Goal: Task Accomplishment & Management: Complete application form

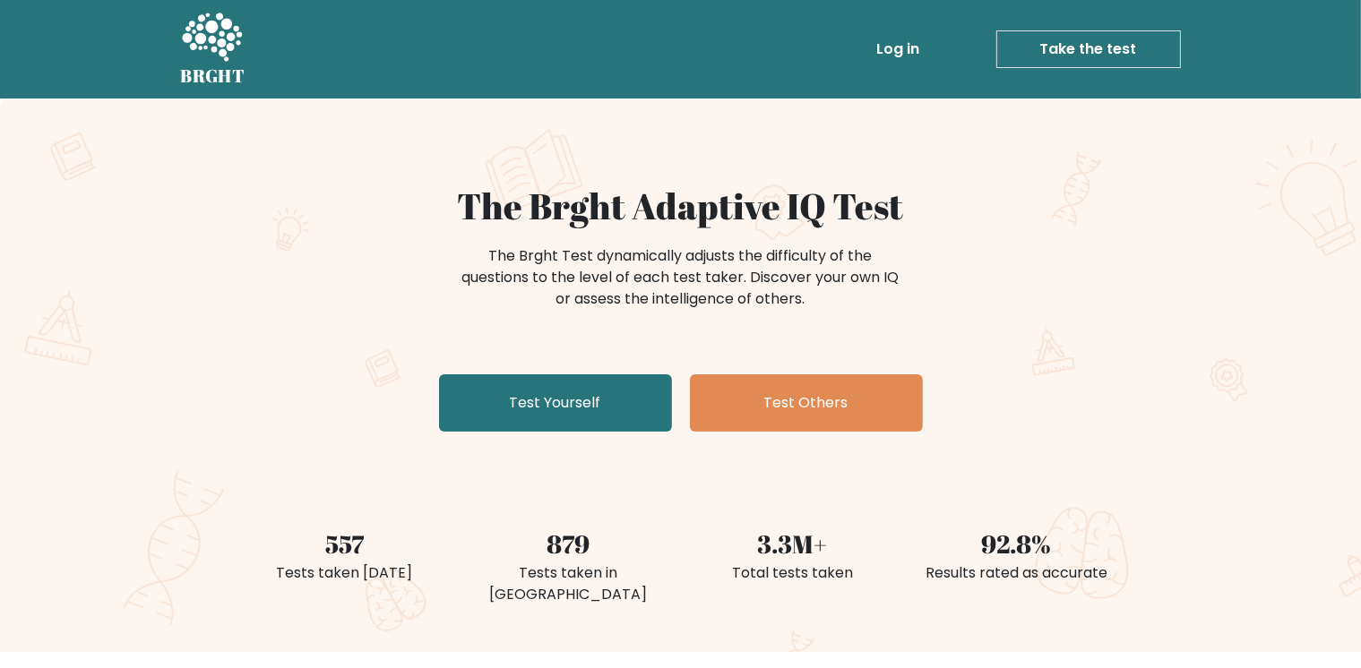
drag, startPoint x: 1375, startPoint y: 0, endPoint x: 1014, endPoint y: 185, distance: 405.5
click at [1014, 185] on div "The Brght Adaptive IQ Test The Brght Test dynamically adjusts the difficulty of…" at bounding box center [680, 376] width 1361 height 554
click at [1227, 174] on div "The Brght Adaptive IQ Test The Brght Test dynamically adjusts the difficulty of…" at bounding box center [680, 376] width 1361 height 554
click at [1177, 200] on div "The Brght Adaptive IQ Test The Brght Test dynamically adjusts the difficulty of…" at bounding box center [680, 376] width 1361 height 554
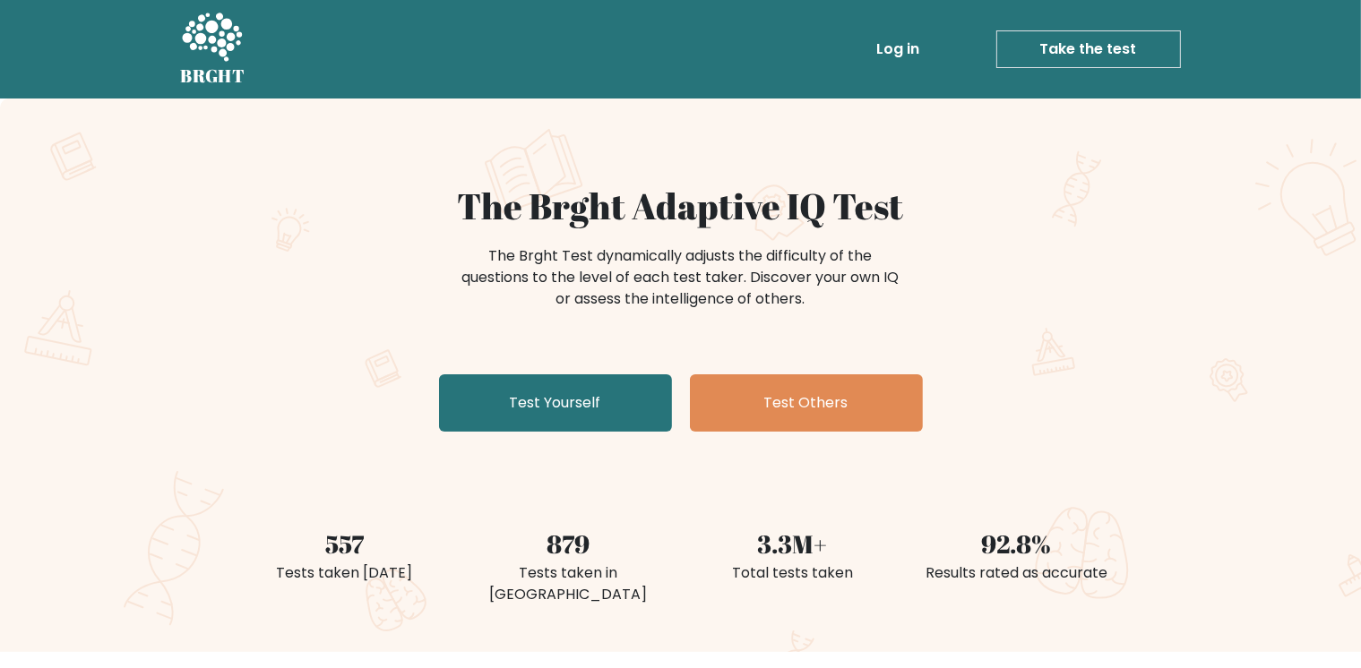
drag, startPoint x: 1349, startPoint y: 2, endPoint x: 1032, endPoint y: 243, distance: 398.3
click at [1032, 243] on div "The Brght Test dynamically adjusts the difficulty of the questions to the level…" at bounding box center [681, 287] width 717 height 90
click at [1329, 159] on div "The Brght Adaptive IQ Test The Brght Test dynamically adjusts the difficulty of…" at bounding box center [680, 376] width 1361 height 554
drag, startPoint x: 1349, startPoint y: 0, endPoint x: 1008, endPoint y: 310, distance: 461.1
click at [1008, 310] on div "The Brght Test dynamically adjusts the difficulty of the questions to the level…" at bounding box center [681, 287] width 717 height 90
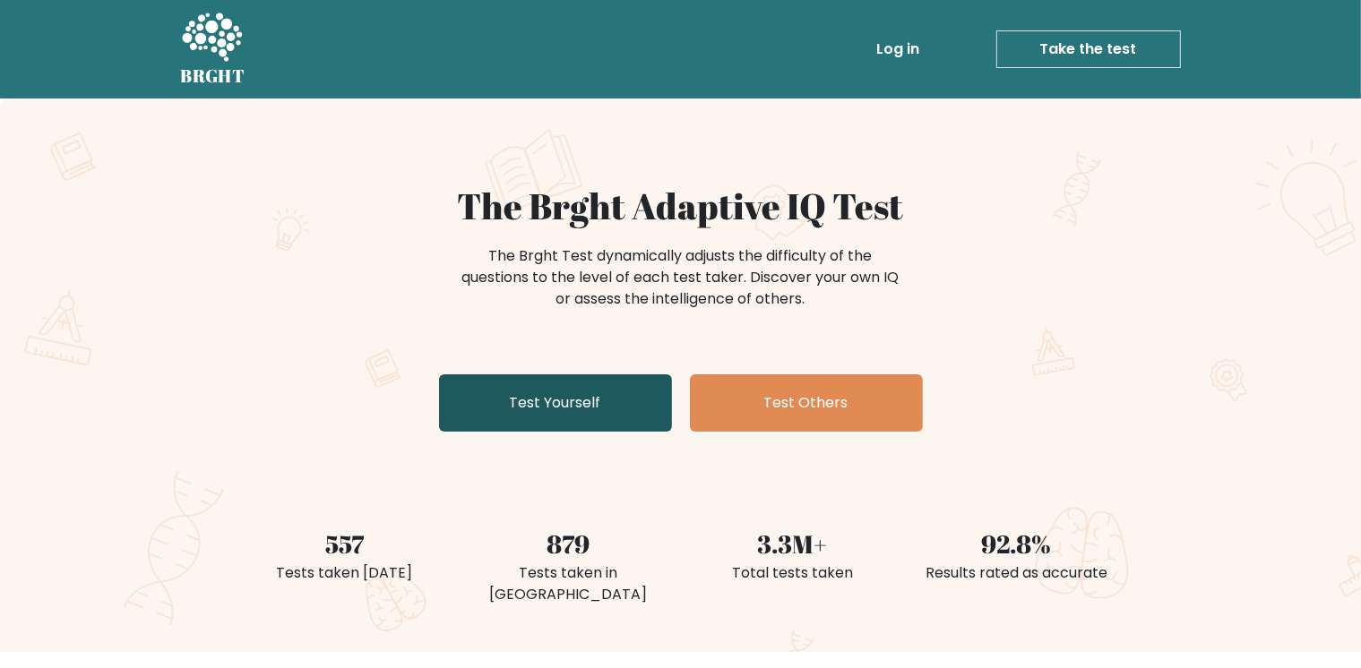
click at [502, 406] on link "Test Yourself" at bounding box center [555, 402] width 233 height 57
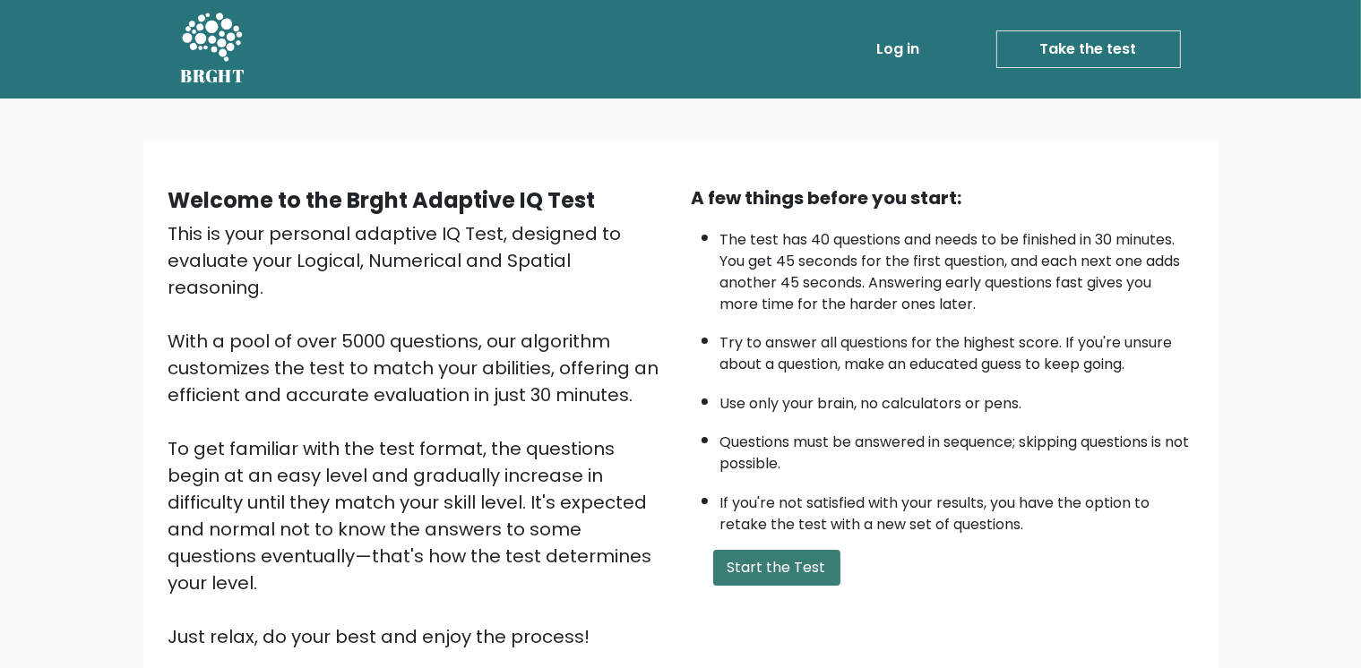
click at [760, 550] on button "Start the Test" at bounding box center [776, 568] width 127 height 36
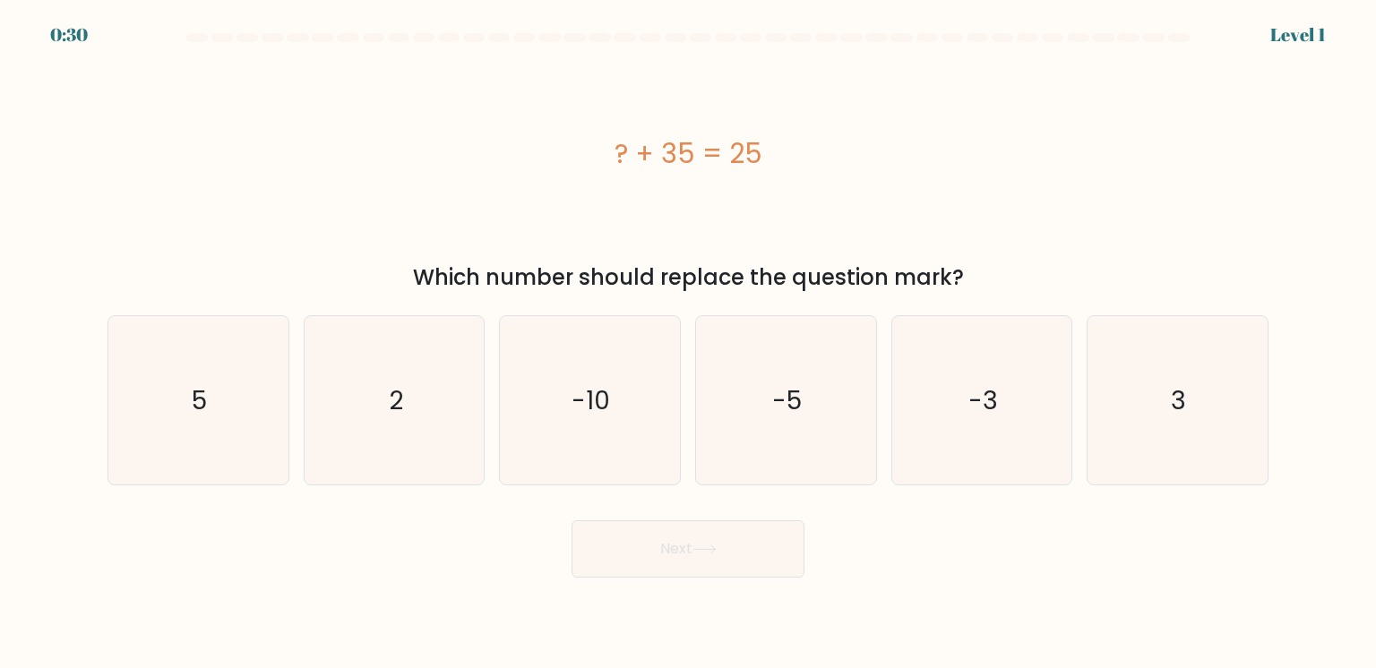
click at [796, 301] on div "a. 5 b. 2 c. 3" at bounding box center [687, 393] width 1175 height 185
click at [581, 369] on div "-10" at bounding box center [590, 400] width 182 height 170
click at [688, 343] on input "c. -10" at bounding box center [688, 338] width 1 height 9
radio input "true"
click at [664, 548] on button "Next" at bounding box center [688, 548] width 233 height 57
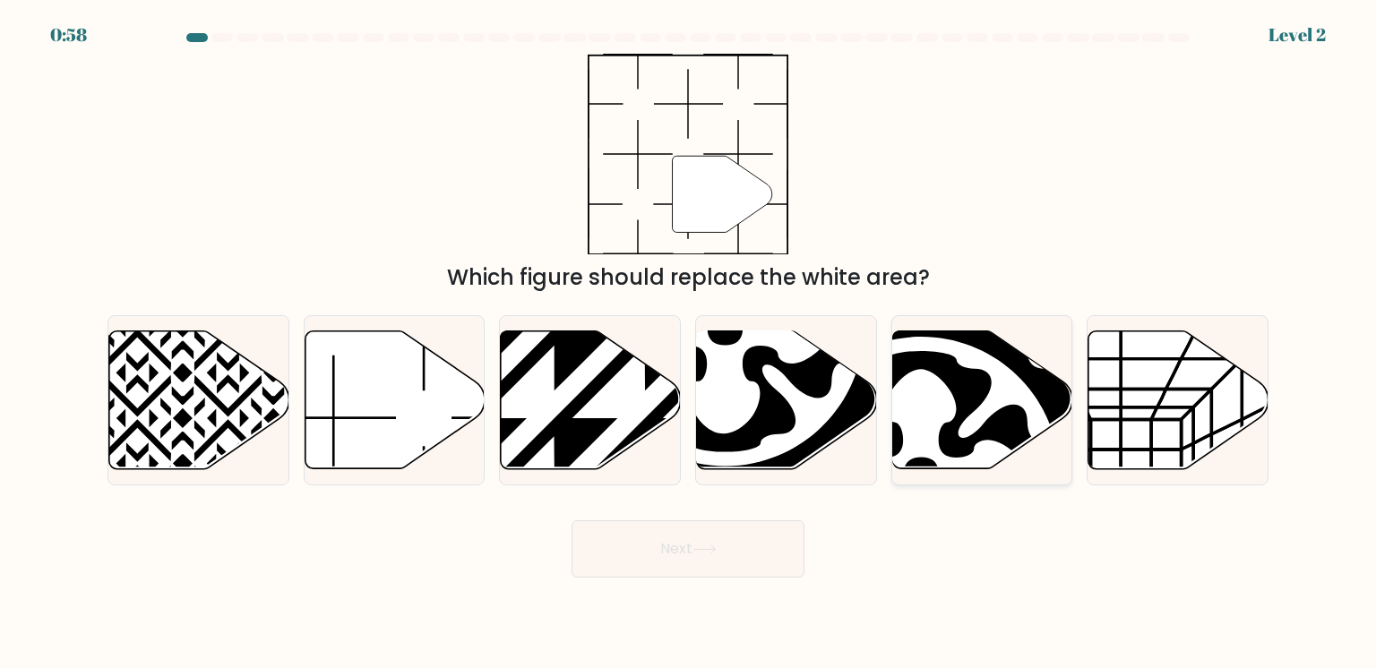
click at [938, 420] on div at bounding box center [982, 400] width 182 height 170
click at [689, 343] on input "e." at bounding box center [688, 338] width 1 height 9
radio input "true"
click at [781, 534] on button "Next" at bounding box center [688, 548] width 233 height 57
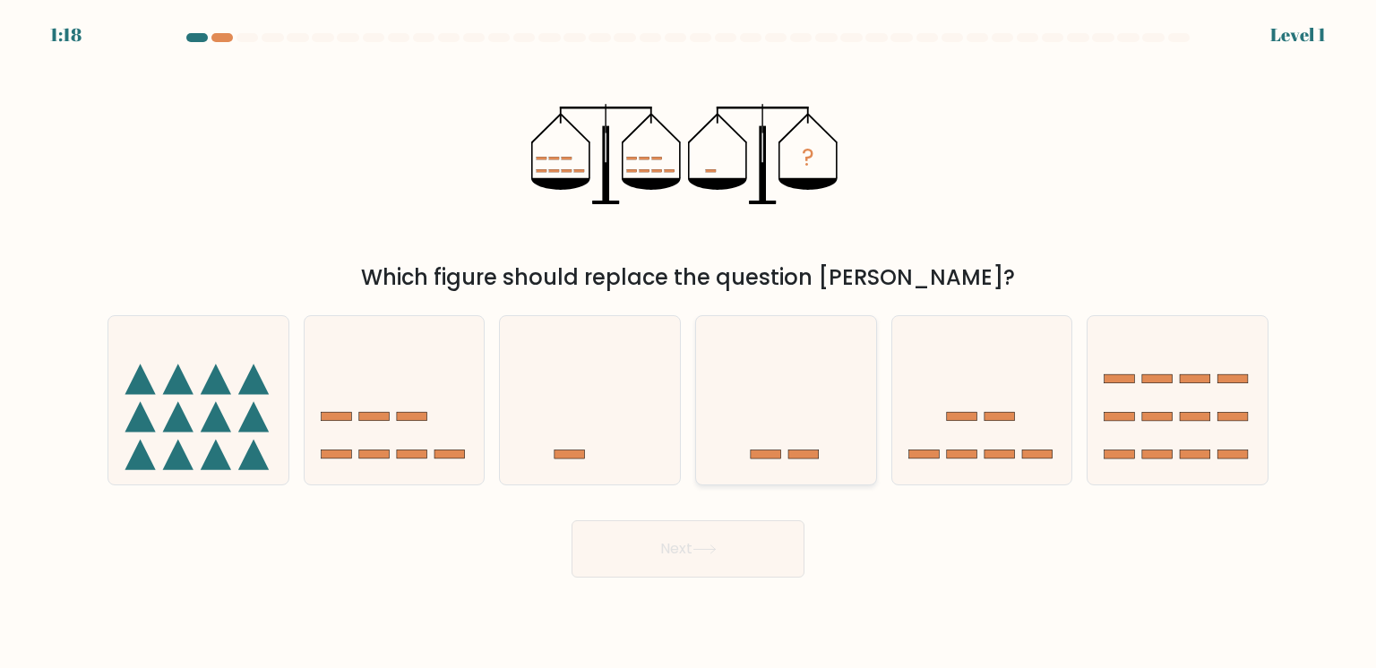
click at [735, 422] on div at bounding box center [786, 400] width 182 height 170
click at [689, 343] on input "d." at bounding box center [688, 338] width 1 height 9
radio input "true"
click at [698, 533] on button "Next" at bounding box center [688, 548] width 233 height 57
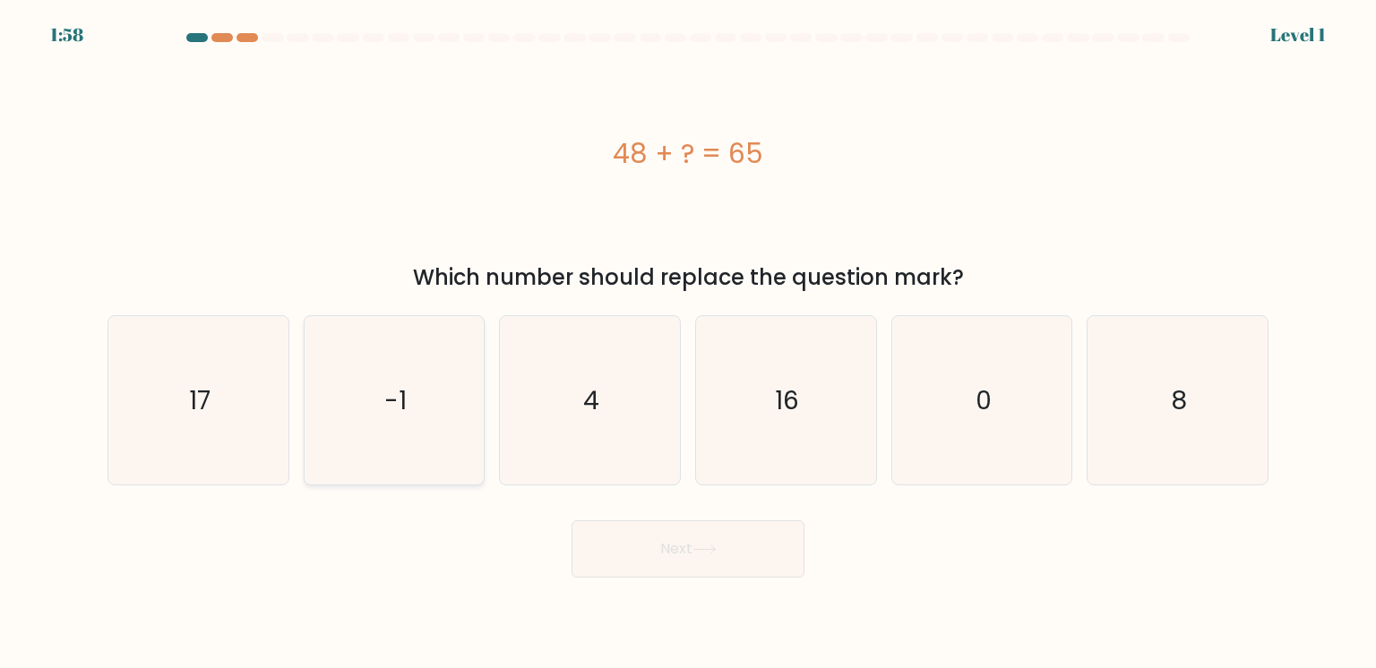
click at [411, 370] on div "-1" at bounding box center [395, 400] width 182 height 170
click at [688, 343] on input "b. -1" at bounding box center [688, 338] width 1 height 9
radio input "true"
click at [607, 534] on button "Next" at bounding box center [688, 548] width 233 height 57
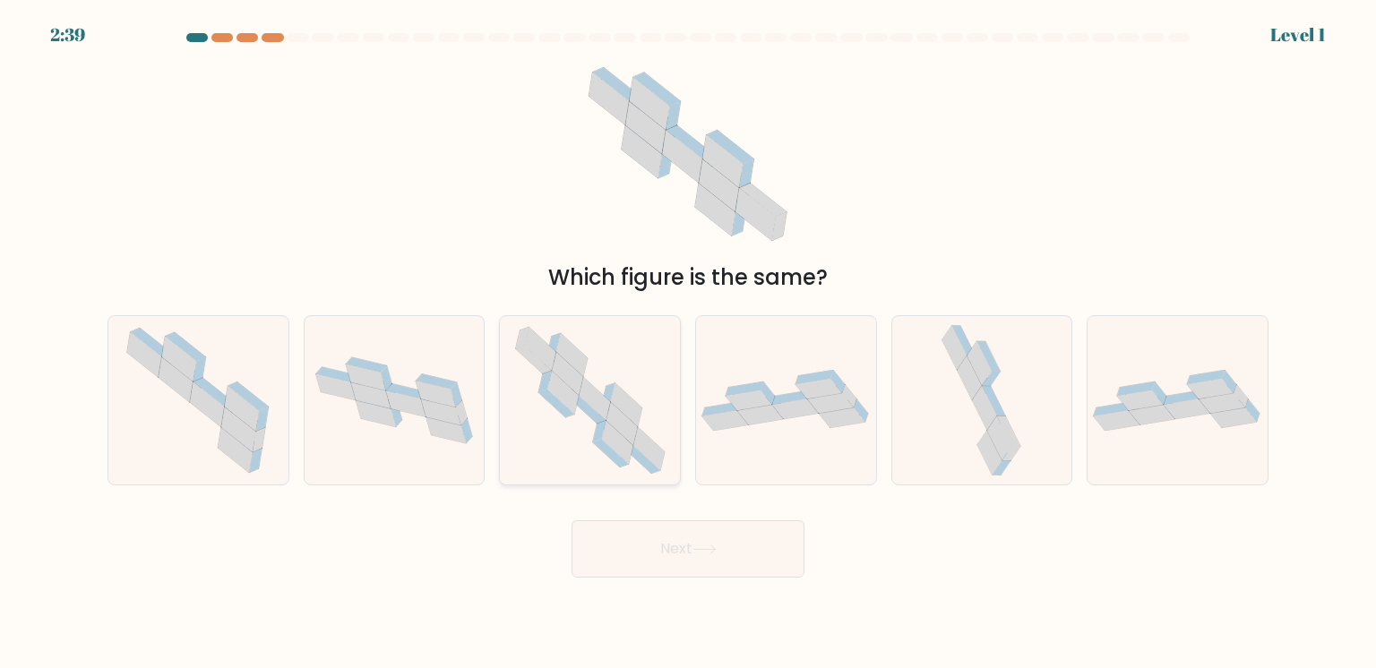
click at [611, 419] on div at bounding box center [590, 400] width 182 height 170
click at [688, 343] on input "c." at bounding box center [688, 338] width 1 height 9
radio input "true"
click at [677, 563] on button "Next" at bounding box center [688, 548] width 233 height 57
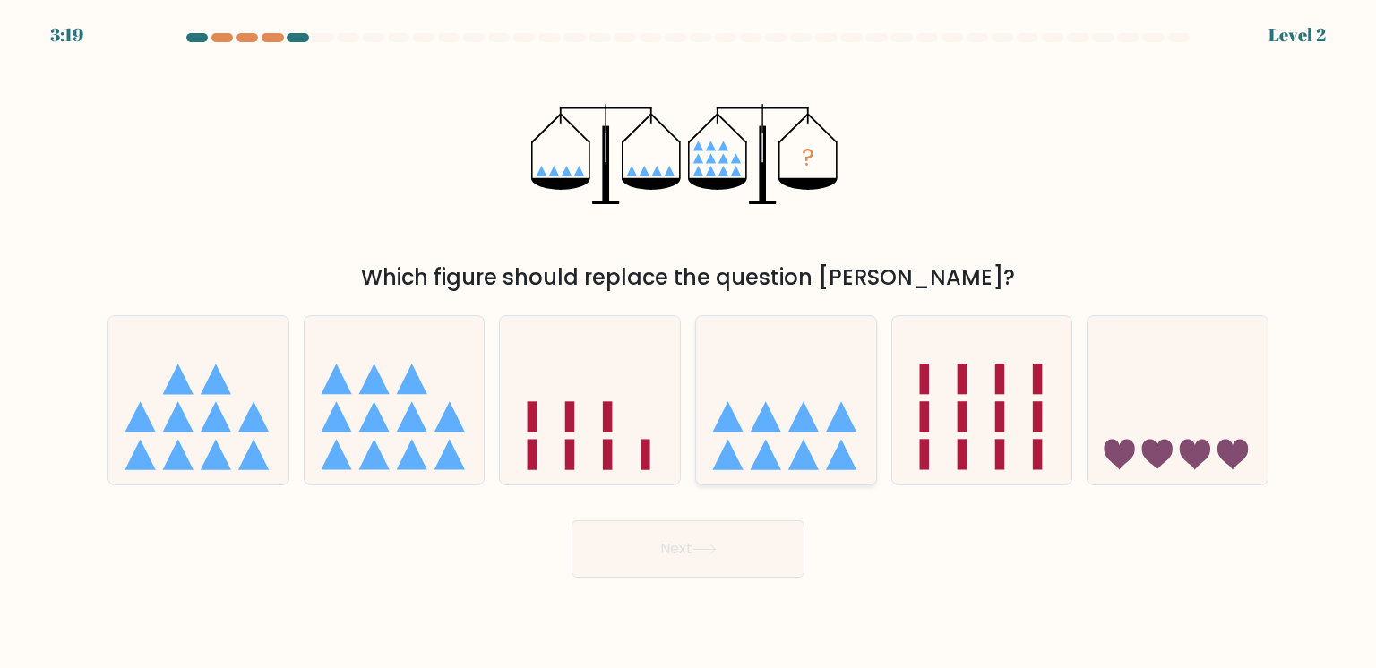
click at [748, 421] on div at bounding box center [786, 400] width 182 height 170
click at [689, 343] on input "d." at bounding box center [688, 338] width 1 height 9
radio input "true"
click at [734, 550] on button "Next" at bounding box center [688, 548] width 233 height 57
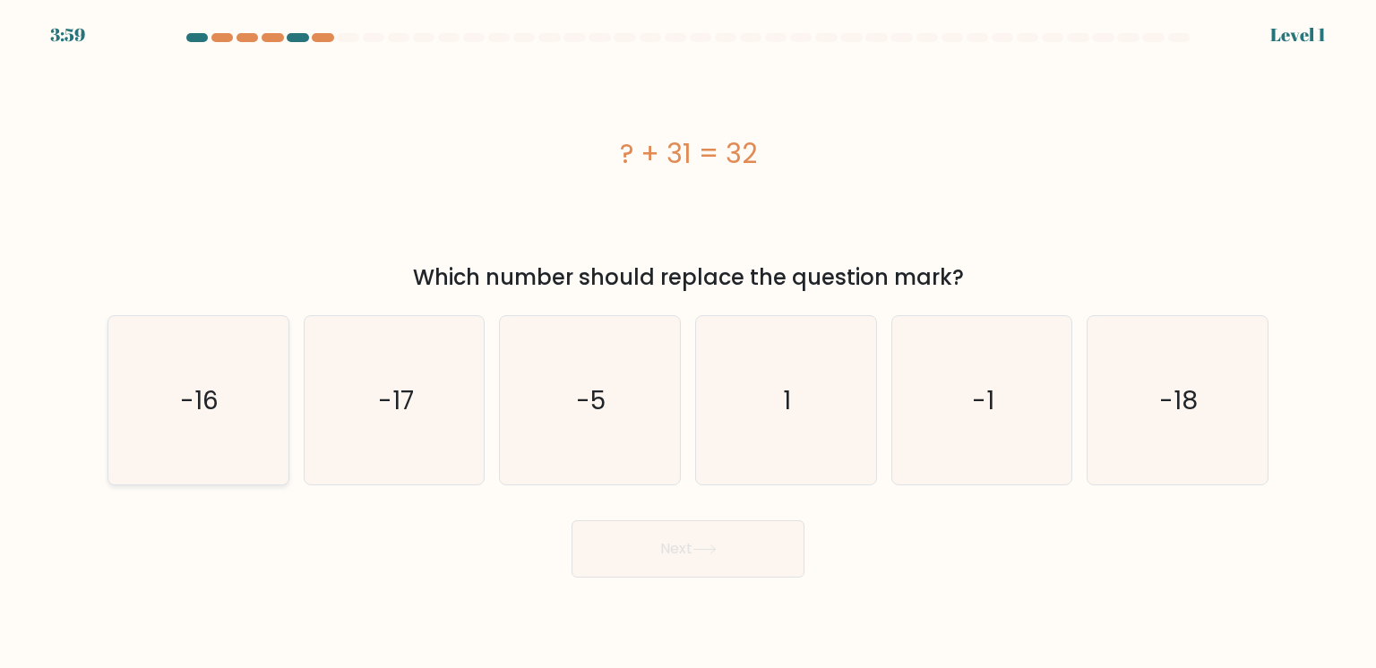
click at [254, 448] on div "-16" at bounding box center [199, 400] width 182 height 170
click at [688, 343] on input "a. -16" at bounding box center [688, 338] width 1 height 9
radio input "true"
click at [623, 544] on button "Next" at bounding box center [688, 548] width 233 height 57
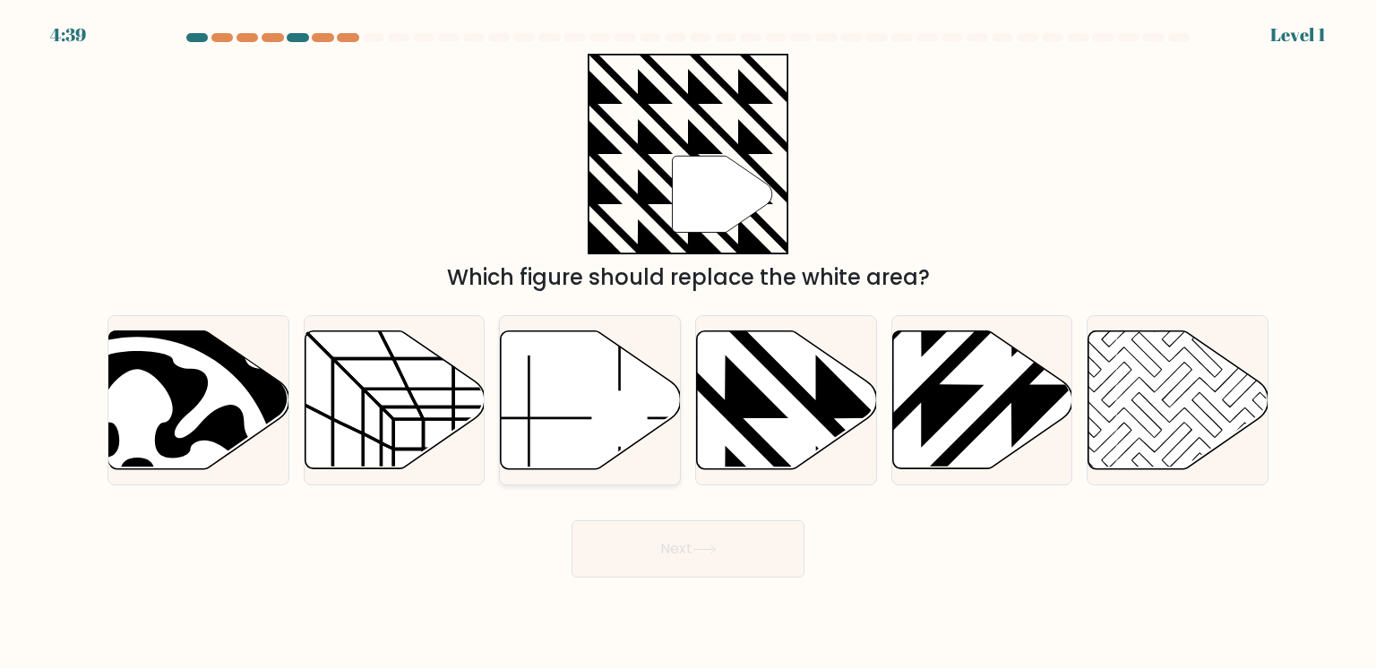
click at [531, 439] on div at bounding box center [590, 400] width 182 height 170
click at [688, 343] on input "c." at bounding box center [688, 338] width 1 height 9
radio input "true"
click at [656, 539] on button "Next" at bounding box center [688, 548] width 233 height 57
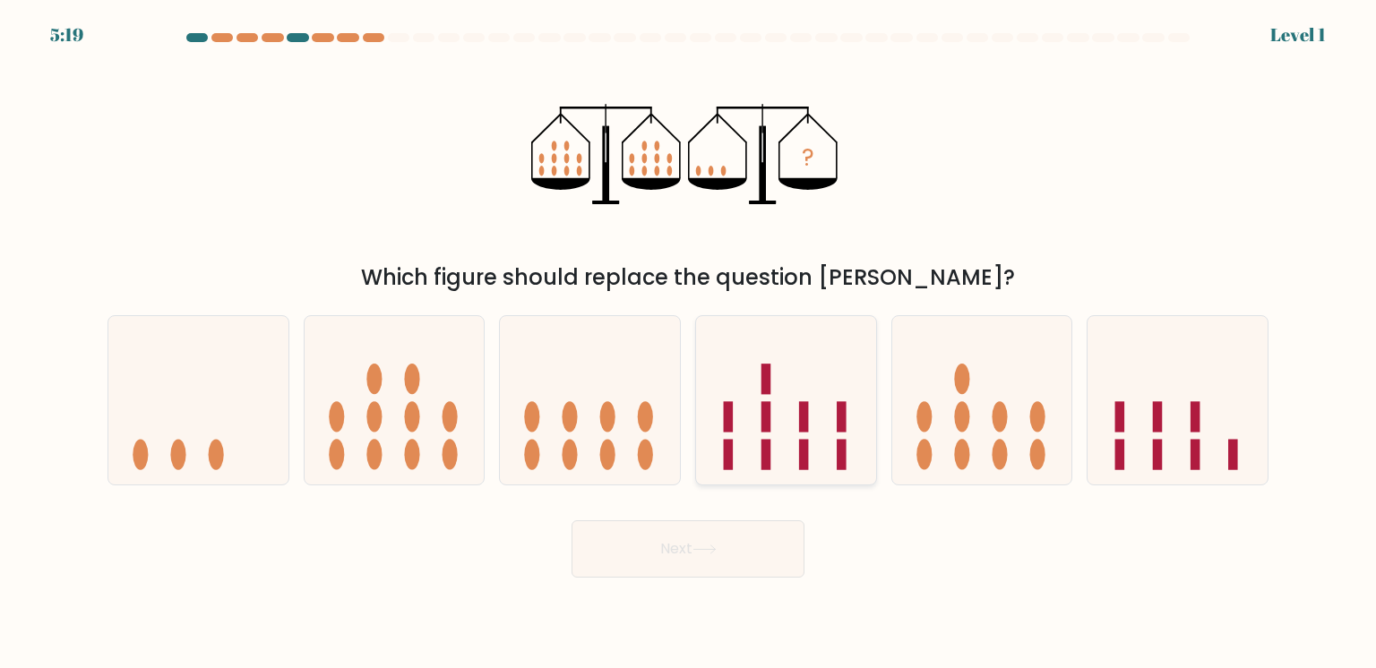
click at [811, 474] on div at bounding box center [786, 400] width 182 height 170
click at [689, 343] on input "d." at bounding box center [688, 338] width 1 height 9
radio input "true"
click at [727, 555] on button "Next" at bounding box center [688, 548] width 233 height 57
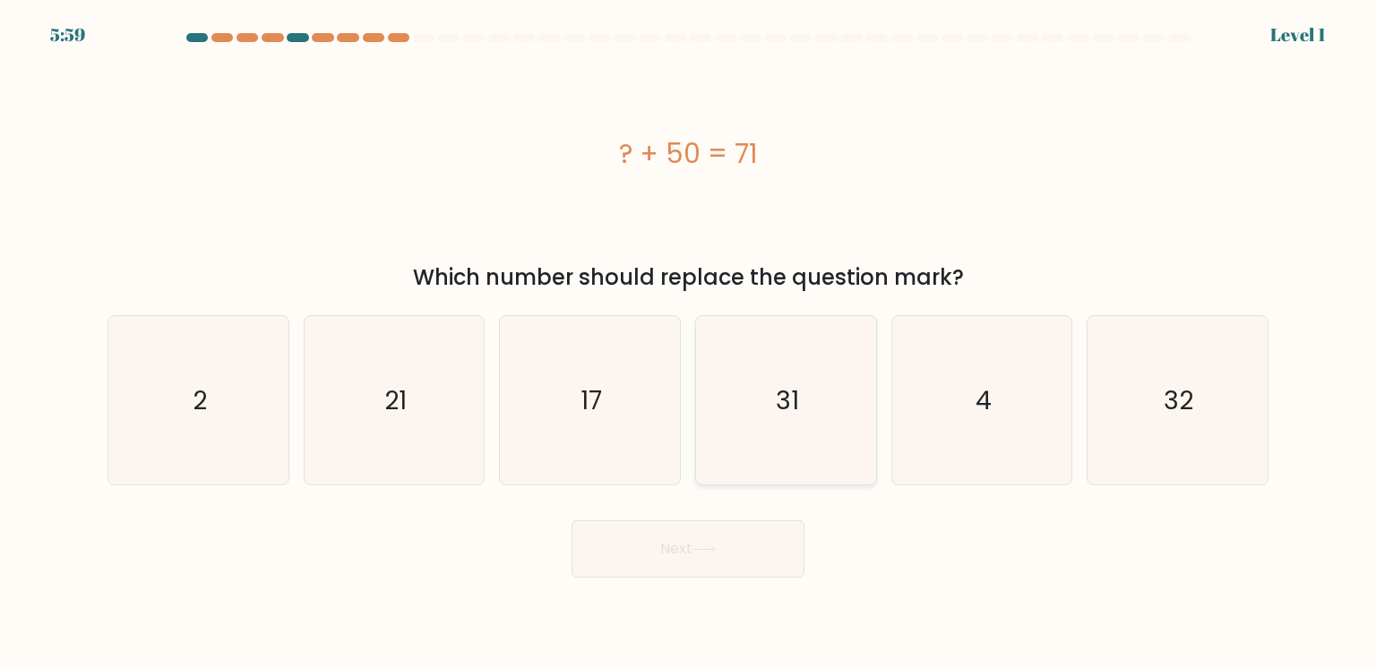
click at [731, 458] on div "31" at bounding box center [786, 400] width 182 height 170
click at [689, 343] on input "d. 31" at bounding box center [688, 338] width 1 height 9
radio input "true"
click at [722, 541] on button "Next" at bounding box center [688, 548] width 233 height 57
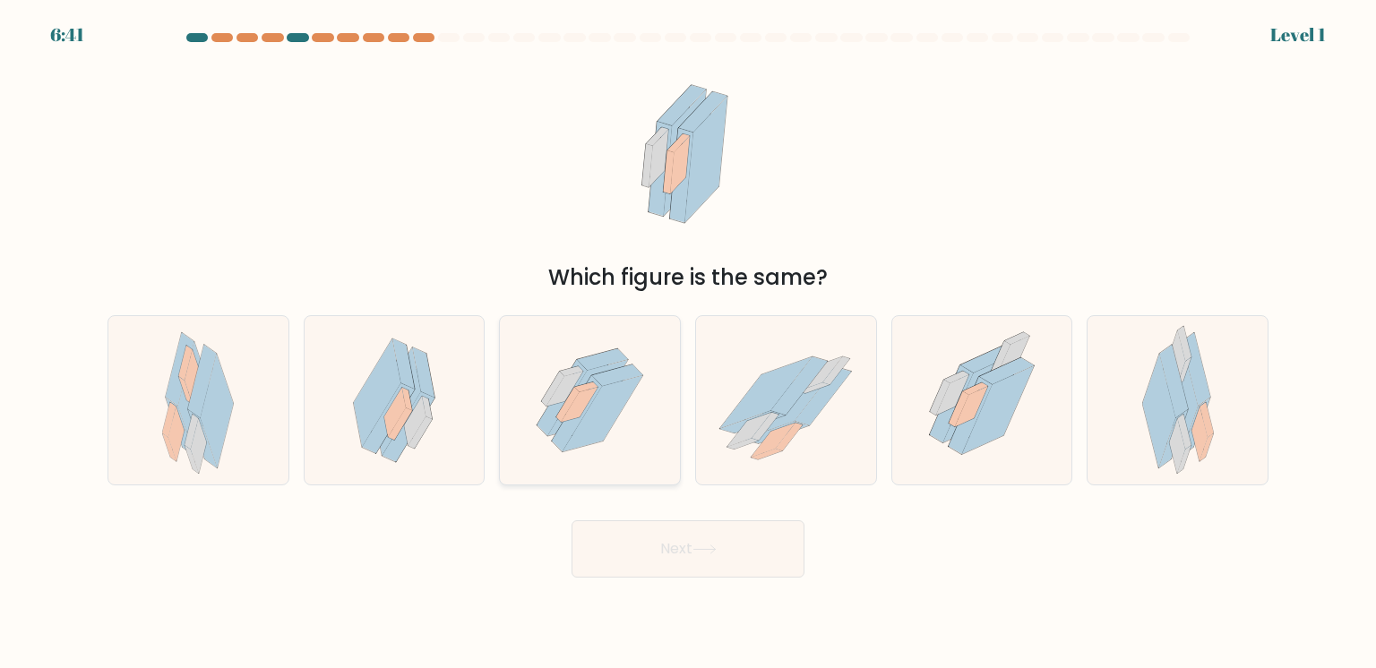
click at [593, 446] on div at bounding box center [590, 400] width 182 height 170
click at [688, 343] on input "c." at bounding box center [688, 338] width 1 height 9
radio input "true"
click at [665, 543] on button "Next" at bounding box center [688, 548] width 233 height 57
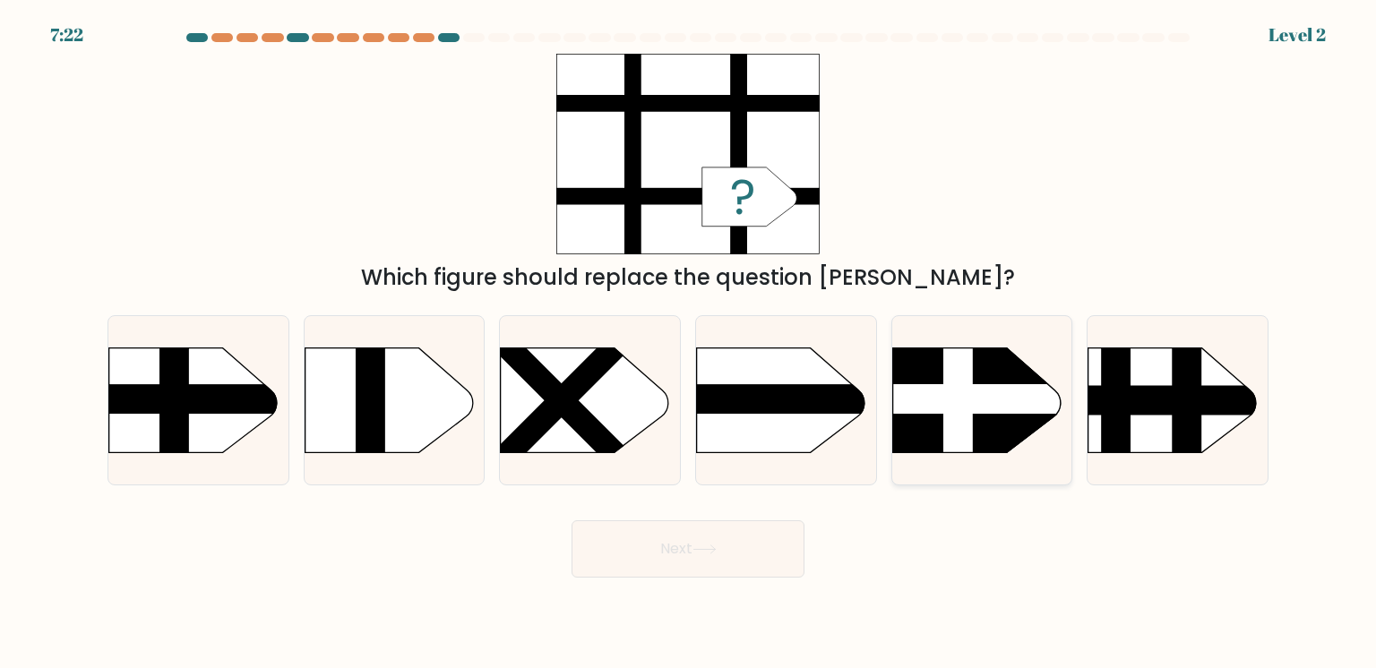
click at [942, 377] on div at bounding box center [982, 400] width 182 height 170
click at [689, 343] on input "e." at bounding box center [688, 338] width 1 height 9
radio input "true"
click at [747, 544] on button "Next" at bounding box center [688, 548] width 233 height 57
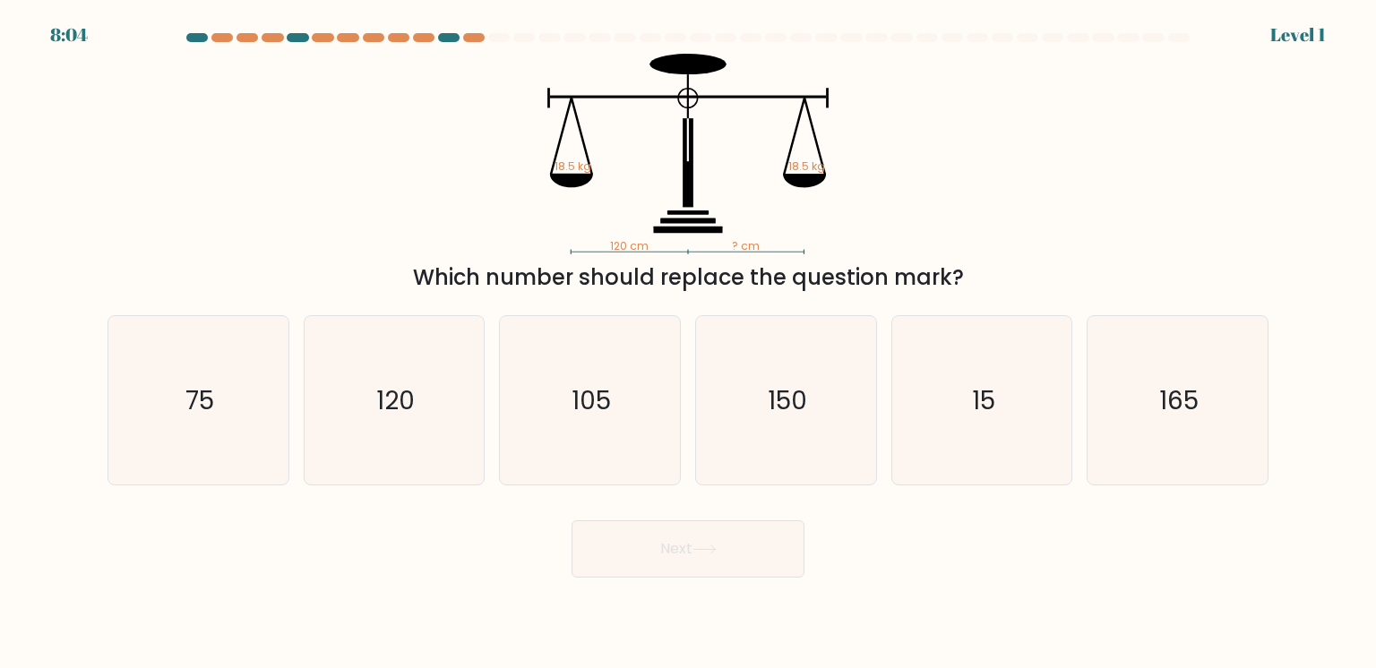
click at [747, 544] on button "Next" at bounding box center [688, 548] width 233 height 57
click at [679, 424] on div "105" at bounding box center [590, 400] width 182 height 170
click at [688, 343] on input "c. 105" at bounding box center [688, 338] width 1 height 9
radio input "true"
click at [739, 540] on button "Next" at bounding box center [688, 548] width 233 height 57
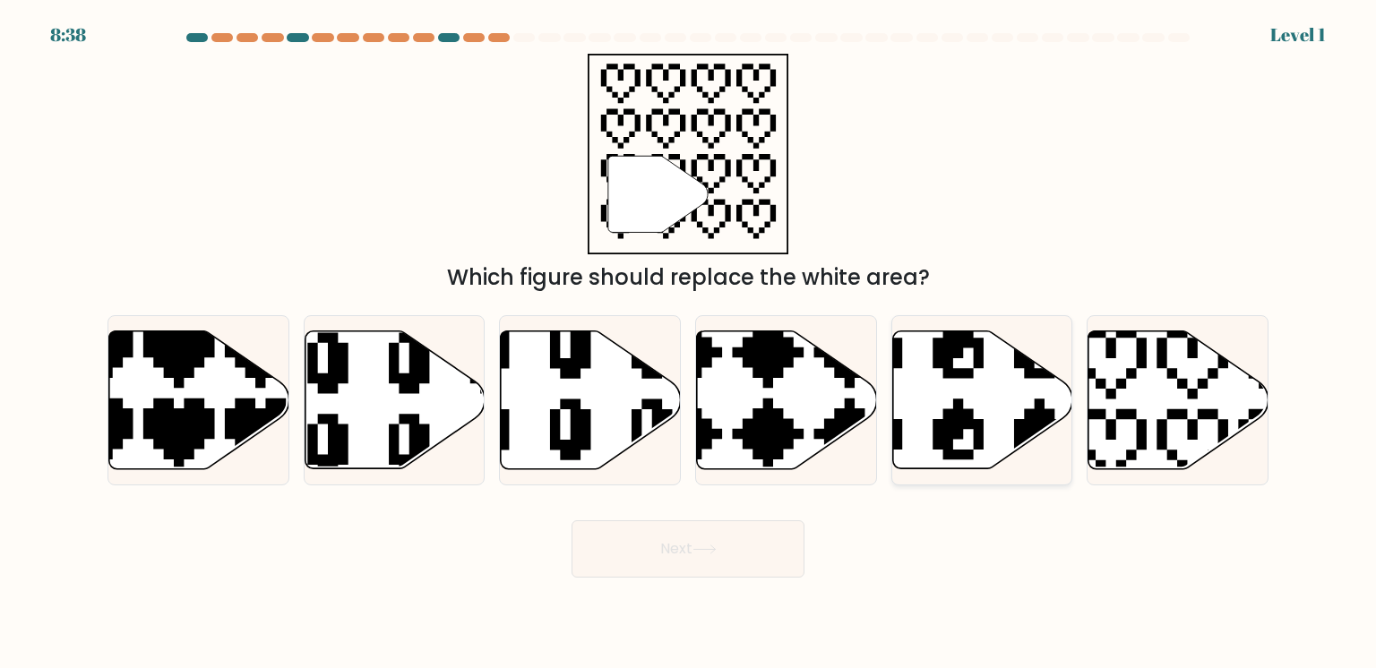
click at [1003, 392] on div at bounding box center [982, 400] width 182 height 170
click at [689, 343] on input "e." at bounding box center [688, 338] width 1 height 9
radio input "true"
click at [773, 536] on button "Next" at bounding box center [688, 548] width 233 height 57
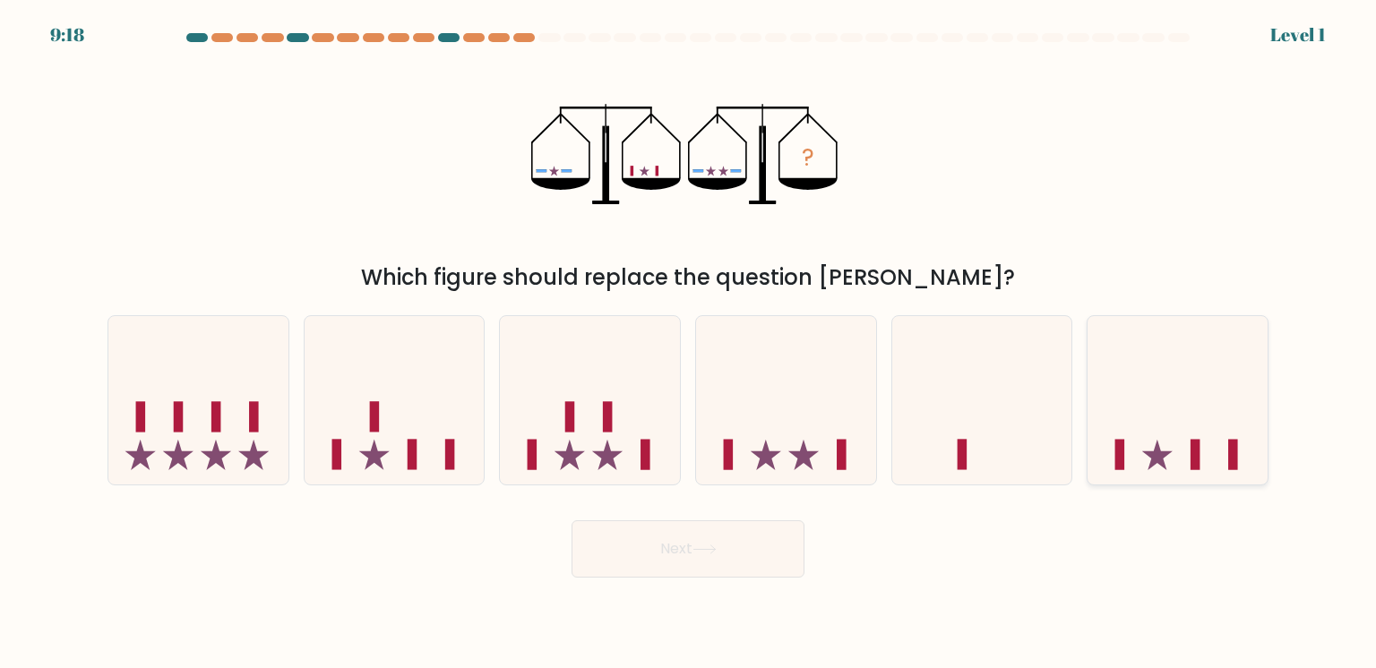
click at [1136, 447] on div at bounding box center [1178, 400] width 182 height 170
click at [689, 343] on input "f." at bounding box center [688, 338] width 1 height 9
radio input "true"
click at [703, 539] on button "Next" at bounding box center [688, 548] width 233 height 57
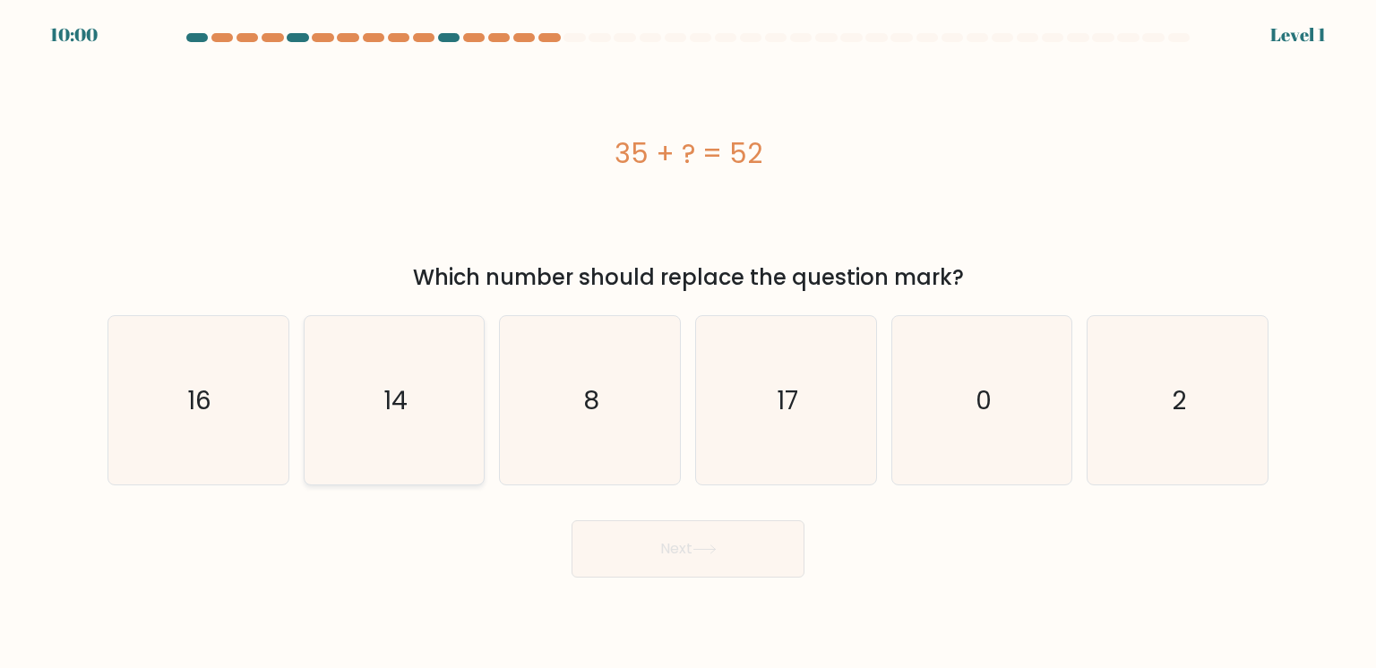
click at [406, 436] on div "14" at bounding box center [395, 400] width 182 height 170
click at [688, 343] on input "b. 14" at bounding box center [688, 338] width 1 height 9
radio input "true"
click at [599, 551] on button "Next" at bounding box center [688, 548] width 233 height 57
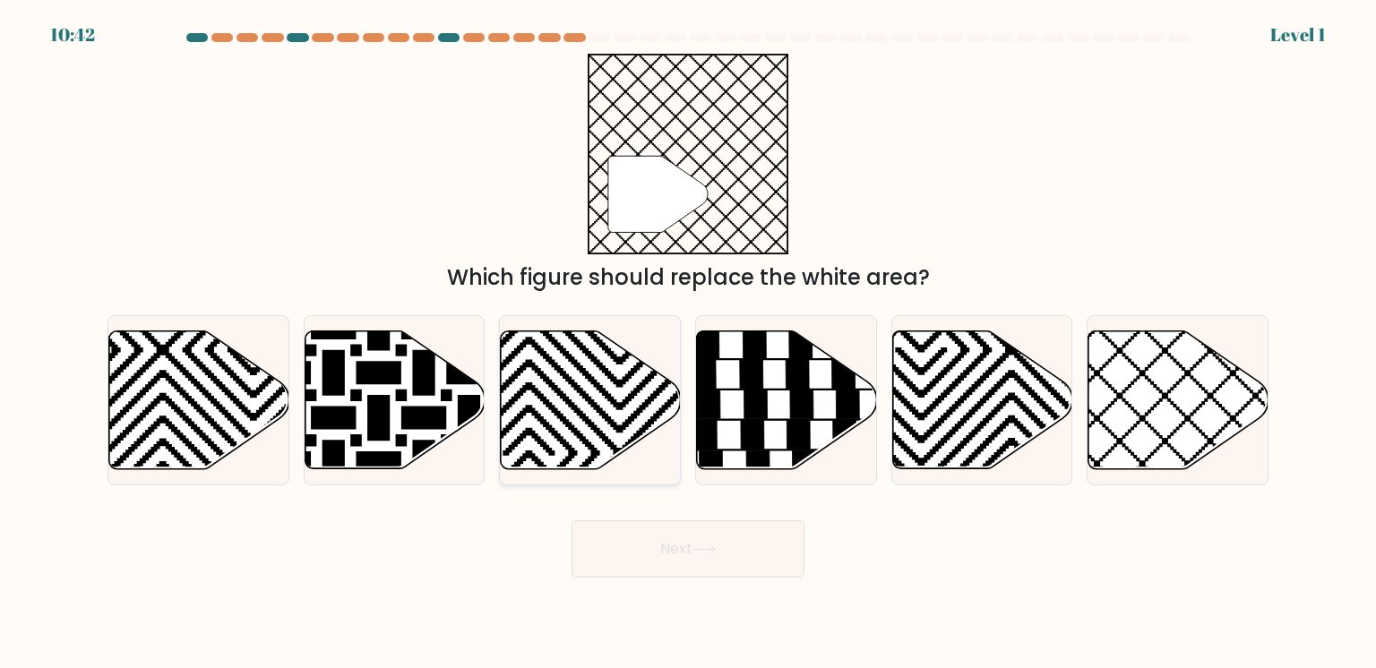
click at [601, 458] on div at bounding box center [590, 400] width 182 height 170
click at [688, 343] on input "c." at bounding box center [688, 338] width 1 height 9
radio input "true"
click at [663, 554] on button "Next" at bounding box center [688, 548] width 233 height 57
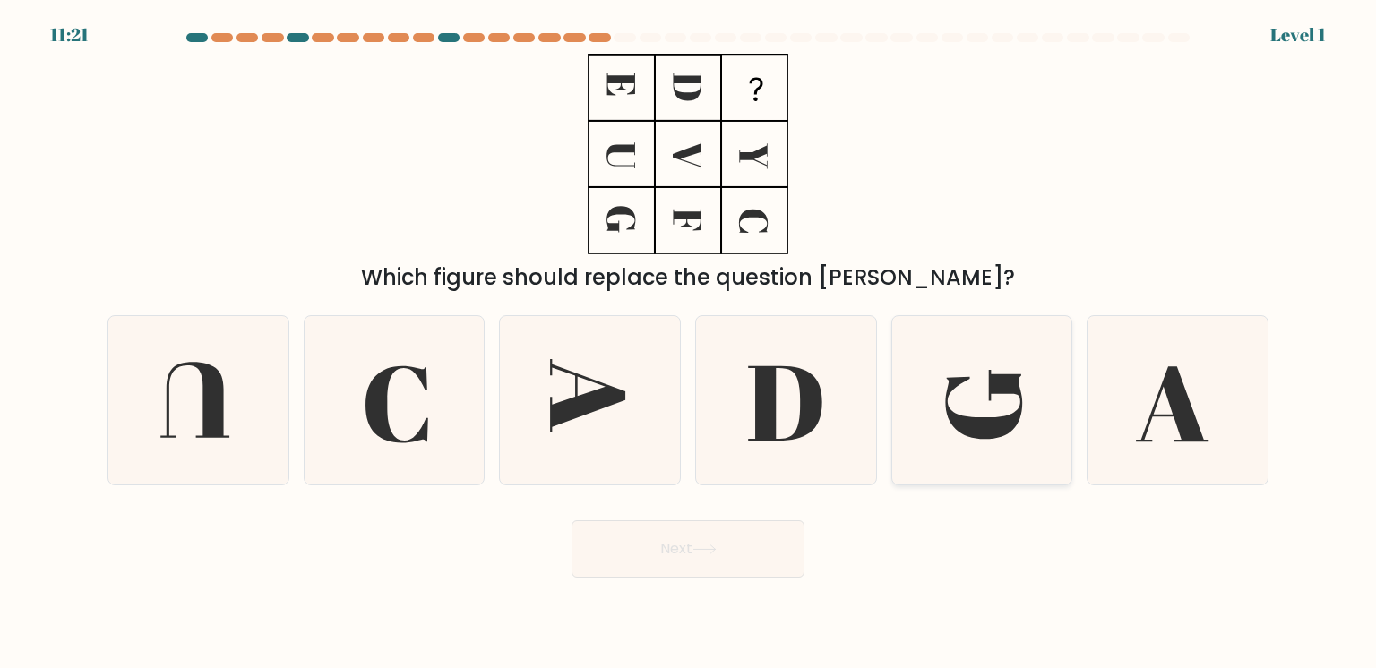
click at [945, 400] on div at bounding box center [982, 400] width 182 height 170
click at [689, 343] on input "e." at bounding box center [688, 338] width 1 height 9
radio input "true"
click at [739, 540] on button "Next" at bounding box center [688, 548] width 233 height 57
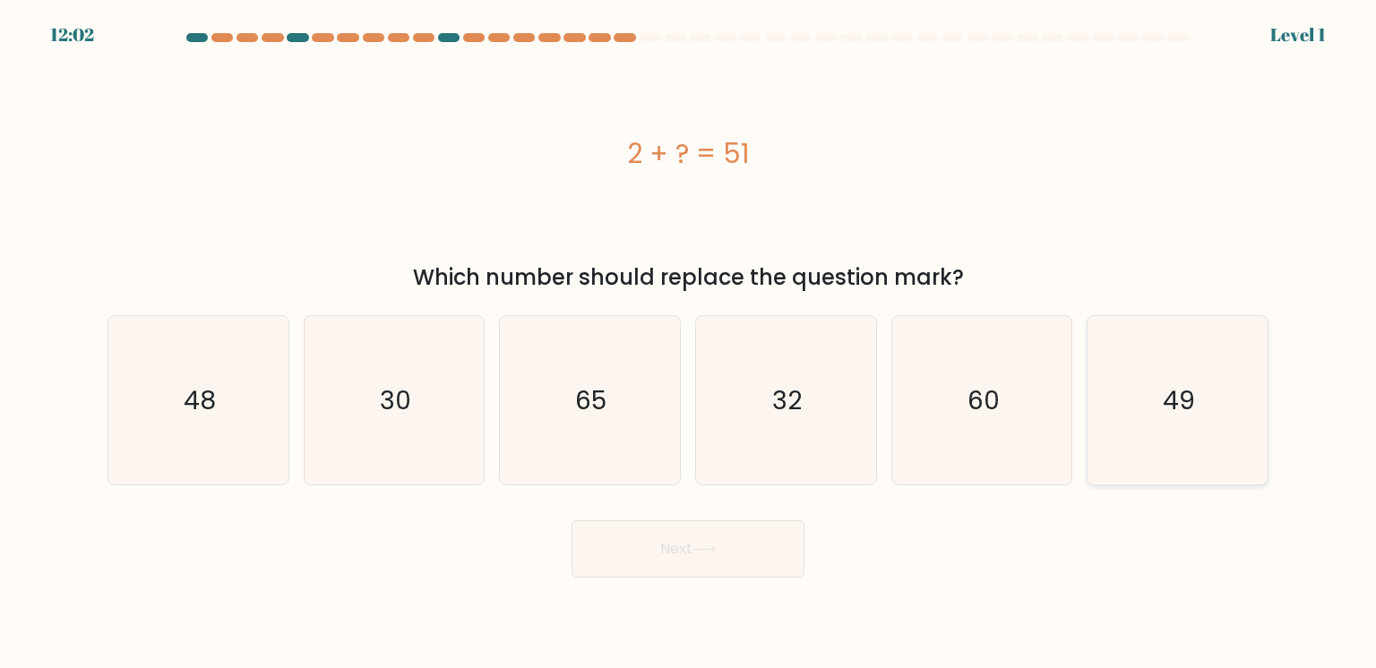
click at [1140, 397] on div "49" at bounding box center [1178, 400] width 182 height 170
click at [689, 343] on input "f. 49" at bounding box center [688, 338] width 1 height 9
radio input "true"
click at [788, 529] on button "Next" at bounding box center [688, 548] width 233 height 57
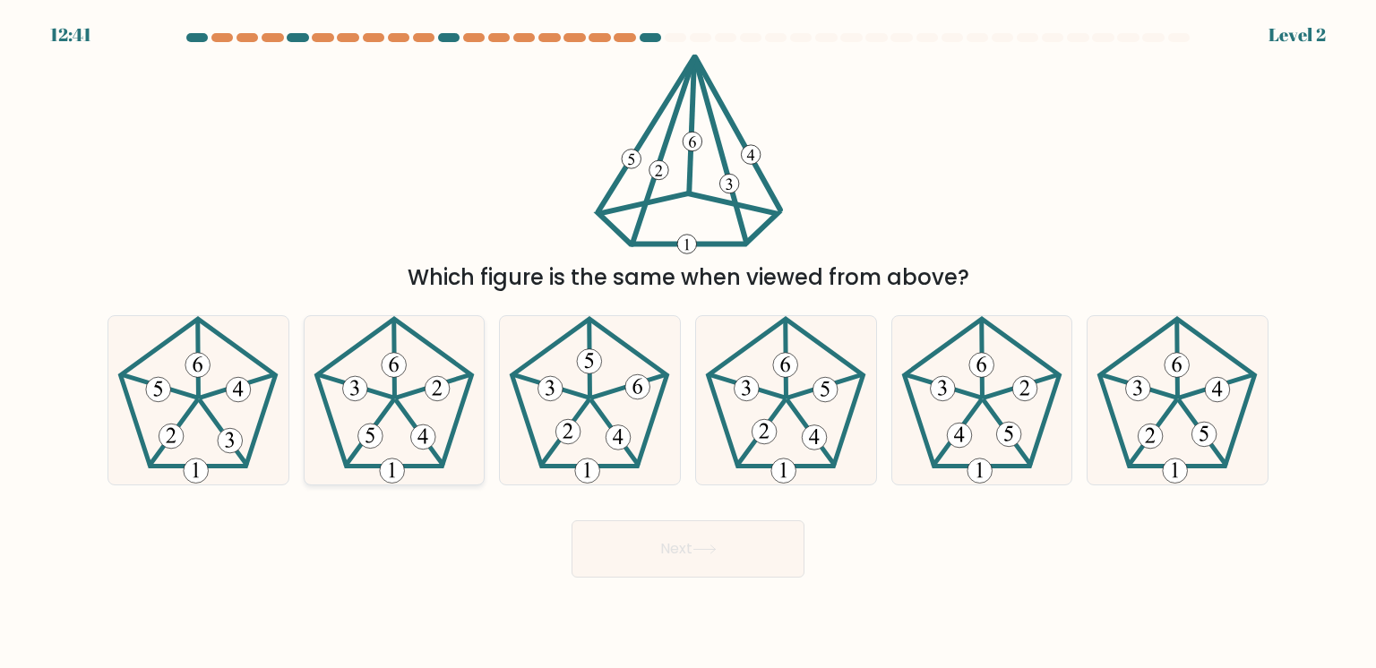
click at [410, 443] on div at bounding box center [395, 400] width 182 height 170
click at [688, 343] on input "b." at bounding box center [688, 338] width 1 height 9
radio input "true"
click at [600, 542] on button "Next" at bounding box center [688, 548] width 233 height 57
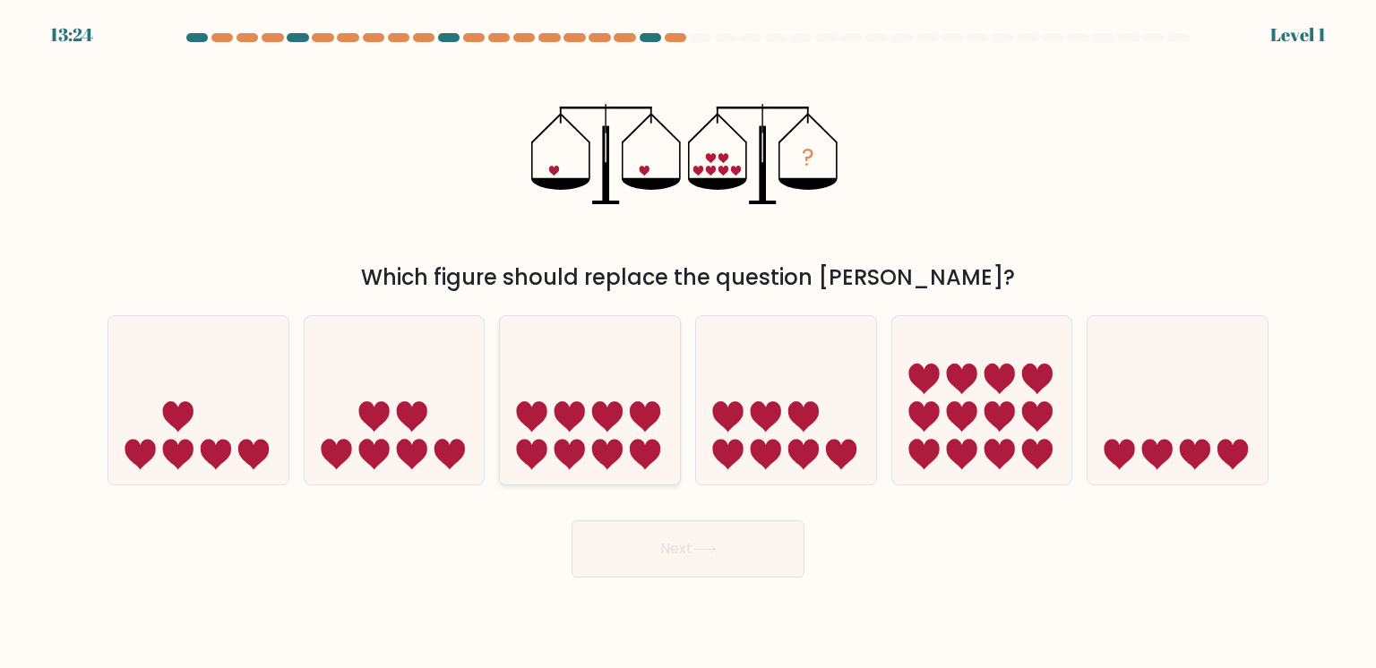
click at [601, 468] on div at bounding box center [590, 400] width 182 height 170
click at [688, 343] on input "c." at bounding box center [688, 338] width 1 height 9
radio input "true"
click at [623, 538] on button "Next" at bounding box center [688, 548] width 233 height 57
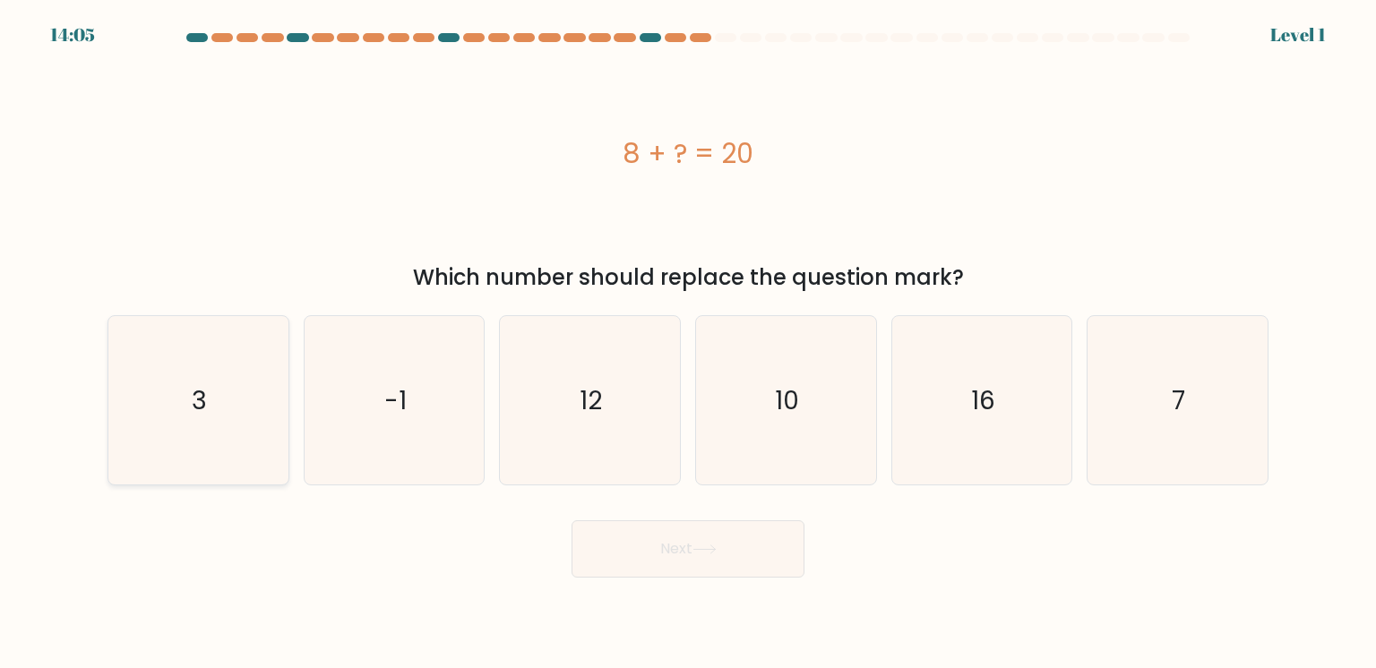
click at [250, 433] on div "3" at bounding box center [199, 400] width 182 height 170
click at [688, 343] on input "a. 3" at bounding box center [688, 338] width 1 height 9
radio input "true"
click at [622, 554] on button "Next" at bounding box center [688, 548] width 233 height 57
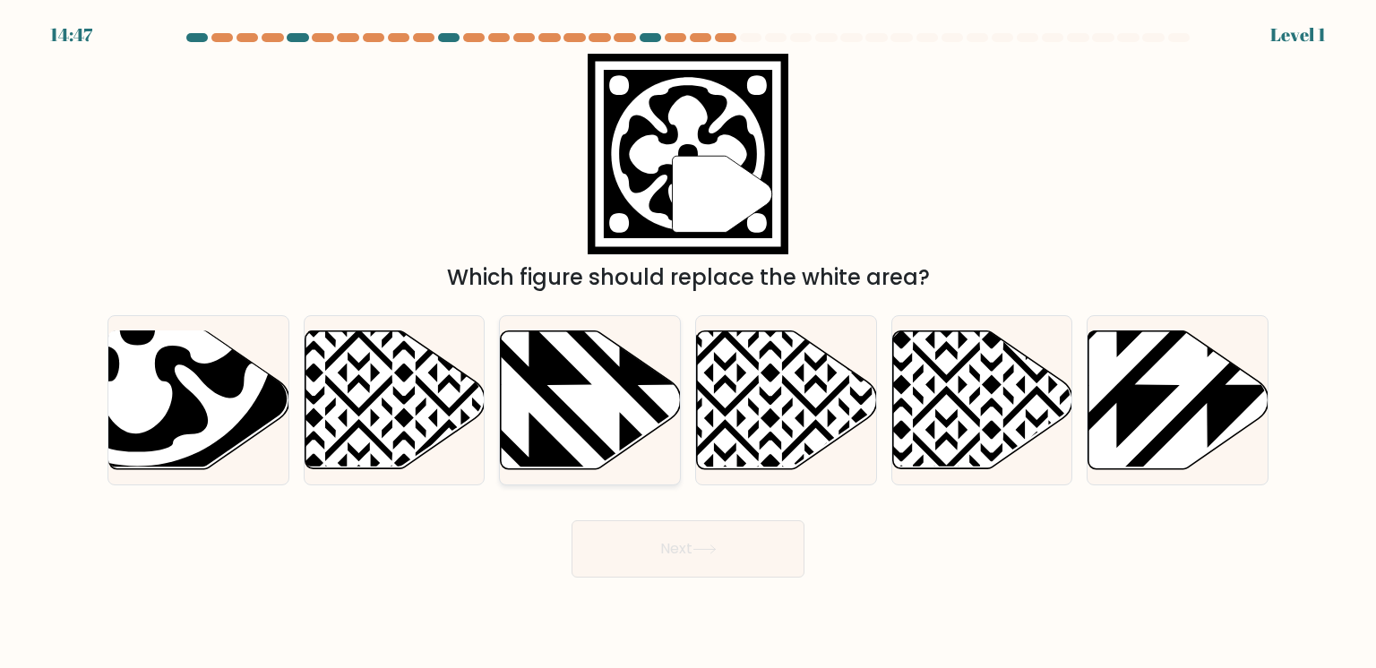
click at [525, 407] on div at bounding box center [590, 400] width 182 height 170
click at [688, 343] on input "c." at bounding box center [688, 338] width 1 height 9
radio input "true"
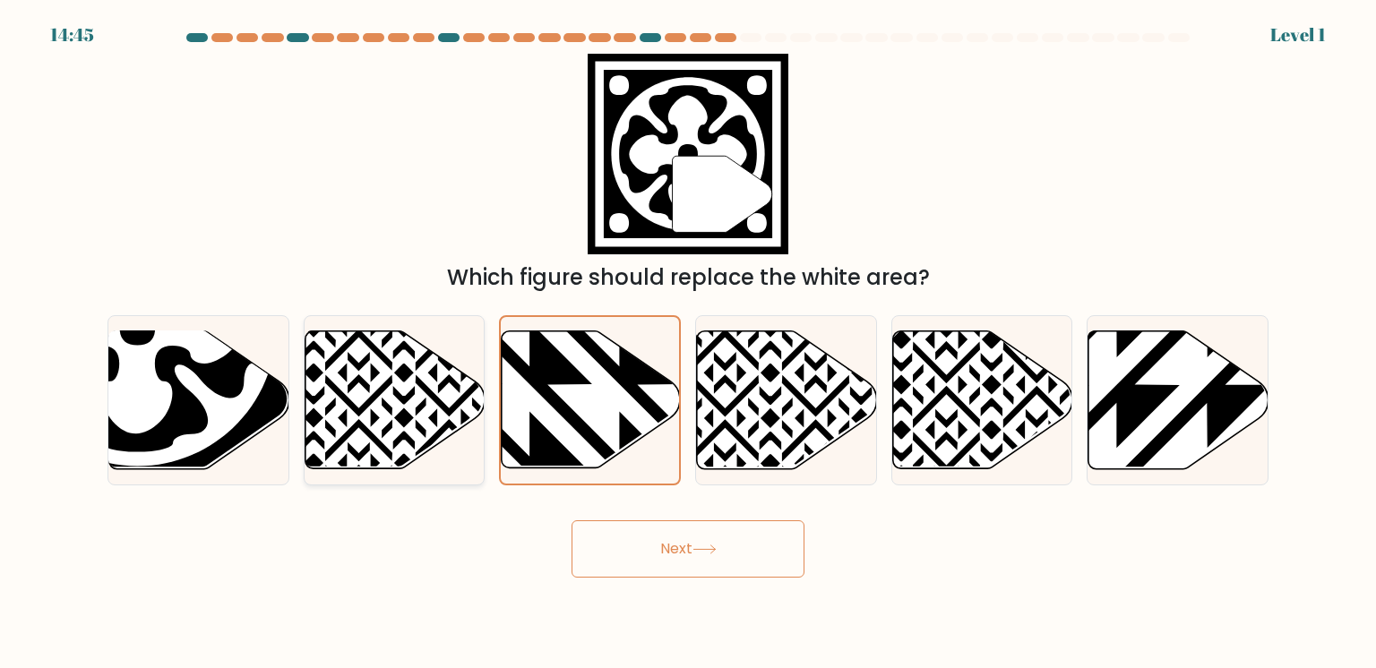
click at [420, 400] on div at bounding box center [395, 400] width 182 height 170
click at [688, 343] on input "b." at bounding box center [688, 338] width 1 height 9
radio input "true"
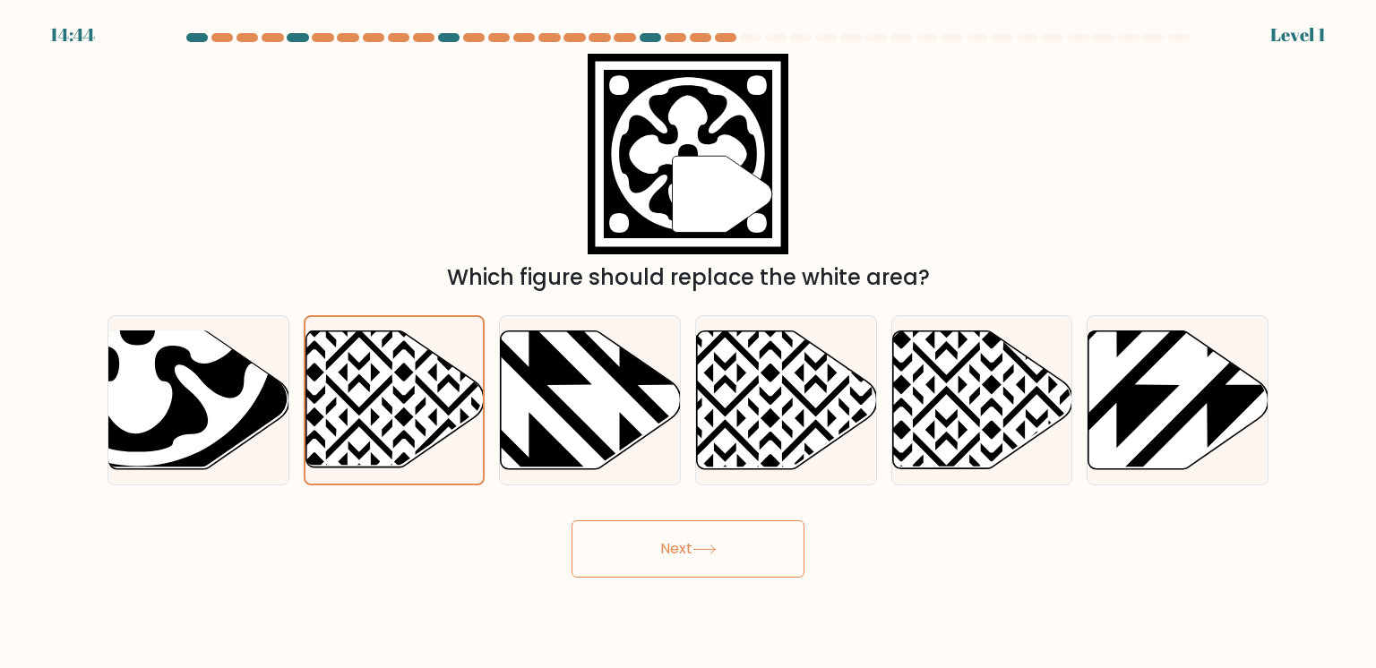
click at [615, 536] on button "Next" at bounding box center [688, 548] width 233 height 57
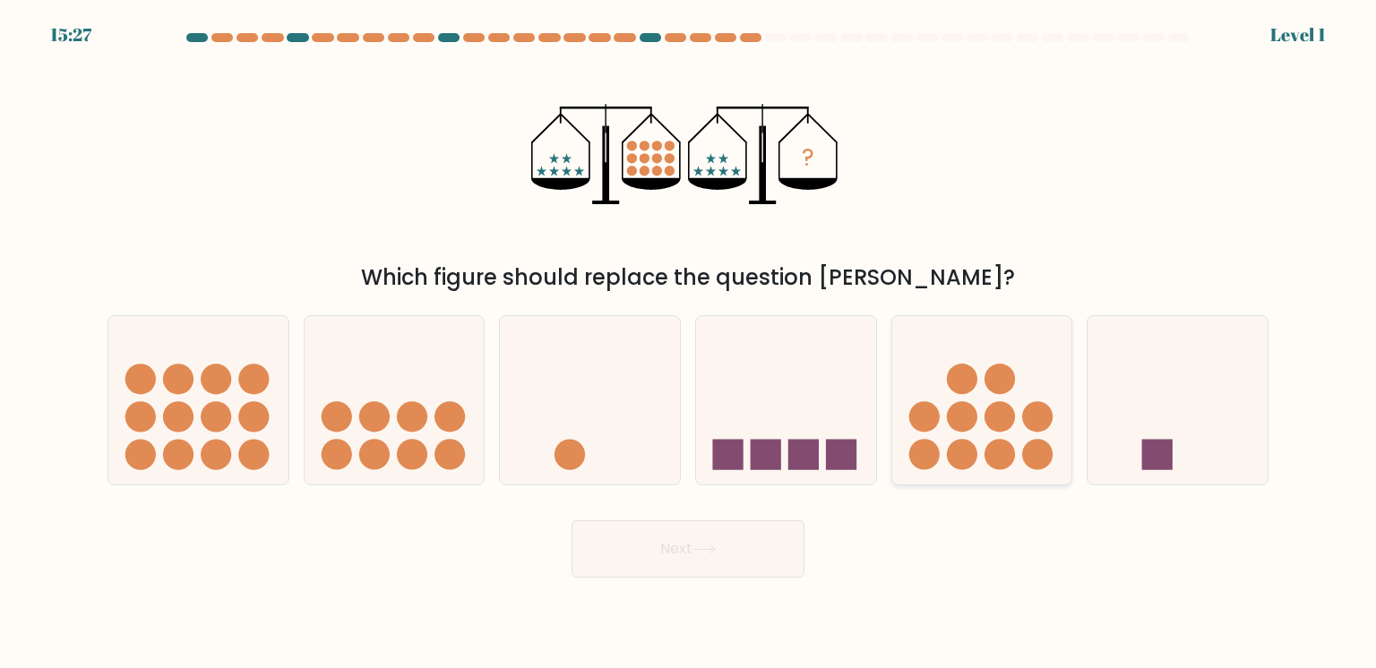
click at [925, 408] on div at bounding box center [982, 400] width 182 height 170
click at [689, 343] on input "e." at bounding box center [688, 338] width 1 height 9
radio input "true"
click at [728, 566] on button "Next" at bounding box center [688, 548] width 233 height 57
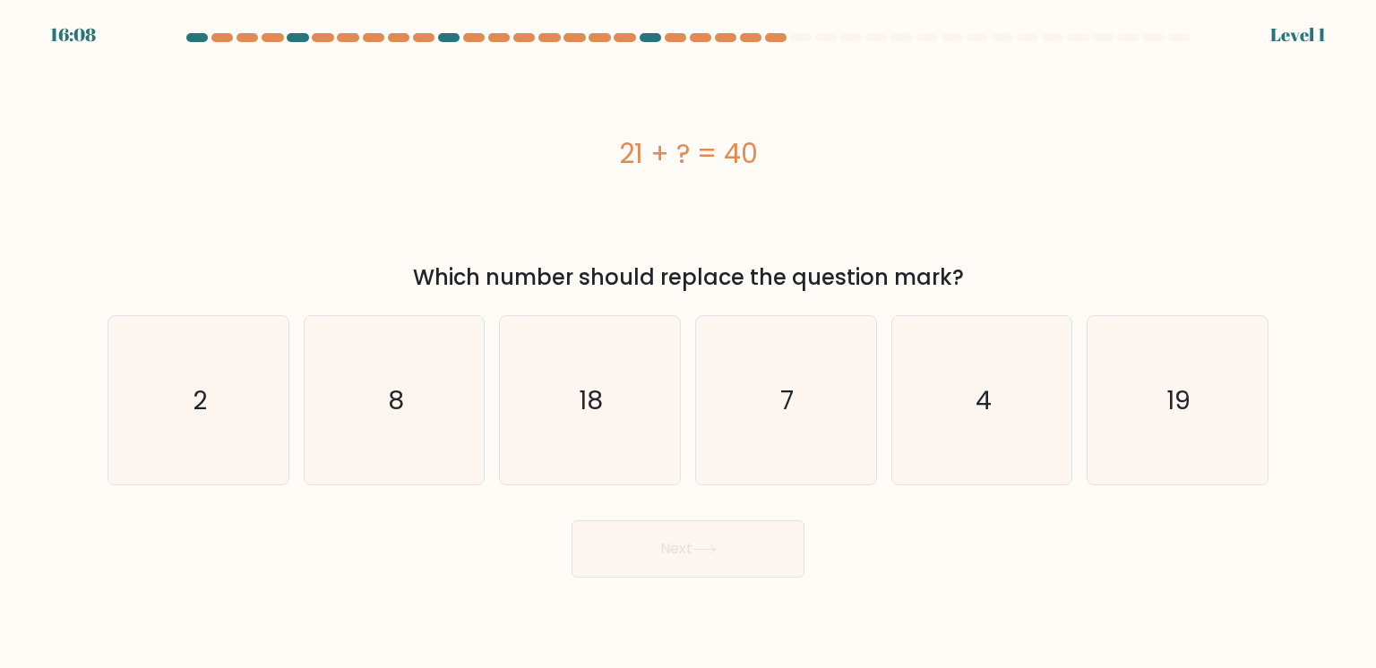
click at [727, 486] on form "a. 2" at bounding box center [688, 305] width 1376 height 545
click at [727, 462] on div "7" at bounding box center [786, 400] width 182 height 170
click at [689, 343] on input "d. 7" at bounding box center [688, 338] width 1 height 9
radio input "true"
click at [713, 543] on button "Next" at bounding box center [688, 548] width 233 height 57
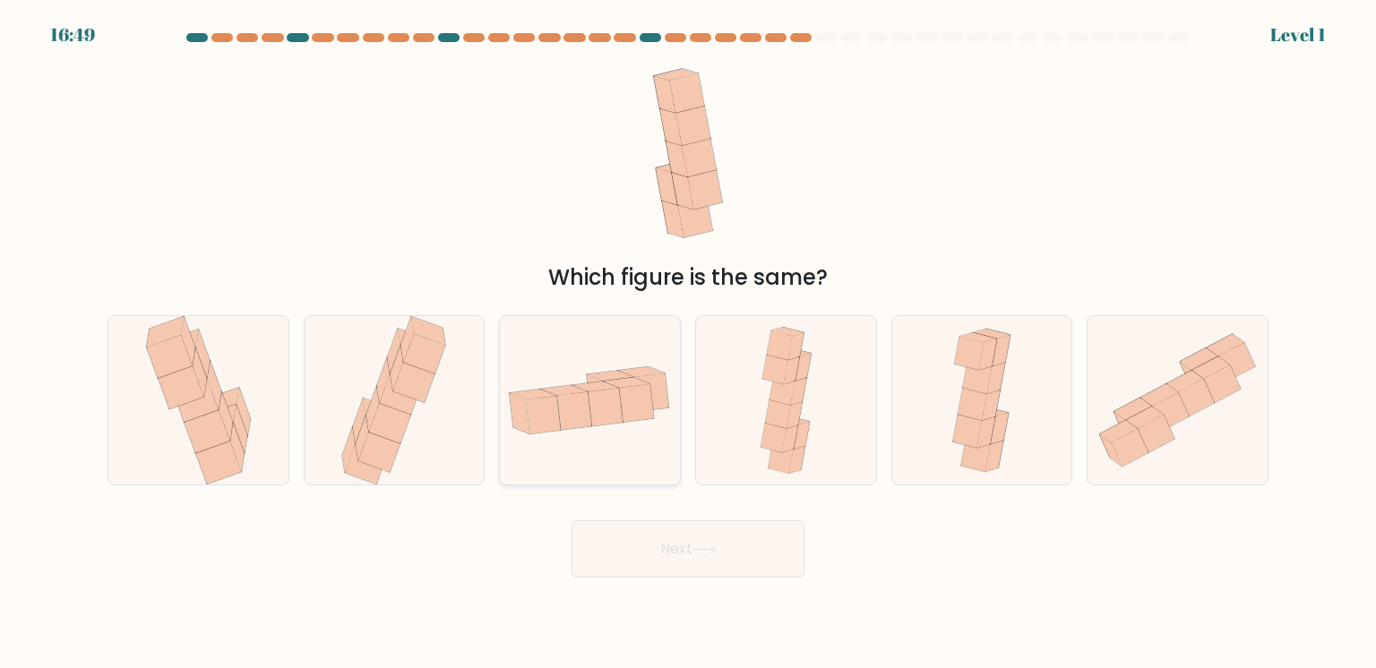
click at [605, 424] on div at bounding box center [590, 400] width 182 height 170
click at [688, 343] on input "c." at bounding box center [688, 338] width 1 height 9
radio input "true"
click at [666, 544] on button "Next" at bounding box center [688, 548] width 233 height 57
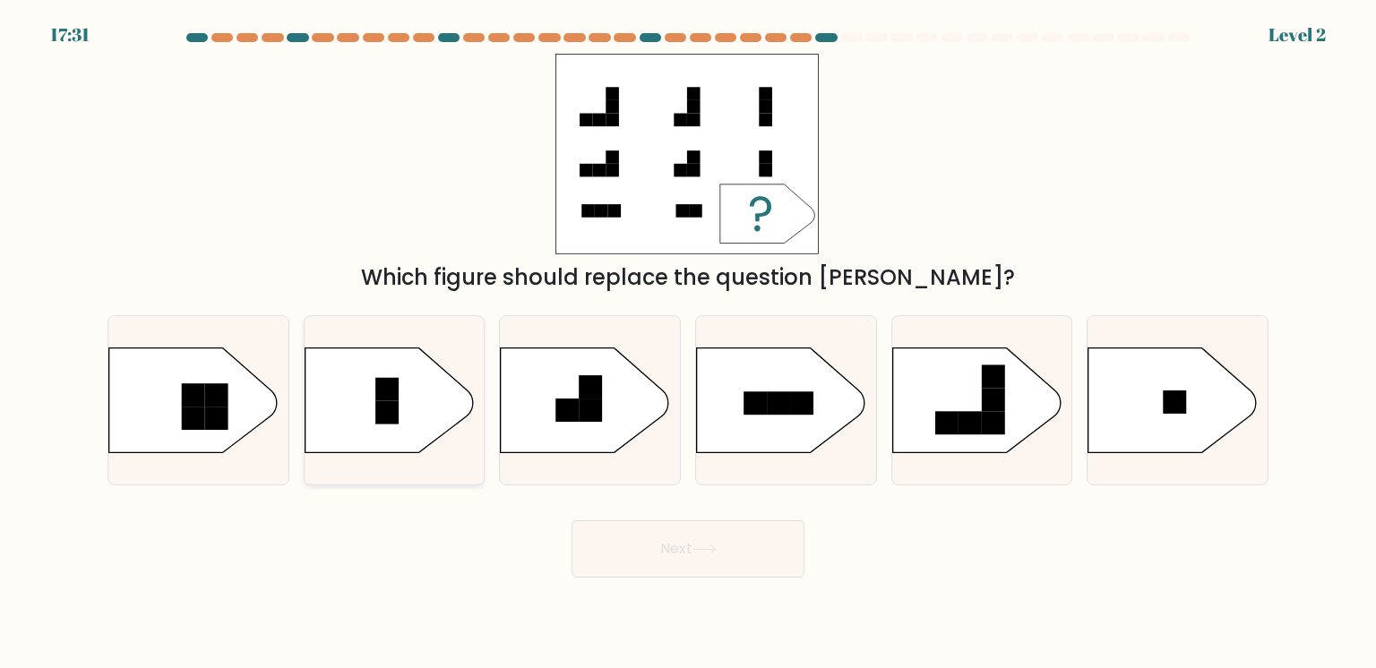
click at [426, 452] on div at bounding box center [395, 400] width 182 height 170
click at [688, 343] on input "b." at bounding box center [688, 338] width 1 height 9
radio input "true"
click at [617, 563] on button "Next" at bounding box center [688, 548] width 233 height 57
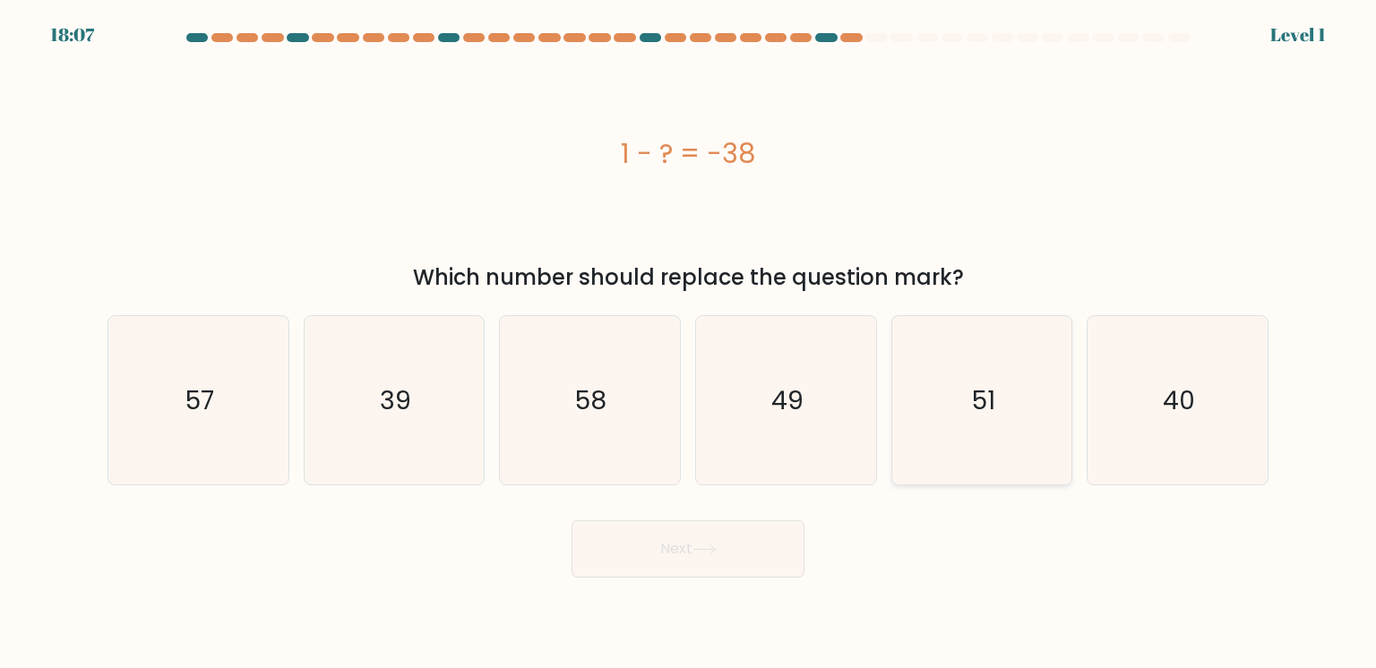
click at [971, 410] on div "51" at bounding box center [982, 400] width 182 height 170
click at [689, 343] on input "e. 51" at bounding box center [688, 338] width 1 height 9
radio input "true"
click at [752, 542] on button "Next" at bounding box center [688, 548] width 233 height 57
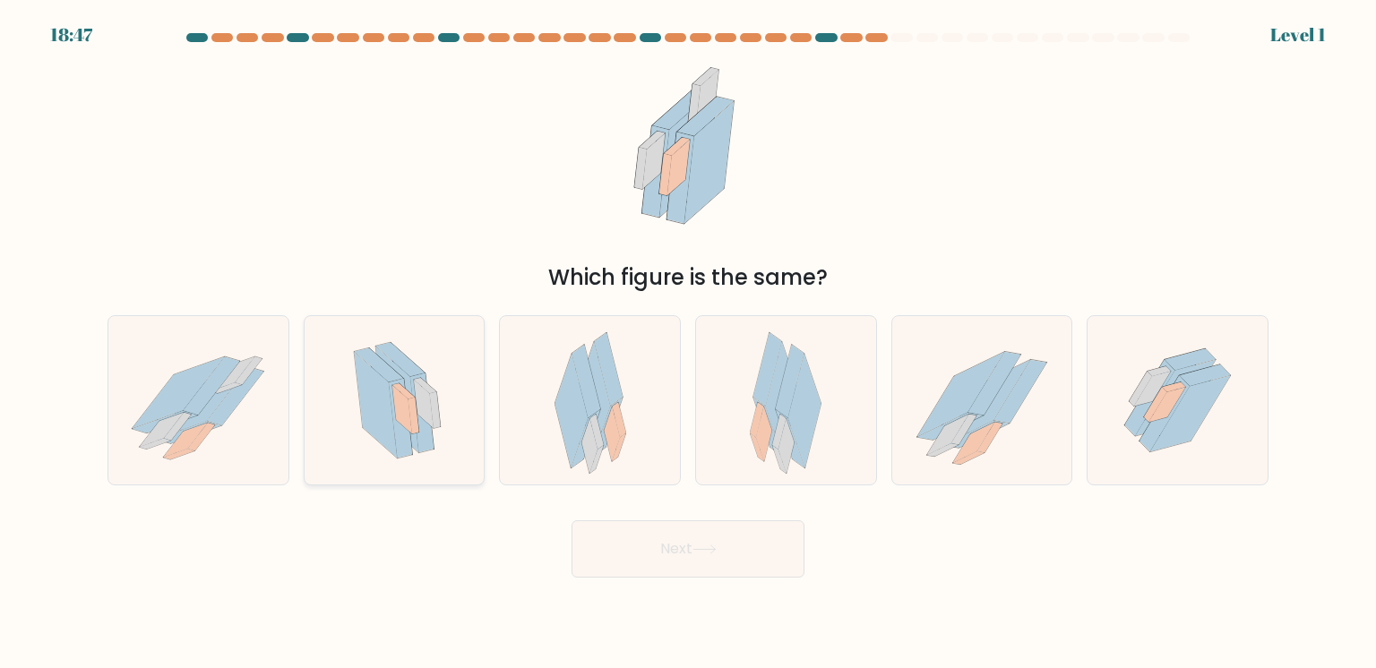
click at [456, 416] on div at bounding box center [395, 400] width 182 height 170
click at [688, 343] on input "b." at bounding box center [688, 338] width 1 height 9
radio input "true"
click at [644, 536] on button "Next" at bounding box center [688, 548] width 233 height 57
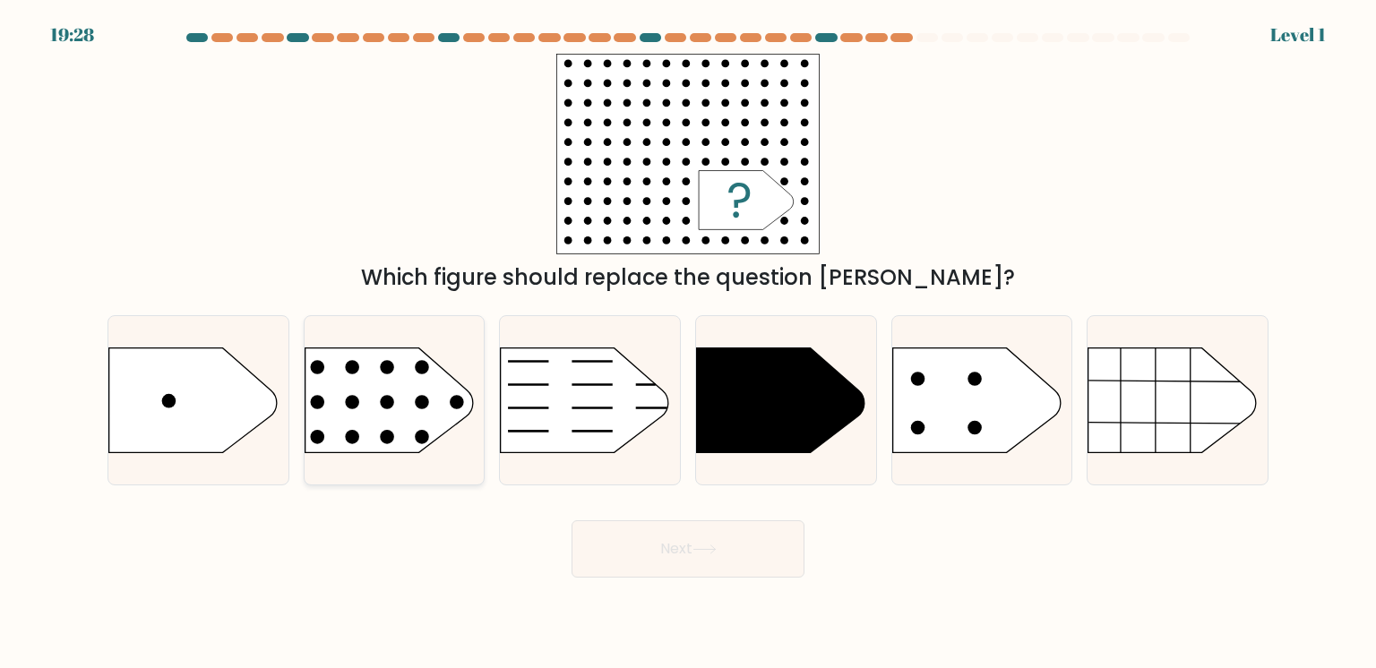
click at [441, 410] on div at bounding box center [395, 400] width 182 height 170
click at [688, 343] on input "b." at bounding box center [688, 338] width 1 height 9
radio input "true"
click at [628, 557] on button "Next" at bounding box center [688, 548] width 233 height 57
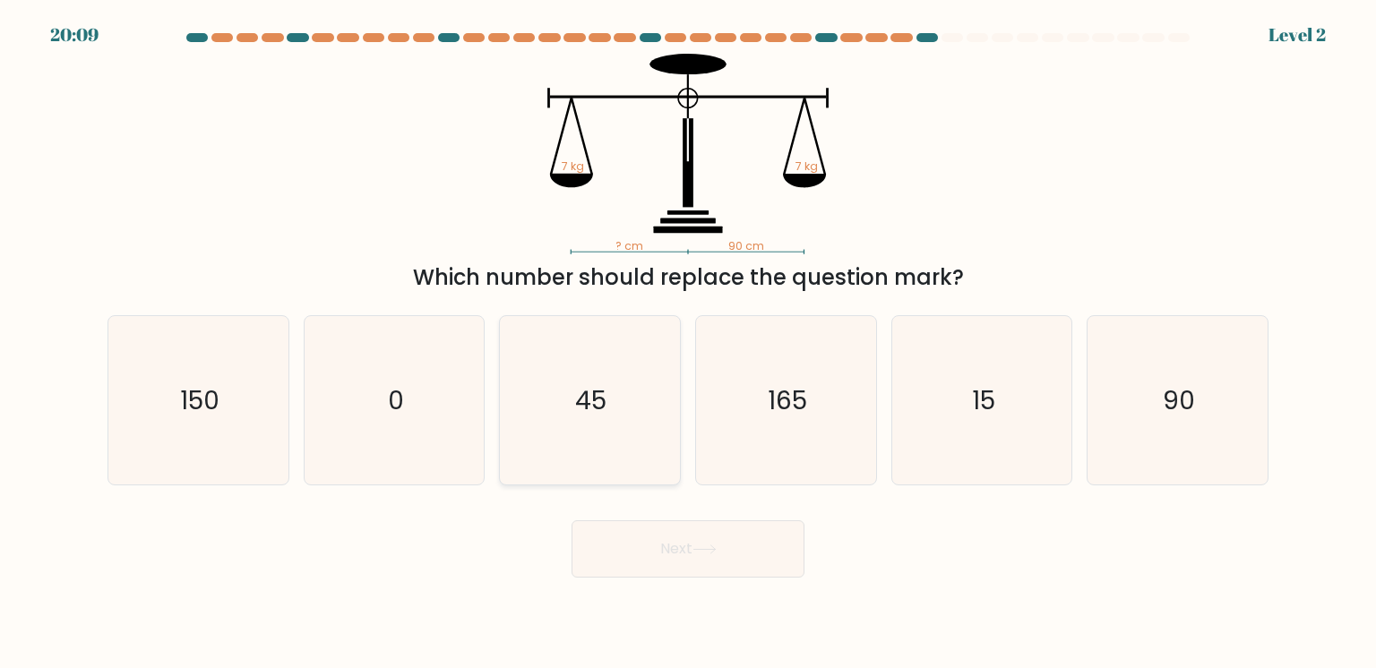
click at [650, 435] on div "45" at bounding box center [590, 400] width 182 height 170
click at [688, 343] on input "c. 45" at bounding box center [688, 338] width 1 height 9
radio input "true"
click at [753, 456] on div "165" at bounding box center [786, 400] width 182 height 170
click at [689, 343] on input "d. 165" at bounding box center [688, 338] width 1 height 9
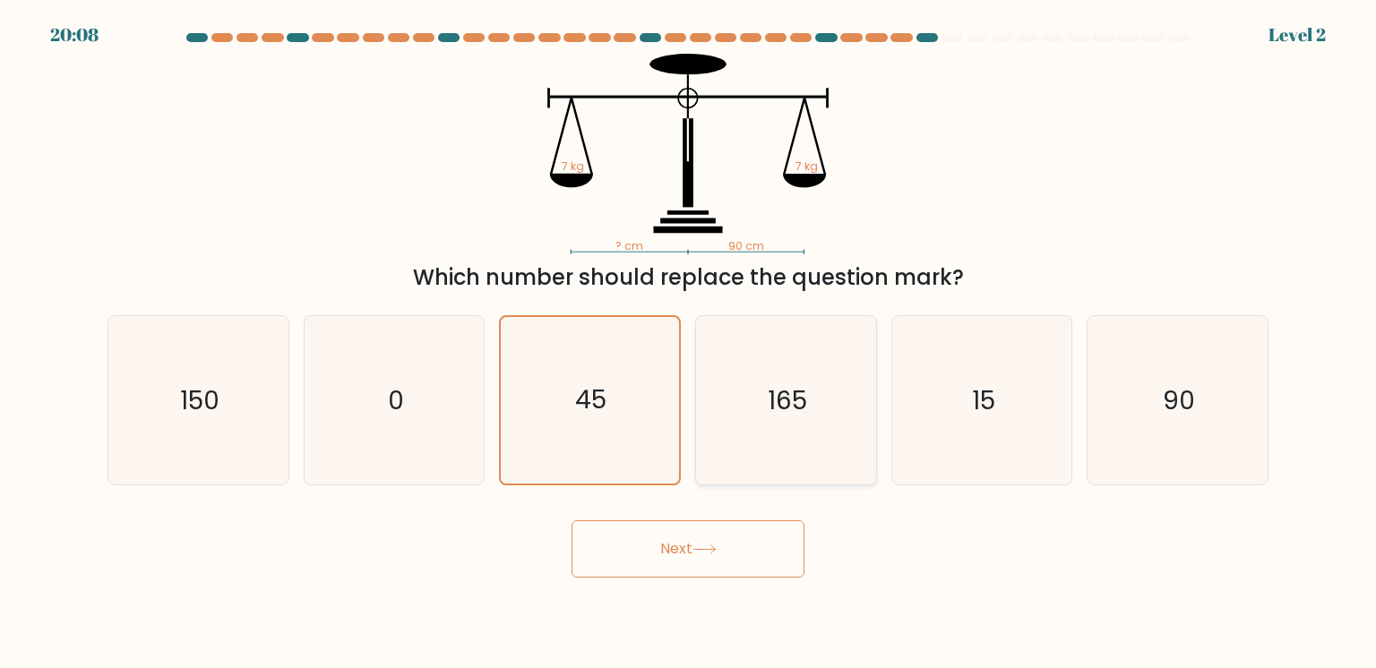
radio input "true"
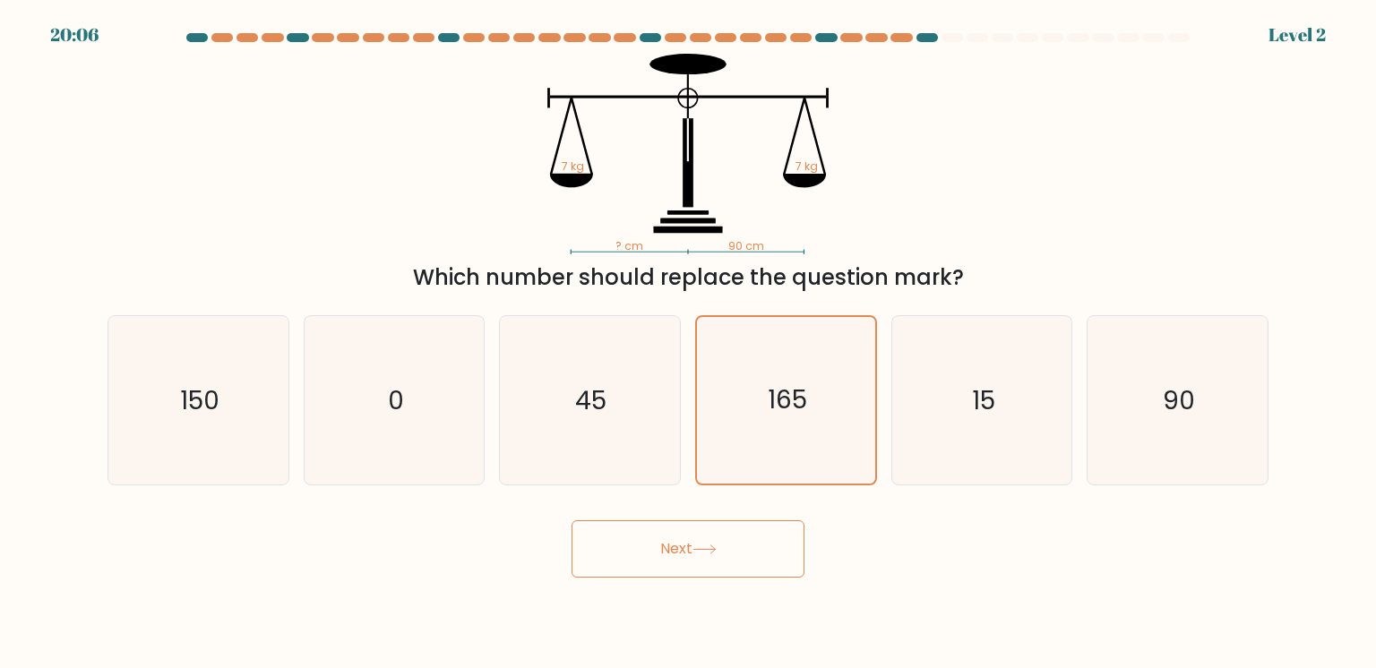
click at [695, 555] on button "Next" at bounding box center [688, 548] width 233 height 57
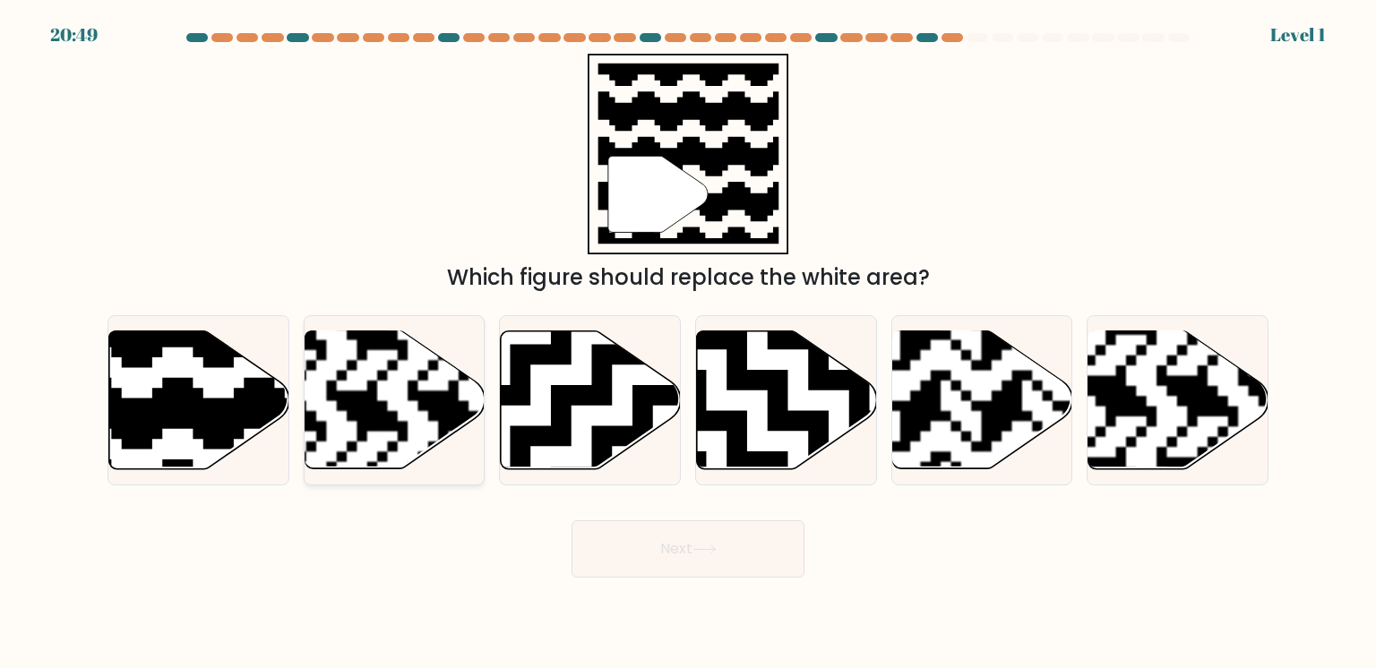
click at [448, 460] on div at bounding box center [395, 400] width 182 height 170
click at [688, 343] on input "b." at bounding box center [688, 338] width 1 height 9
radio input "true"
click at [630, 563] on button "Next" at bounding box center [688, 548] width 233 height 57
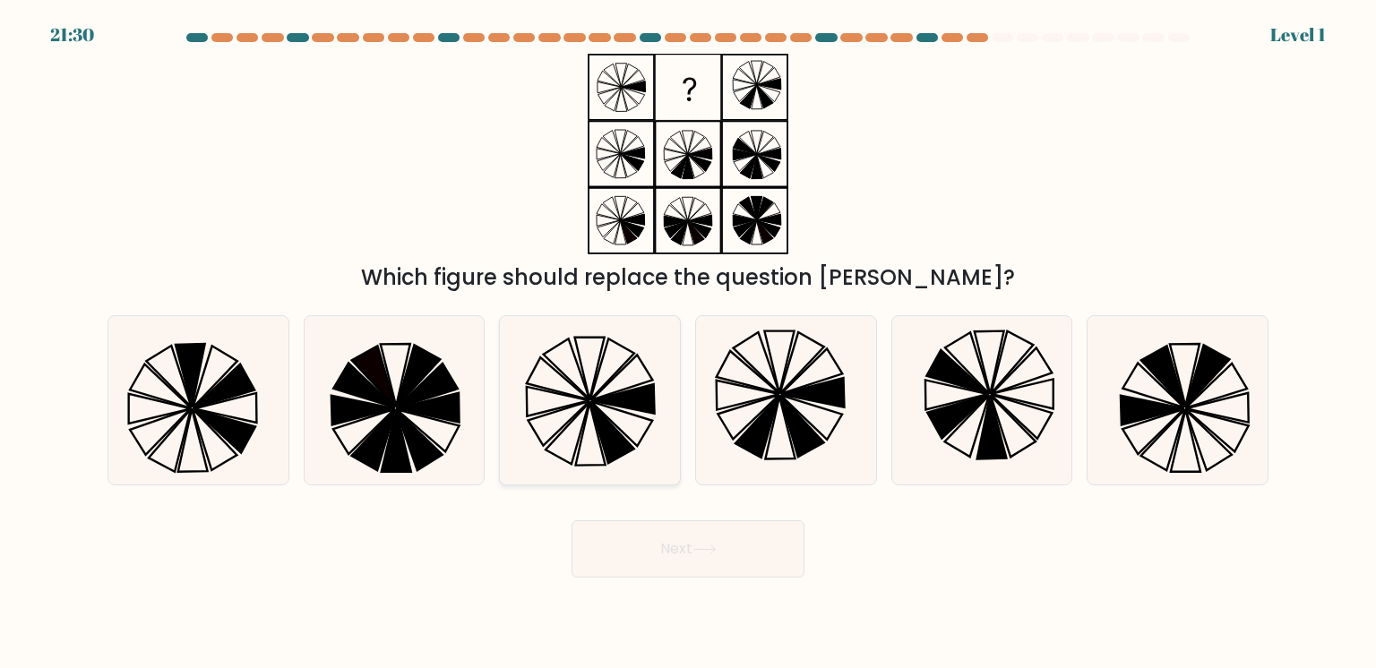
click at [628, 442] on div at bounding box center [590, 400] width 182 height 170
click at [688, 343] on input "c." at bounding box center [688, 338] width 1 height 9
radio input "true"
click at [662, 543] on button "Next" at bounding box center [688, 548] width 233 height 57
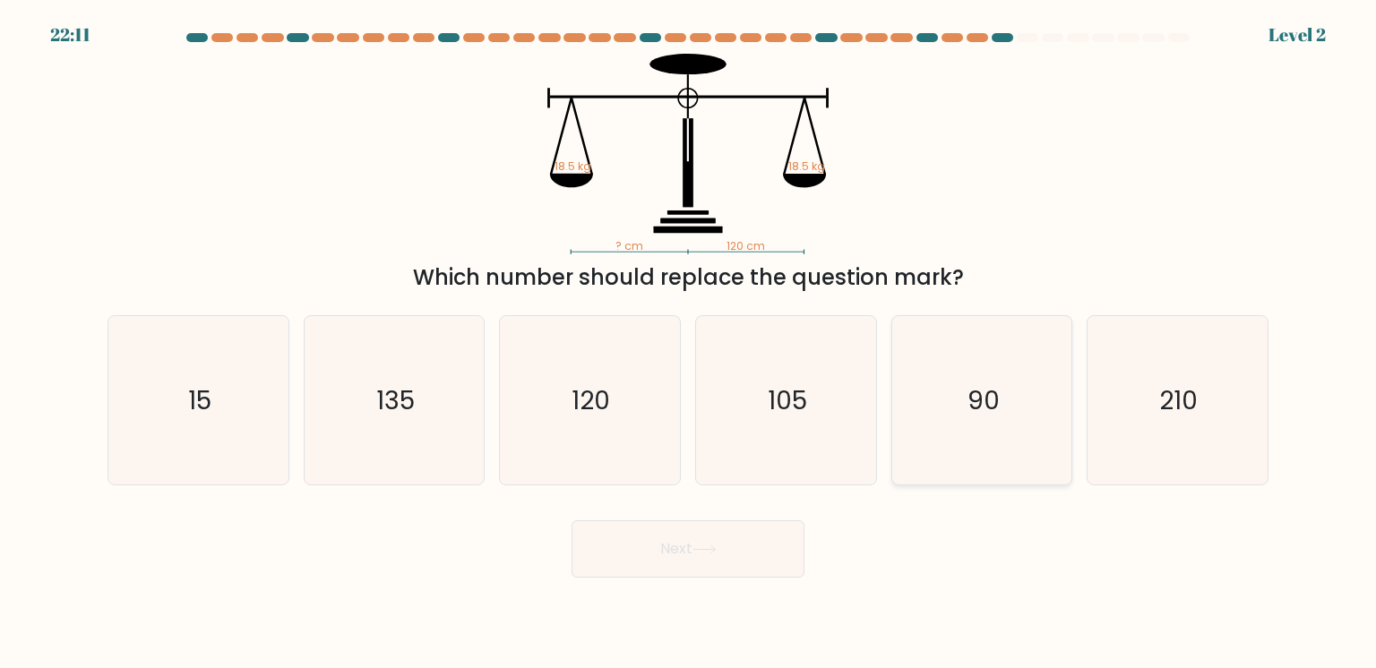
click at [914, 417] on div "90" at bounding box center [982, 400] width 182 height 170
click at [689, 343] on input "e. 90" at bounding box center [688, 338] width 1 height 9
radio input "true"
click at [713, 539] on button "Next" at bounding box center [688, 548] width 233 height 57
click at [711, 539] on button "Next" at bounding box center [688, 548] width 233 height 57
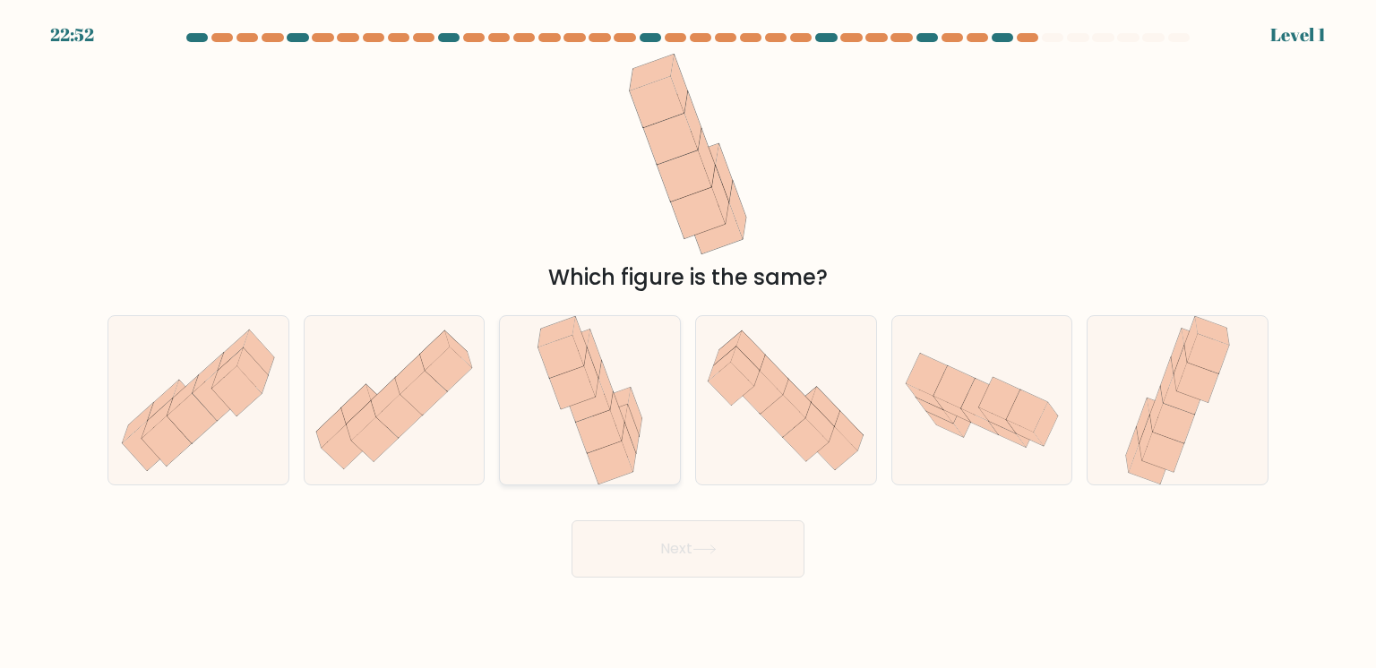
click at [577, 394] on div at bounding box center [590, 400] width 182 height 170
click at [688, 343] on input "c." at bounding box center [688, 338] width 1 height 9
radio input "true"
click at [714, 568] on button "Next" at bounding box center [688, 548] width 233 height 57
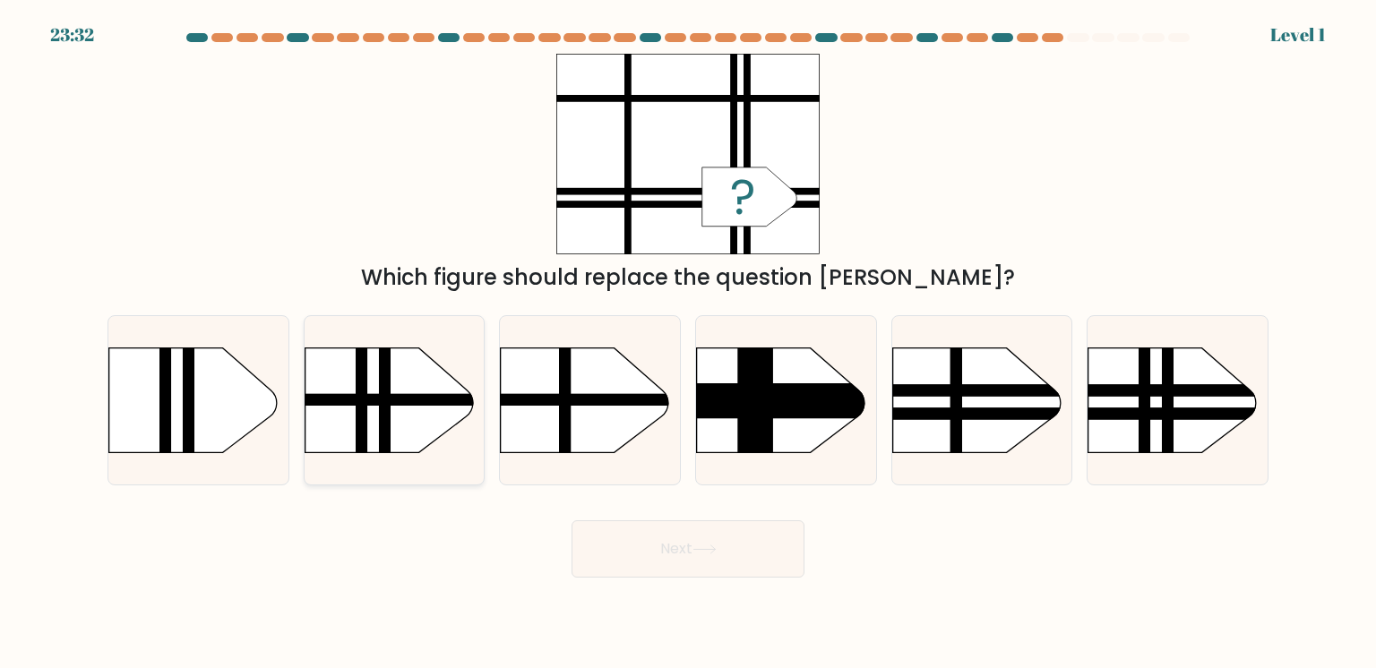
click at [391, 422] on div at bounding box center [395, 400] width 182 height 170
click at [688, 343] on input "b." at bounding box center [688, 338] width 1 height 9
radio input "true"
click at [585, 537] on button "Next" at bounding box center [688, 548] width 233 height 57
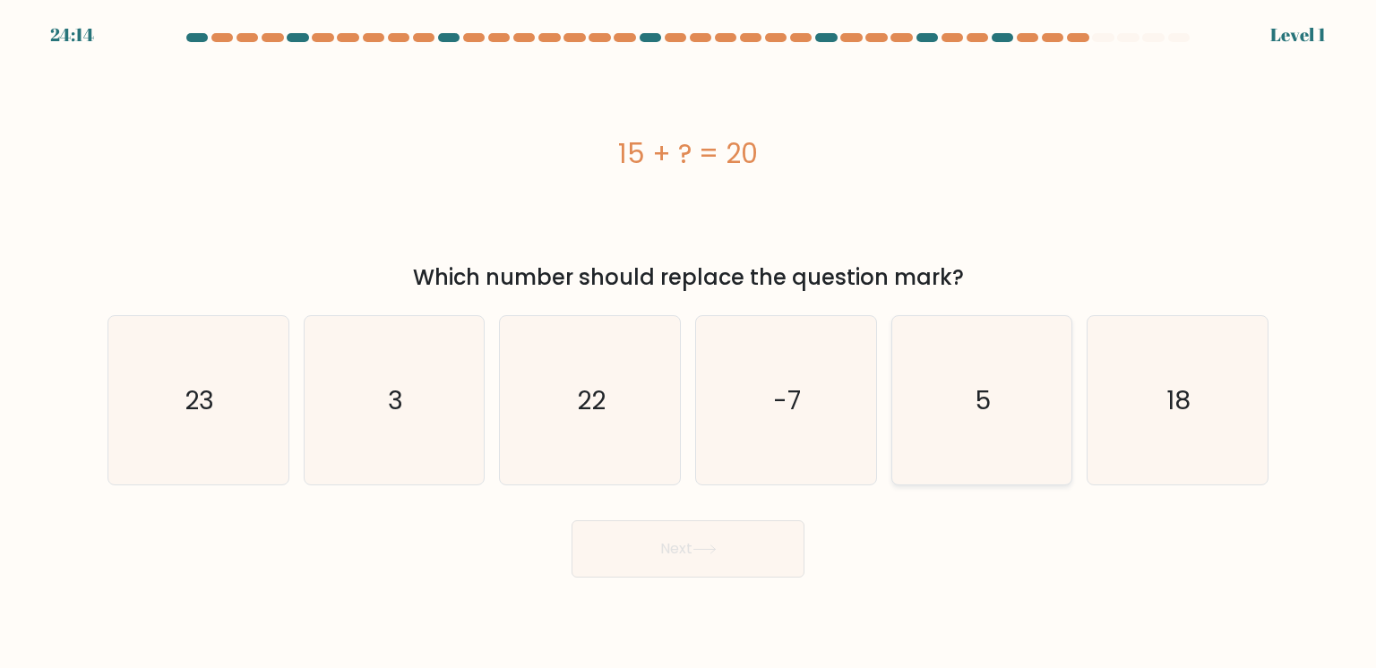
click at [918, 404] on div "5" at bounding box center [982, 400] width 182 height 170
click at [689, 343] on input "e. 5" at bounding box center [688, 338] width 1 height 9
radio input "true"
click at [706, 542] on button "Next" at bounding box center [688, 548] width 233 height 57
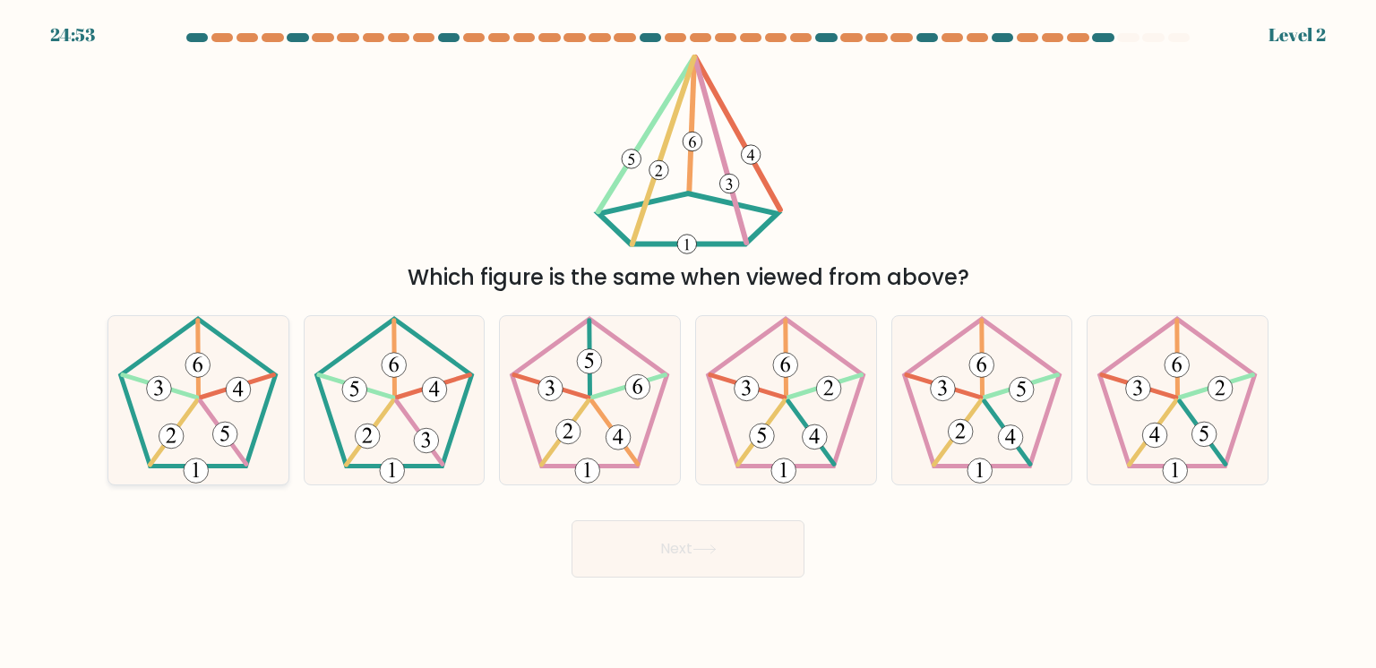
click at [222, 434] on div at bounding box center [199, 400] width 182 height 170
click at [688, 343] on input "a." at bounding box center [688, 338] width 1 height 9
radio input "true"
click at [609, 529] on button "Next" at bounding box center [688, 548] width 233 height 57
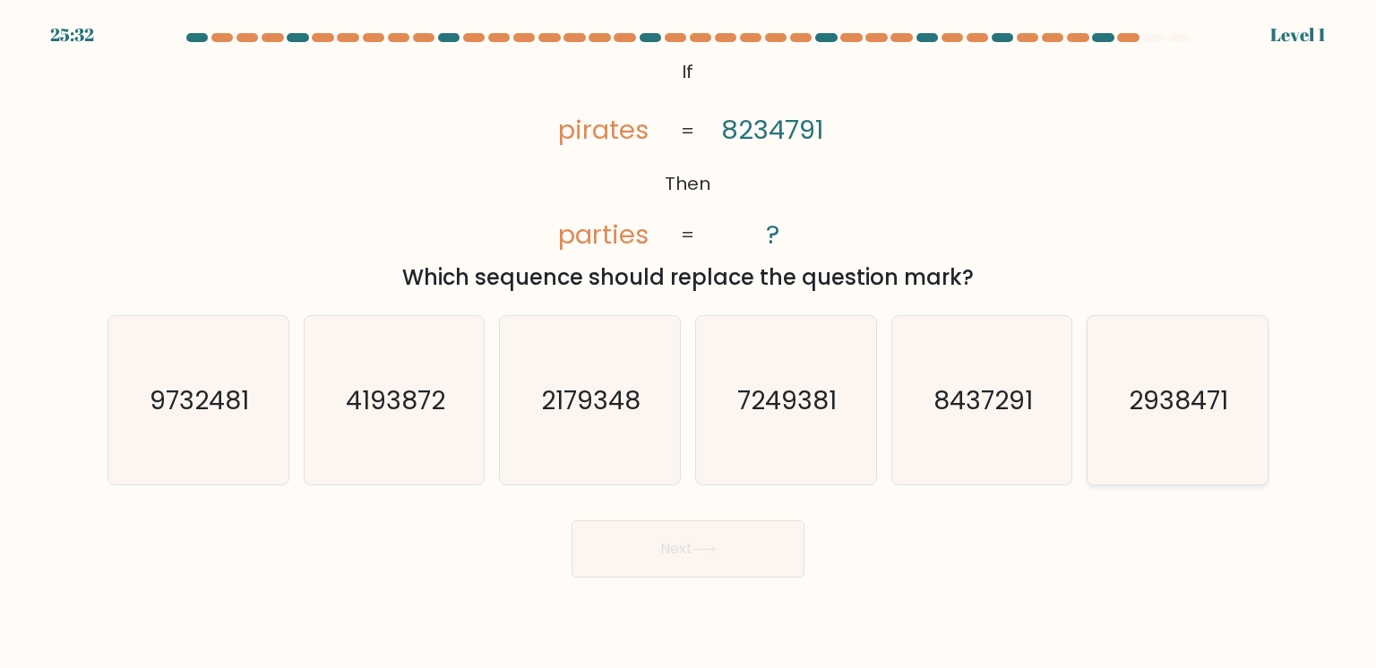
click at [1157, 378] on div "2938471" at bounding box center [1178, 400] width 182 height 170
click at [689, 343] on input "f. 2938471" at bounding box center [688, 338] width 1 height 9
radio input "true"
click at [774, 561] on button "Next" at bounding box center [688, 548] width 233 height 57
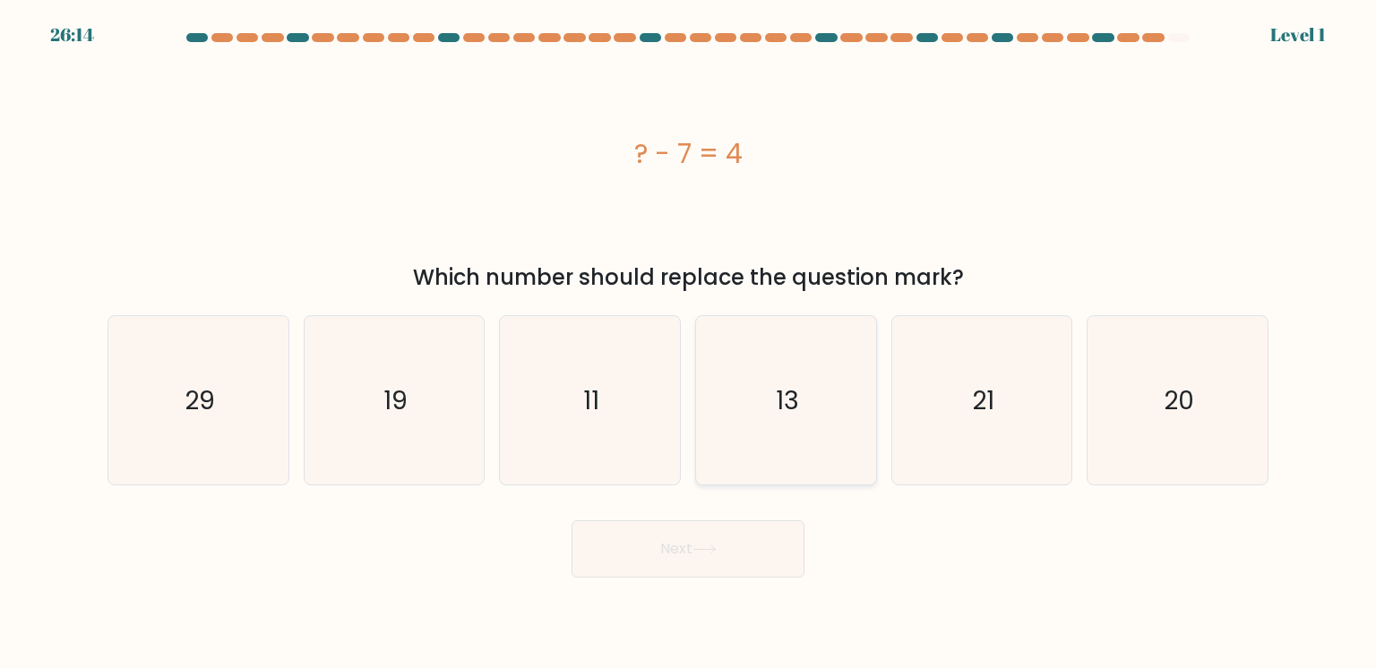
drag, startPoint x: 774, startPoint y: 556, endPoint x: 868, endPoint y: 479, distance: 121.6
click at [868, 479] on form "a." at bounding box center [688, 305] width 1376 height 545
click at [958, 432] on div "21" at bounding box center [982, 400] width 182 height 170
click at [689, 343] on input "e. 21" at bounding box center [688, 338] width 1 height 9
radio input "true"
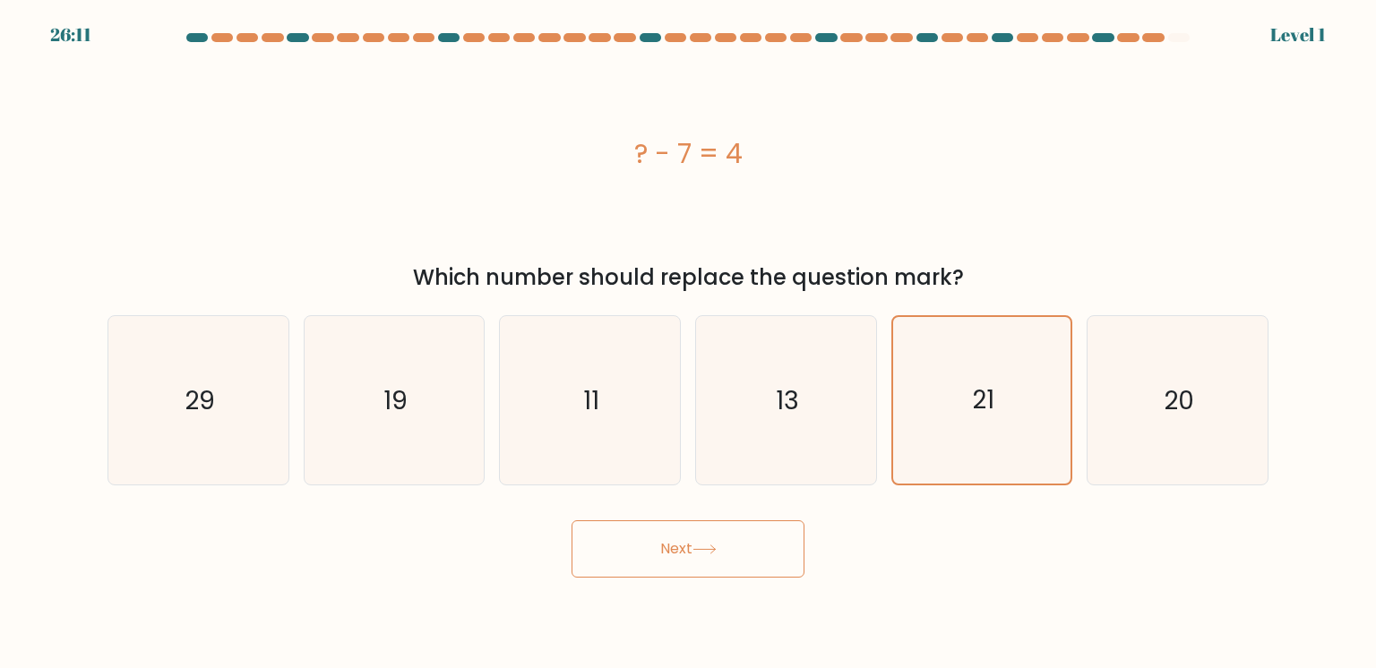
click at [747, 538] on button "Next" at bounding box center [688, 548] width 233 height 57
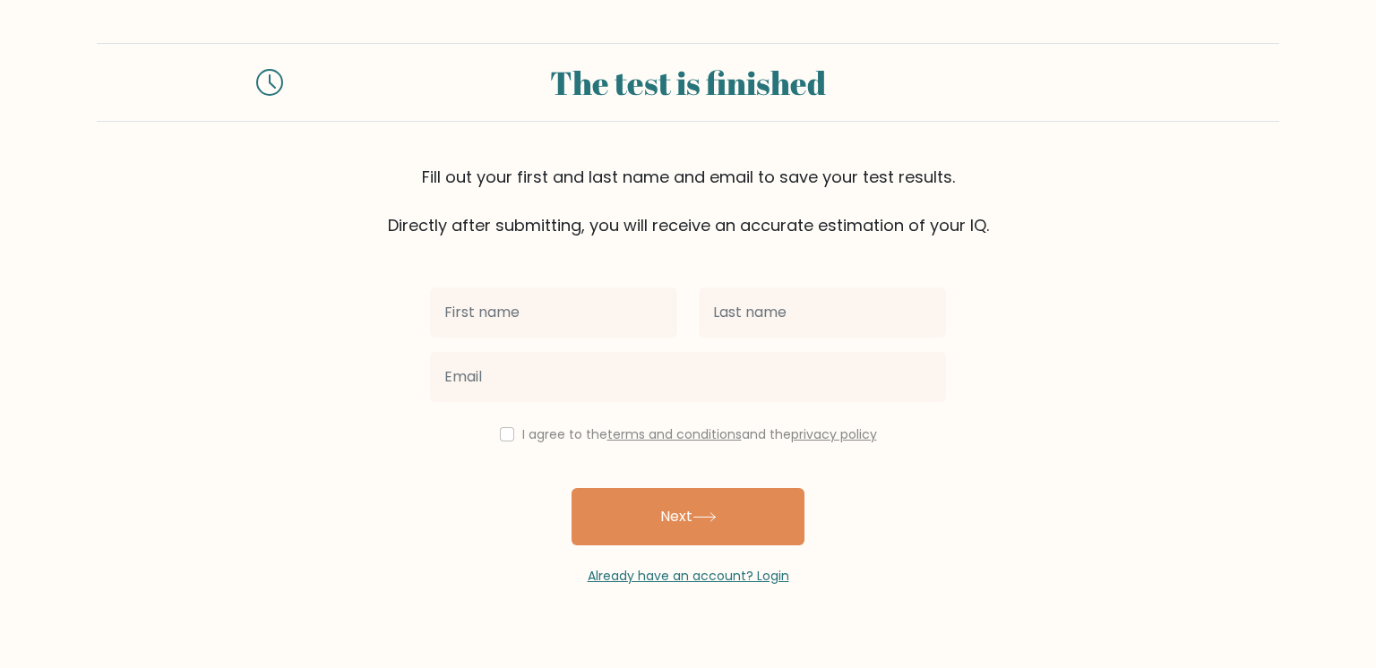
click at [581, 316] on input "text" at bounding box center [553, 313] width 247 height 50
type input "GUEDEGBE"
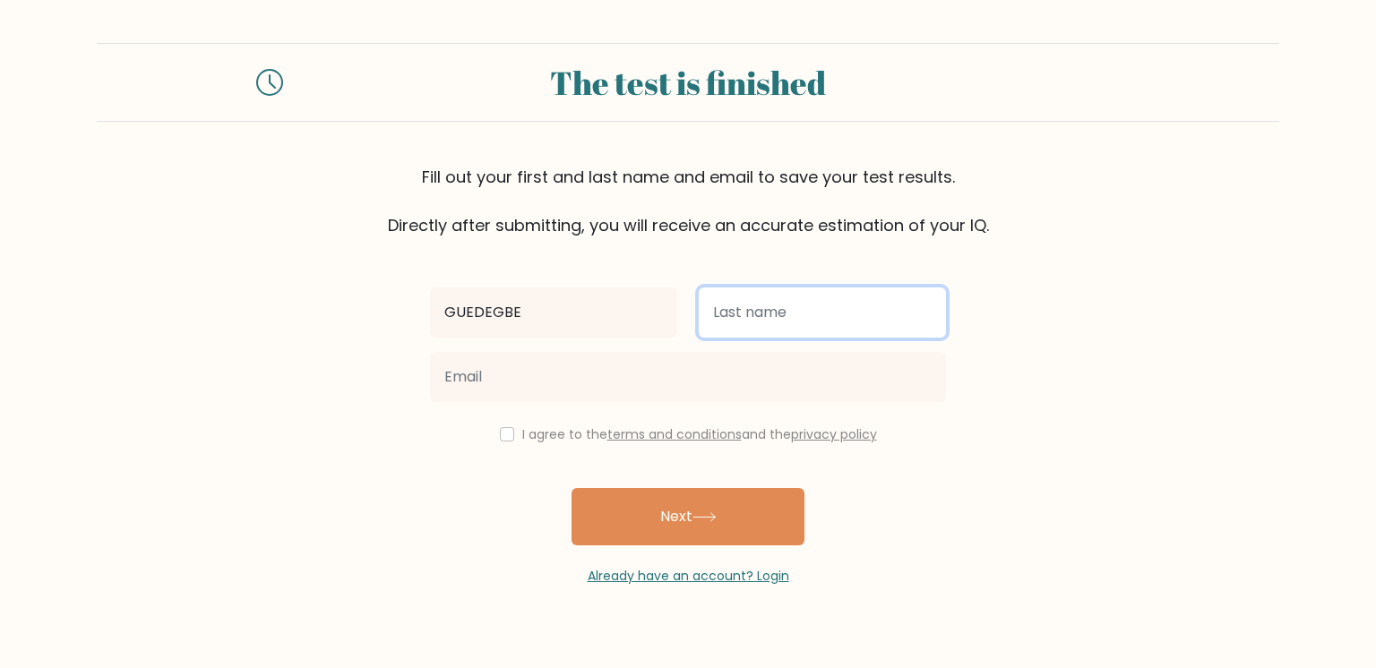
click at [742, 317] on input "text" at bounding box center [822, 313] width 247 height 50
type input "Zeynab"
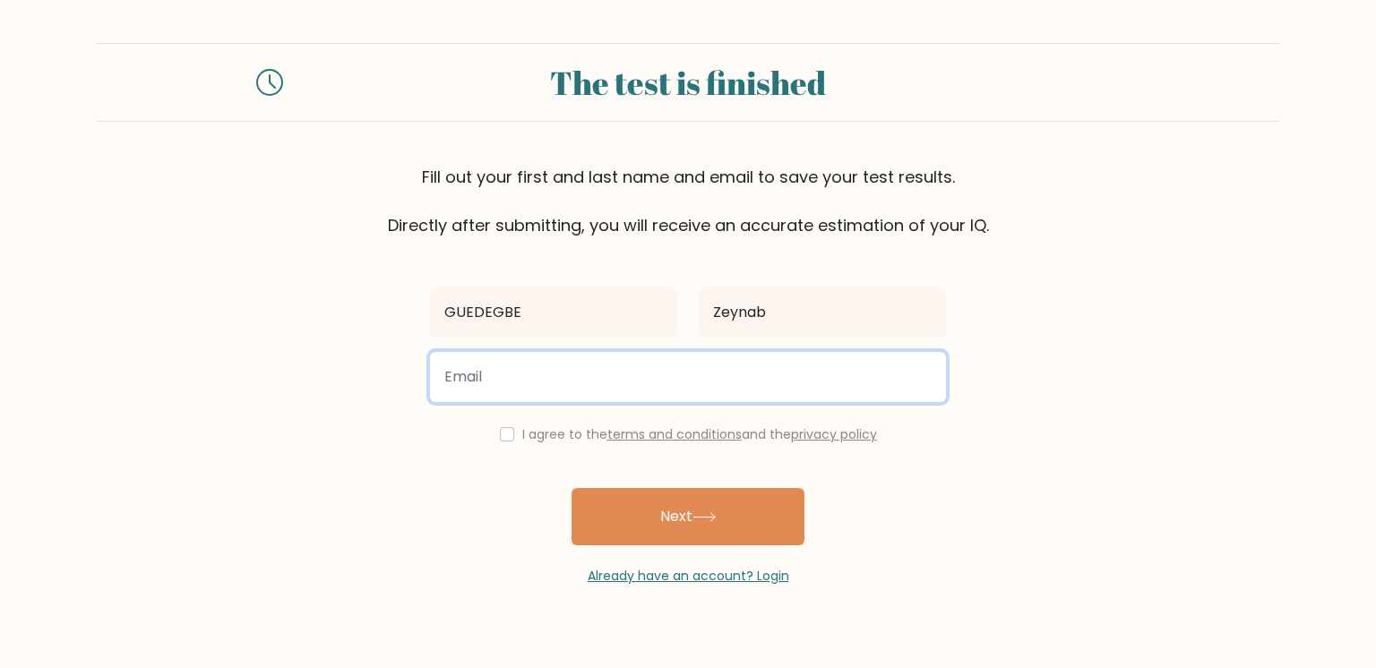
click at [630, 391] on input "email" at bounding box center [688, 377] width 516 height 50
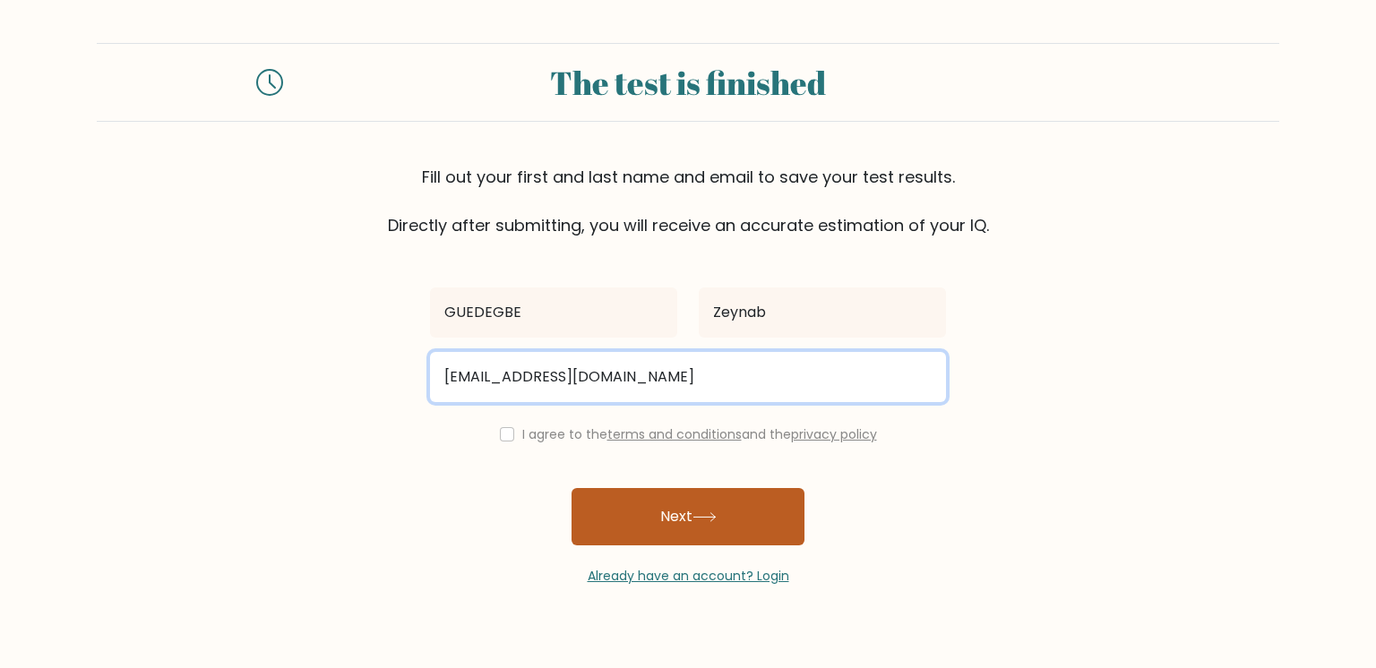
type input "[EMAIL_ADDRESS][DOMAIN_NAME]"
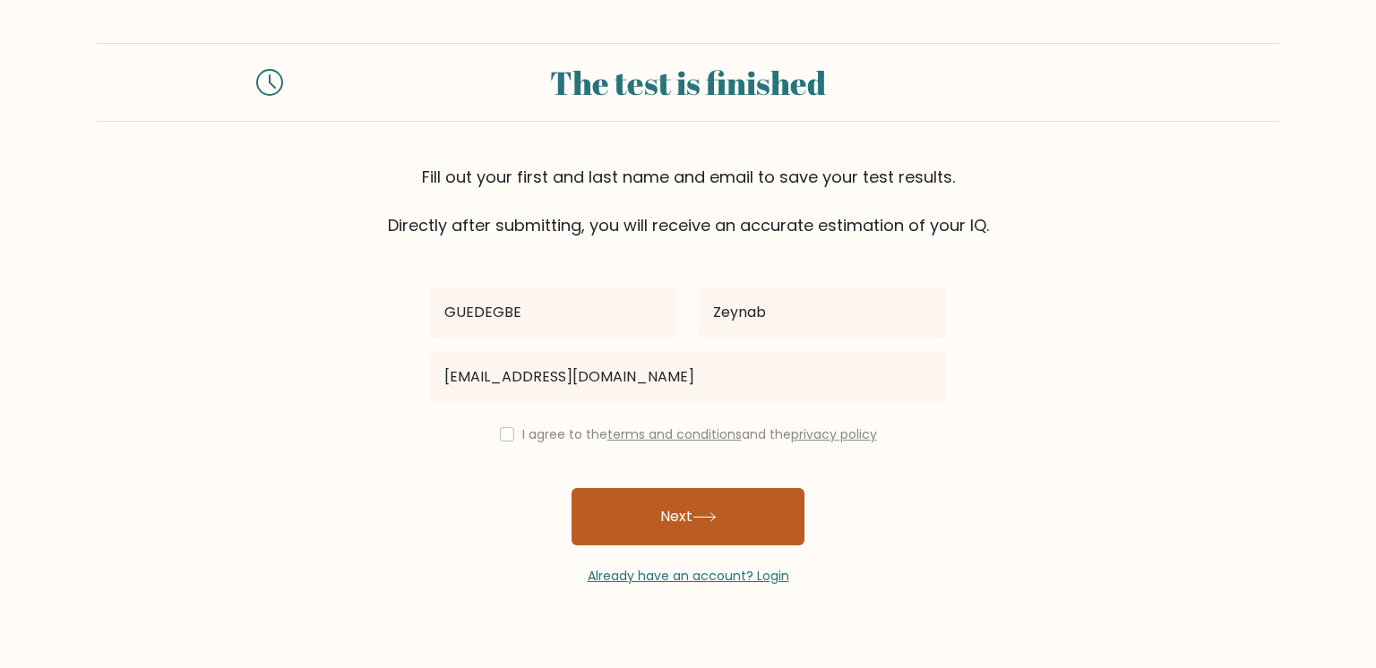
click at [645, 520] on button "Next" at bounding box center [688, 516] width 233 height 57
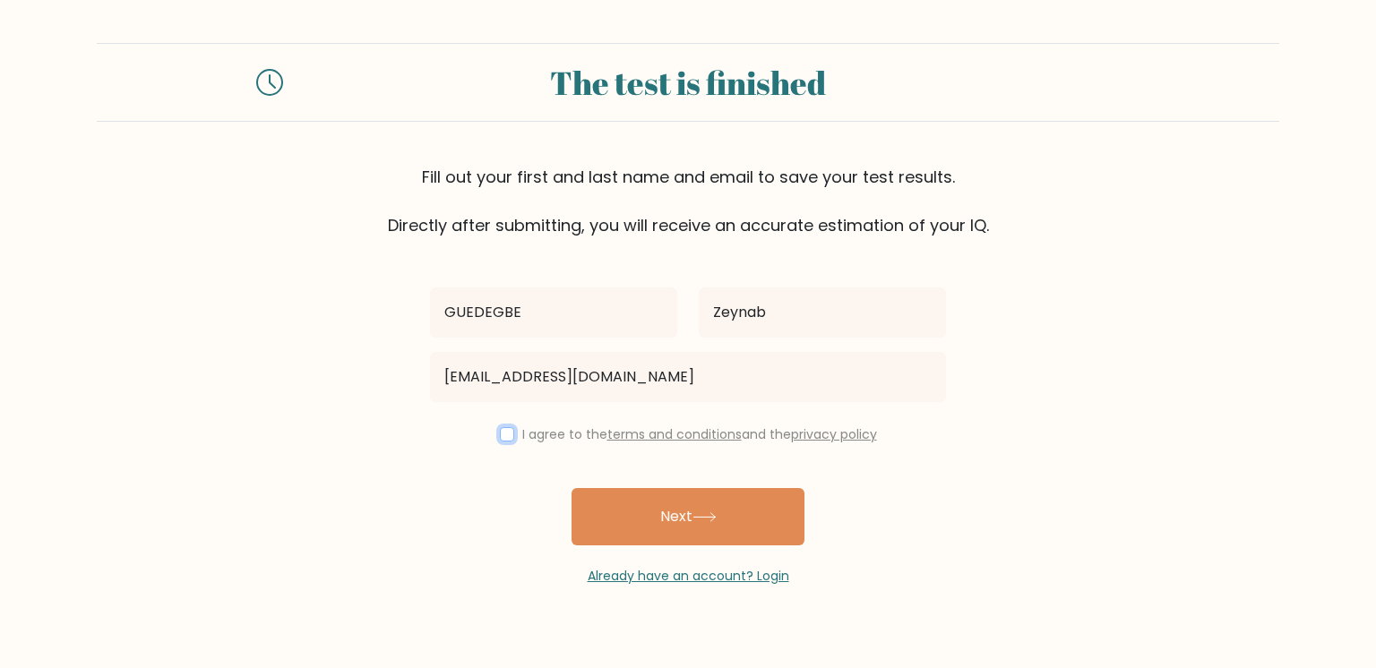
click at [505, 434] on input "checkbox" at bounding box center [507, 434] width 14 height 14
checkbox input "true"
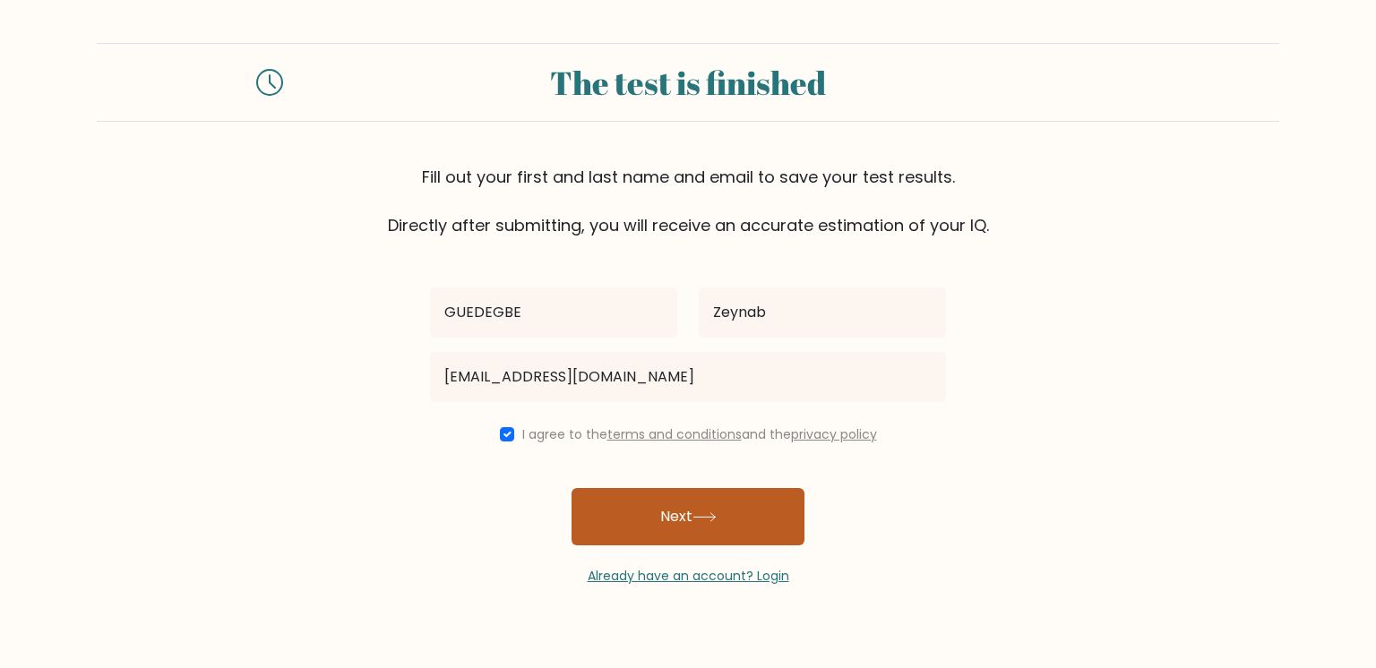
click at [627, 514] on button "Next" at bounding box center [688, 516] width 233 height 57
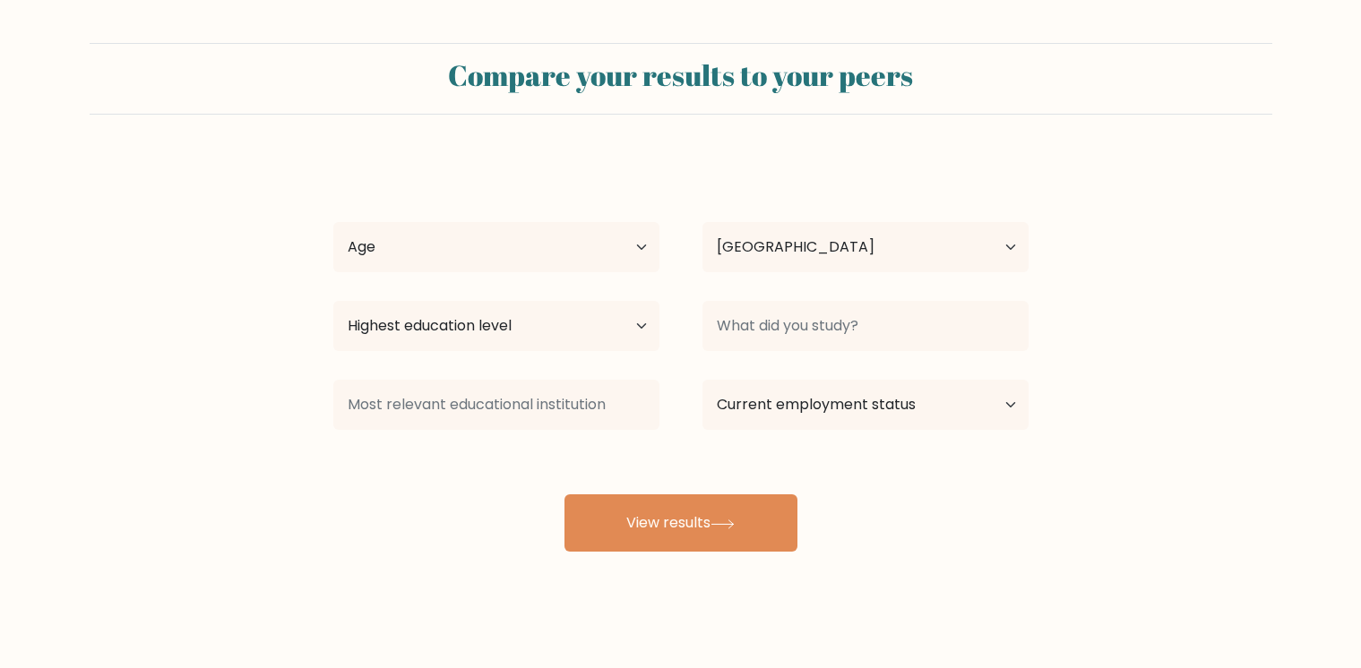
select select "BJ"
click at [643, 247] on select "Age Under 18 years old 18-24 years old 25-34 years old 35-44 years old 45-54 ye…" at bounding box center [496, 247] width 326 height 50
select select "18_24"
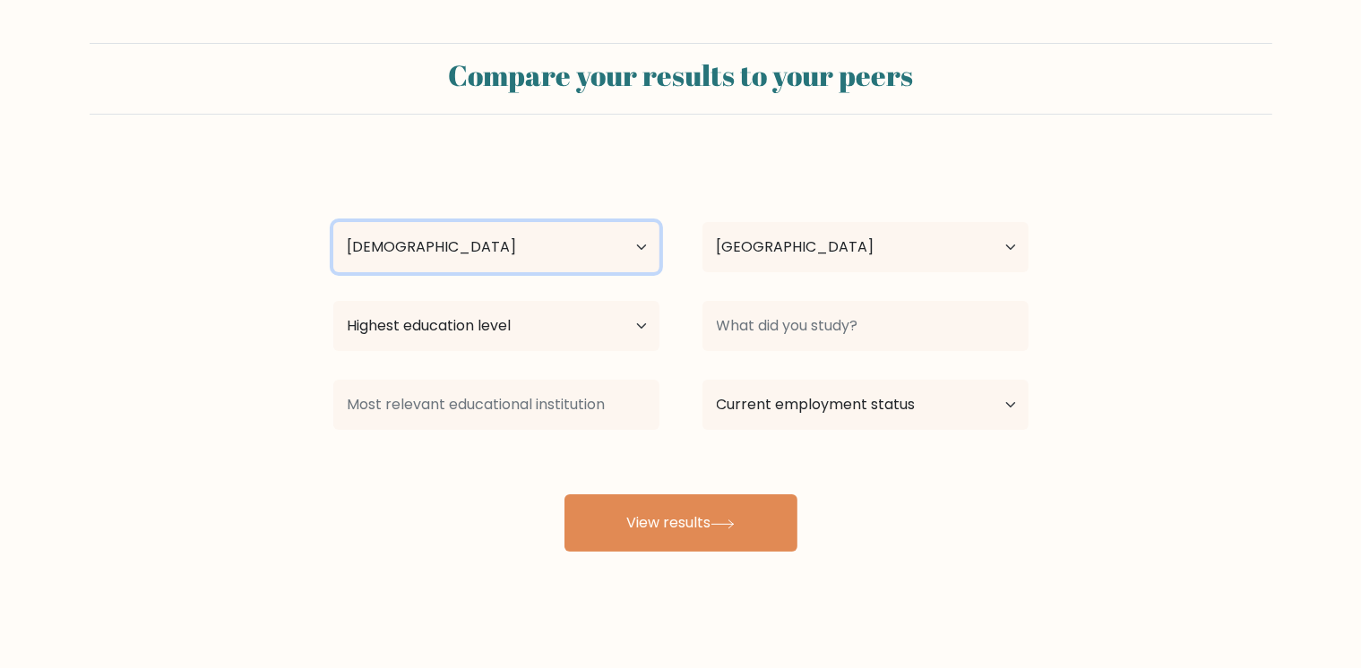
click at [333, 222] on select "Age Under 18 years old 18-24 years old 25-34 years old 35-44 years old 45-54 ye…" at bounding box center [496, 247] width 326 height 50
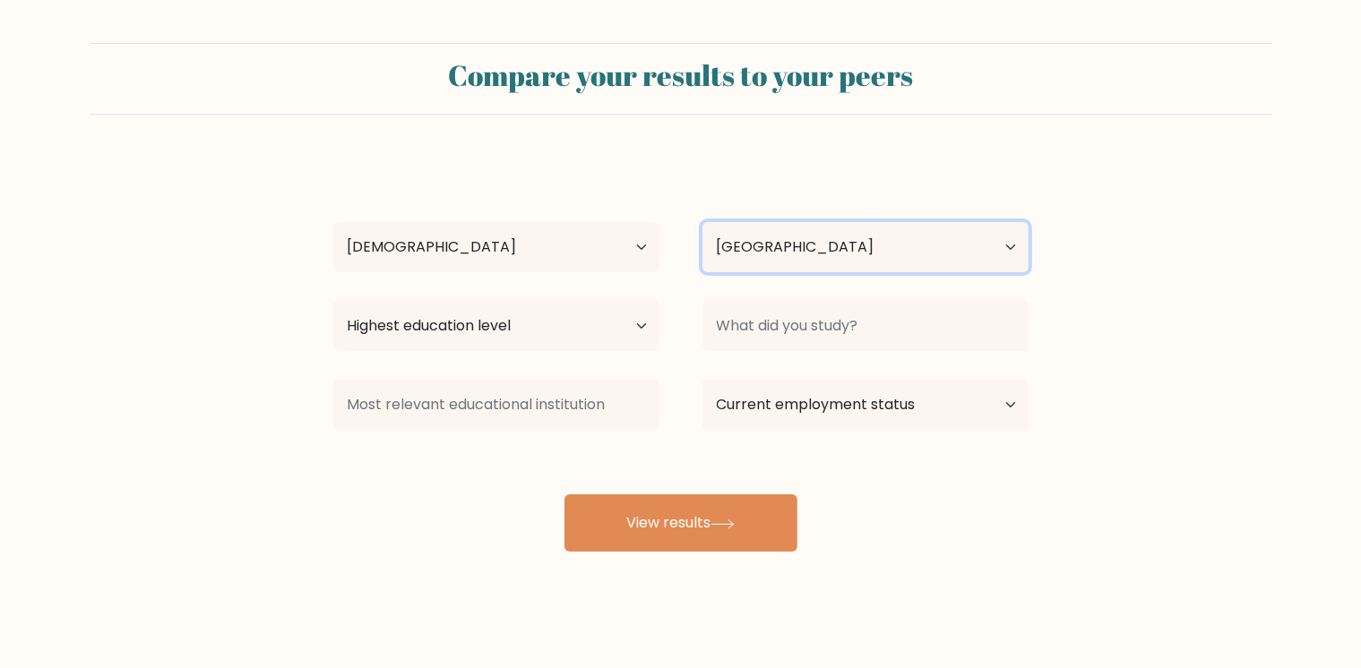
click at [759, 247] on select "Country Afghanistan Albania Algeria American Samoa Andorra Angola Anguilla Anta…" at bounding box center [865, 247] width 326 height 50
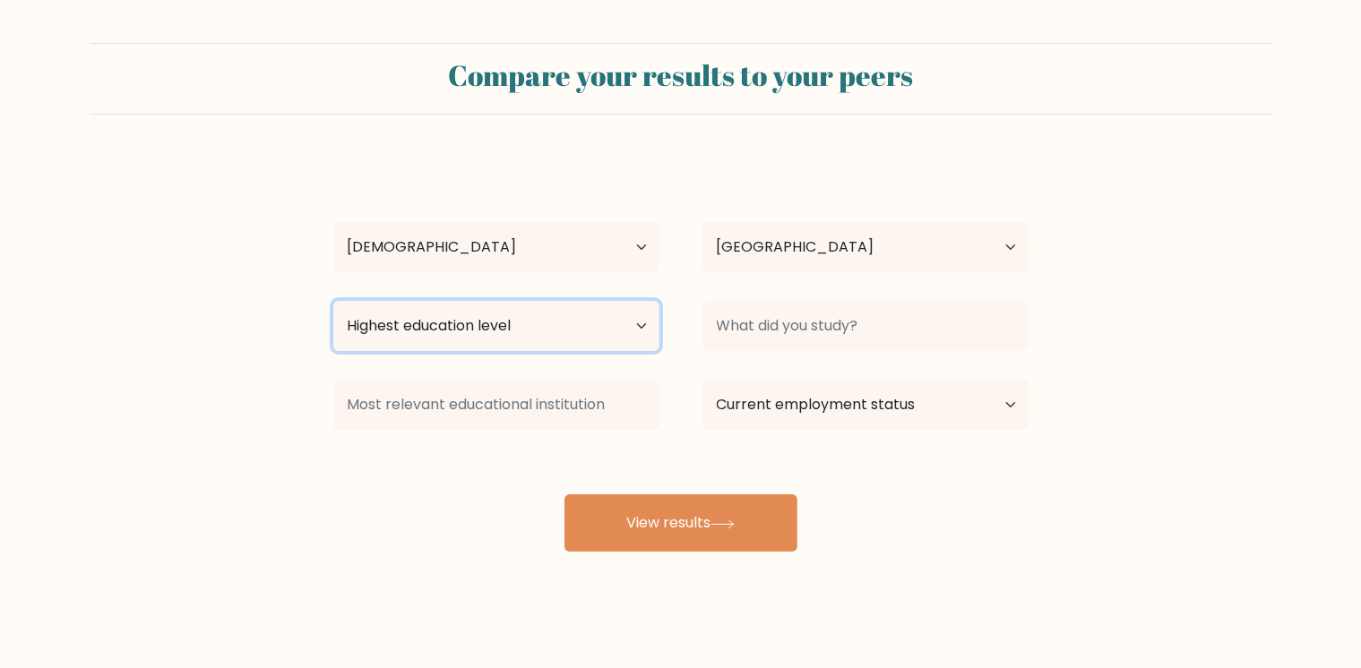
click at [629, 324] on select "Highest education level No schooling Primary Lower Secondary Upper Secondary Oc…" at bounding box center [496, 326] width 326 height 50
select select "bachelors_degree"
click at [333, 301] on select "Highest education level No schooling Primary Lower Secondary Upper Secondary Oc…" at bounding box center [496, 326] width 326 height 50
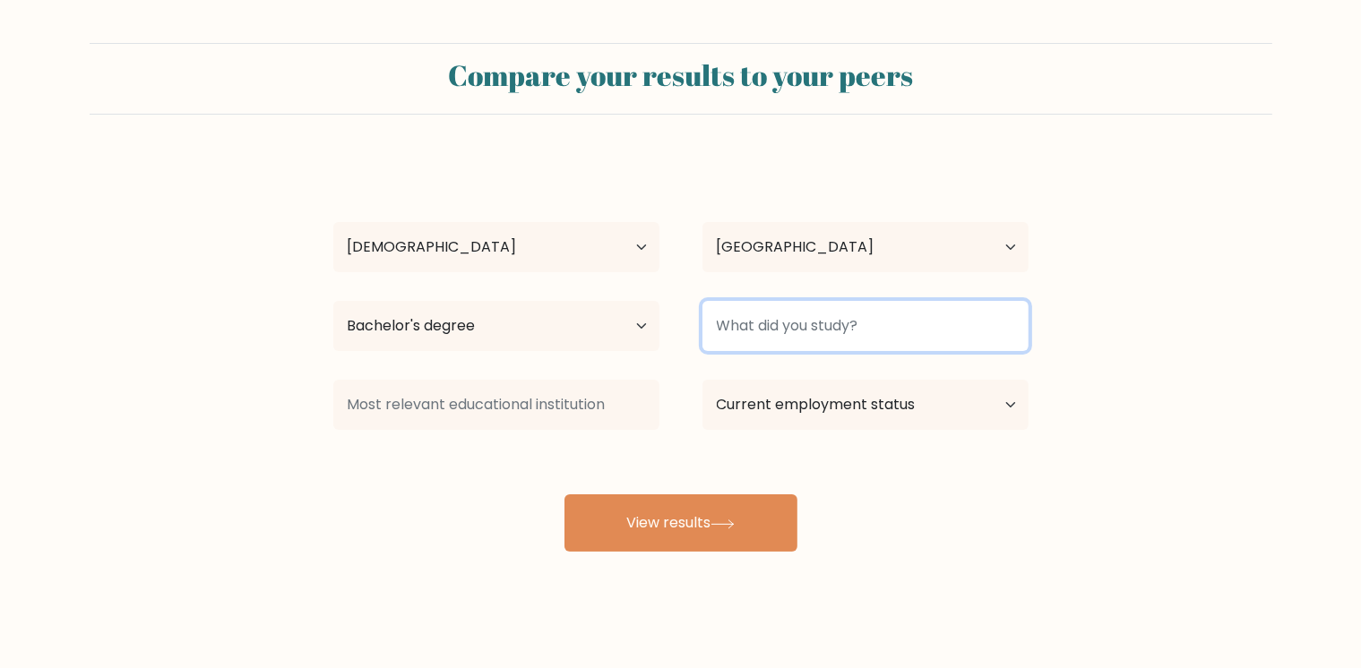
click at [857, 331] on input at bounding box center [865, 326] width 326 height 50
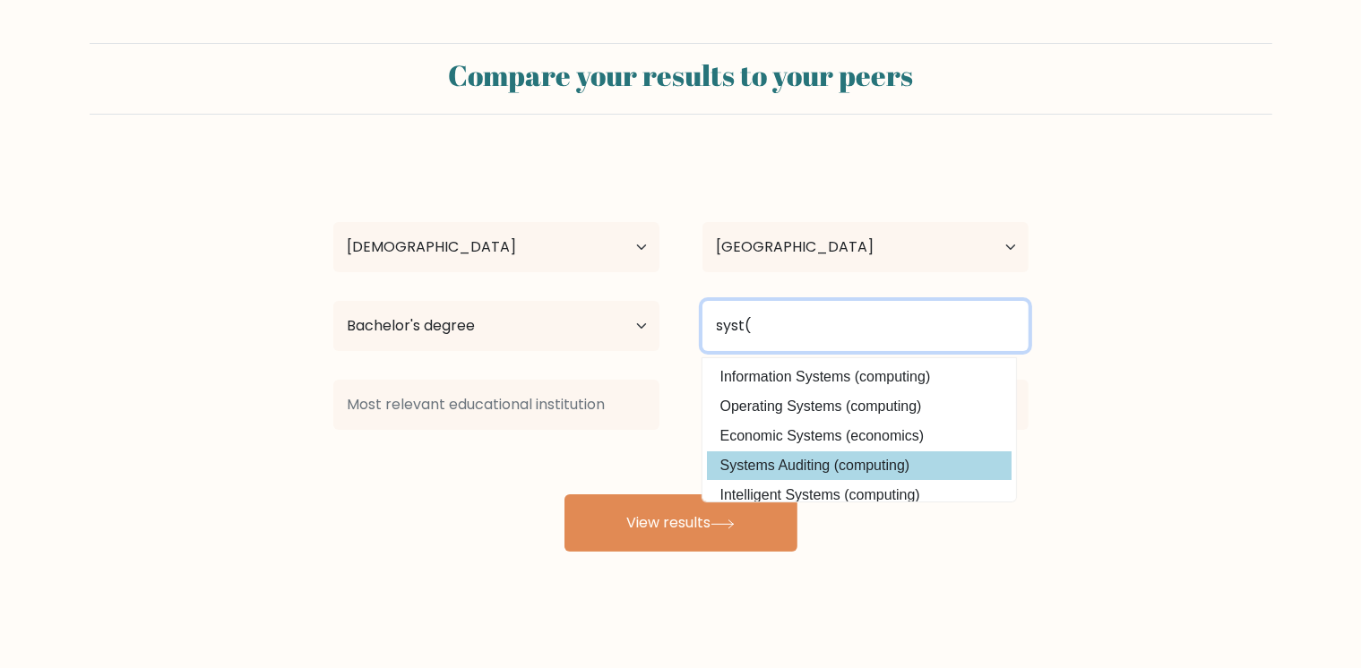
type input "syst("
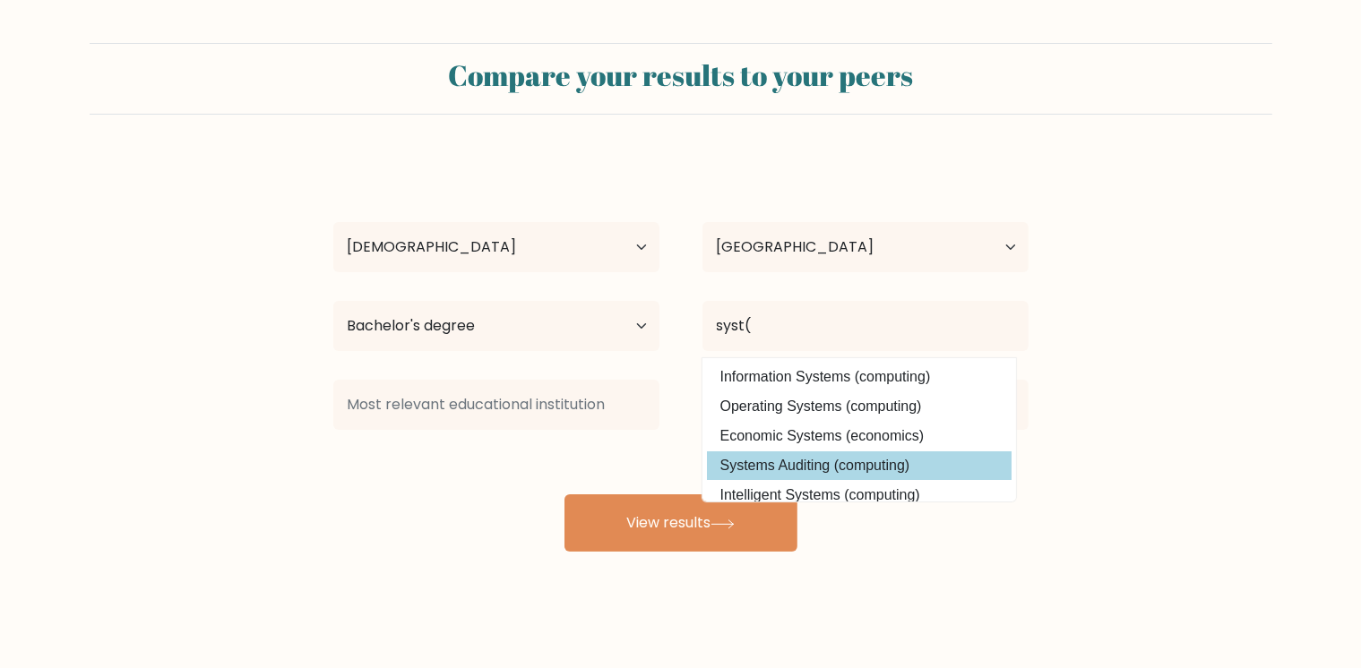
click at [864, 470] on div "GUEDEGBE Zeynab Age Under 18 years old 18-24 years old 25-34 years old 35-44 ye…" at bounding box center [681, 355] width 717 height 394
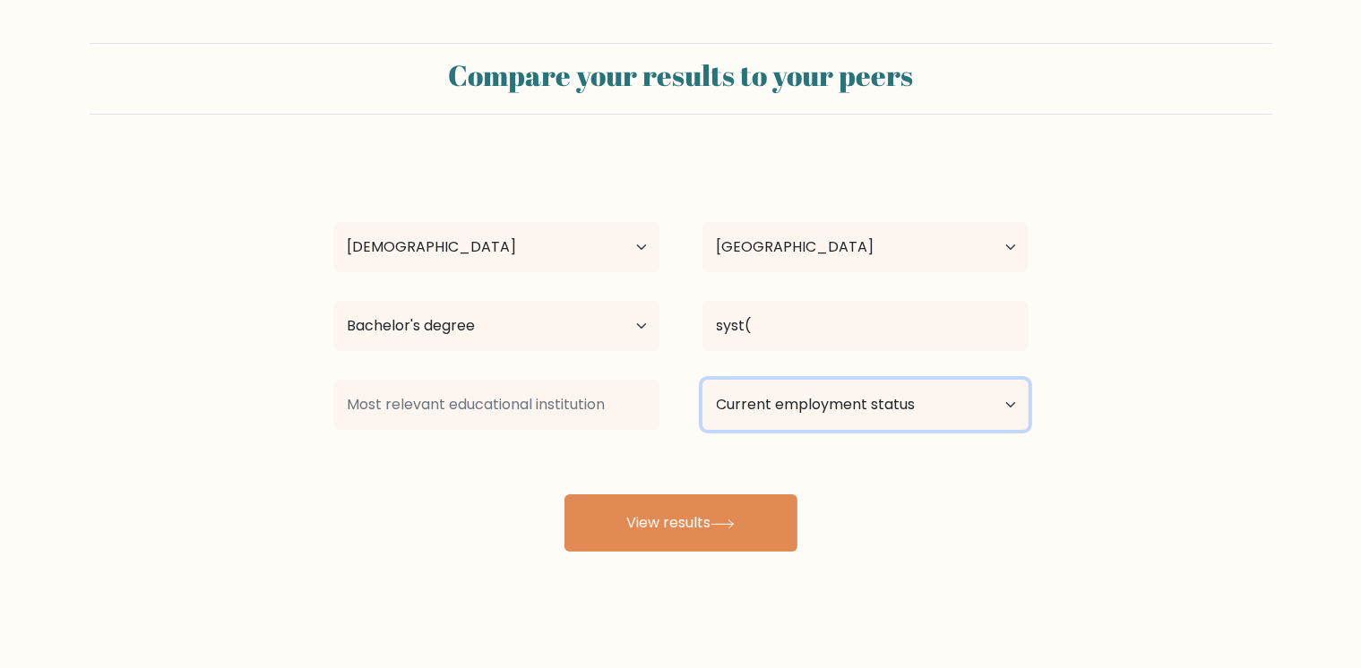
click at [883, 400] on select "Current employment status Employed Student Retired Other / prefer not to answer" at bounding box center [865, 405] width 326 height 50
select select "student"
click at [702, 380] on select "Current employment status Employed Student Retired Other / prefer not to answer" at bounding box center [865, 405] width 326 height 50
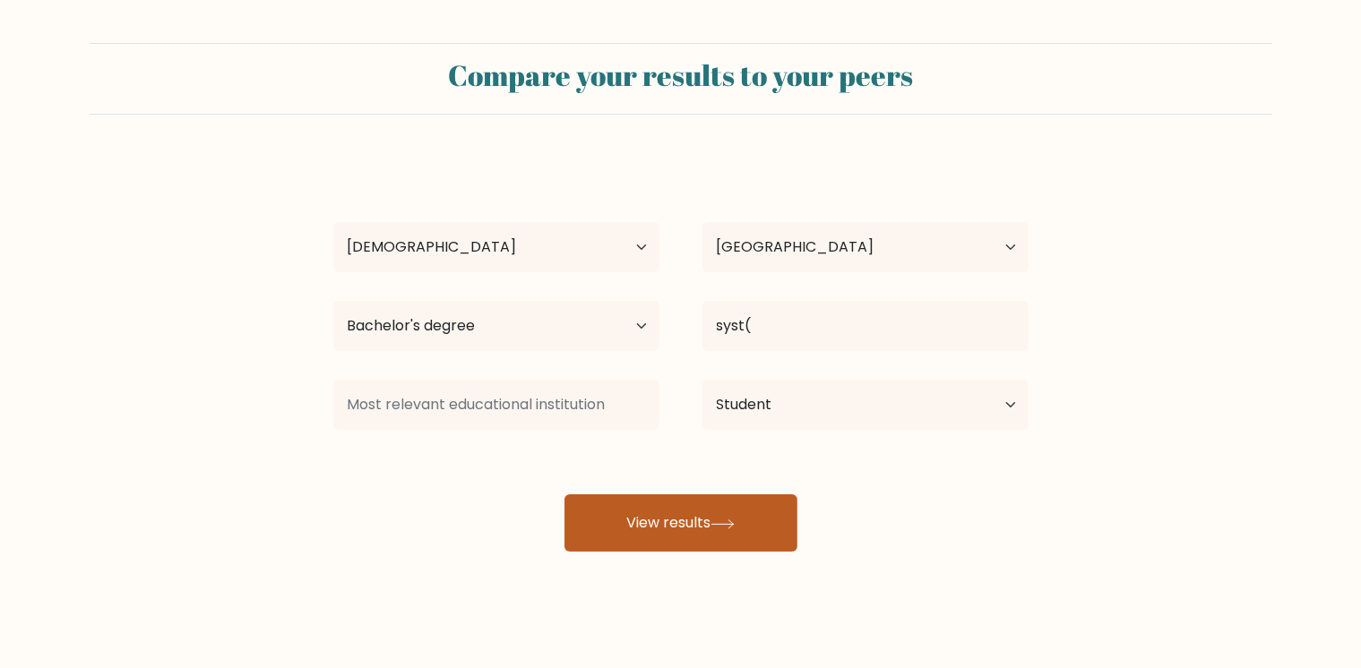
click at [720, 529] on icon at bounding box center [722, 525] width 24 height 10
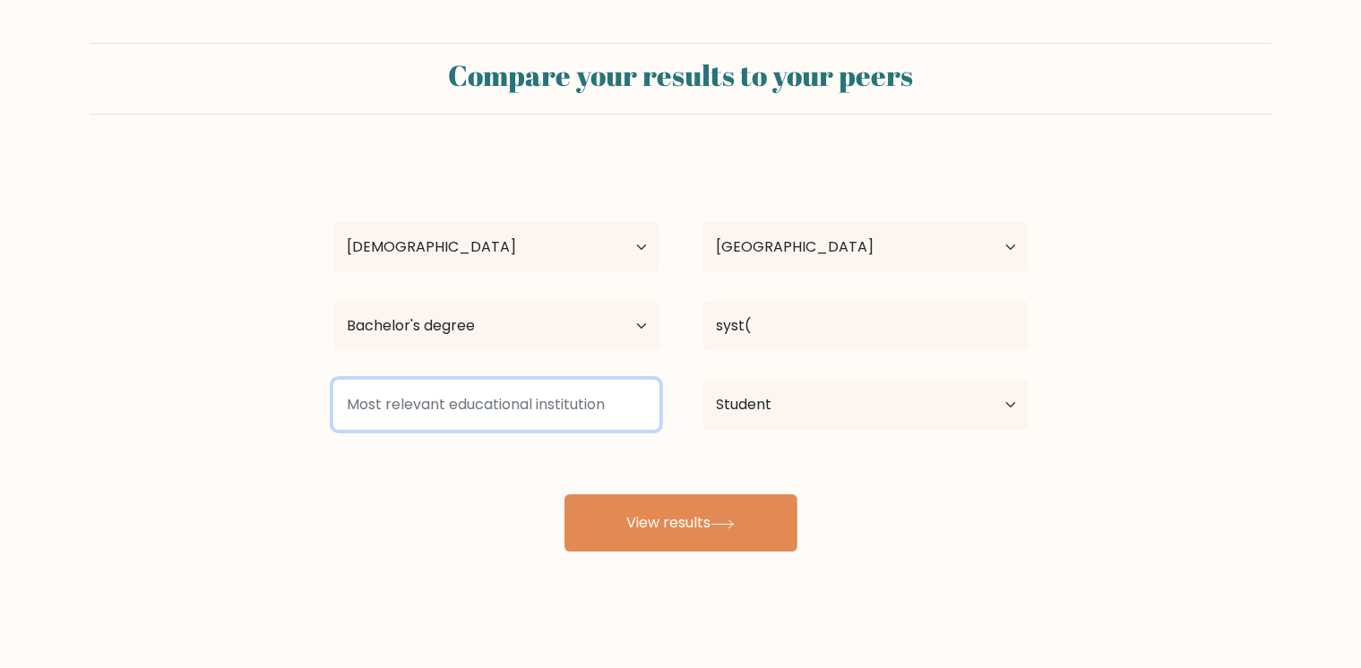
type input "h"
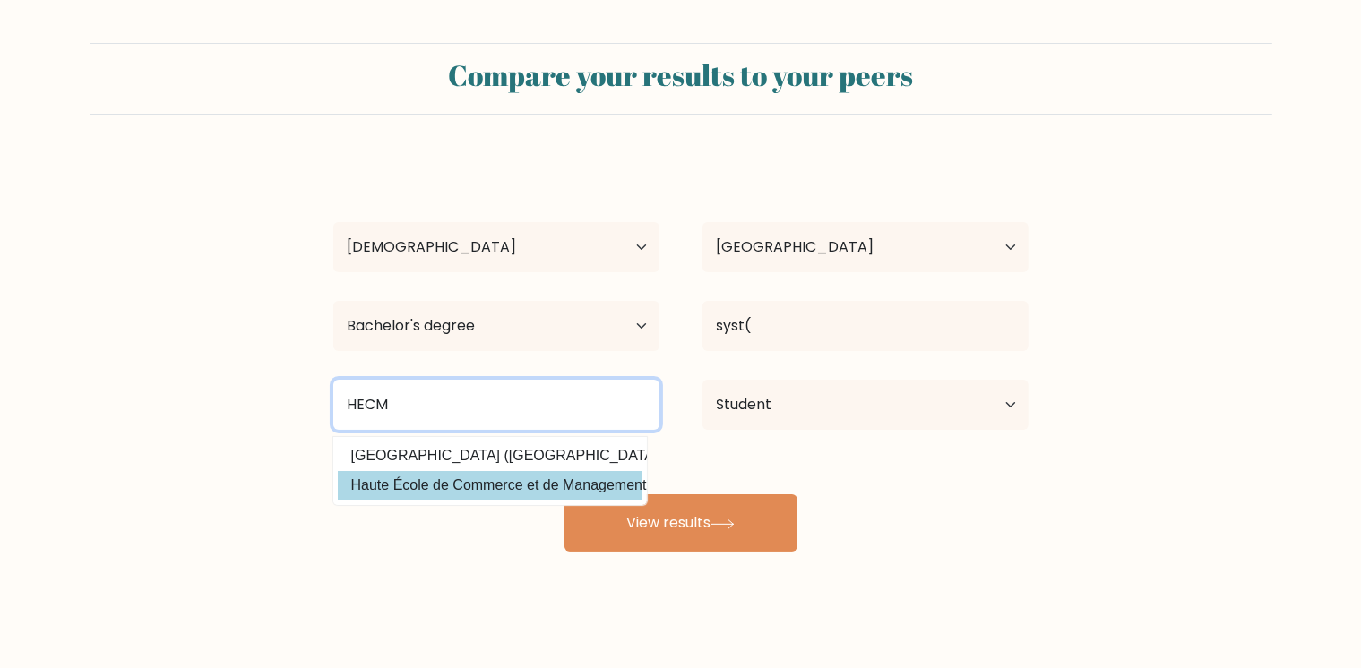
type input "HECM"
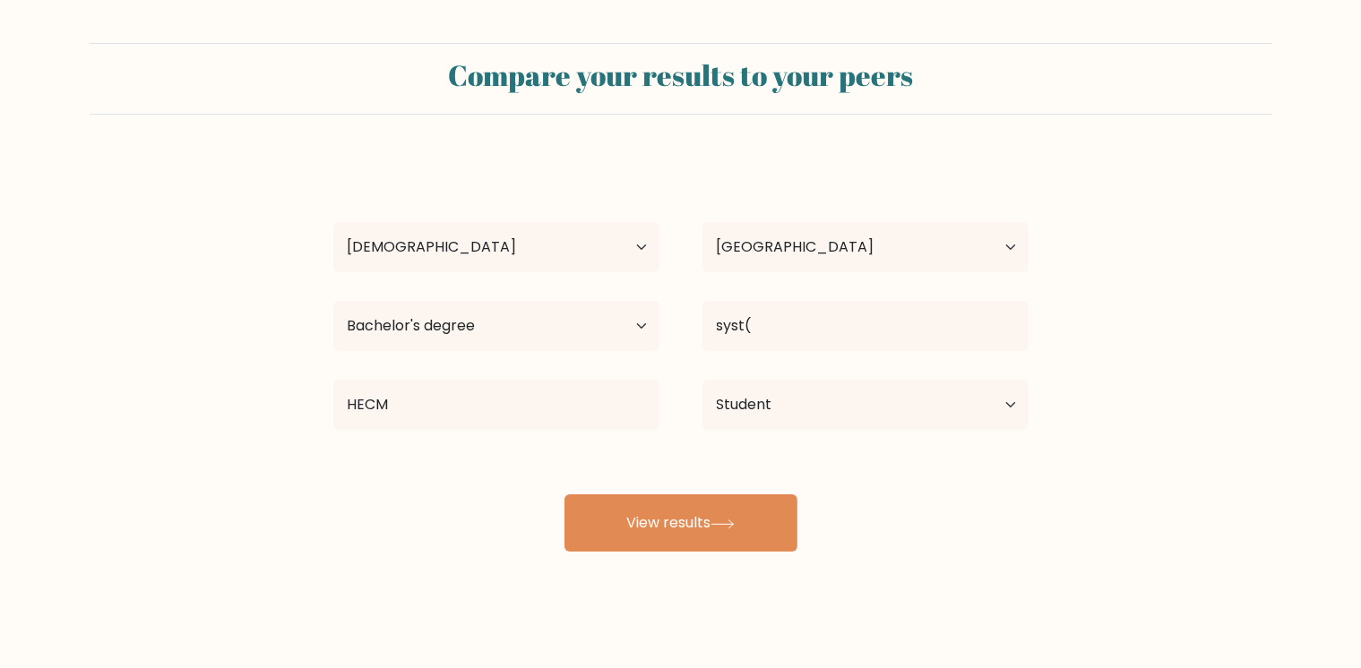
click at [616, 488] on div "GUEDEGBE Zeynab Age Under 18 years old 18-24 years old 25-34 years old 35-44 ye…" at bounding box center [681, 355] width 717 height 394
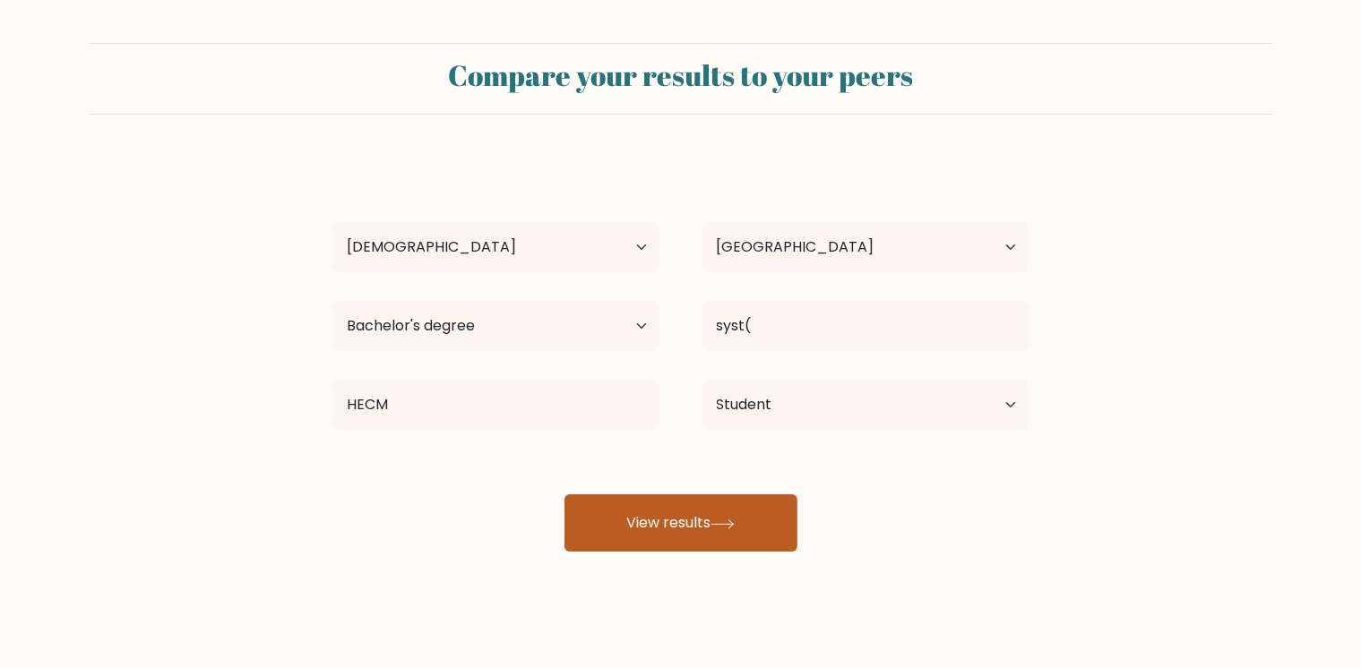
click at [652, 532] on button "View results" at bounding box center [680, 523] width 233 height 57
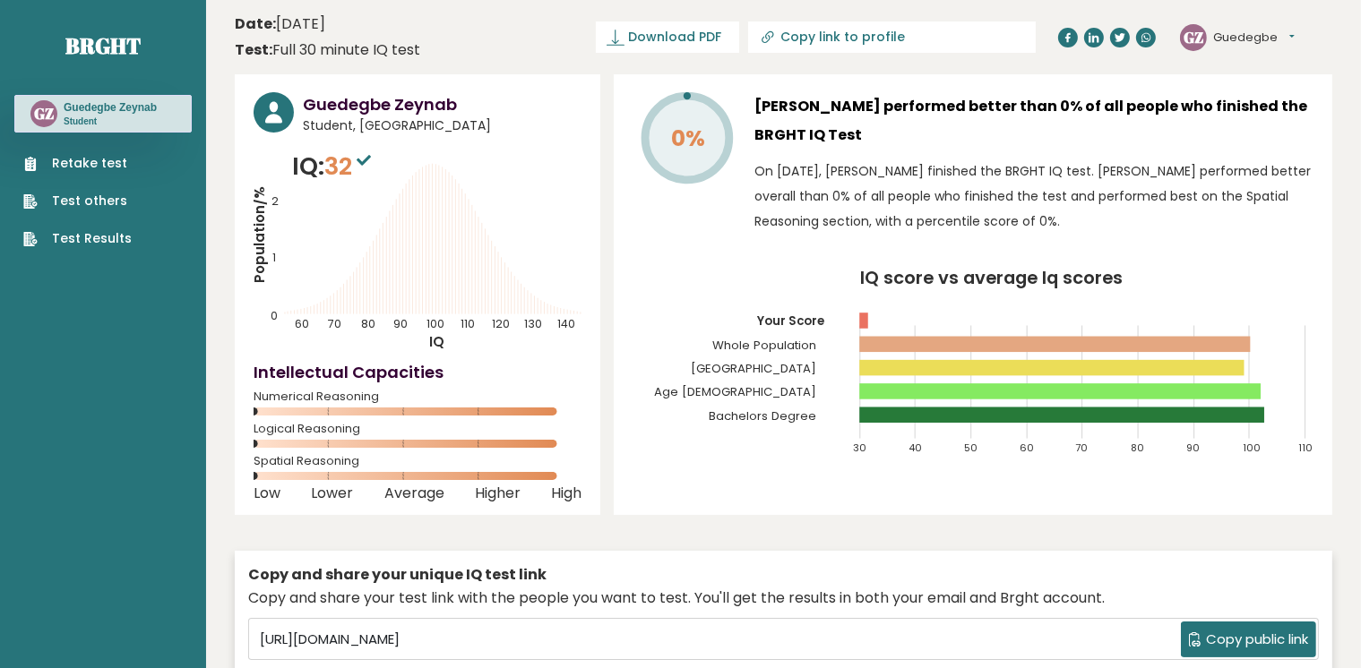
click at [1289, 36] on button "Guedegbe" at bounding box center [1254, 38] width 82 height 18
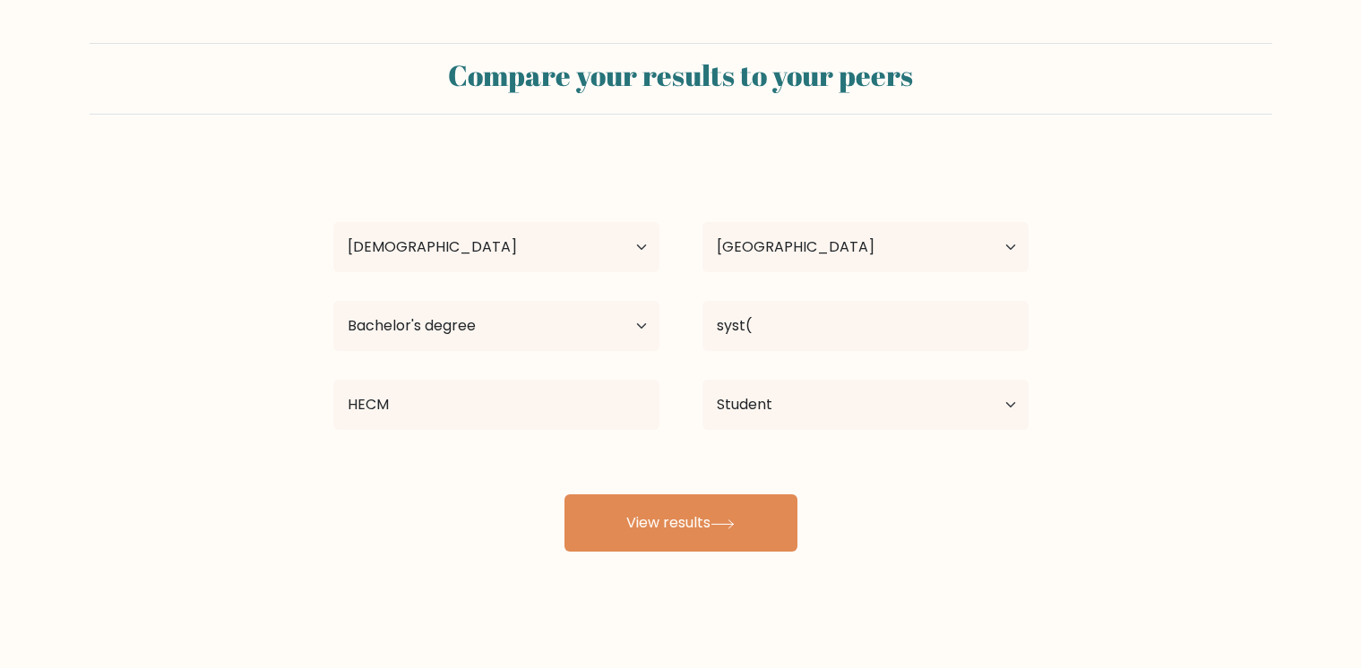
select select "18_24"
select select "BJ"
select select "bachelors_degree"
select select "student"
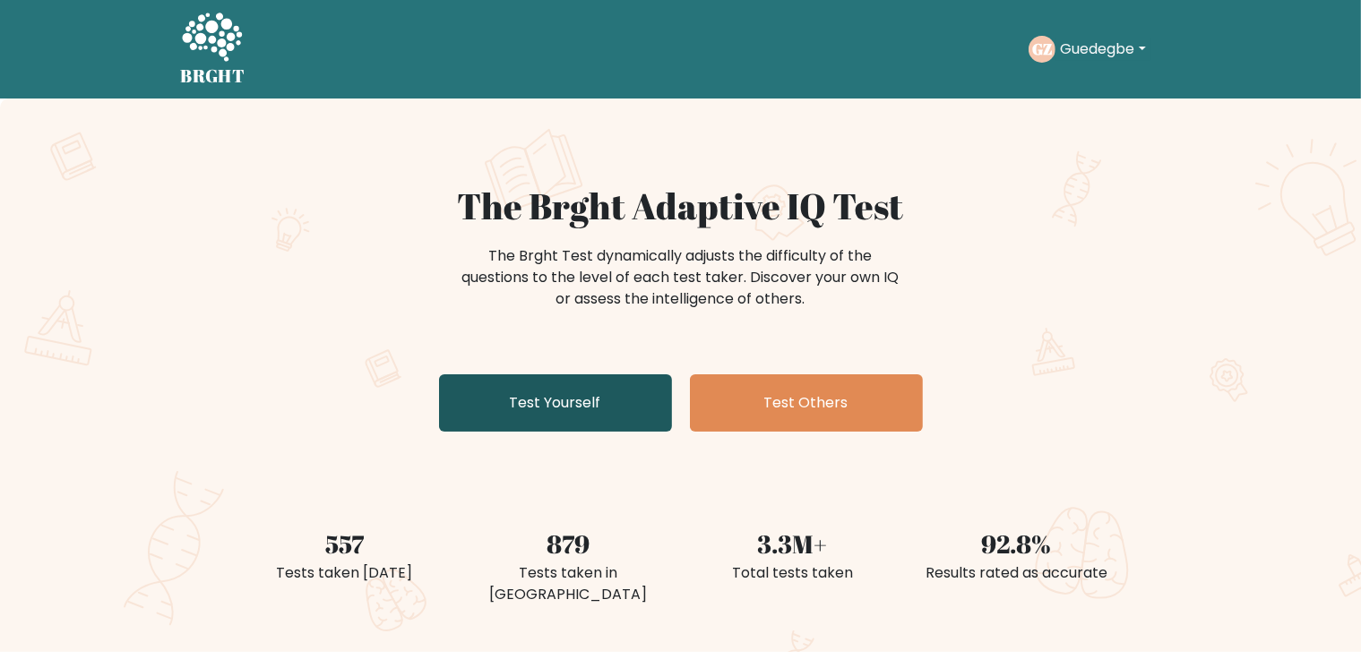
click at [544, 404] on link "Test Yourself" at bounding box center [555, 402] width 233 height 57
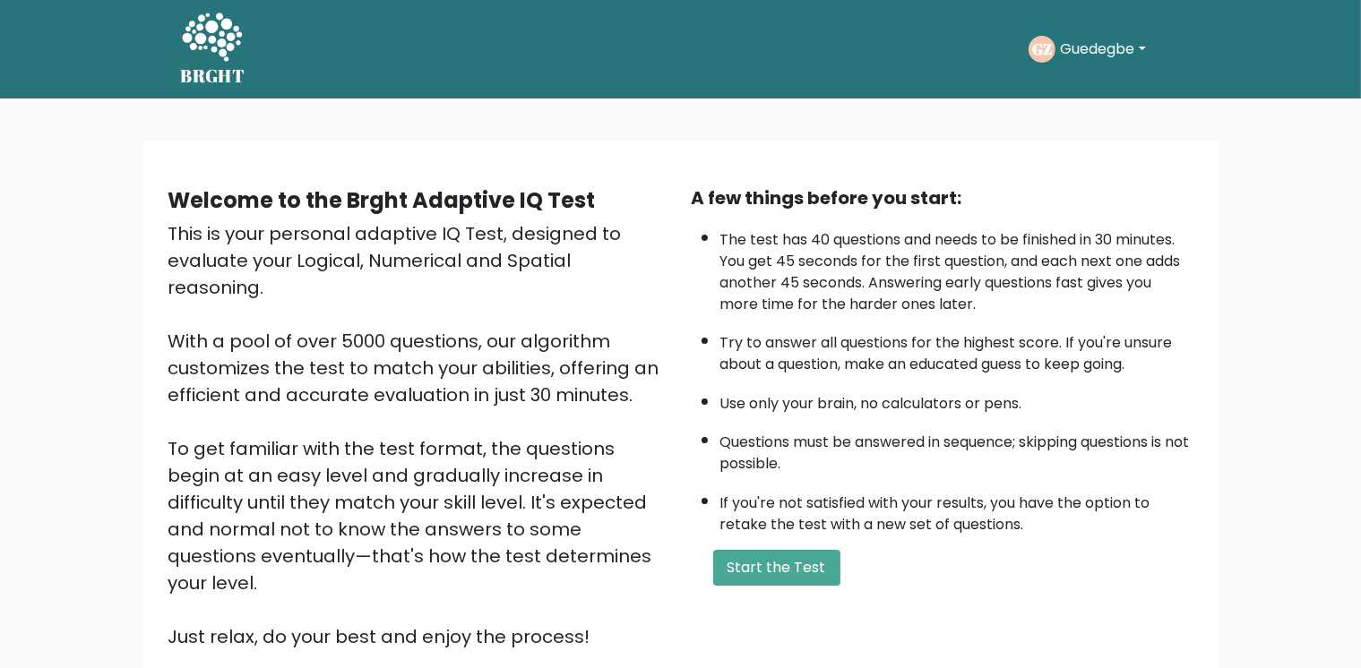
click at [546, 404] on div "This is your personal adaptive IQ Test, designed to evaluate your Logical, Nume…" at bounding box center [419, 435] width 502 height 430
click at [1148, 41] on button "Guedegbe" at bounding box center [1103, 49] width 96 height 23
click at [1271, 46] on nav "BRGHT BRGHT Take the test GZ Guedegbe Dashboard Profile Settings Logout Dashboa…" at bounding box center [680, 49] width 1361 height 99
click at [800, 550] on button "Start the Test" at bounding box center [776, 568] width 127 height 36
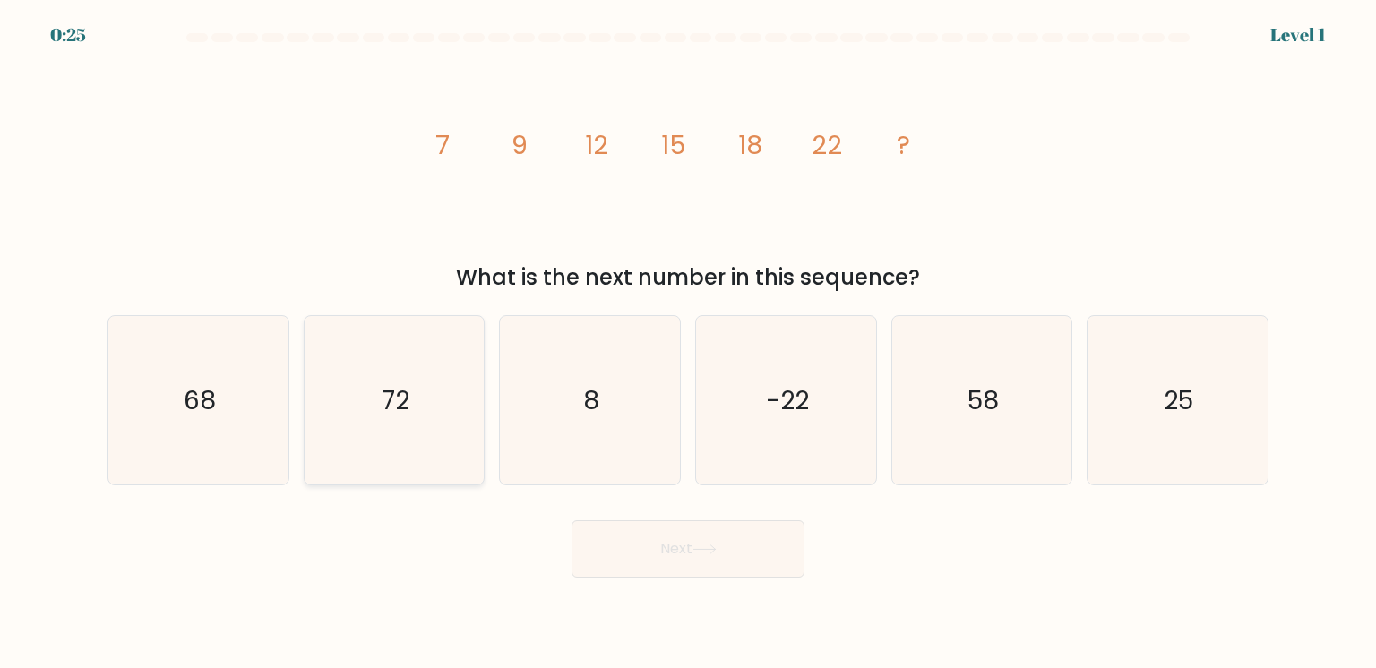
click at [384, 433] on div "72" at bounding box center [395, 400] width 182 height 170
click at [688, 343] on input "b. 72" at bounding box center [688, 338] width 1 height 9
radio input "true"
click at [628, 555] on button "Next" at bounding box center [688, 548] width 233 height 57
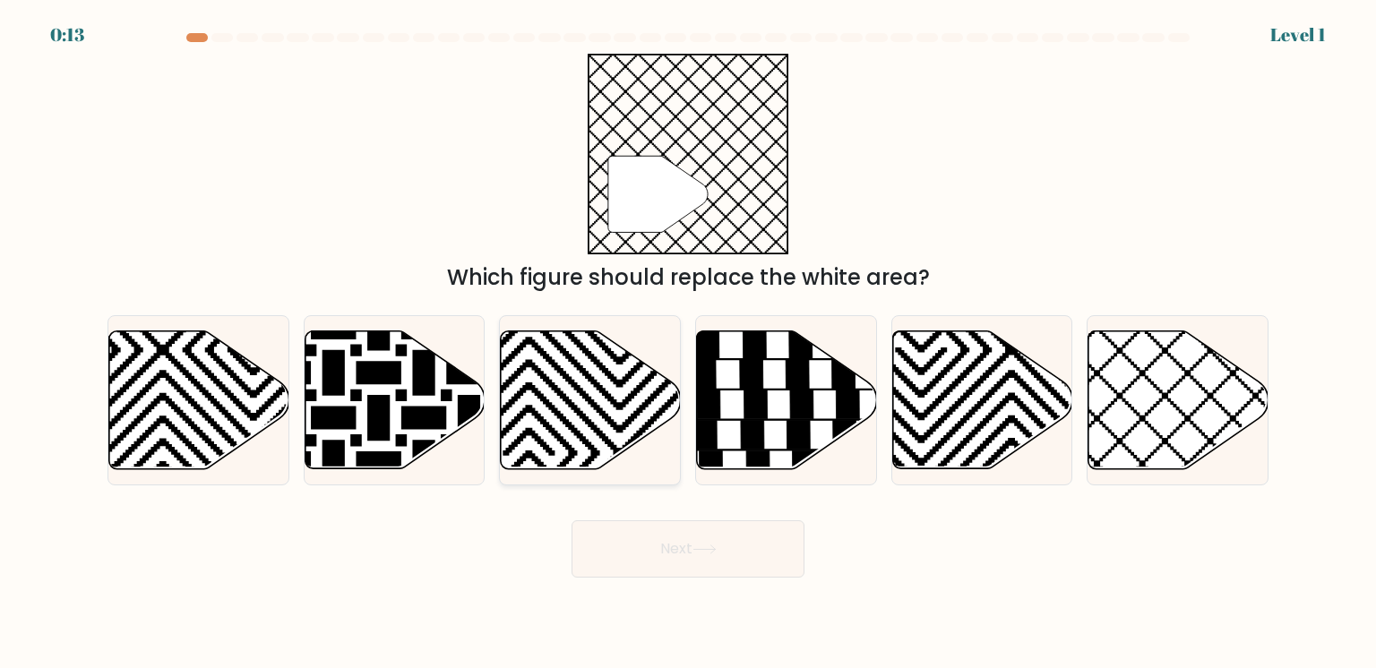
click at [634, 437] on div at bounding box center [590, 400] width 182 height 170
click at [688, 343] on input "c." at bounding box center [688, 338] width 1 height 9
radio input "true"
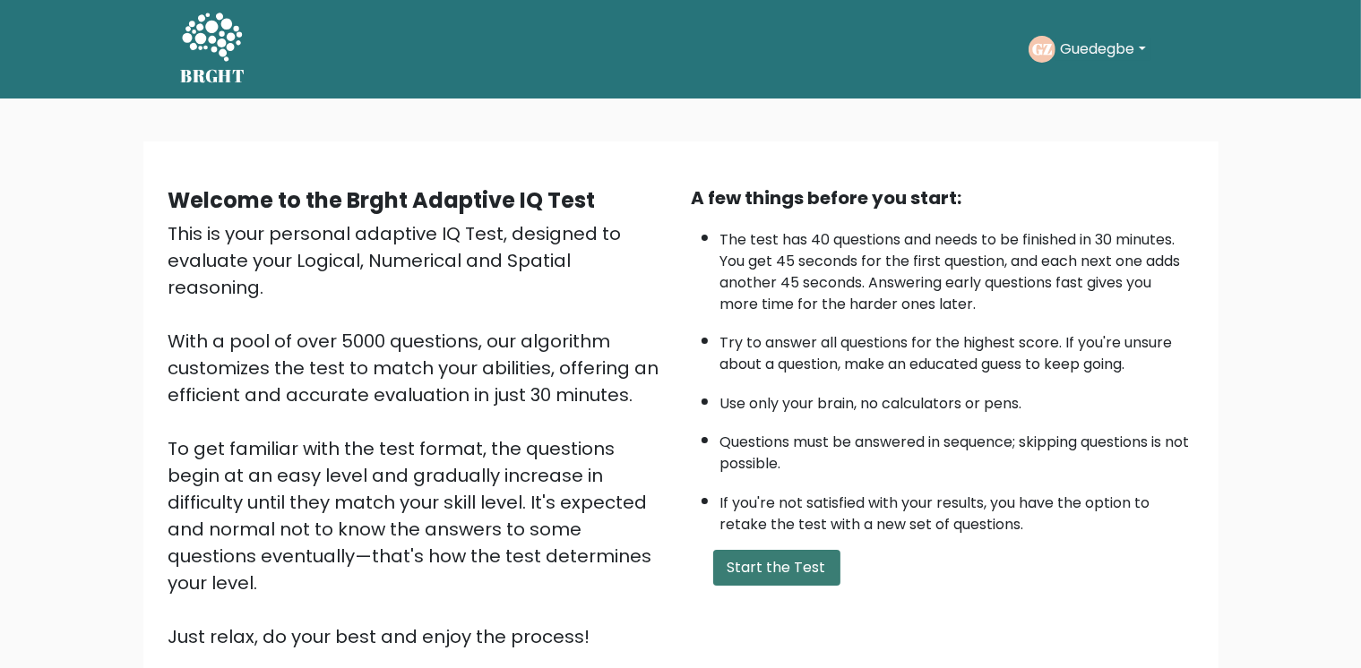
click at [796, 550] on button "Start the Test" at bounding box center [776, 568] width 127 height 36
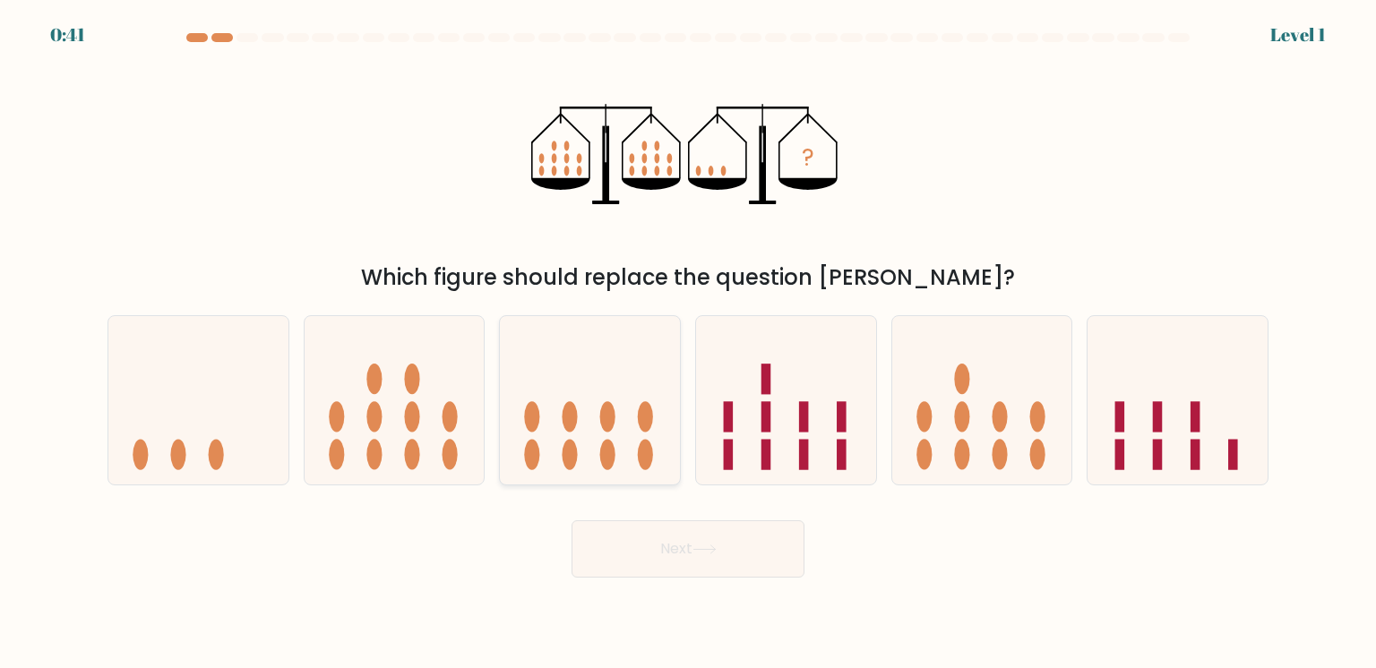
click at [523, 449] on div at bounding box center [590, 400] width 182 height 170
click at [688, 343] on input "c." at bounding box center [688, 338] width 1 height 9
radio input "true"
click at [592, 550] on button "Next" at bounding box center [688, 548] width 233 height 57
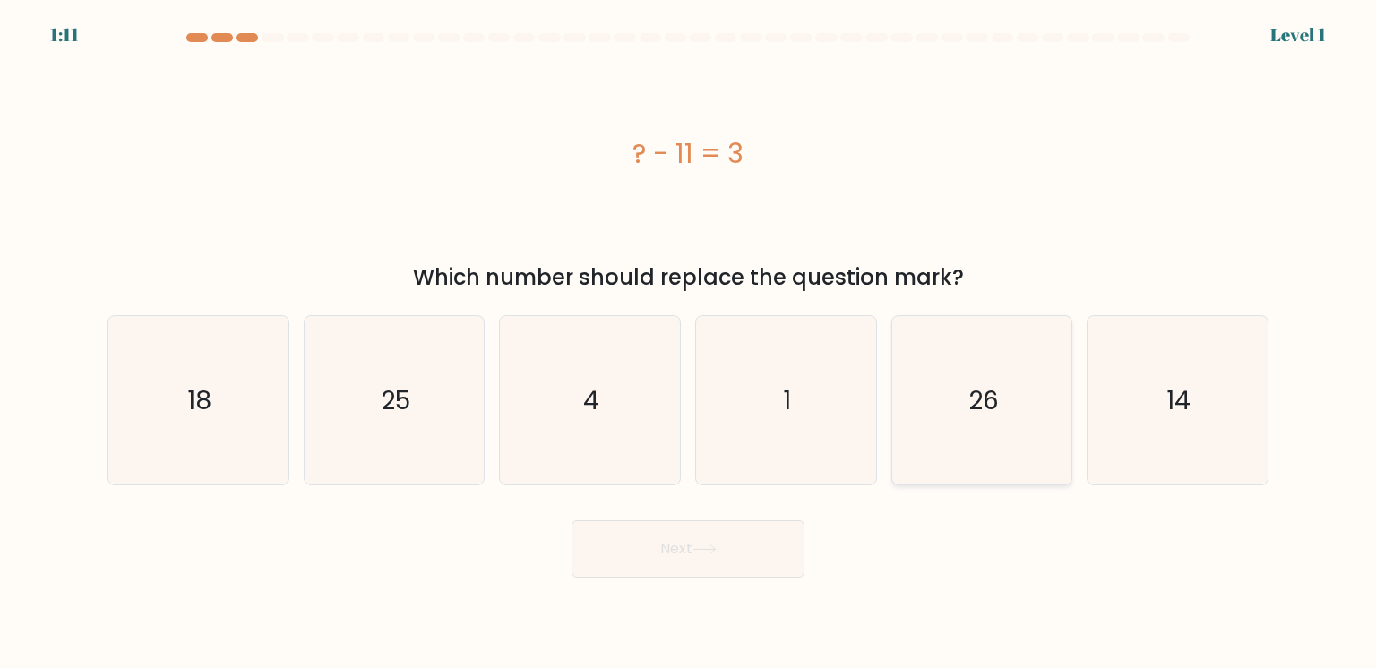
click at [954, 439] on div "26" at bounding box center [982, 400] width 182 height 170
click at [689, 343] on input "e. 26" at bounding box center [688, 338] width 1 height 9
radio input "true"
click at [735, 546] on button "Next" at bounding box center [688, 548] width 233 height 57
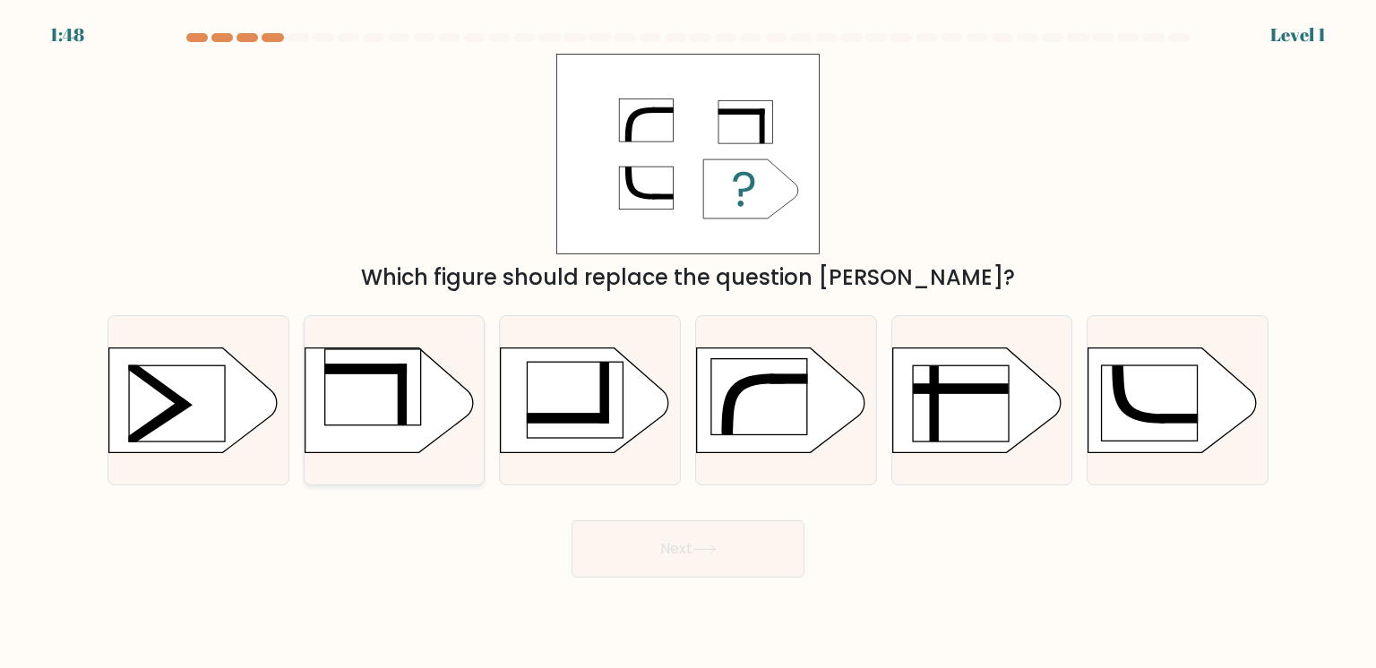
click at [398, 443] on div at bounding box center [395, 400] width 182 height 170
click at [688, 343] on input "b." at bounding box center [688, 338] width 1 height 9
radio input "true"
click at [652, 540] on button "Next" at bounding box center [688, 548] width 233 height 57
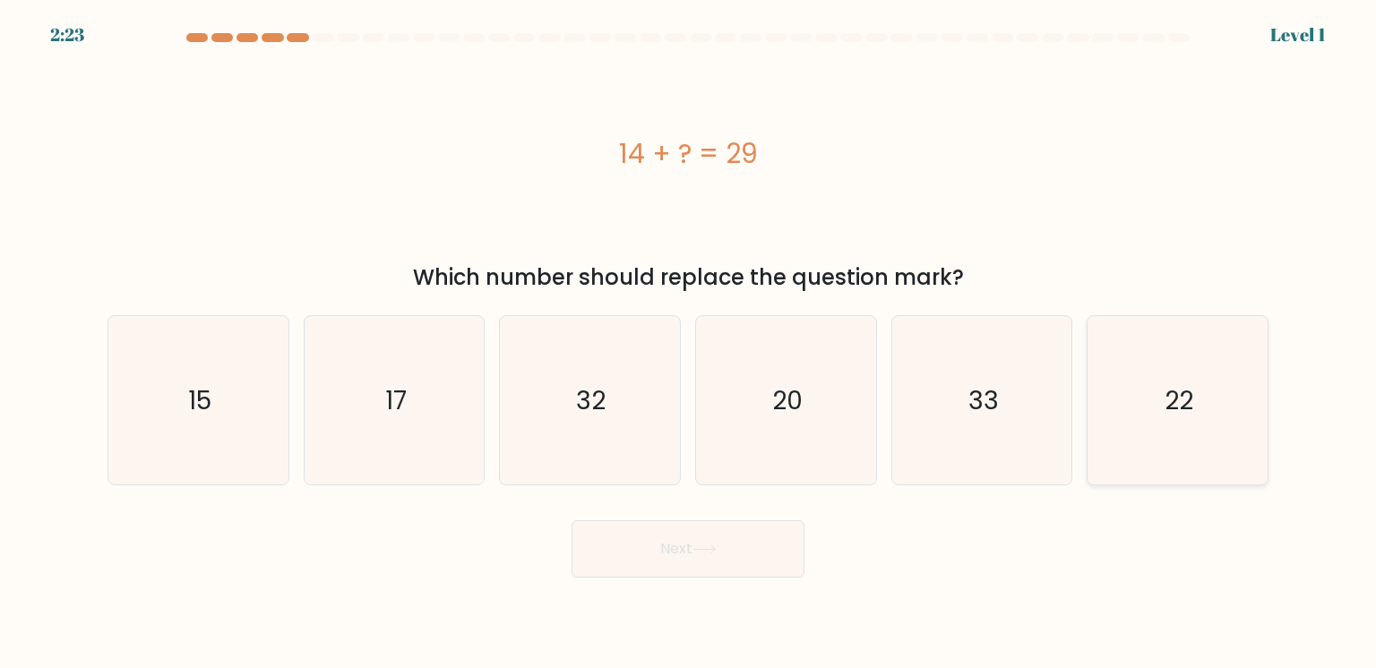
click at [1111, 453] on div "22" at bounding box center [1178, 400] width 182 height 170
click at [689, 343] on input "f. 22" at bounding box center [688, 338] width 1 height 9
radio input "true"
click at [776, 549] on button "Next" at bounding box center [688, 548] width 233 height 57
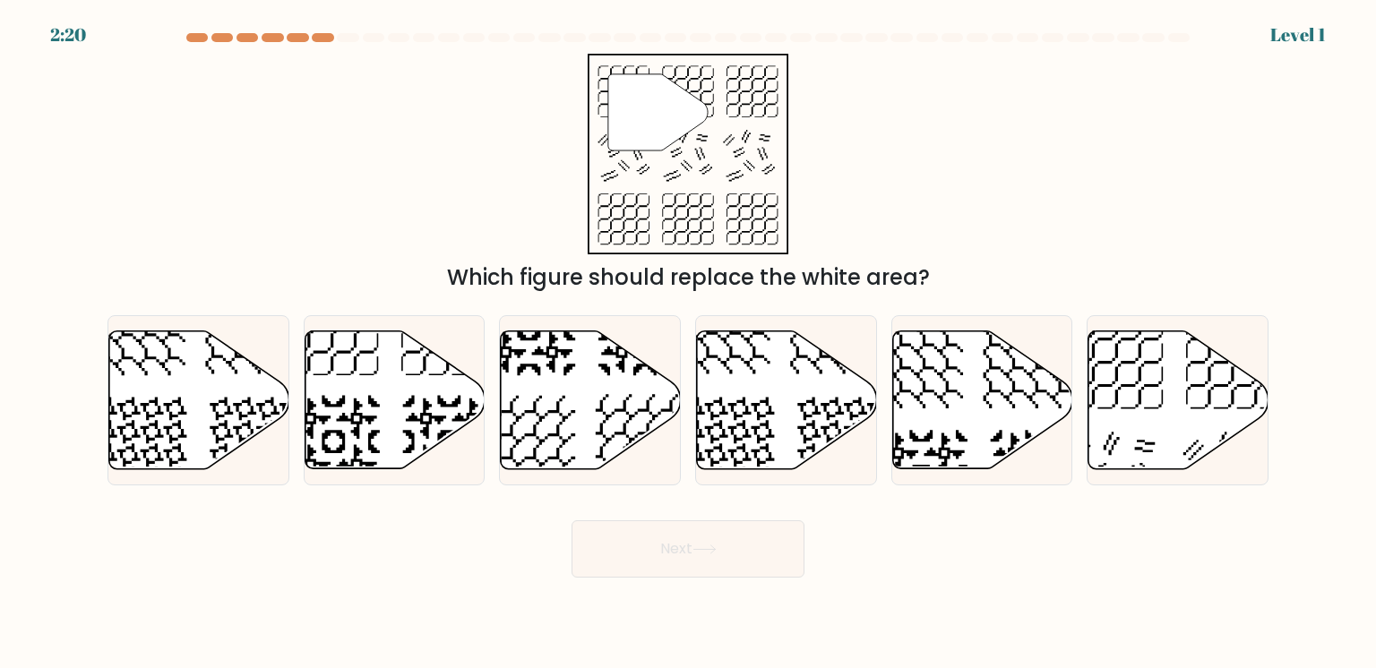
click at [776, 549] on button "Next" at bounding box center [688, 548] width 233 height 57
click at [428, 465] on div at bounding box center [395, 400] width 182 height 170
click at [688, 343] on input "b." at bounding box center [688, 338] width 1 height 9
radio input "true"
click at [684, 561] on button "Next" at bounding box center [688, 548] width 233 height 57
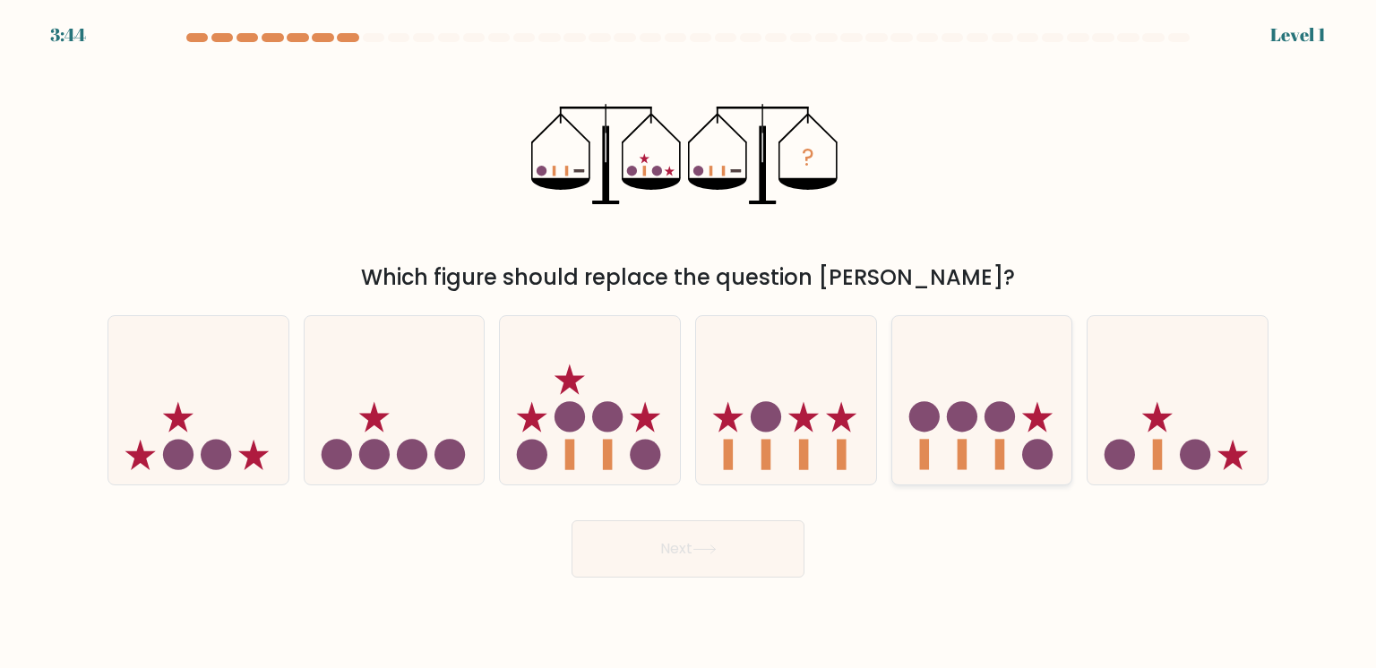
click at [996, 427] on div at bounding box center [982, 400] width 182 height 170
click at [689, 343] on input "e." at bounding box center [688, 338] width 1 height 9
radio input "true"
click at [759, 549] on button "Next" at bounding box center [688, 548] width 233 height 57
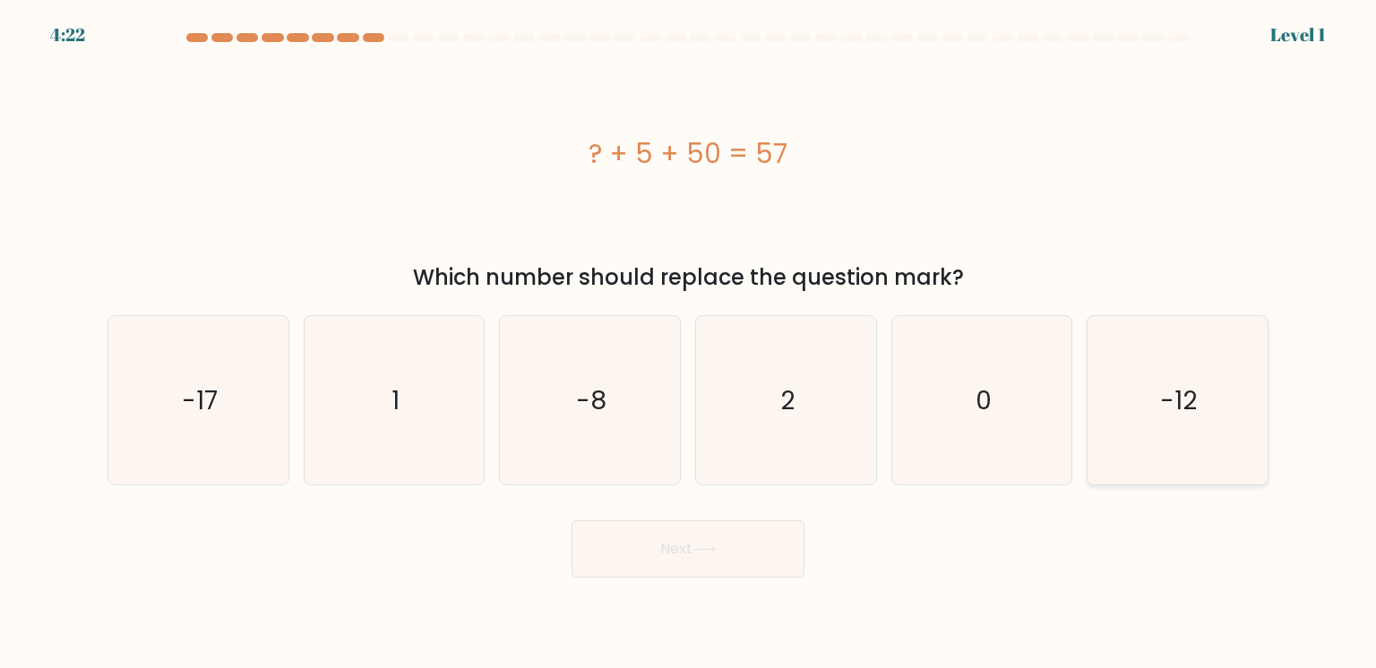
click at [1148, 409] on div "-12" at bounding box center [1178, 400] width 182 height 170
click at [689, 343] on input "f. -12" at bounding box center [688, 338] width 1 height 9
radio input "true"
click at [774, 534] on button "Next" at bounding box center [688, 548] width 233 height 57
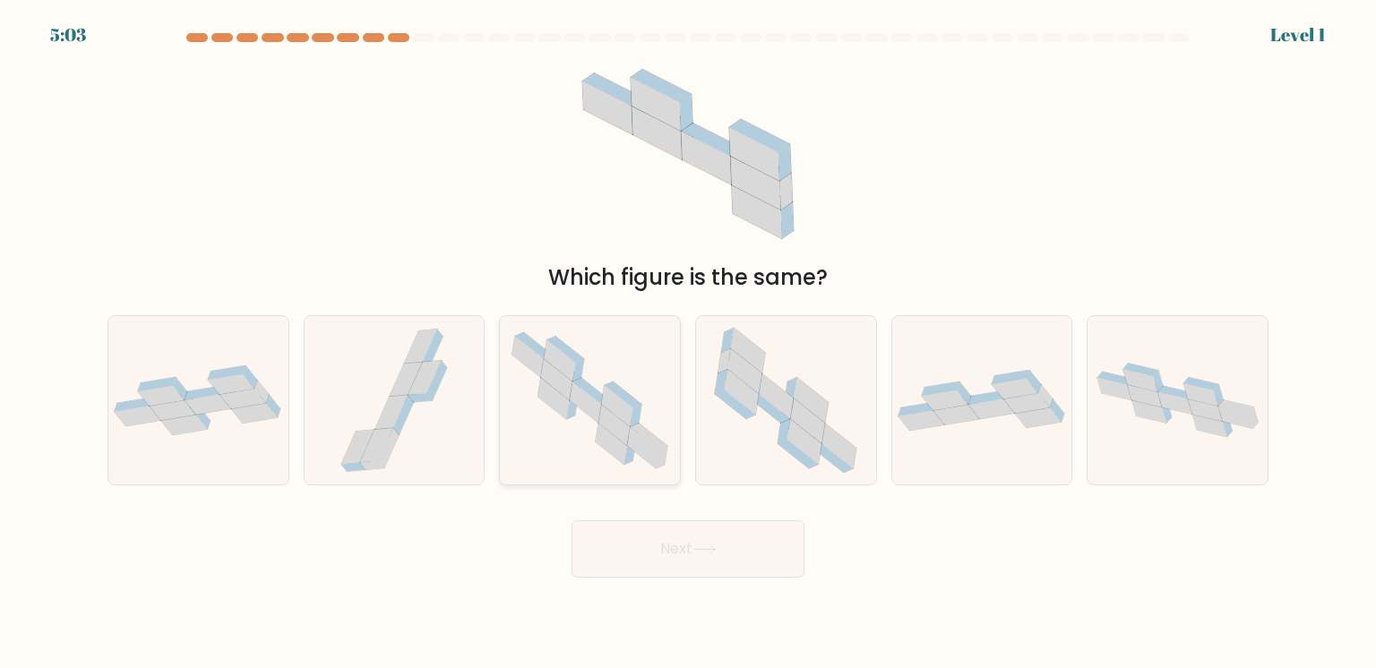
click at [613, 436] on div at bounding box center [590, 400] width 182 height 170
click at [688, 343] on input "c." at bounding box center [688, 338] width 1 height 9
radio input "true"
click at [670, 550] on button "Next" at bounding box center [688, 548] width 233 height 57
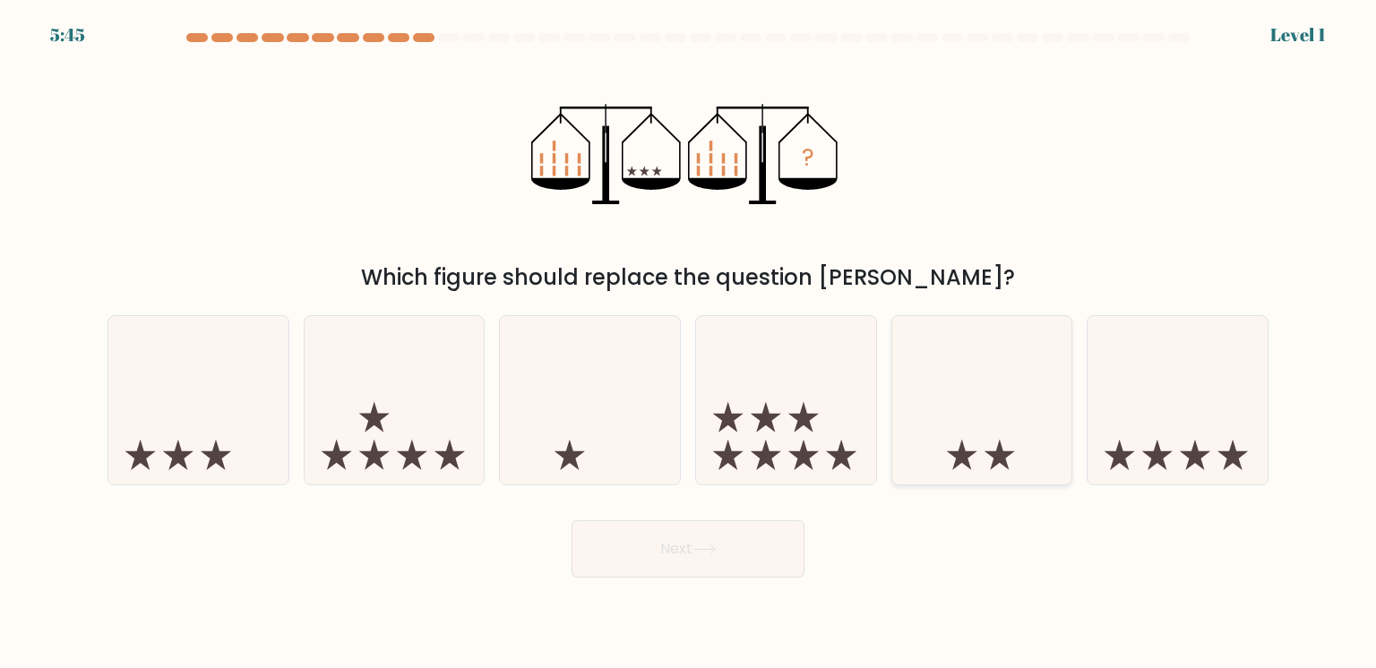
click at [976, 441] on div at bounding box center [982, 400] width 182 height 170
click at [689, 343] on input "e." at bounding box center [688, 338] width 1 height 9
radio input "true"
click at [744, 531] on button "Next" at bounding box center [688, 548] width 233 height 57
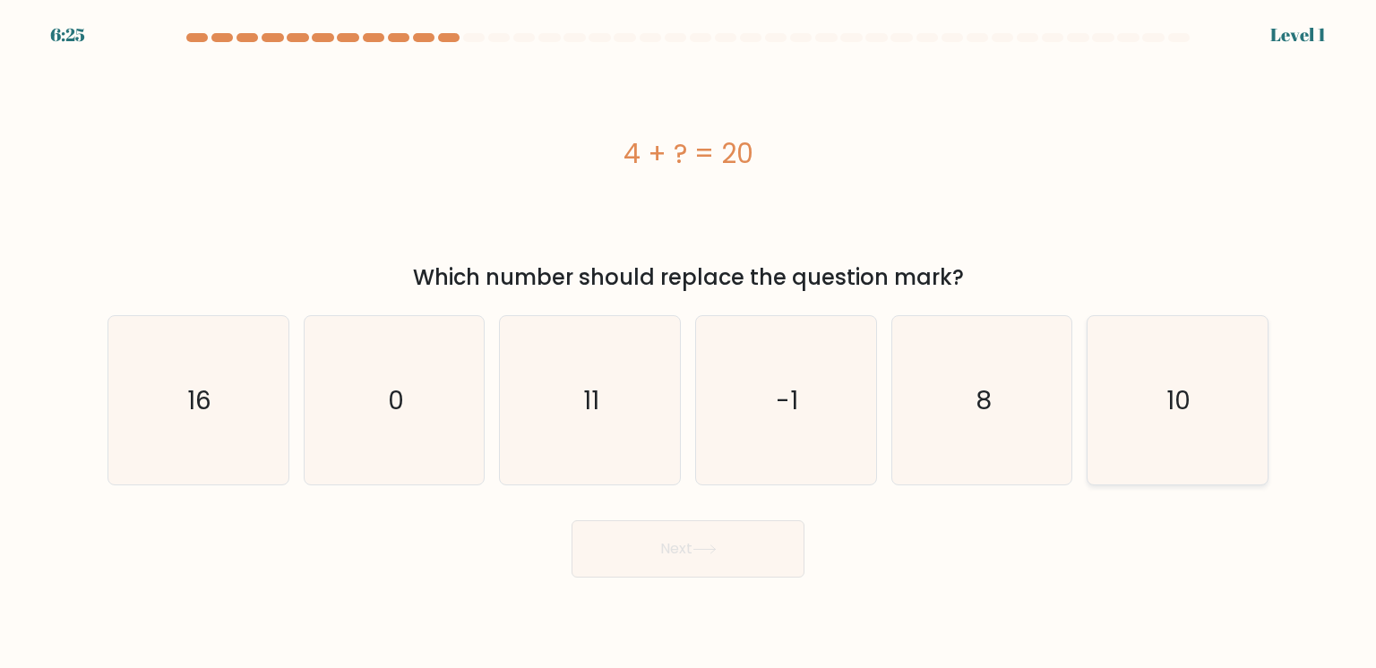
click at [1114, 404] on div "10" at bounding box center [1178, 400] width 182 height 170
click at [689, 343] on input "f. 10" at bounding box center [688, 338] width 1 height 9
radio input "true"
click at [767, 530] on button "Next" at bounding box center [688, 548] width 233 height 57
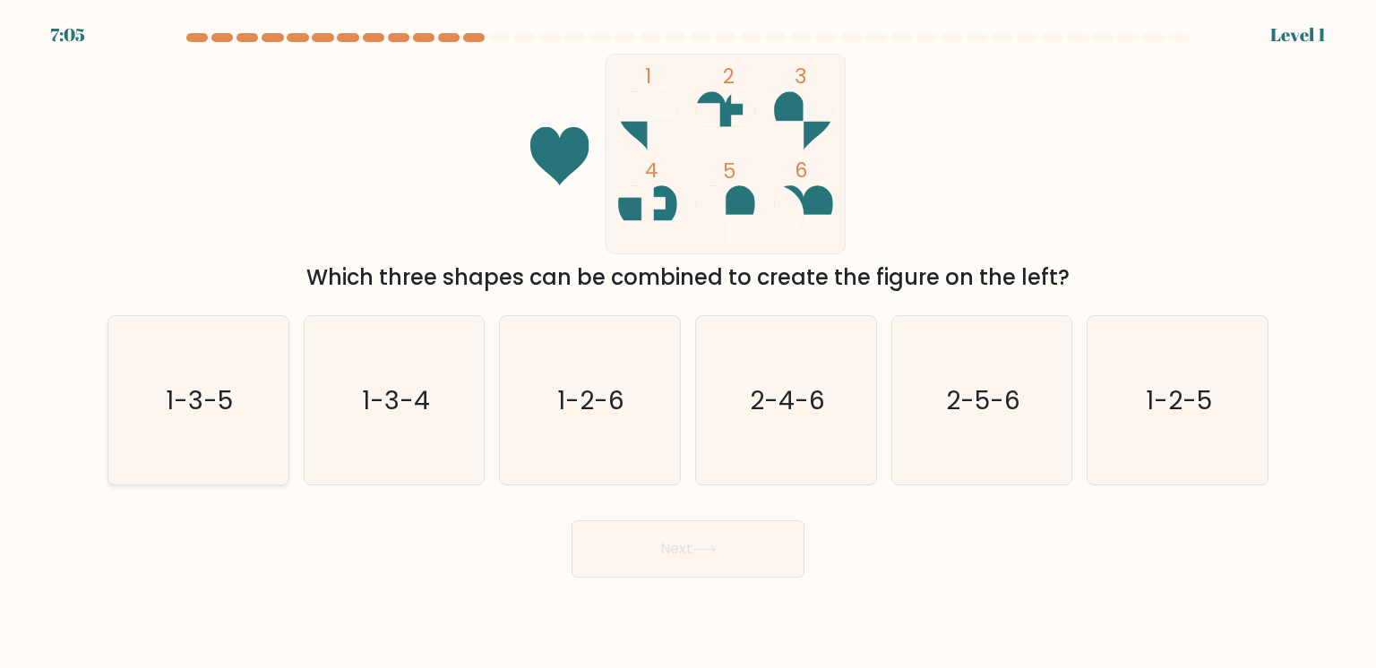
click at [219, 408] on div "1-3-5" at bounding box center [199, 400] width 182 height 170
click at [688, 343] on input "a. 1-3-5" at bounding box center [688, 338] width 1 height 9
radio input "true"
click at [619, 560] on button "Next" at bounding box center [688, 548] width 233 height 57
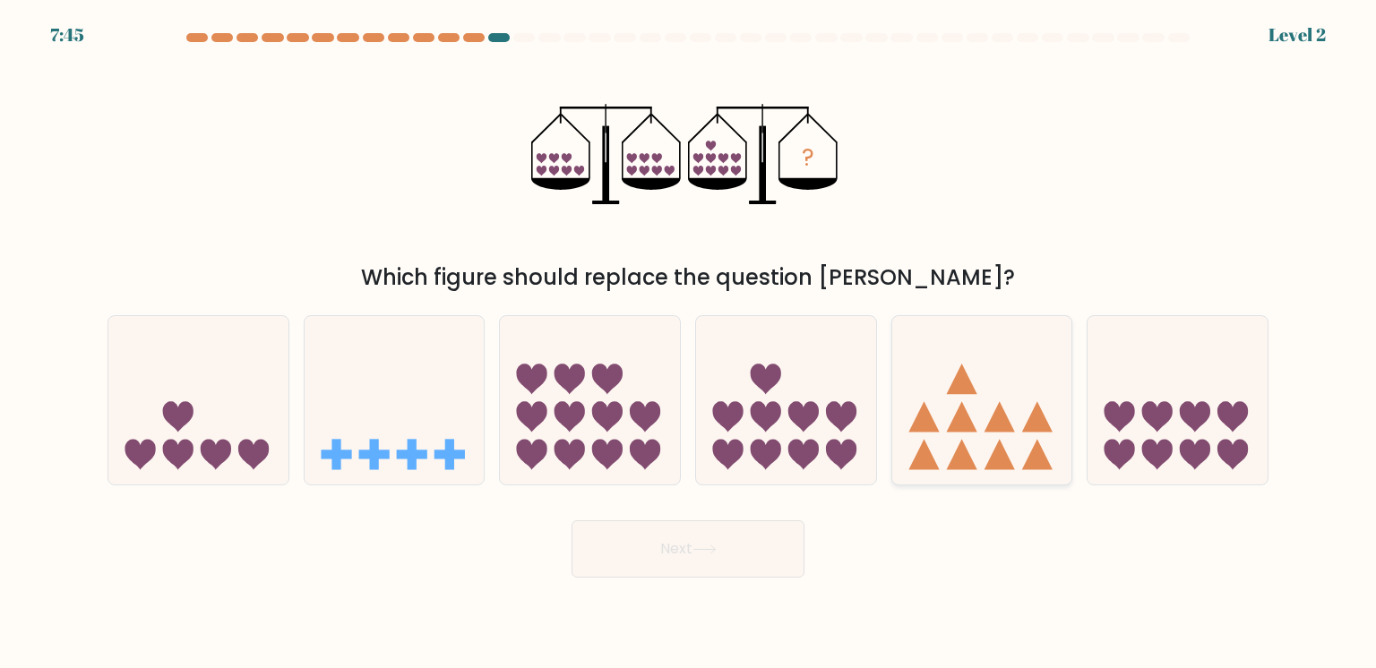
click at [937, 406] on div at bounding box center [982, 400] width 182 height 170
click at [689, 343] on input "e." at bounding box center [688, 338] width 1 height 9
radio input "true"
click at [701, 544] on button "Next" at bounding box center [688, 548] width 233 height 57
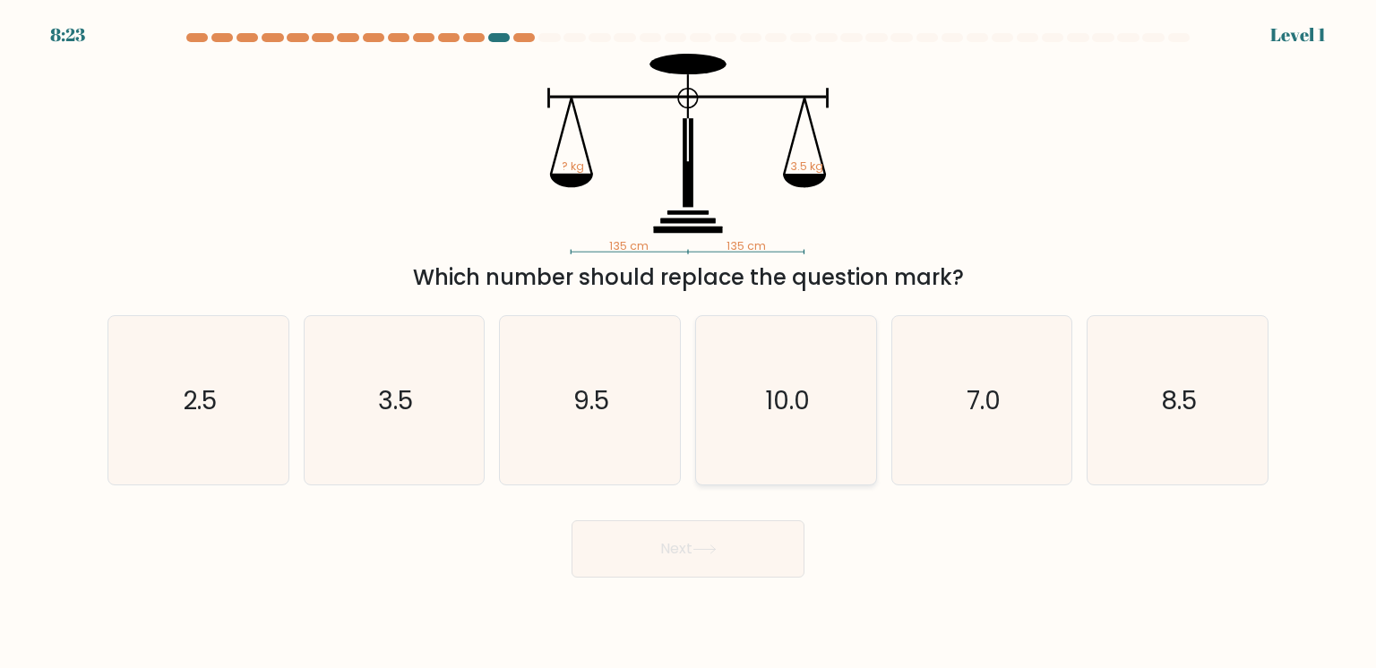
click at [840, 409] on div "10.0" at bounding box center [786, 400] width 182 height 170
click at [689, 343] on input "d. 10.0" at bounding box center [688, 338] width 1 height 9
radio input "true"
click at [760, 532] on button "Next" at bounding box center [688, 548] width 233 height 57
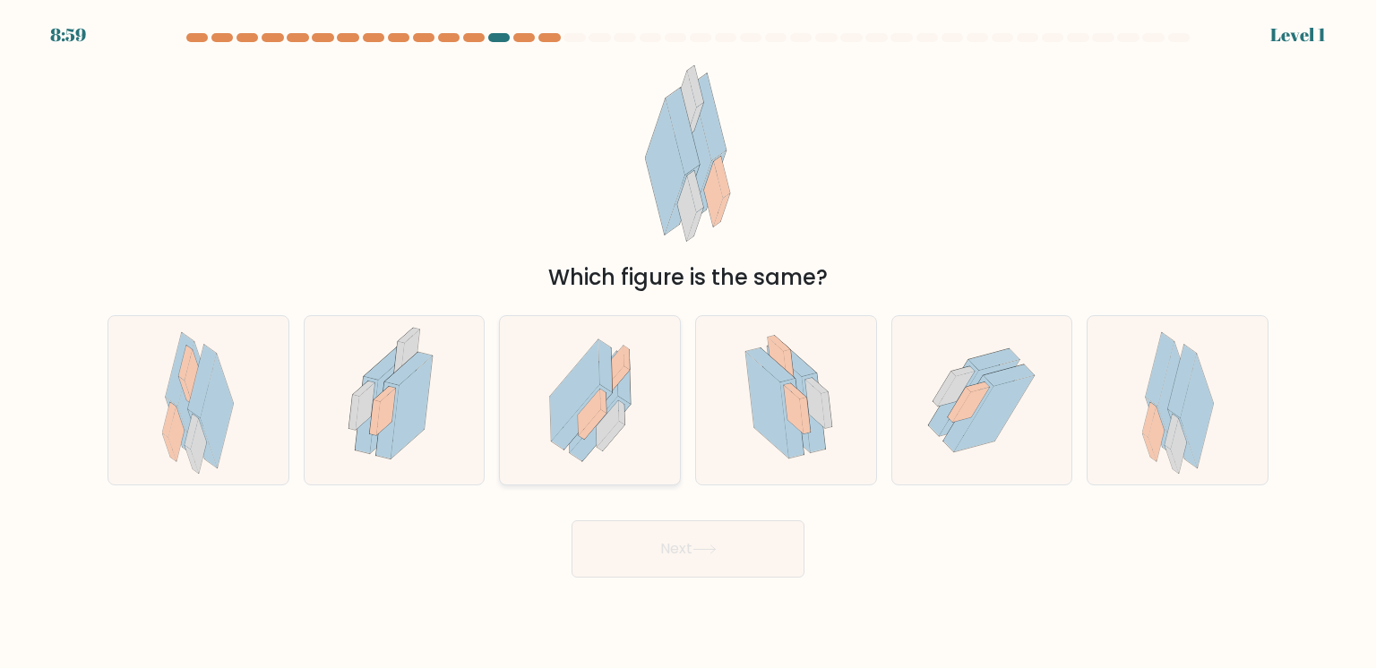
click at [542, 398] on div at bounding box center [590, 400] width 182 height 170
click at [688, 343] on input "c." at bounding box center [688, 338] width 1 height 9
radio input "true"
click at [649, 544] on button "Next" at bounding box center [688, 548] width 233 height 57
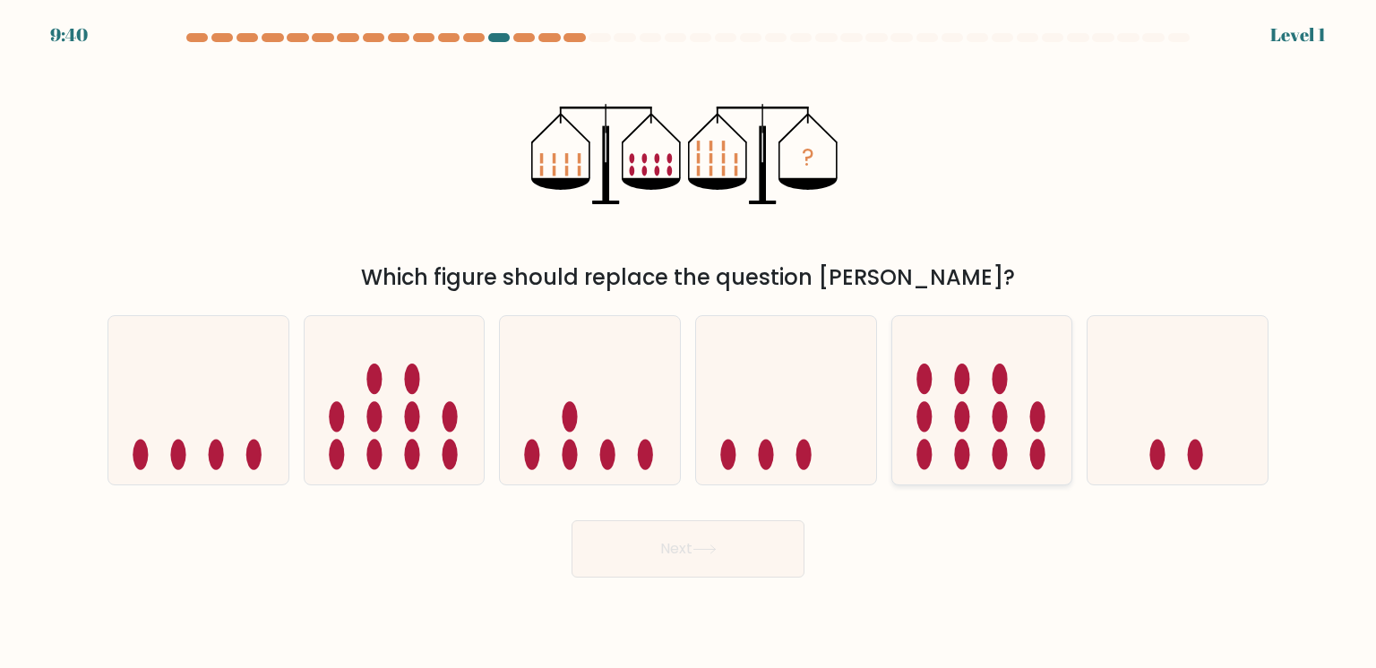
click at [1007, 479] on div at bounding box center [982, 400] width 182 height 170
click at [689, 343] on input "e." at bounding box center [688, 338] width 1 height 9
radio input "true"
click at [691, 546] on button "Next" at bounding box center [688, 548] width 233 height 57
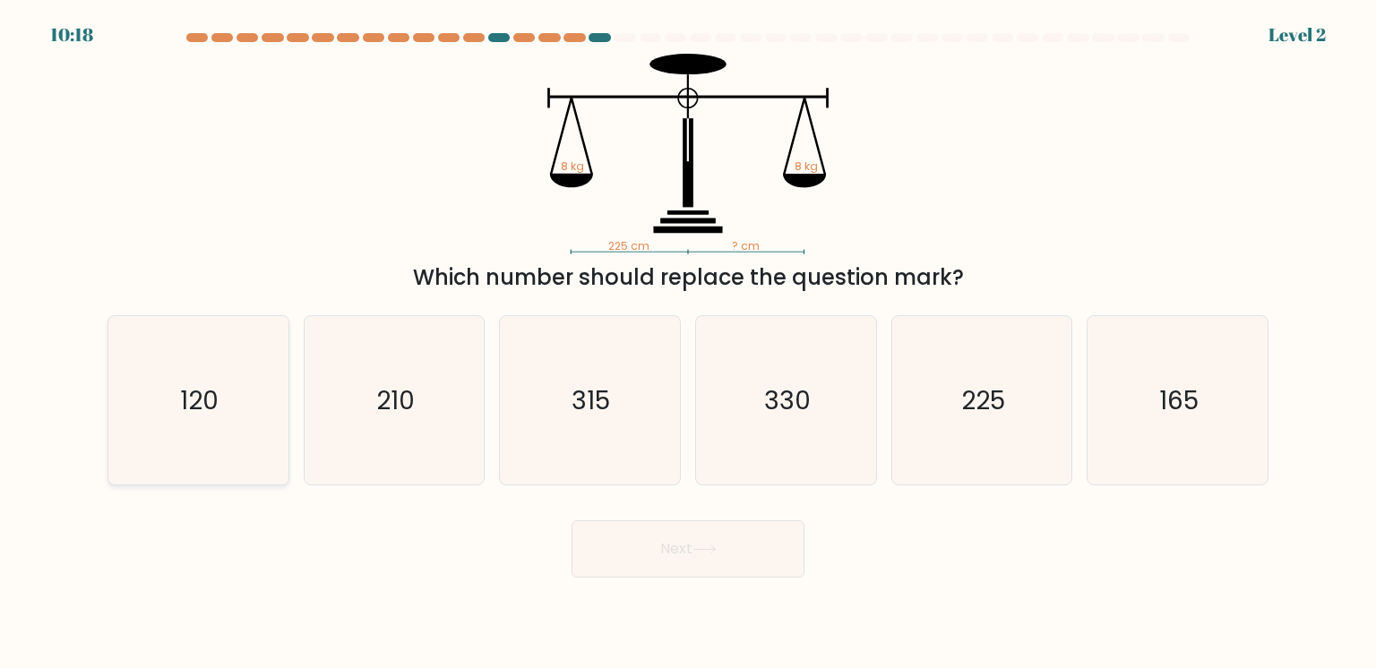
click at [194, 454] on div "120" at bounding box center [199, 400] width 182 height 170
click at [688, 343] on input "a. 120" at bounding box center [688, 338] width 1 height 9
radio input "true"
click at [608, 557] on button "Next" at bounding box center [688, 548] width 233 height 57
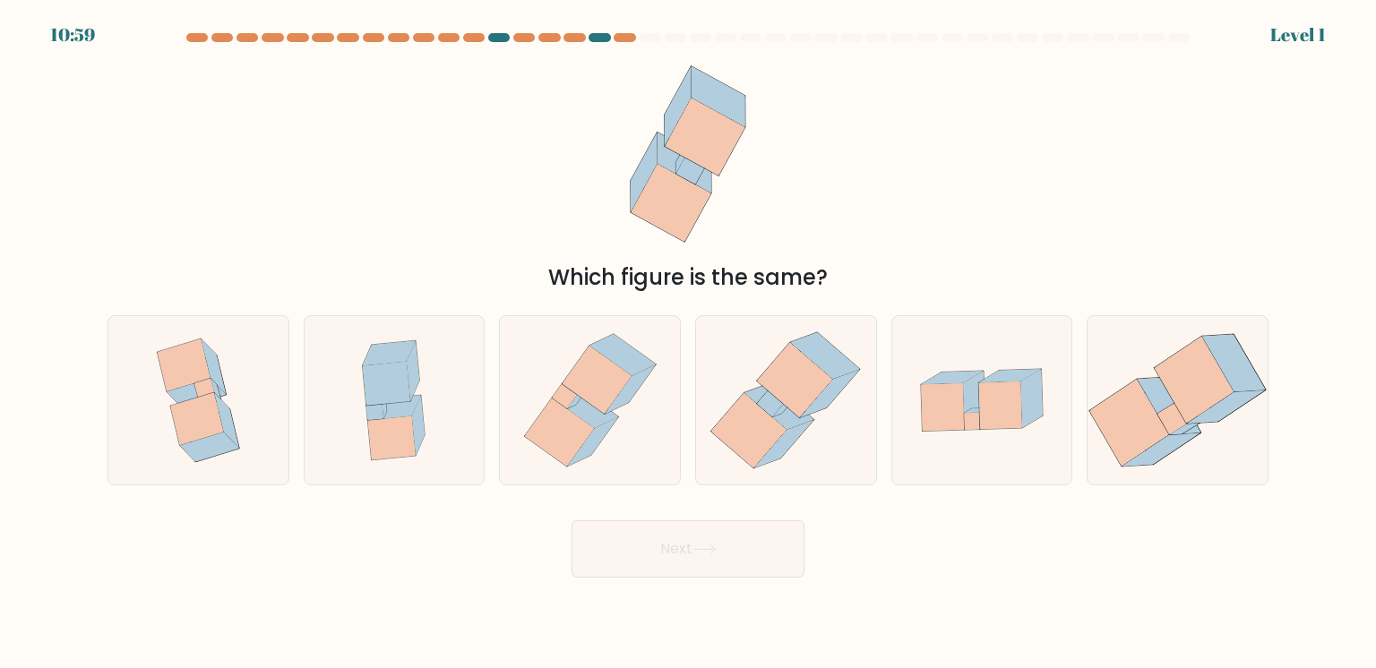
click at [608, 557] on button "Next" at bounding box center [688, 548] width 233 height 57
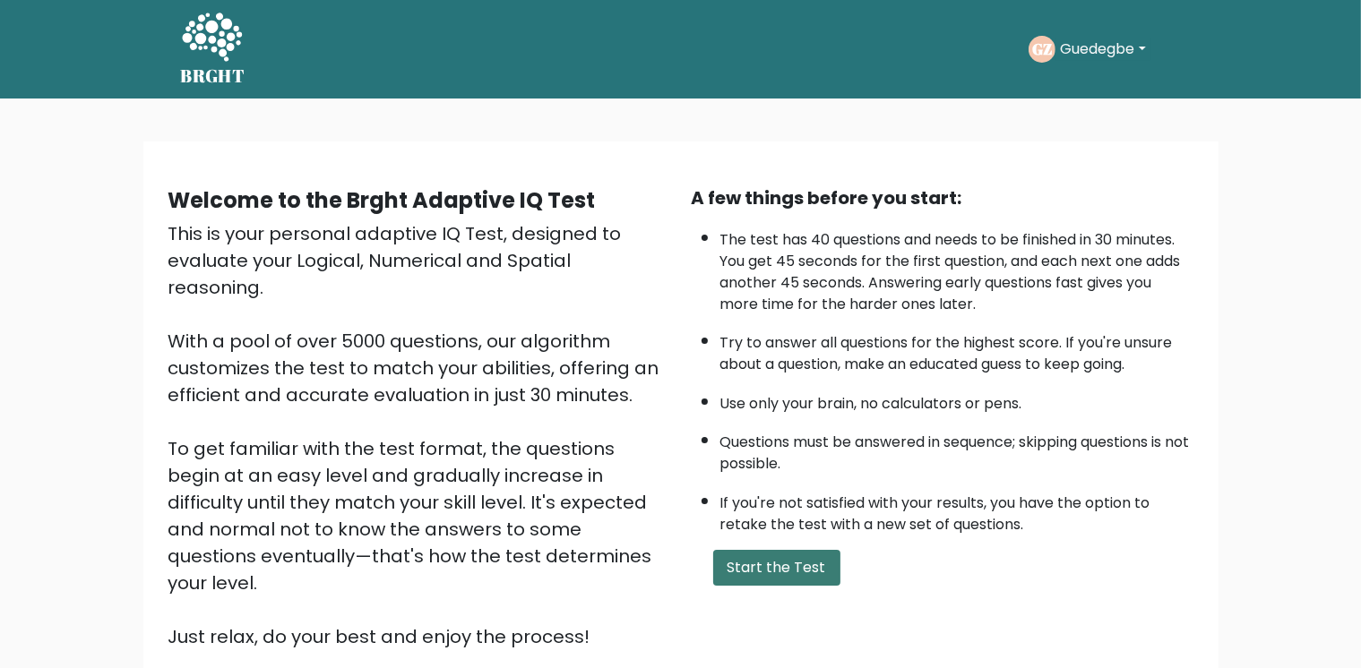
click at [772, 550] on button "Start the Test" at bounding box center [776, 568] width 127 height 36
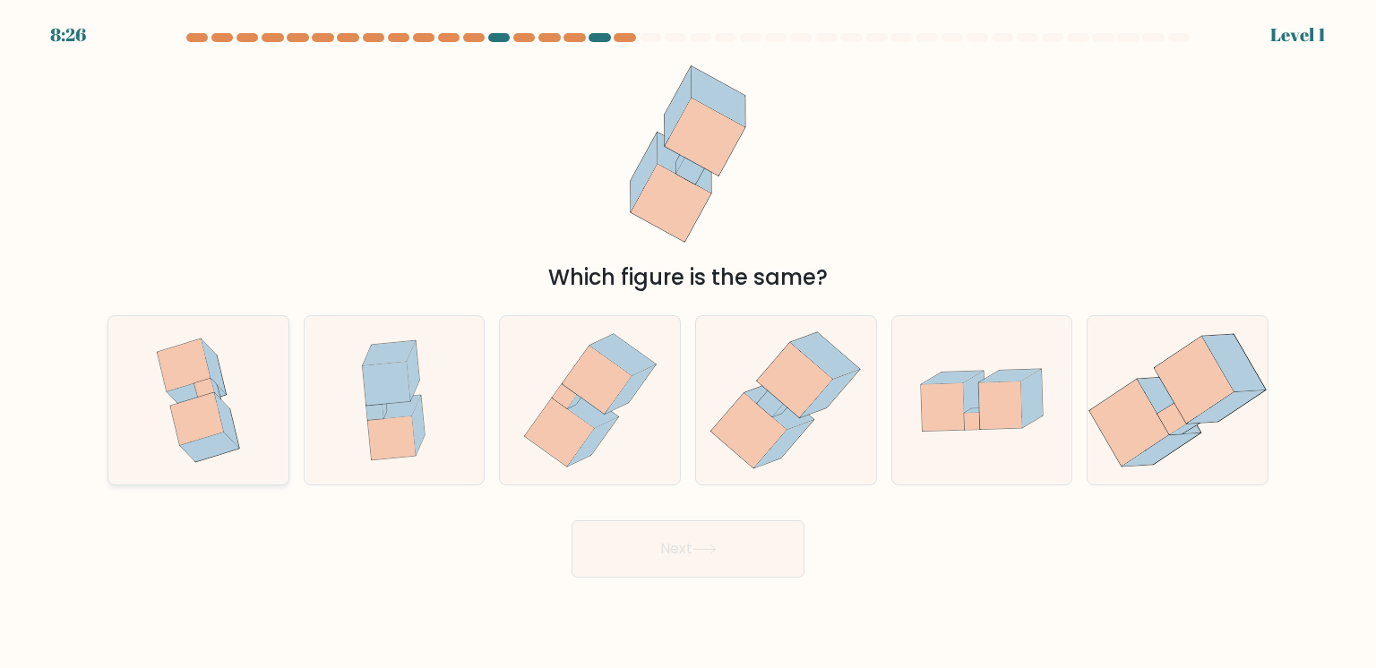
click at [277, 410] on div at bounding box center [199, 400] width 182 height 170
click at [688, 343] on input "a." at bounding box center [688, 338] width 1 height 9
radio input "true"
click at [718, 557] on button "Next" at bounding box center [688, 548] width 233 height 57
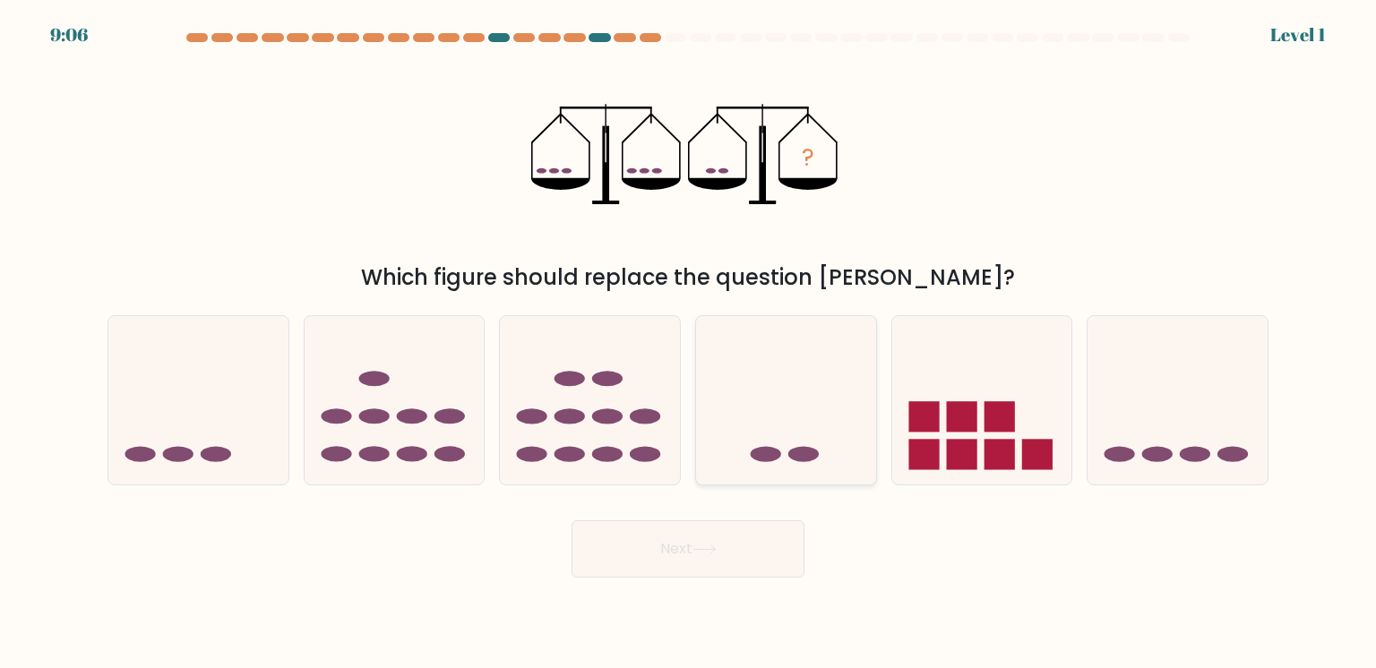
click at [774, 395] on div at bounding box center [786, 400] width 182 height 170
click at [689, 343] on input "d." at bounding box center [688, 338] width 1 height 9
radio input "true"
click at [941, 371] on div at bounding box center [982, 400] width 182 height 170
click at [689, 343] on input "e." at bounding box center [688, 338] width 1 height 9
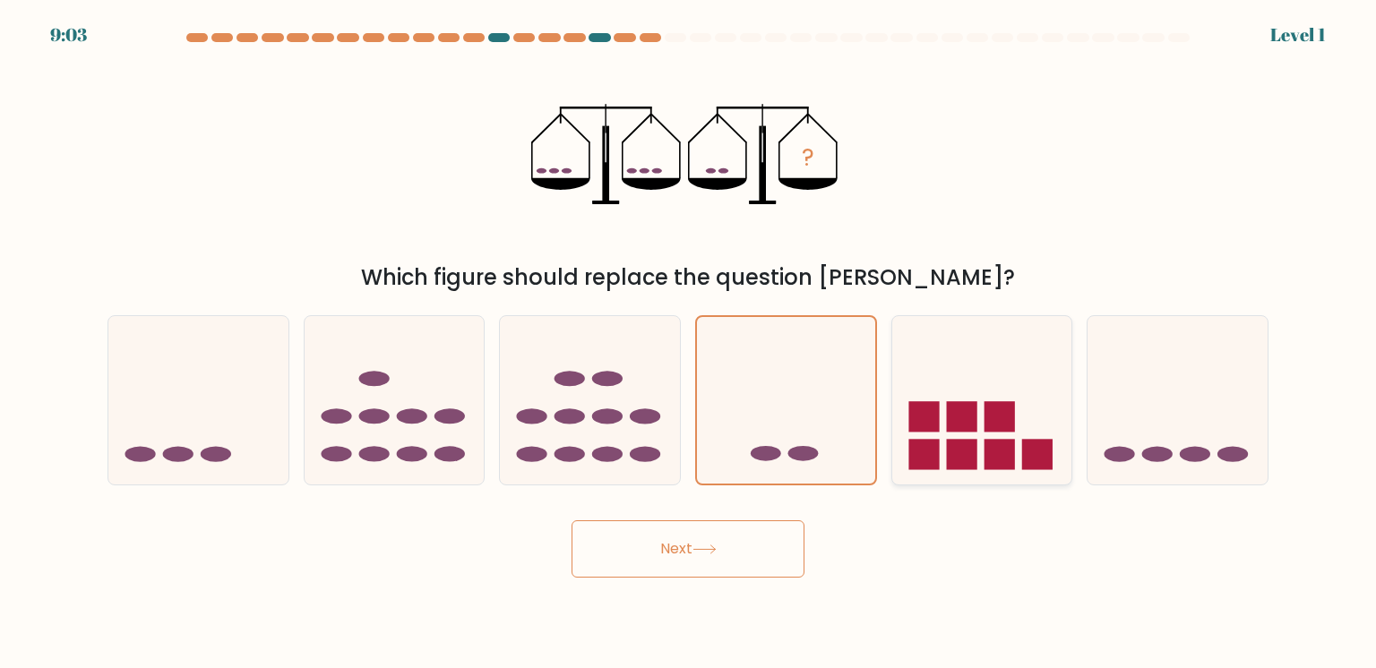
radio input "true"
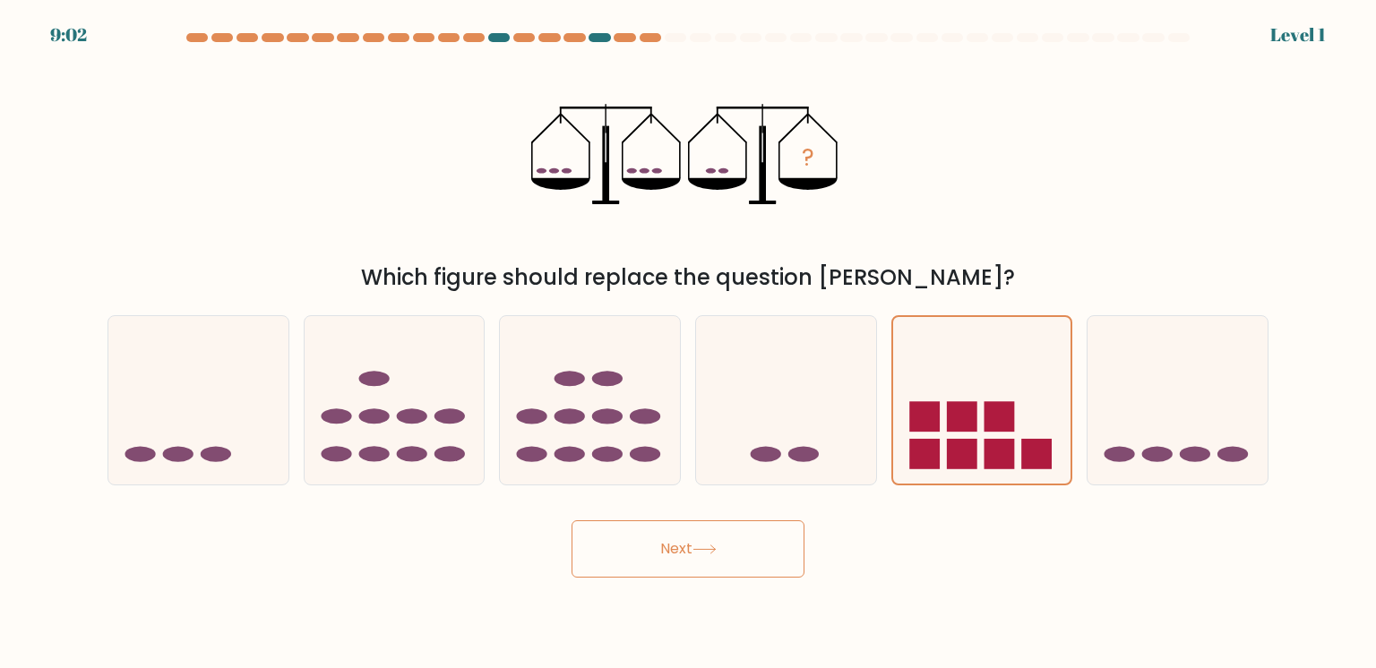
click at [720, 536] on button "Next" at bounding box center [688, 548] width 233 height 57
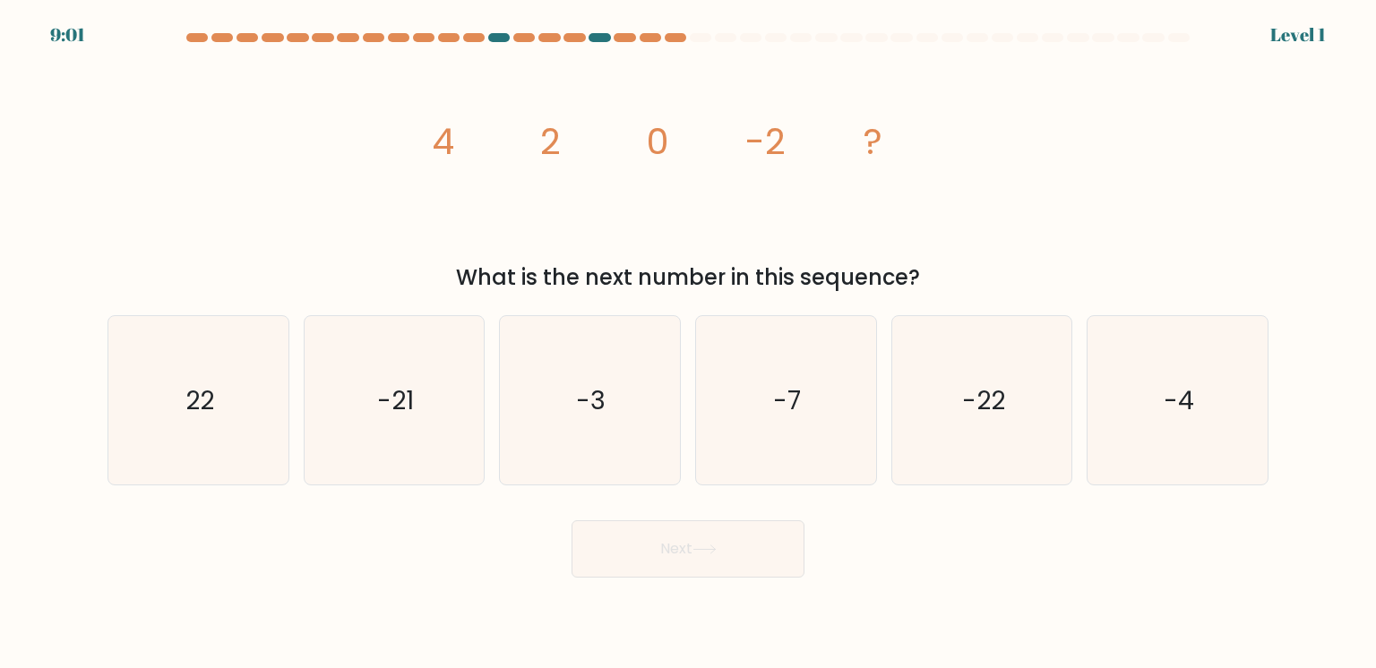
click at [719, 536] on button "Next" at bounding box center [688, 548] width 233 height 57
click at [1169, 349] on div "-4" at bounding box center [1178, 400] width 182 height 170
click at [689, 343] on input "f. -4" at bounding box center [688, 338] width 1 height 9
radio input "true"
click at [752, 555] on button "Next" at bounding box center [688, 548] width 233 height 57
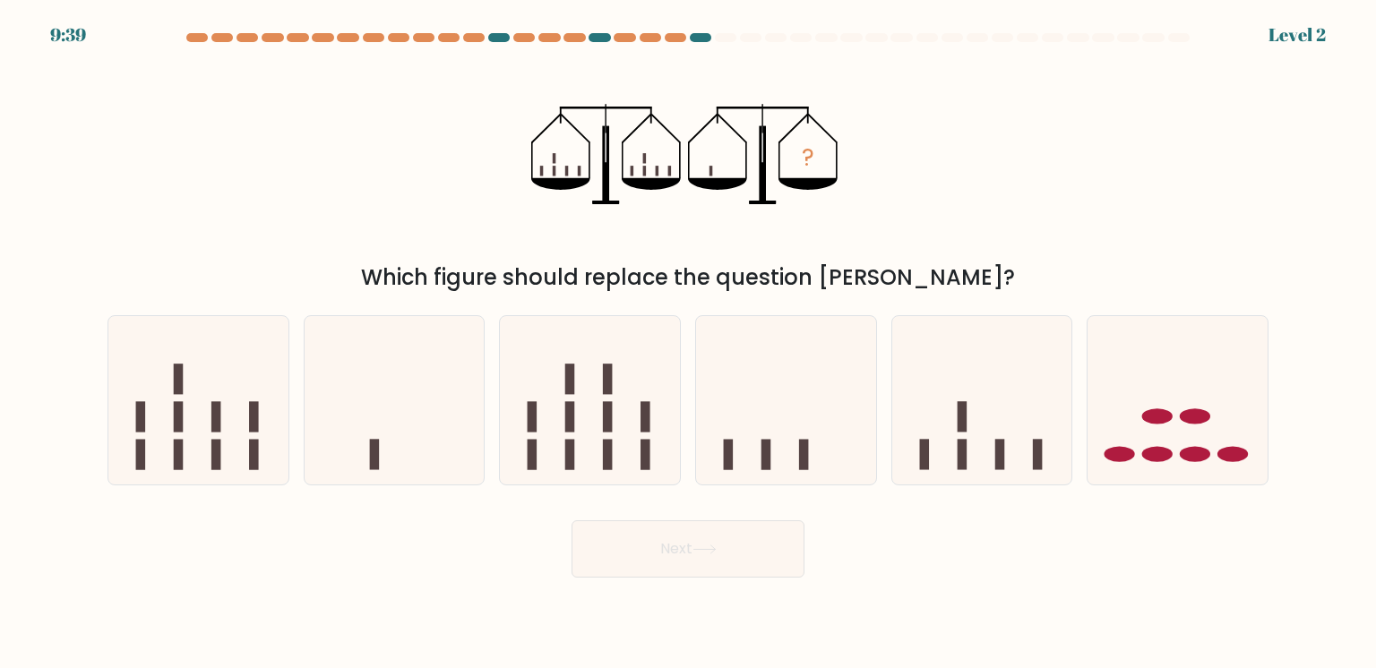
click at [752, 555] on button "Next" at bounding box center [688, 548] width 233 height 57
click at [190, 446] on div at bounding box center [199, 400] width 182 height 170
click at [688, 343] on input "a." at bounding box center [688, 338] width 1 height 9
radio input "true"
click at [638, 532] on button "Next" at bounding box center [688, 548] width 233 height 57
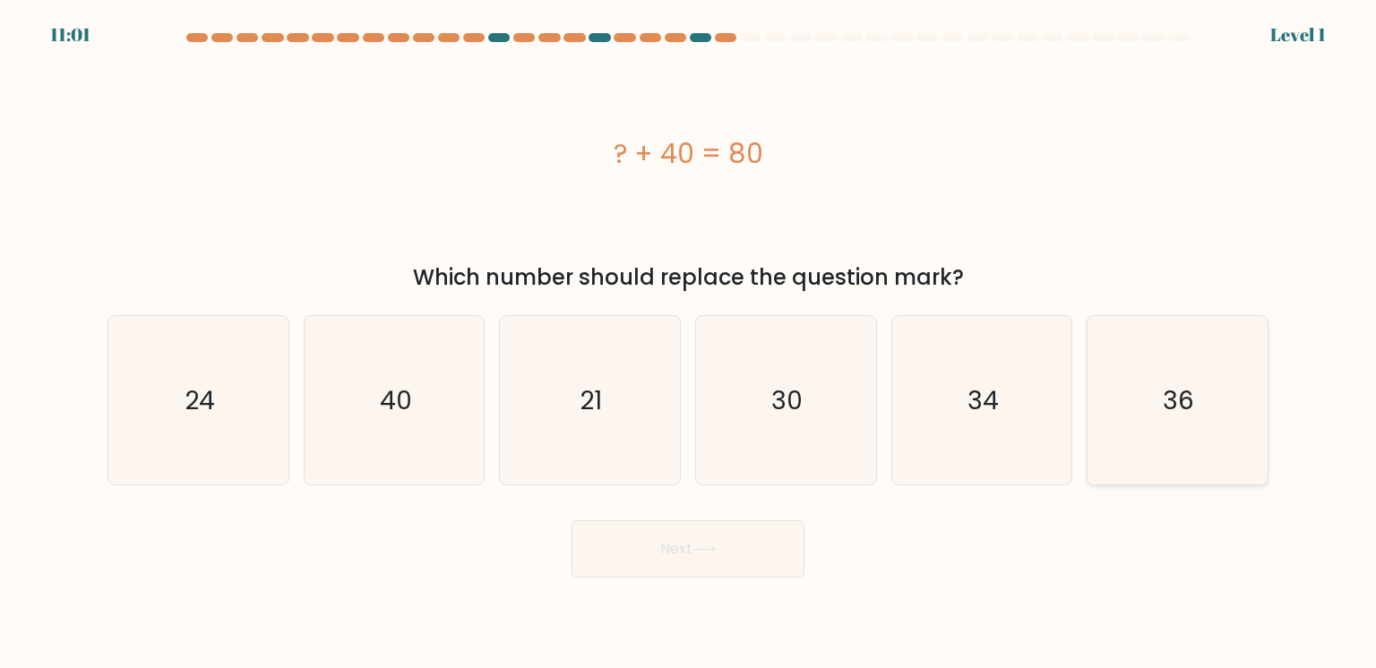
click at [1161, 372] on div "36" at bounding box center [1178, 400] width 182 height 170
click at [689, 343] on input "f. 36" at bounding box center [688, 338] width 1 height 9
radio input "true"
click at [744, 553] on button "Next" at bounding box center [688, 548] width 233 height 57
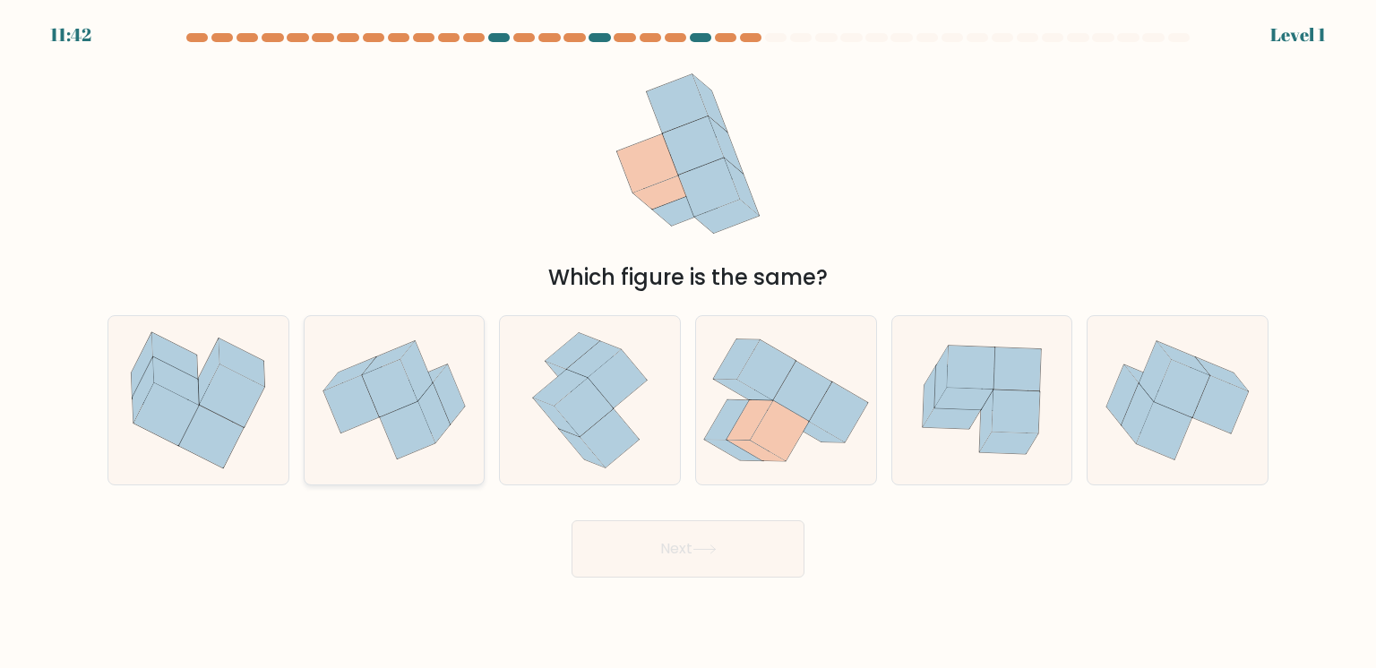
click at [397, 440] on div at bounding box center [395, 400] width 182 height 170
click at [688, 343] on input "b." at bounding box center [688, 338] width 1 height 9
radio input "true"
click at [574, 417] on div at bounding box center [590, 400] width 182 height 170
click at [688, 343] on input "c." at bounding box center [688, 338] width 1 height 9
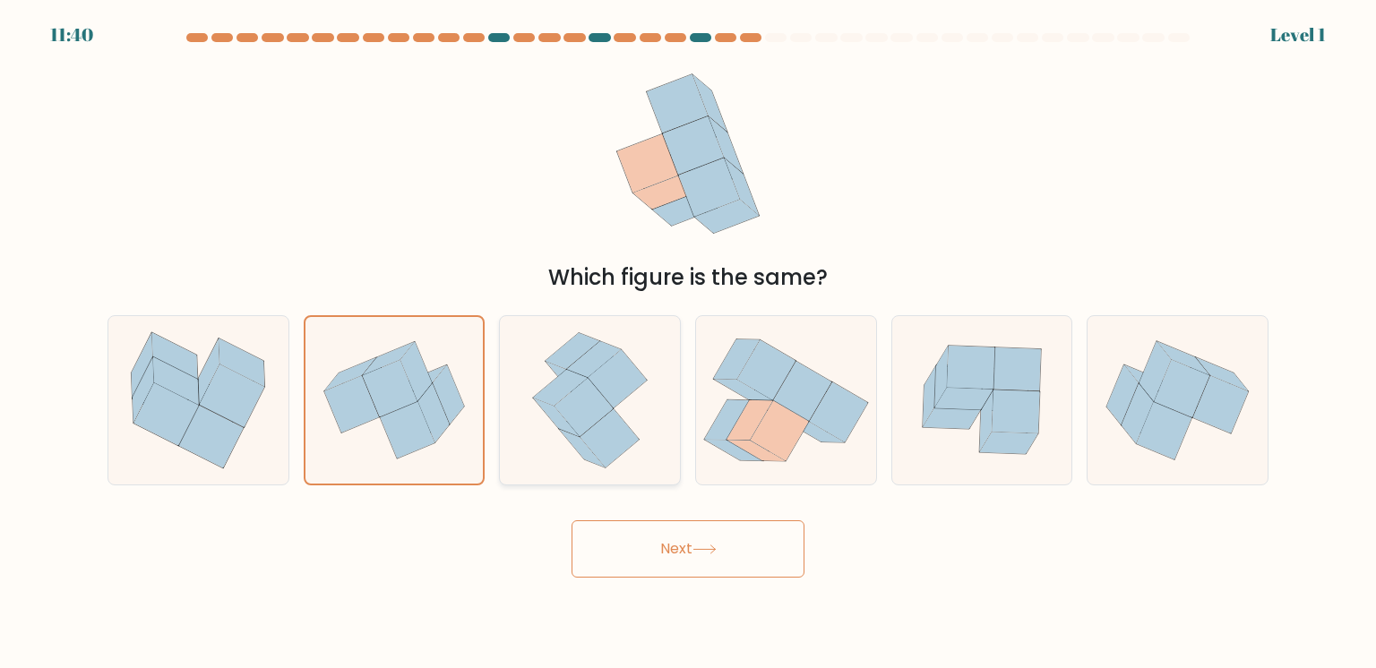
radio input "true"
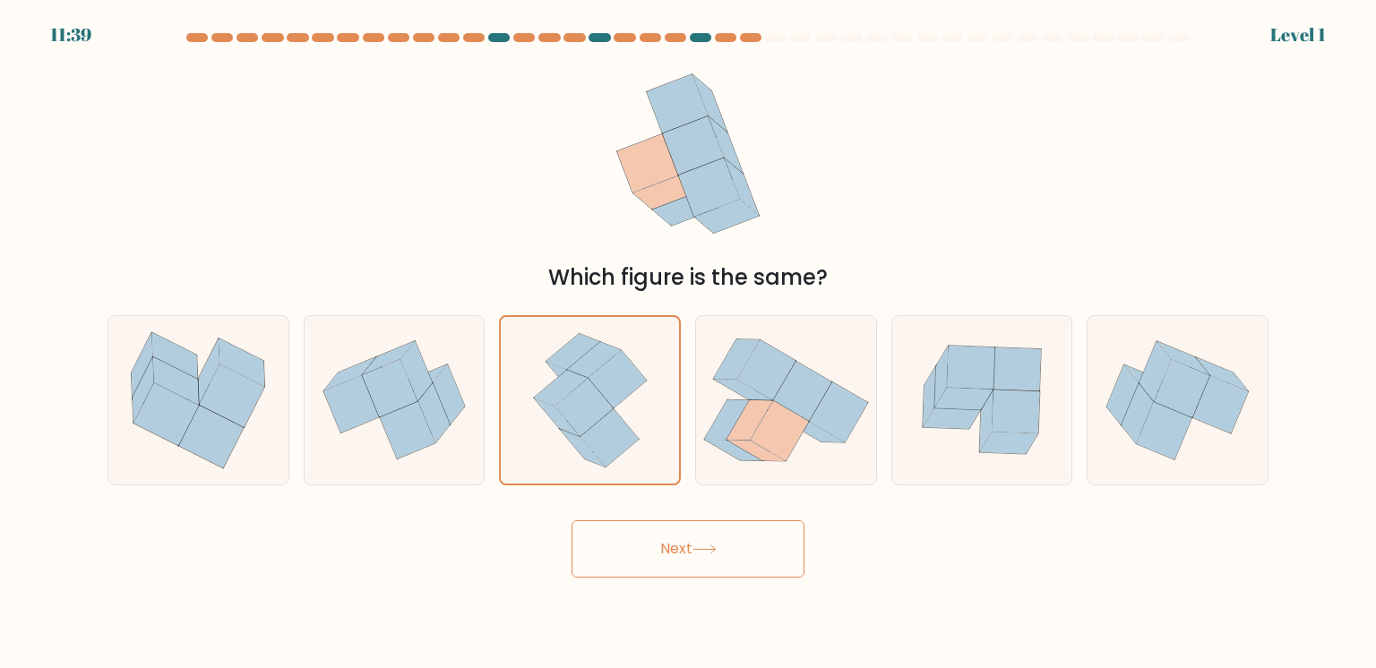
click at [640, 533] on button "Next" at bounding box center [688, 548] width 233 height 57
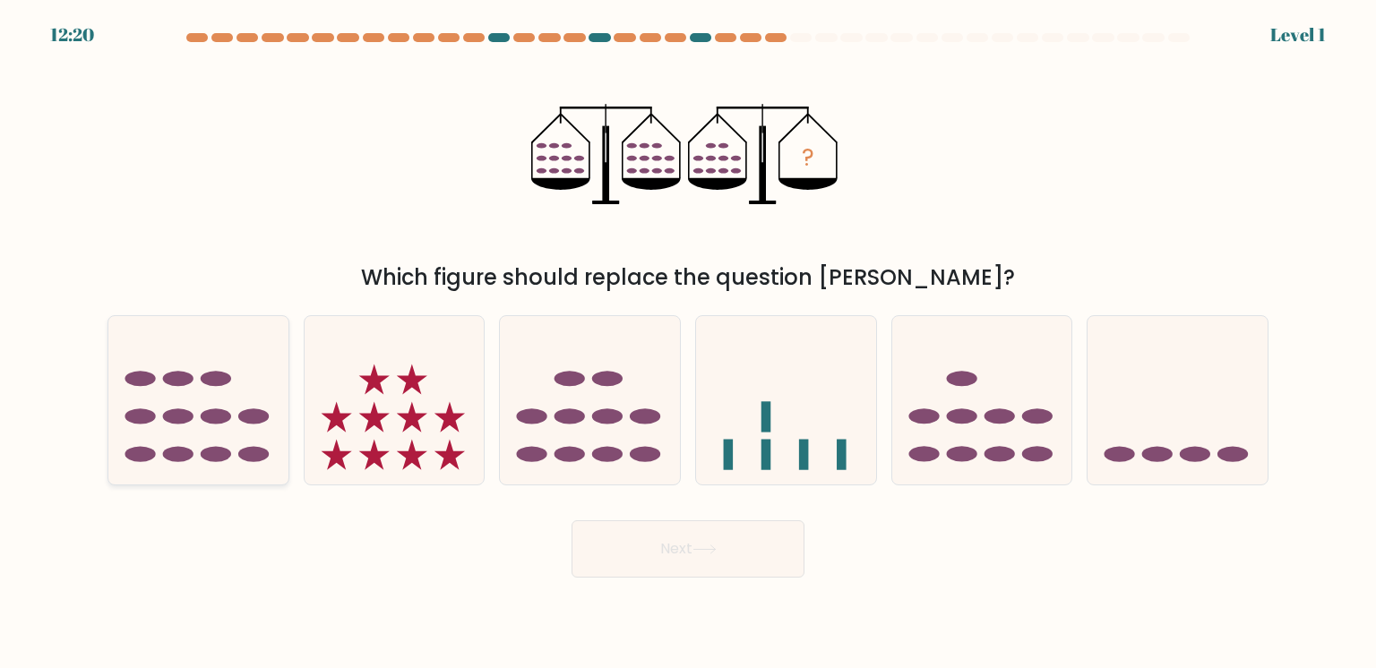
click at [176, 449] on div at bounding box center [199, 400] width 182 height 170
click at [688, 343] on input "a." at bounding box center [688, 338] width 1 height 9
radio input "true"
click at [667, 561] on button "Next" at bounding box center [688, 548] width 233 height 57
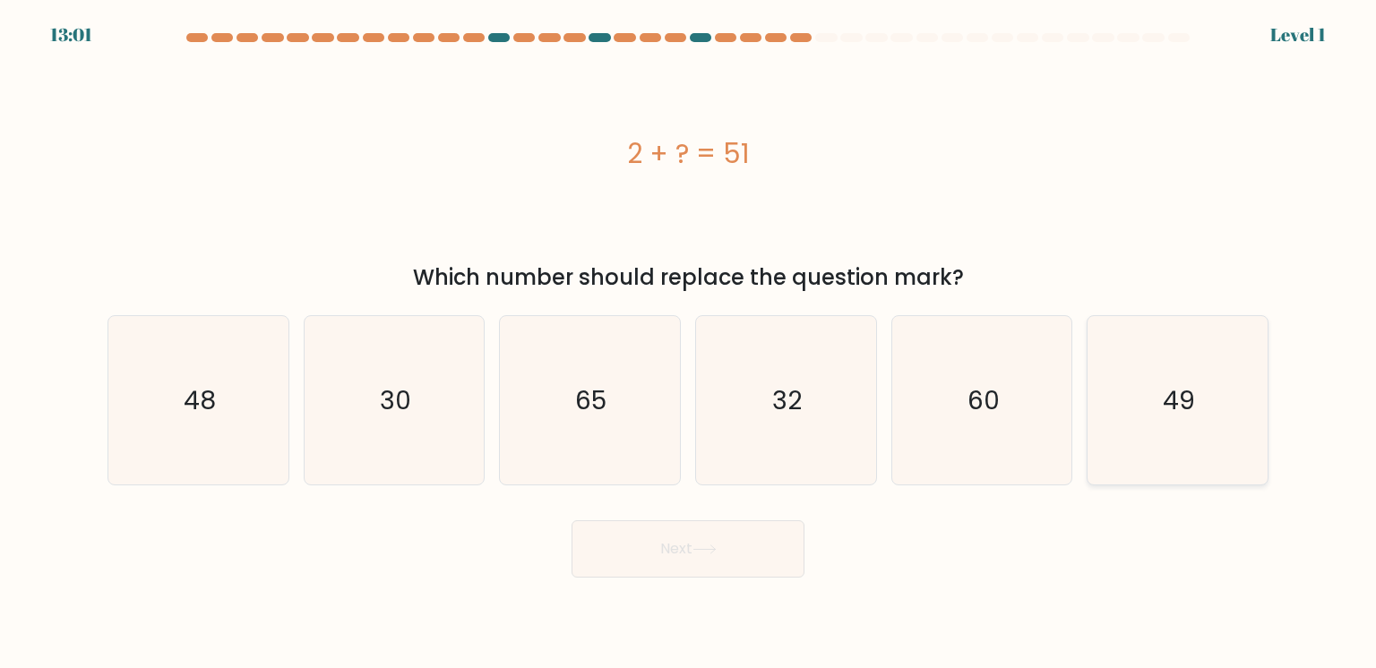
click at [1161, 385] on div "49" at bounding box center [1178, 400] width 182 height 170
click at [689, 343] on input "f. 49" at bounding box center [688, 338] width 1 height 9
radio input "true"
click at [754, 539] on button "Next" at bounding box center [688, 548] width 233 height 57
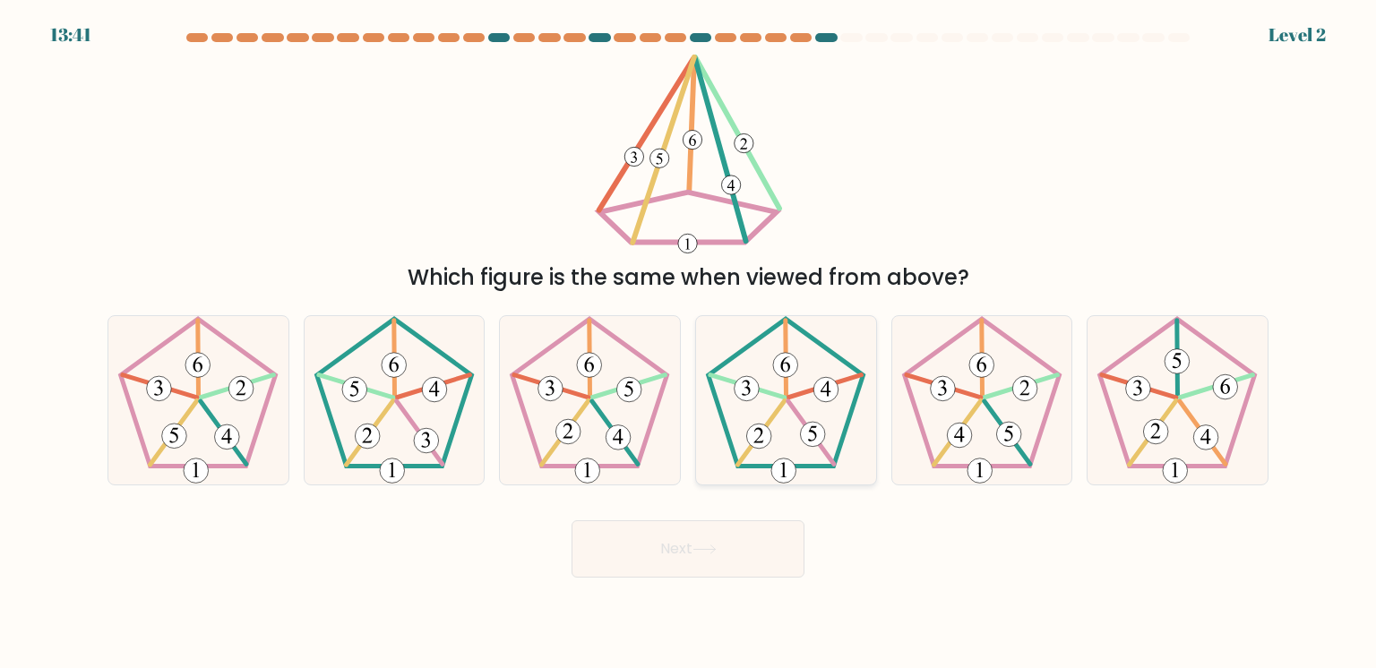
click at [804, 452] on div at bounding box center [786, 400] width 182 height 170
click at [689, 343] on input "d." at bounding box center [688, 338] width 1 height 9
radio input "true"
click at [717, 542] on button "Next" at bounding box center [688, 548] width 233 height 57
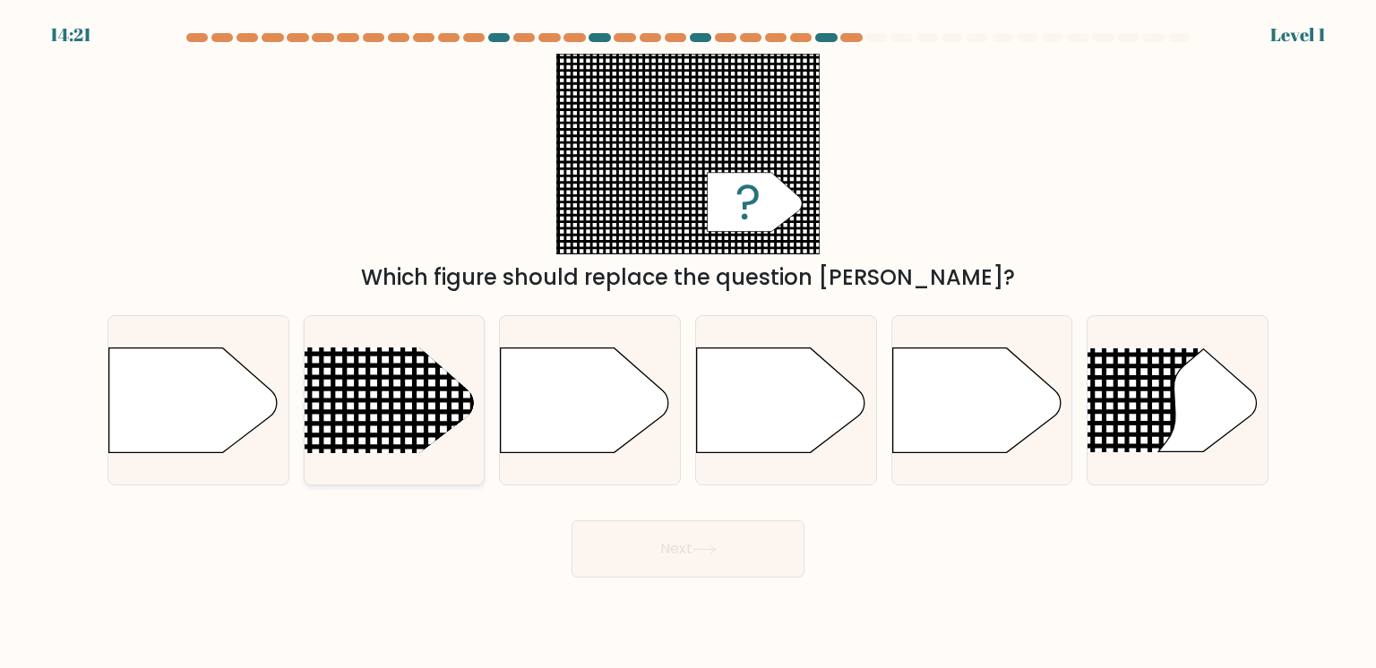
click at [416, 439] on div at bounding box center [395, 400] width 182 height 170
click at [688, 343] on input "b." at bounding box center [688, 338] width 1 height 9
radio input "true"
click at [688, 546] on button "Next" at bounding box center [688, 548] width 233 height 57
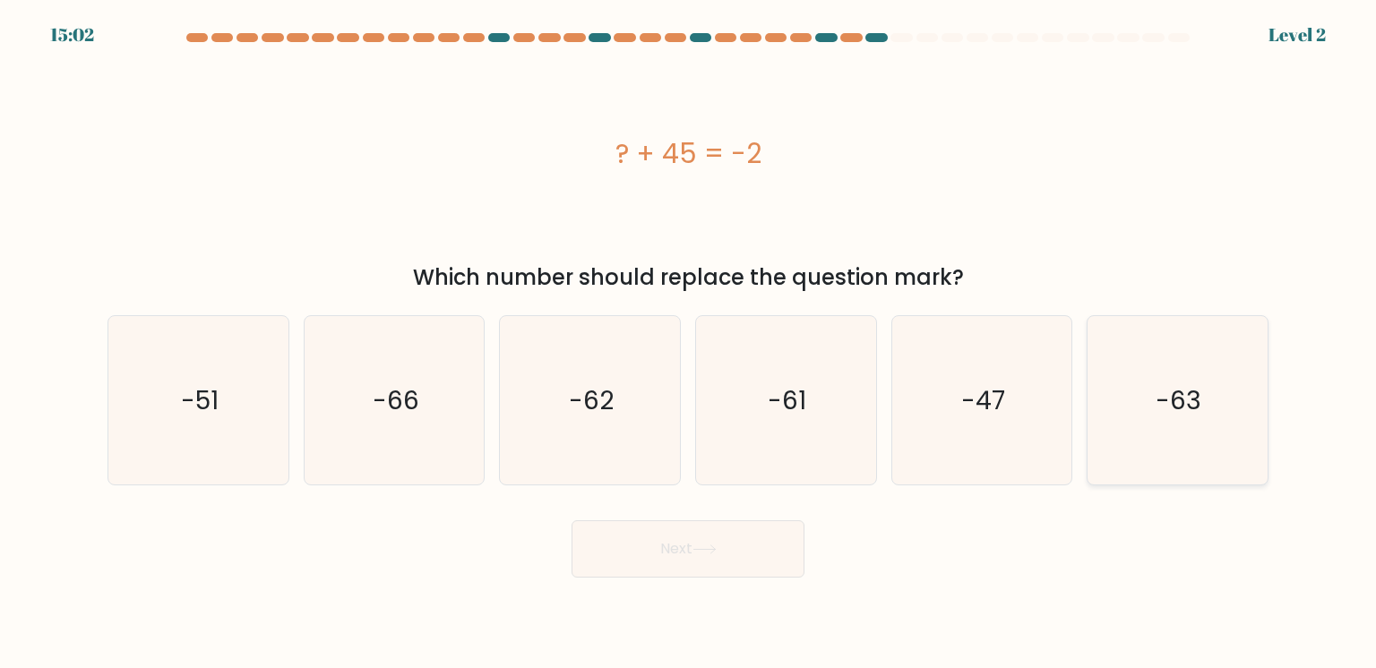
click at [1200, 344] on div "-63" at bounding box center [1178, 400] width 182 height 170
click at [689, 343] on input "f. -63" at bounding box center [688, 338] width 1 height 9
radio input "true"
click at [752, 546] on button "Next" at bounding box center [688, 548] width 233 height 57
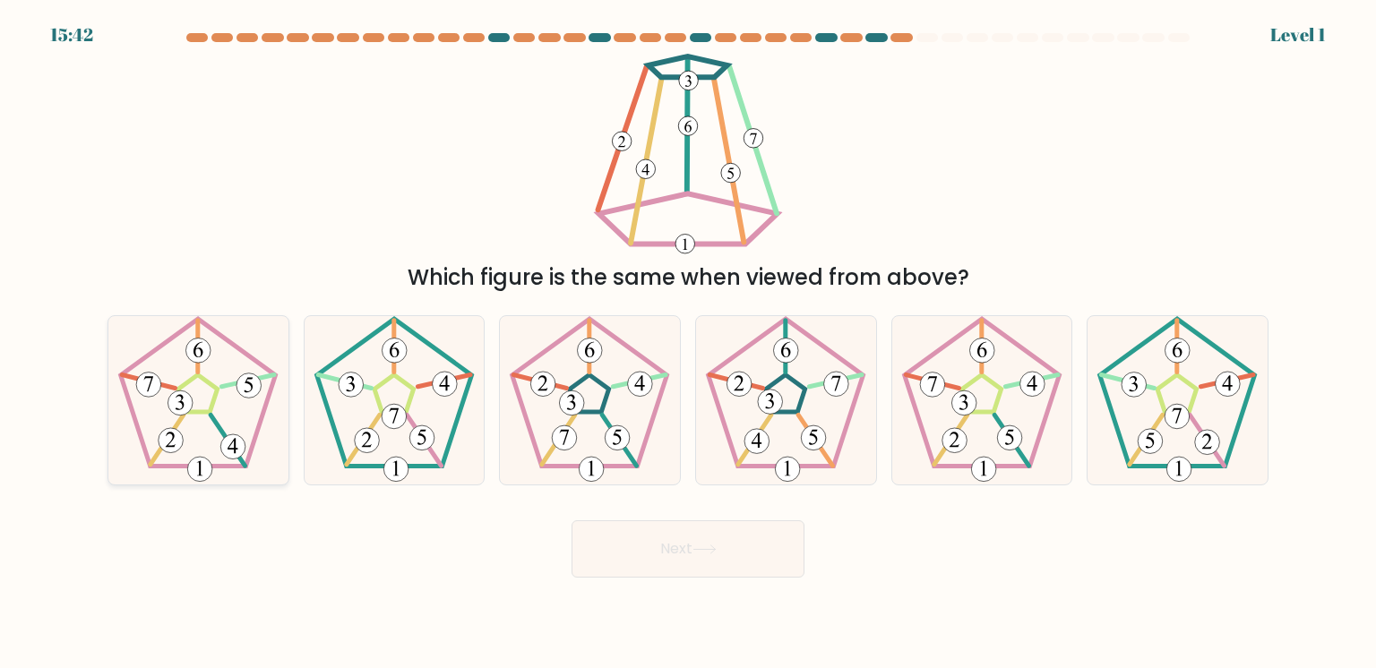
click at [188, 452] on div at bounding box center [199, 400] width 182 height 170
click at [688, 343] on input "a." at bounding box center [688, 338] width 1 height 9
radio input "true"
click at [687, 546] on button "Next" at bounding box center [688, 548] width 233 height 57
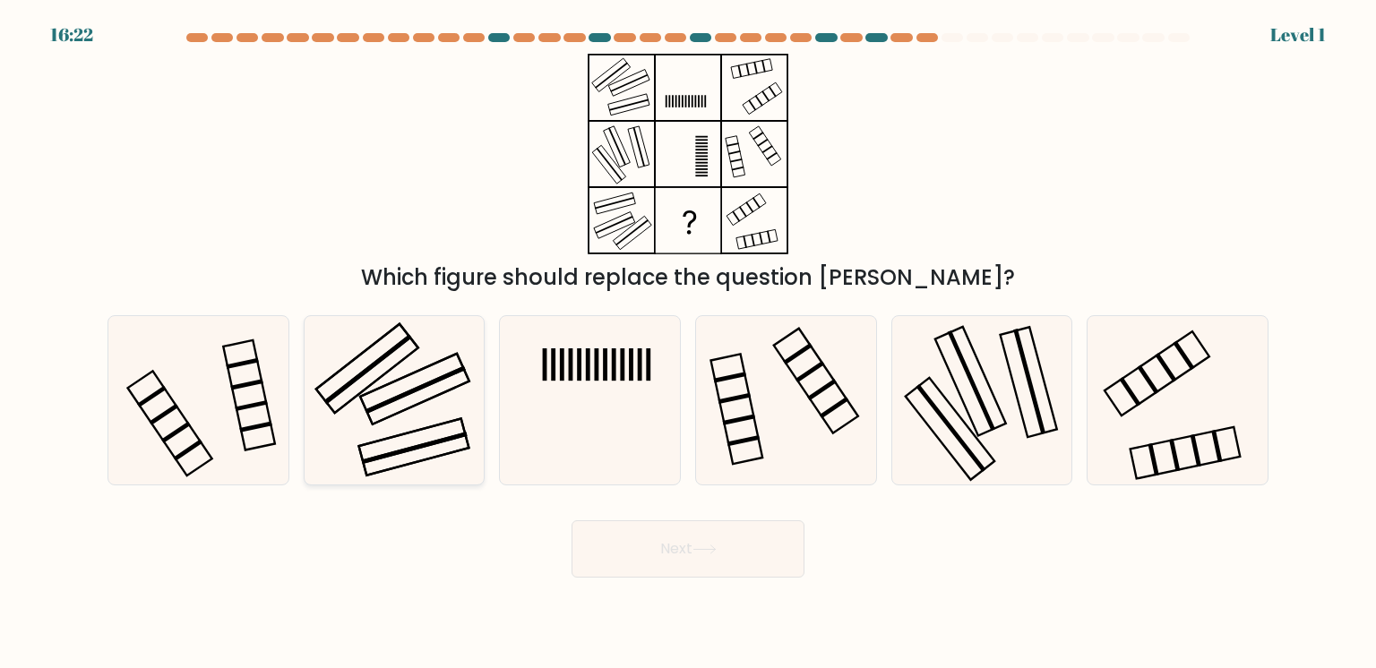
click at [464, 401] on div at bounding box center [395, 400] width 182 height 170
click at [688, 343] on input "b." at bounding box center [688, 338] width 1 height 9
radio input "true"
click at [641, 543] on button "Next" at bounding box center [688, 548] width 233 height 57
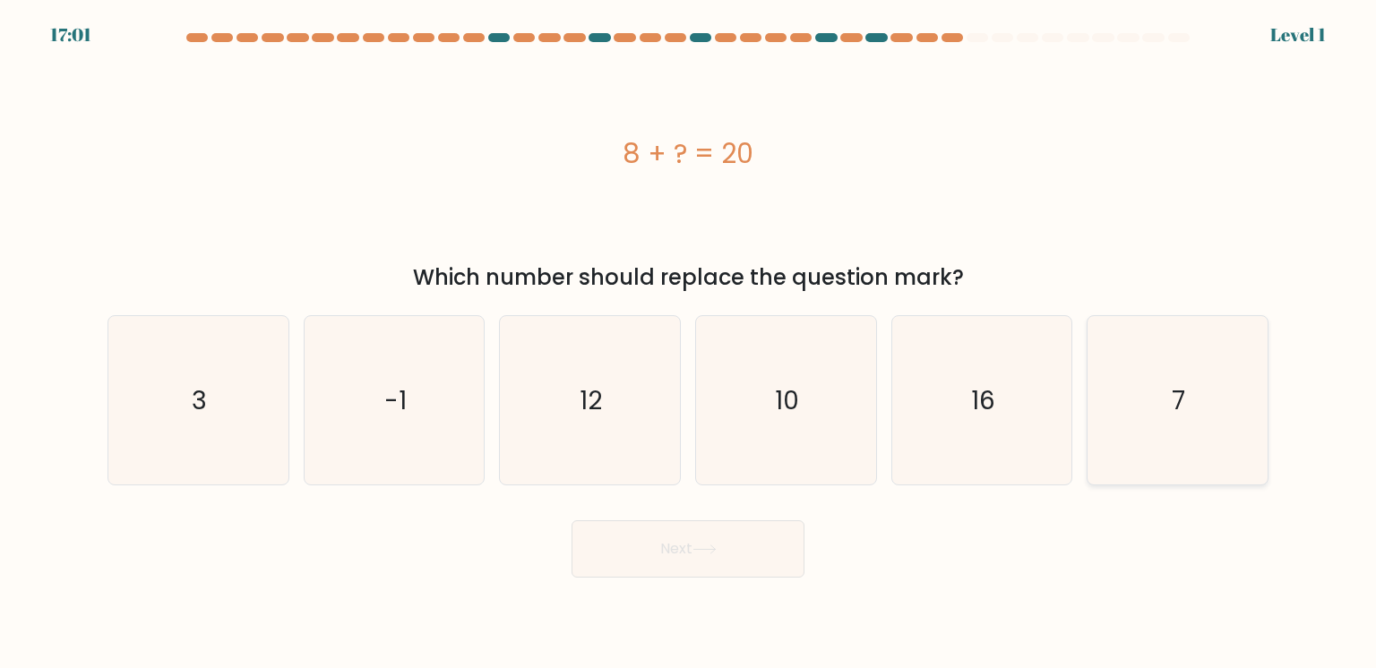
click at [1200, 378] on div "7" at bounding box center [1178, 400] width 182 height 170
click at [689, 343] on input "f. 7" at bounding box center [688, 338] width 1 height 9
radio input "true"
click at [761, 546] on button "Next" at bounding box center [688, 548] width 233 height 57
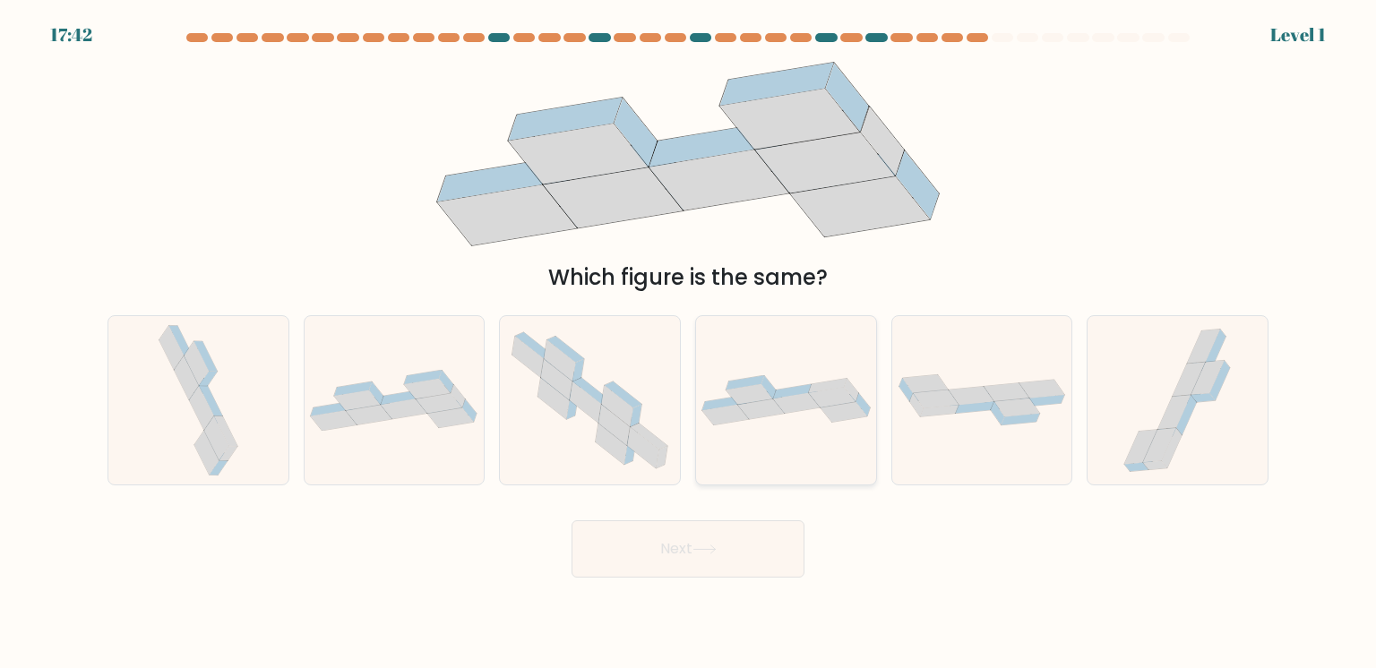
click at [740, 448] on div at bounding box center [786, 400] width 182 height 170
click at [689, 343] on input "d." at bounding box center [688, 338] width 1 height 9
radio input "true"
click at [702, 527] on button "Next" at bounding box center [688, 548] width 233 height 57
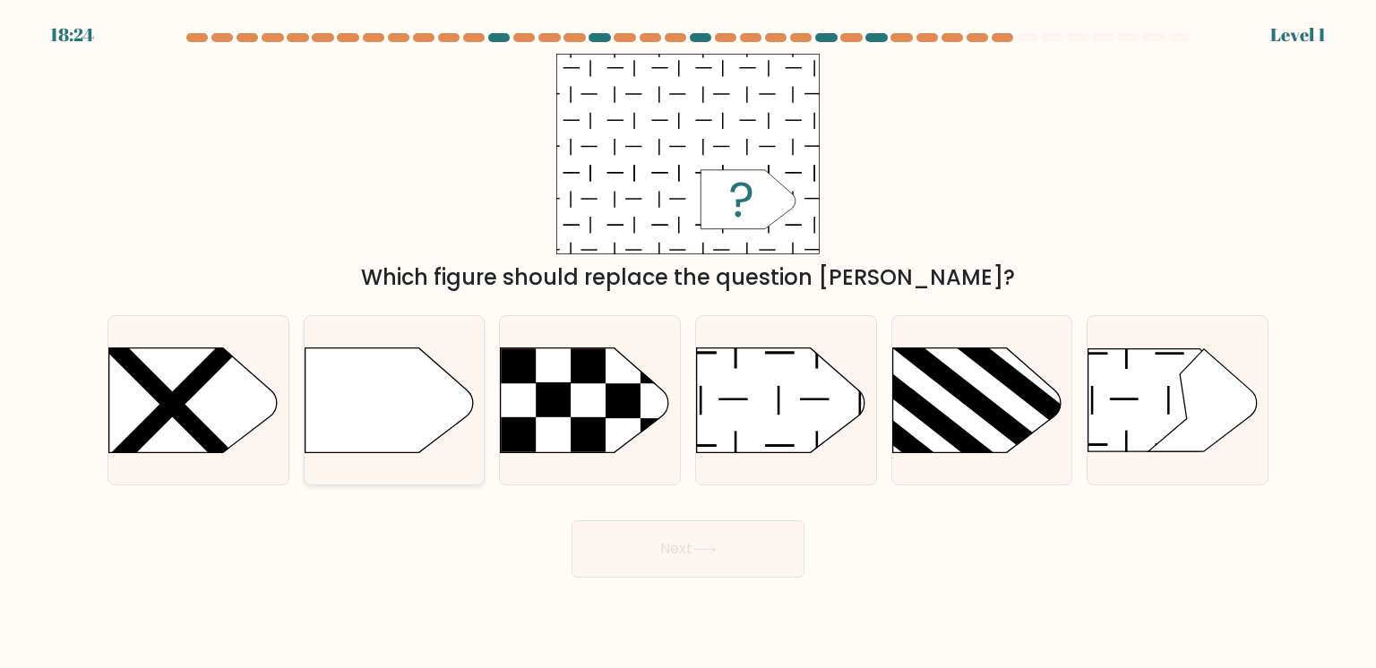
click at [437, 451] on div at bounding box center [395, 400] width 182 height 170
click at [688, 343] on input "b." at bounding box center [688, 338] width 1 height 9
radio input "true"
click at [640, 553] on button "Next" at bounding box center [688, 548] width 233 height 57
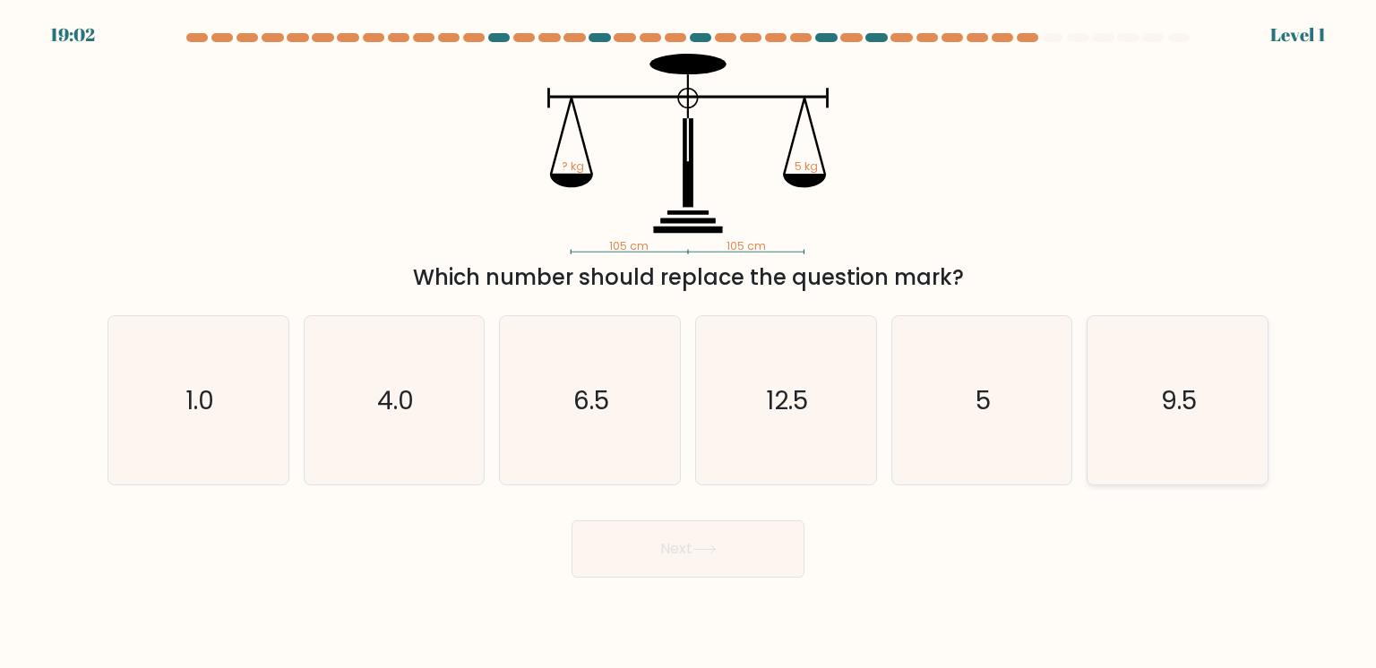
click at [1137, 374] on div "9.5" at bounding box center [1178, 400] width 182 height 170
click at [689, 343] on input "f. 9.5" at bounding box center [688, 338] width 1 height 9
radio input "true"
click at [1024, 379] on div "5" at bounding box center [982, 400] width 182 height 170
click at [689, 343] on input "e. 5" at bounding box center [688, 338] width 1 height 9
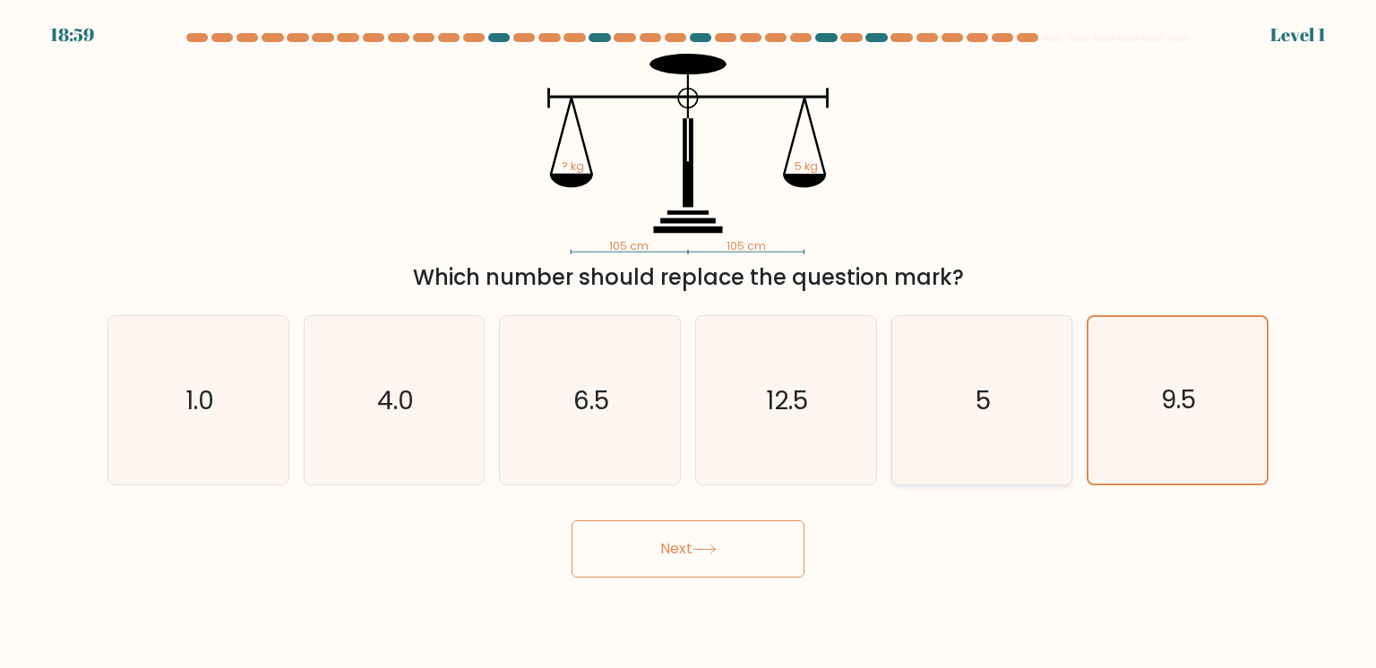
radio input "true"
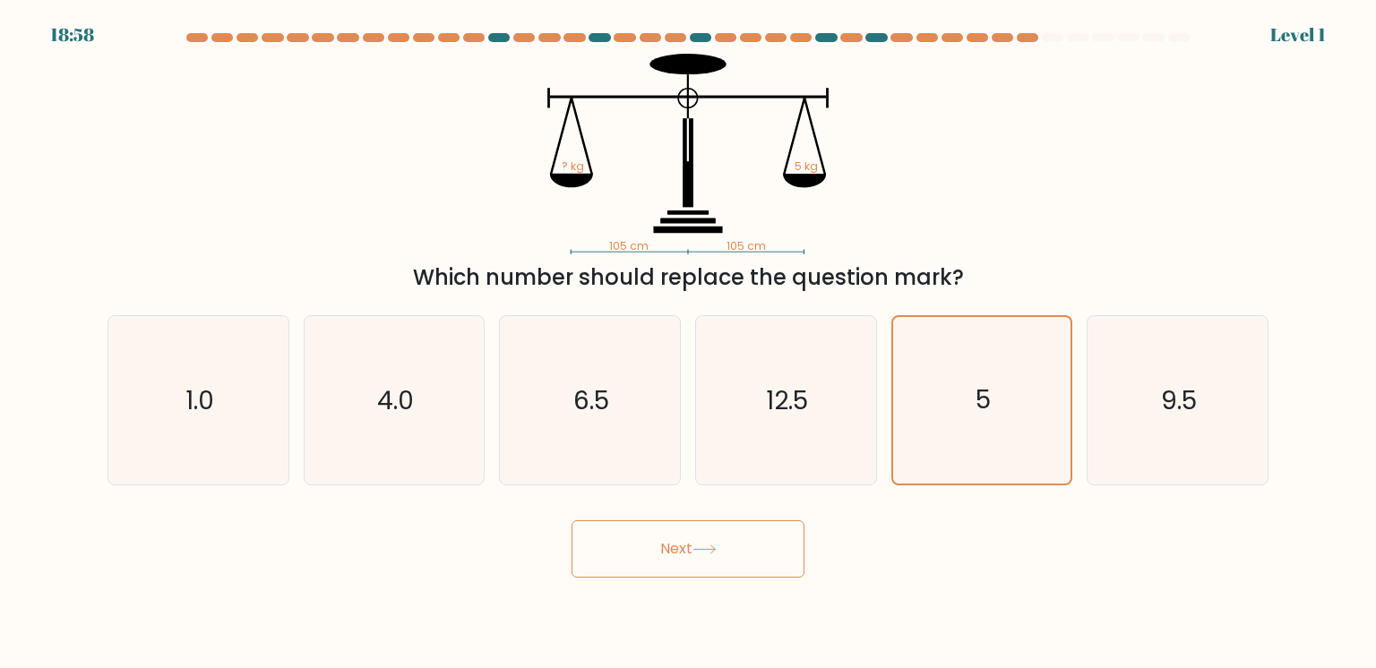
click at [746, 554] on button "Next" at bounding box center [688, 548] width 233 height 57
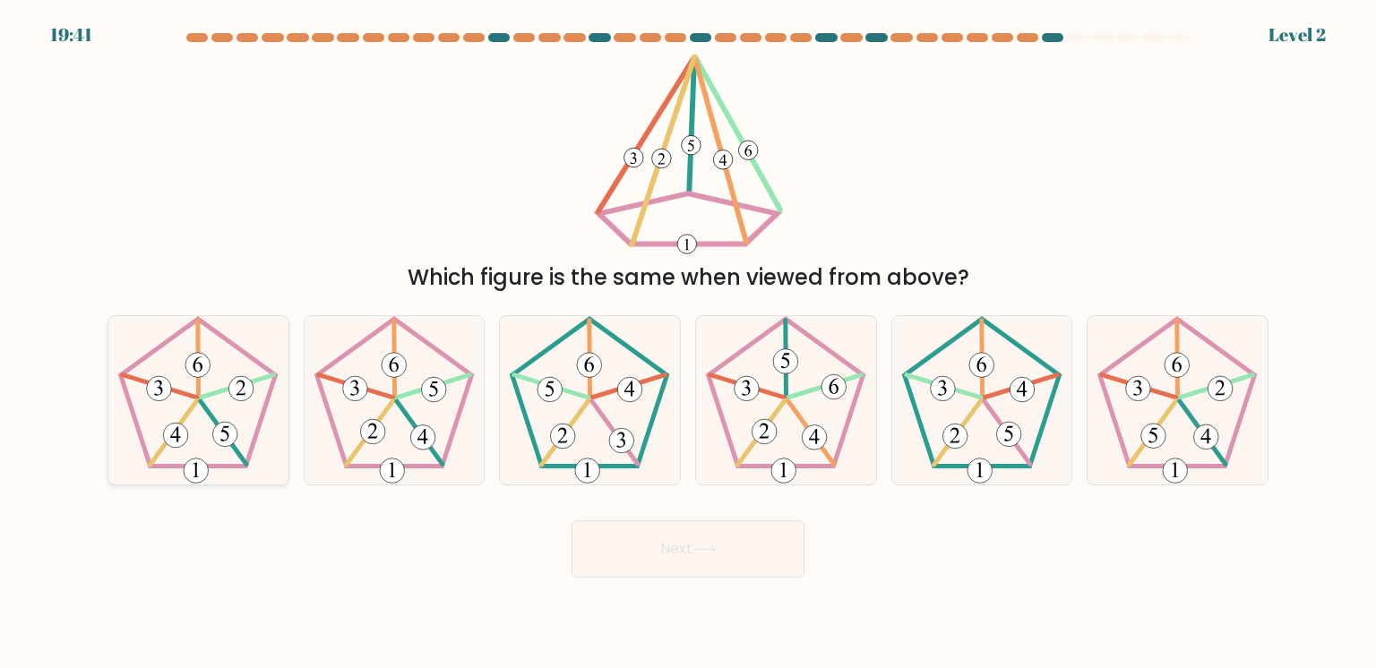
click at [178, 428] on div at bounding box center [199, 400] width 182 height 170
click at [688, 343] on input "a." at bounding box center [688, 338] width 1 height 9
radio input "true"
click at [593, 546] on button "Next" at bounding box center [688, 548] width 233 height 57
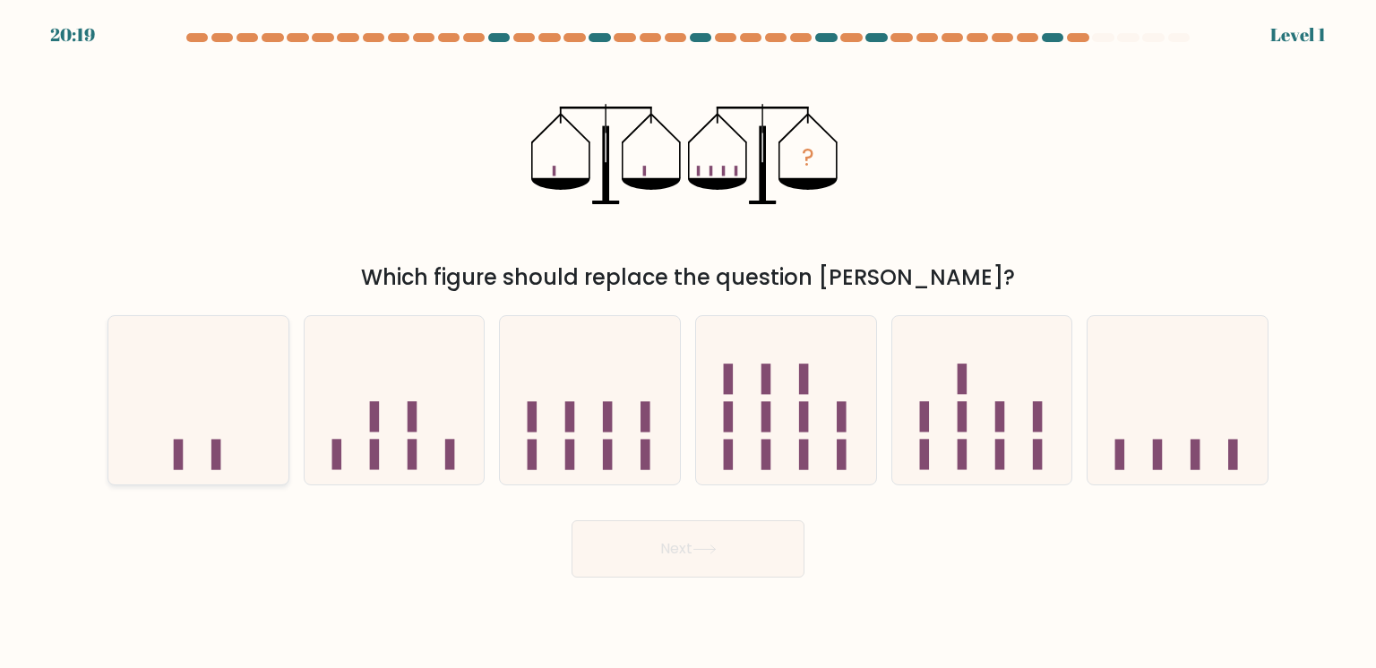
click at [168, 453] on div at bounding box center [199, 400] width 182 height 170
click at [688, 343] on input "a." at bounding box center [688, 338] width 1 height 9
radio input "true"
click at [1014, 383] on div at bounding box center [982, 400] width 182 height 170
click at [689, 343] on input "e." at bounding box center [688, 338] width 1 height 9
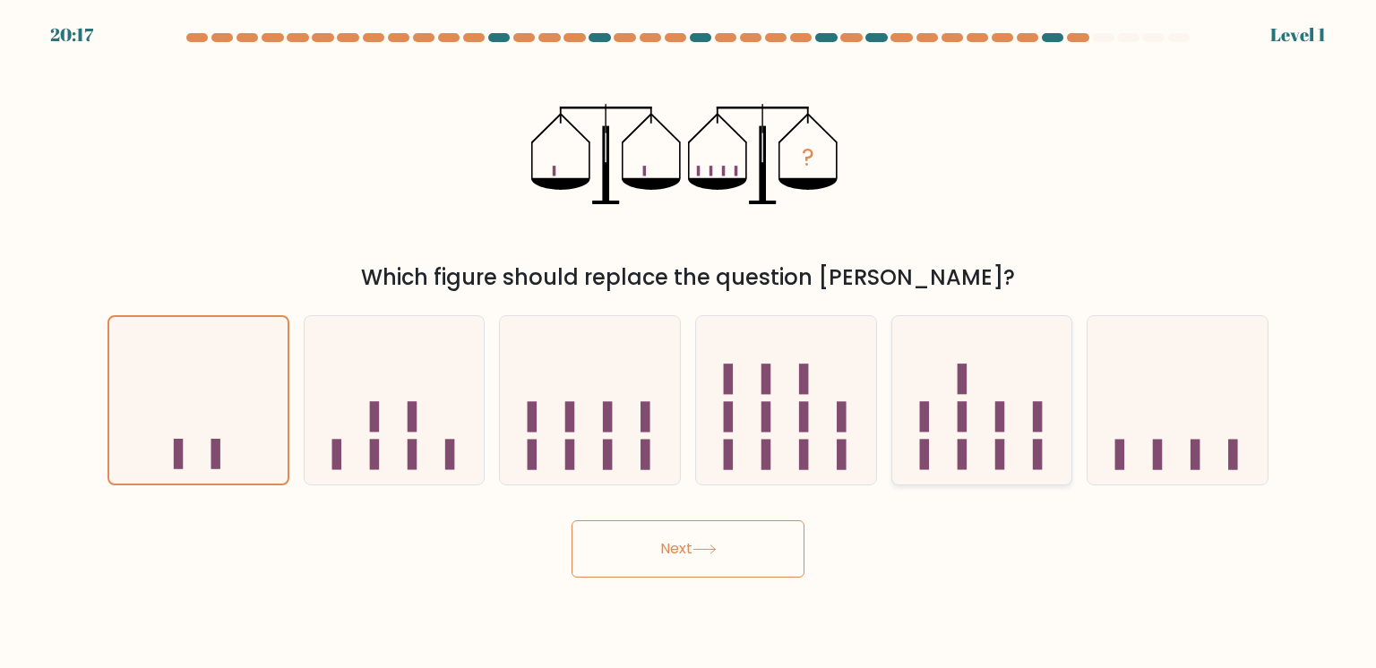
radio input "true"
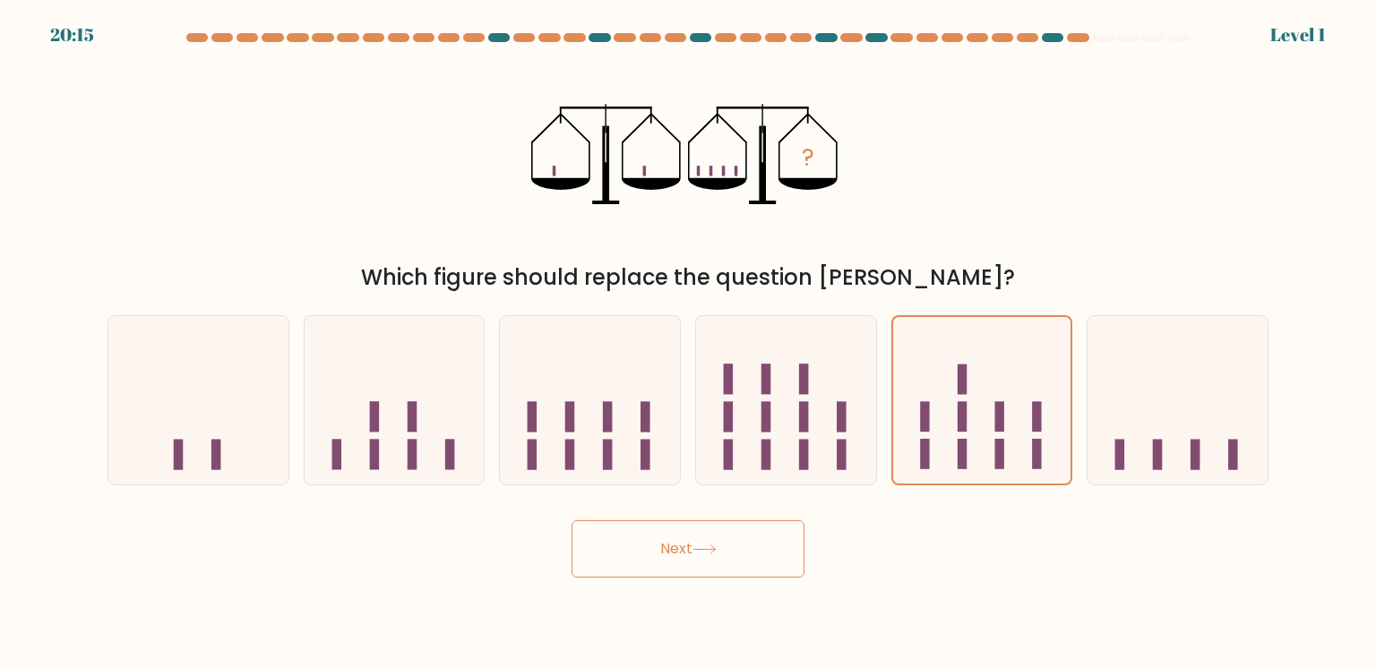
click at [714, 535] on button "Next" at bounding box center [688, 548] width 233 height 57
click at [673, 547] on button "Next" at bounding box center [688, 548] width 233 height 57
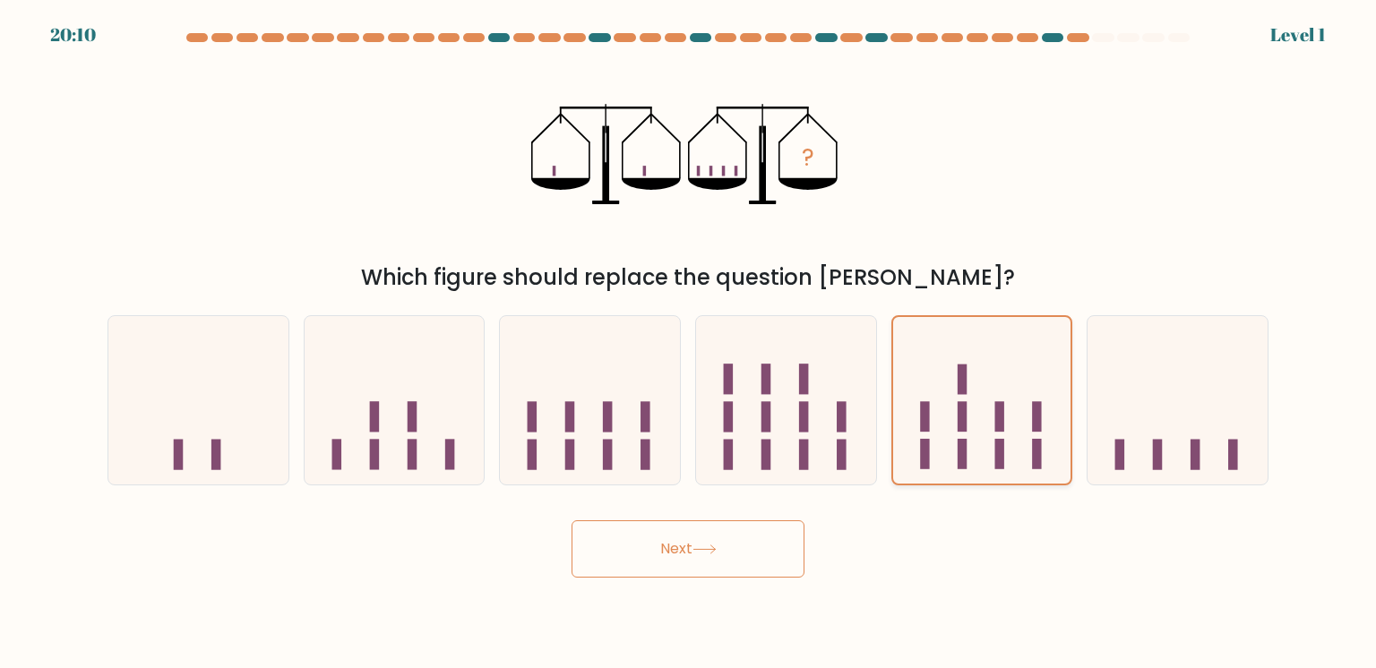
click at [917, 414] on div at bounding box center [982, 400] width 182 height 170
click at [689, 343] on input "e." at bounding box center [688, 338] width 1 height 9
click at [691, 546] on button "Next" at bounding box center [688, 548] width 233 height 57
click at [1099, 374] on div at bounding box center [1178, 400] width 182 height 170
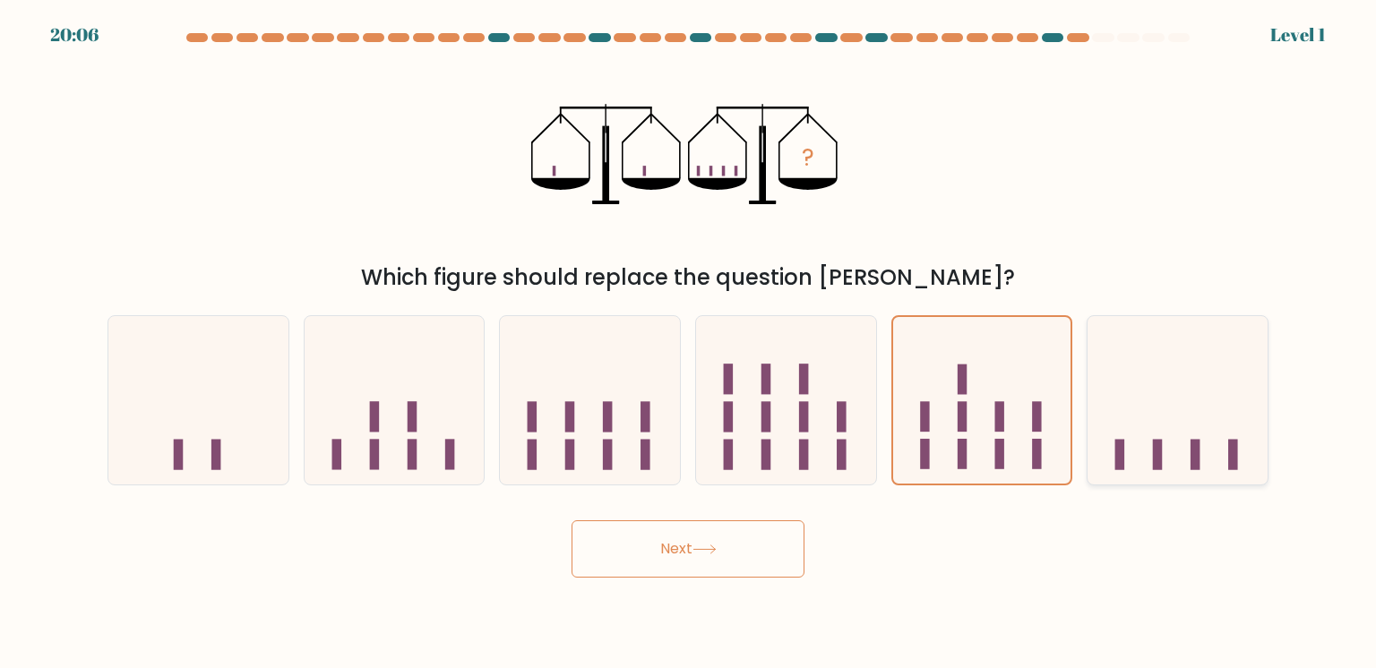
click at [689, 343] on input "f." at bounding box center [688, 338] width 1 height 9
radio input "true"
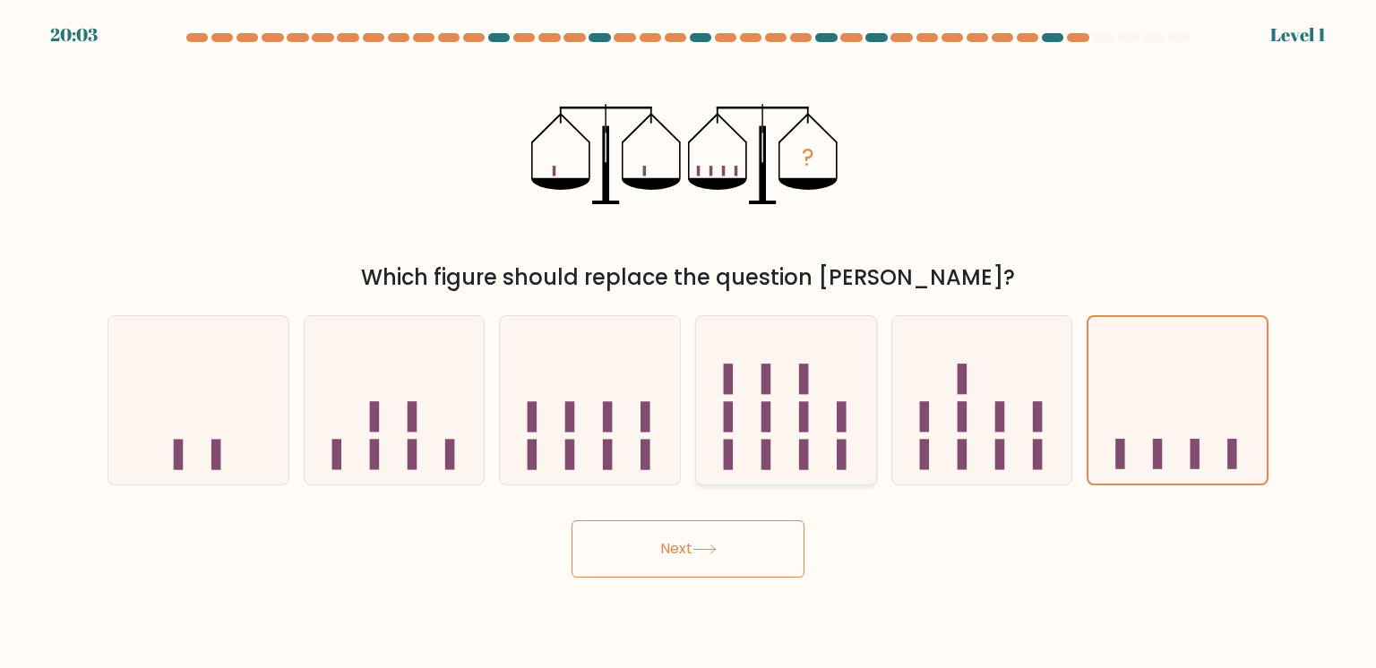
click at [804, 458] on div at bounding box center [786, 400] width 182 height 170
click at [689, 343] on input "d." at bounding box center [688, 338] width 1 height 9
radio input "true"
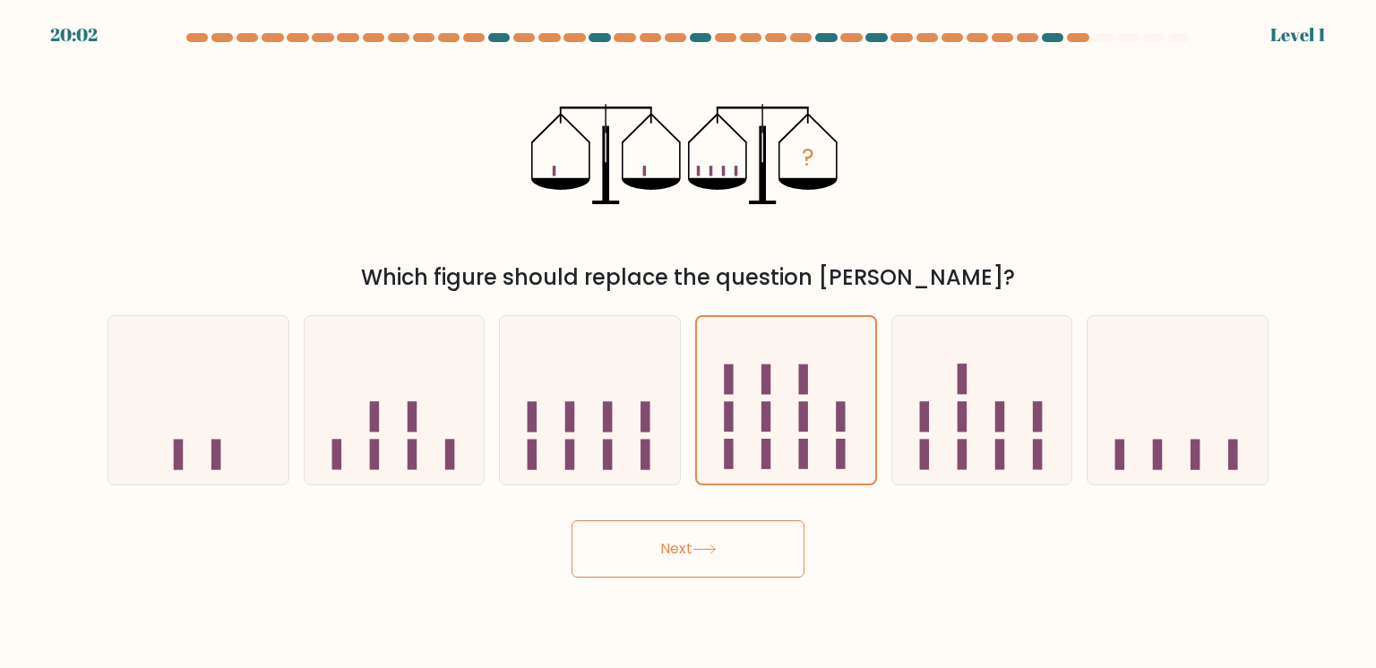
click at [730, 525] on button "Next" at bounding box center [688, 548] width 233 height 57
click at [606, 440] on div at bounding box center [590, 400] width 182 height 170
click at [688, 343] on input "c." at bounding box center [688, 338] width 1 height 9
radio input "true"
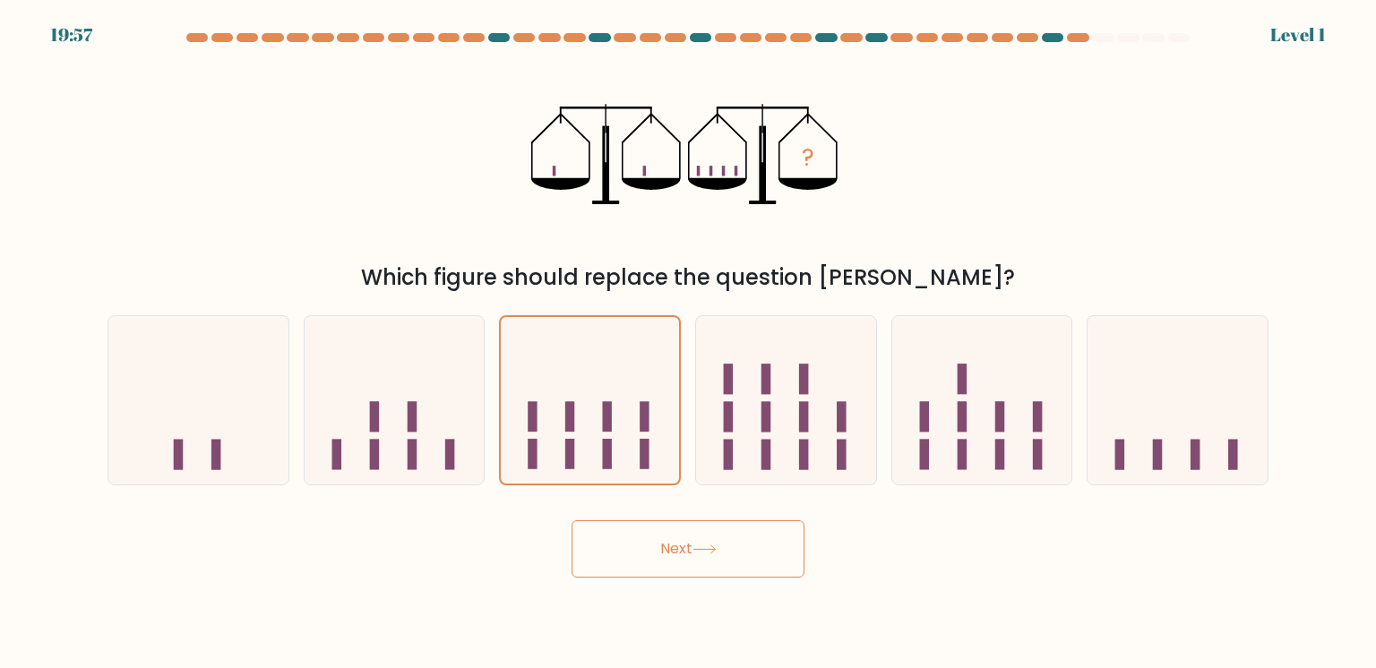
click at [677, 540] on button "Next" at bounding box center [688, 548] width 233 height 57
click at [810, 414] on div at bounding box center [786, 400] width 182 height 170
click at [689, 343] on input "d." at bounding box center [688, 338] width 1 height 9
radio input "true"
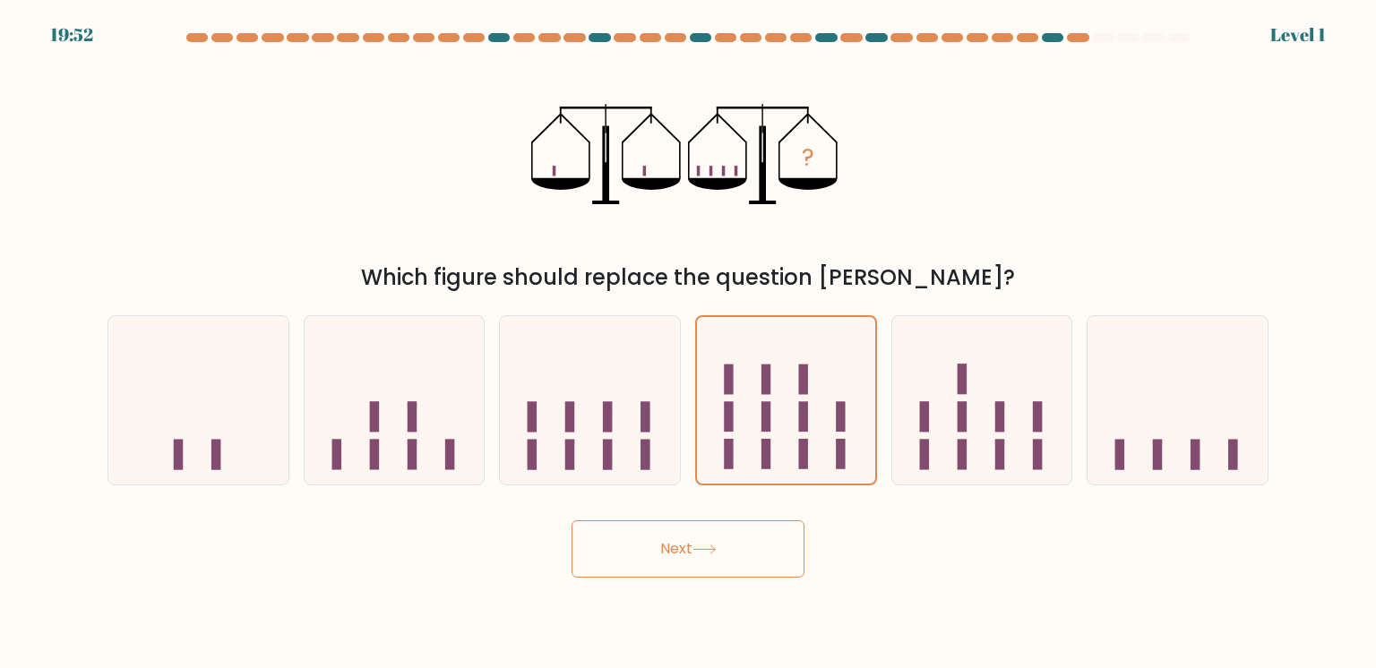
click at [735, 562] on button "Next" at bounding box center [688, 548] width 233 height 57
click at [1125, 387] on div at bounding box center [1178, 400] width 182 height 170
click at [689, 343] on input "f." at bounding box center [688, 338] width 1 height 9
radio input "true"
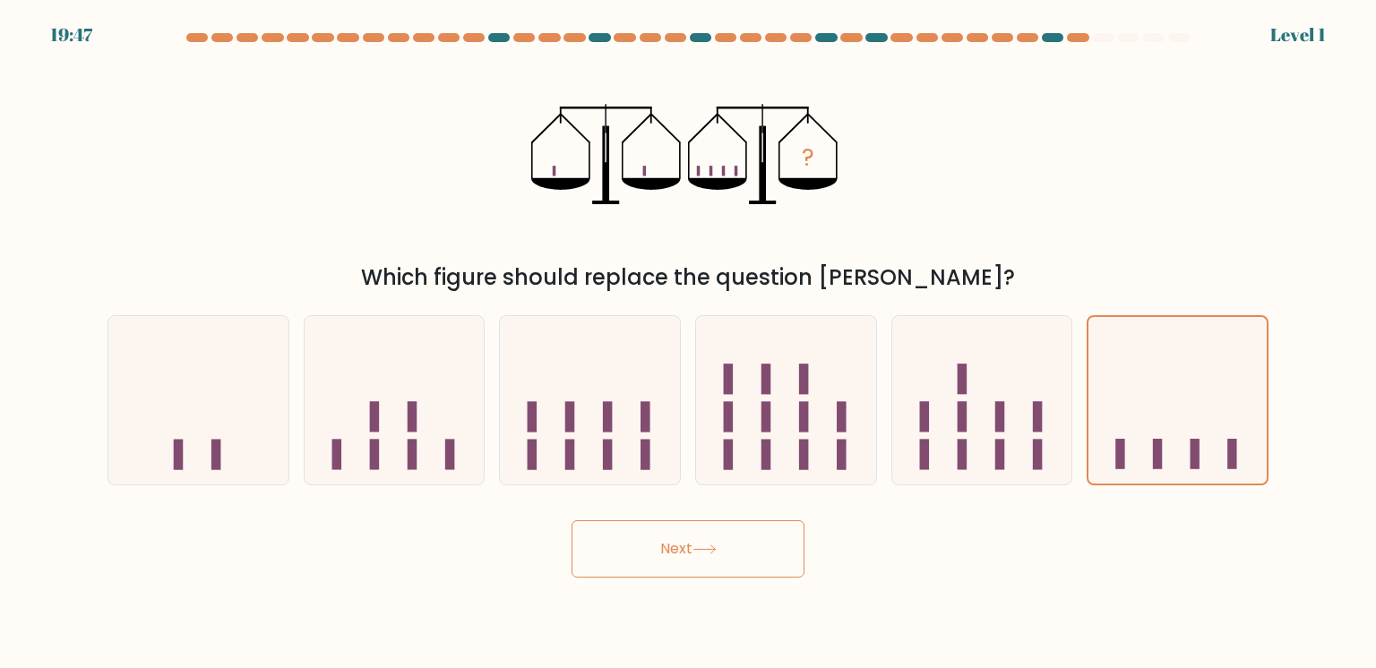
click at [706, 548] on icon at bounding box center [704, 550] width 24 height 10
click at [271, 436] on div at bounding box center [199, 400] width 182 height 170
click at [688, 343] on input "a." at bounding box center [688, 338] width 1 height 9
radio input "true"
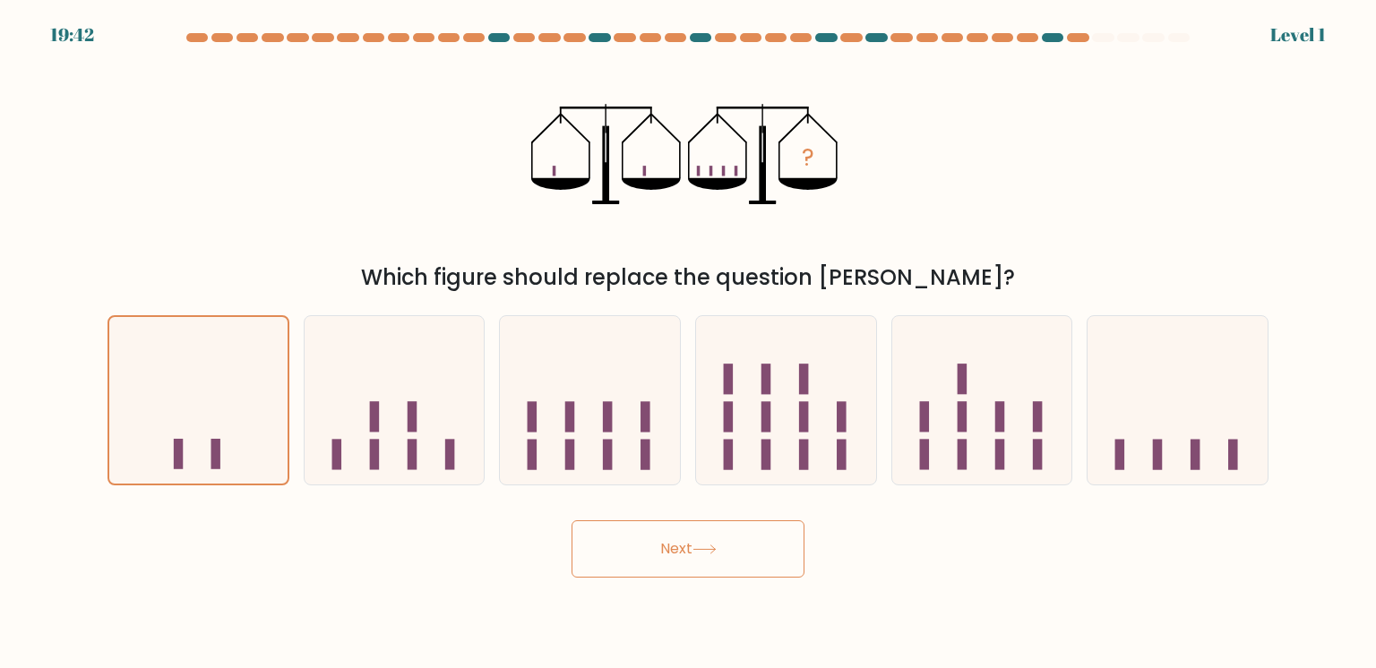
click at [684, 553] on button "Next" at bounding box center [688, 548] width 233 height 57
click at [614, 475] on div at bounding box center [590, 400] width 182 height 170
click at [688, 343] on input "c." at bounding box center [688, 338] width 1 height 9
radio input "true"
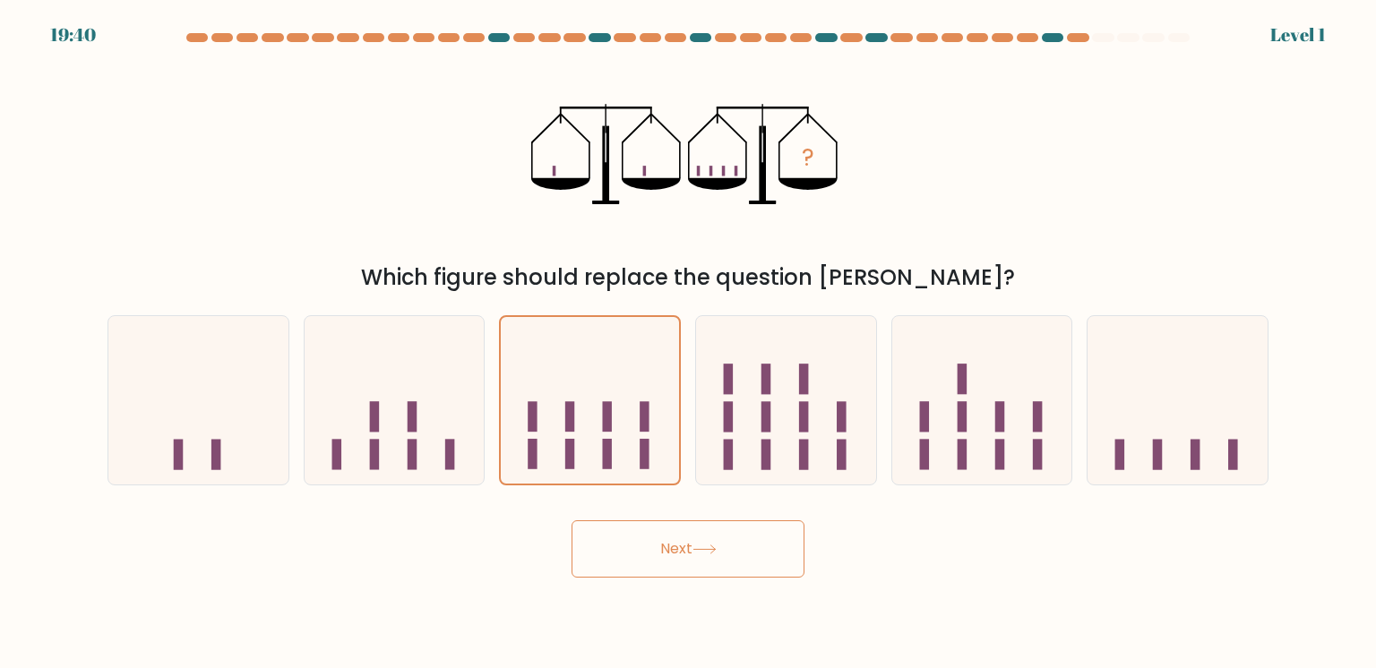
click at [637, 539] on button "Next" at bounding box center [688, 548] width 233 height 57
click at [713, 572] on button "Next" at bounding box center [688, 548] width 233 height 57
click at [764, 464] on div at bounding box center [786, 400] width 182 height 170
click at [689, 343] on input "d." at bounding box center [688, 338] width 1 height 9
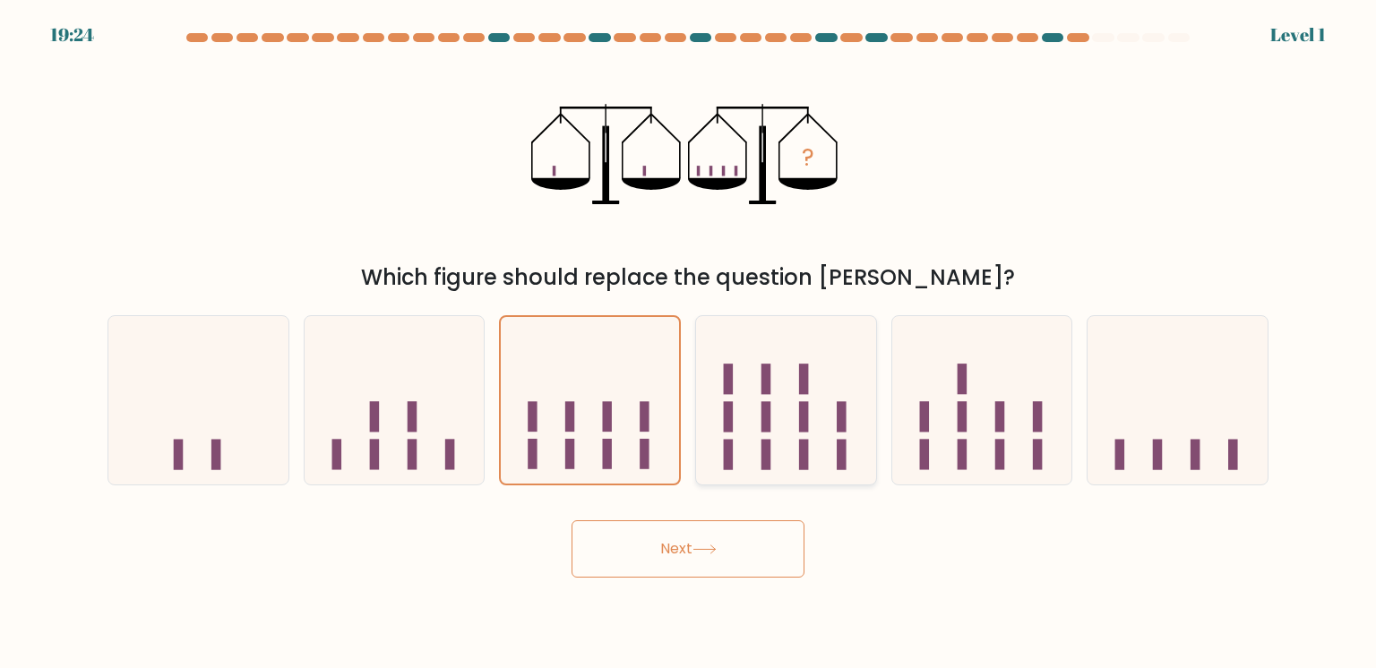
radio input "true"
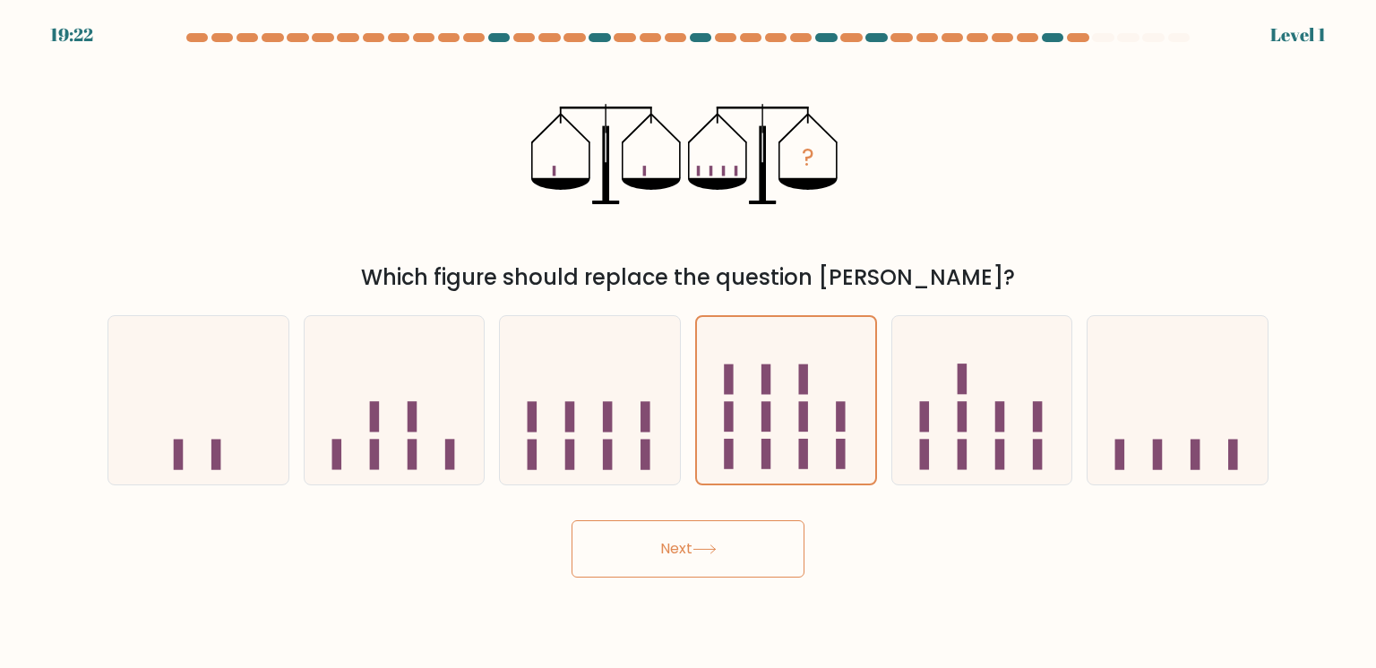
click at [714, 577] on button "Next" at bounding box center [688, 548] width 233 height 57
click at [984, 328] on div at bounding box center [982, 400] width 182 height 170
click at [689, 334] on input "e." at bounding box center [688, 338] width 1 height 9
radio input "true"
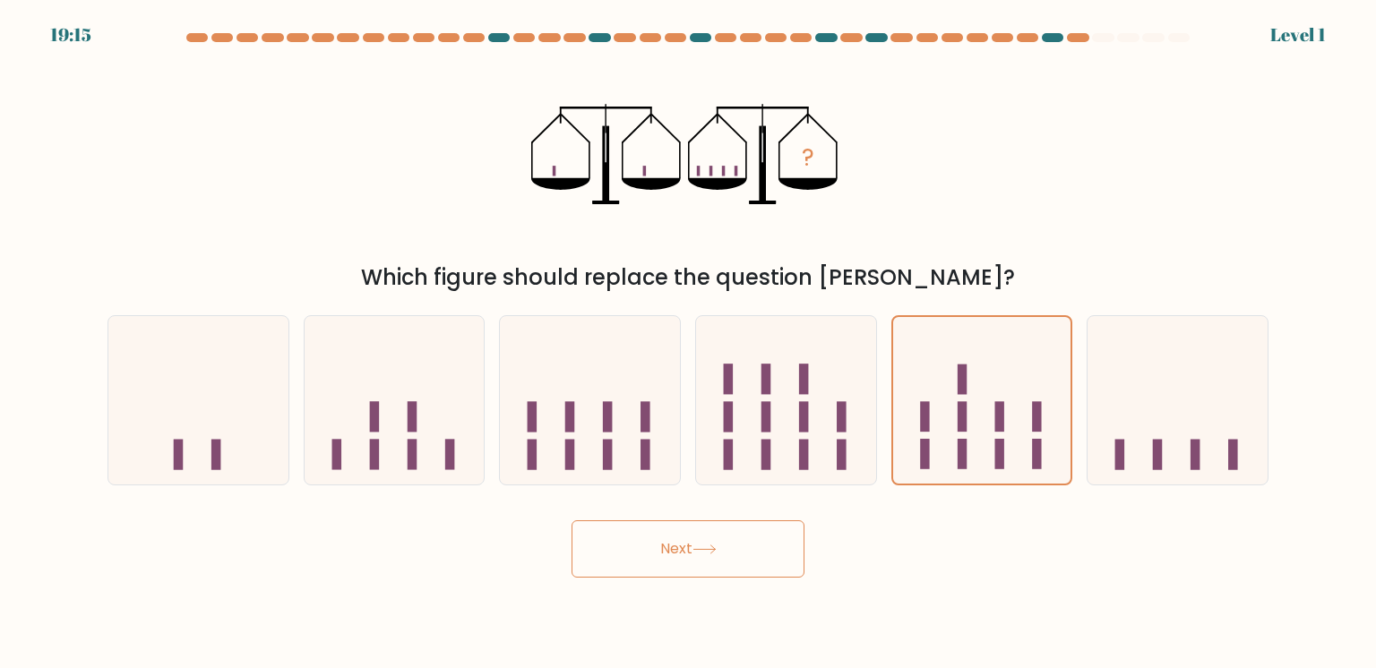
click at [760, 536] on button "Next" at bounding box center [688, 548] width 233 height 57
click at [663, 471] on div at bounding box center [590, 400] width 182 height 170
click at [688, 343] on input "c." at bounding box center [688, 338] width 1 height 9
radio input "true"
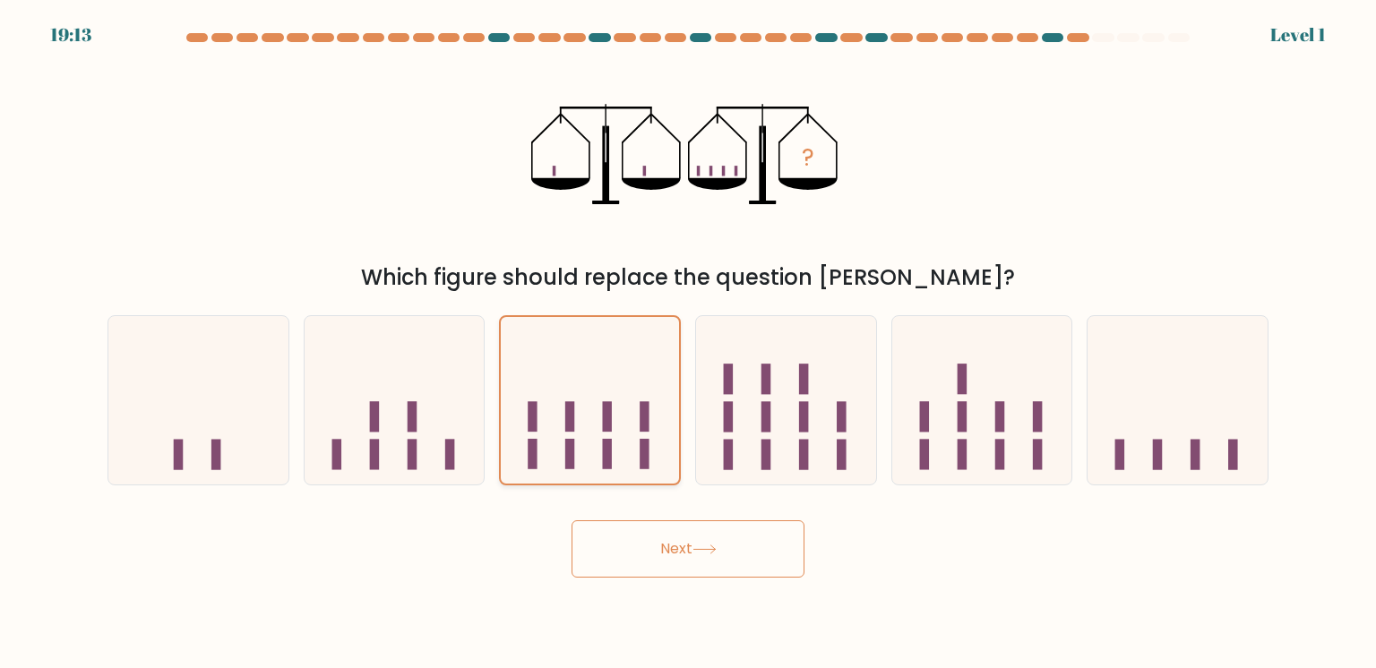
click at [663, 471] on div at bounding box center [590, 400] width 182 height 170
click at [688, 343] on input "c." at bounding box center [688, 338] width 1 height 9
click at [701, 579] on body "19:12 Level 1" at bounding box center [688, 334] width 1376 height 668
drag, startPoint x: 701, startPoint y: 579, endPoint x: 697, endPoint y: 557, distance: 22.0
click at [697, 557] on body "19:11 Level 1" at bounding box center [688, 334] width 1376 height 668
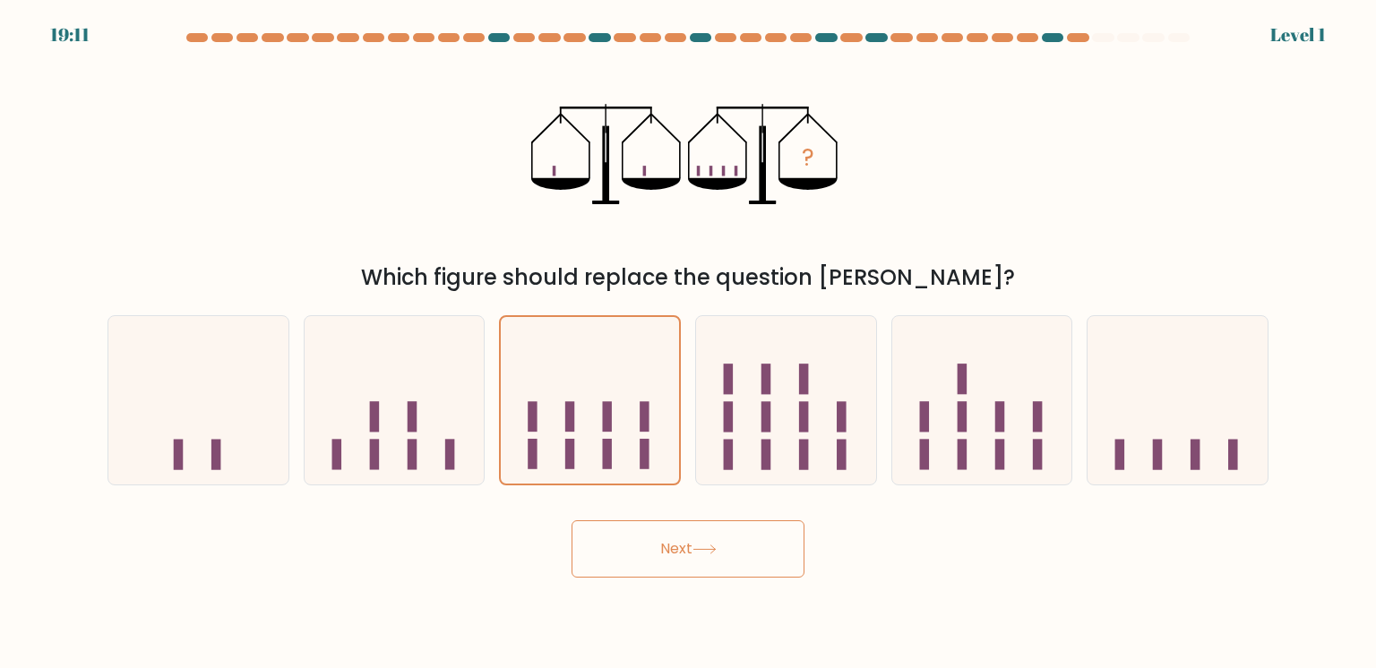
click at [697, 557] on button "Next" at bounding box center [688, 548] width 233 height 57
click at [766, 432] on div at bounding box center [786, 400] width 182 height 170
click at [689, 343] on input "d." at bounding box center [688, 338] width 1 height 9
radio input "true"
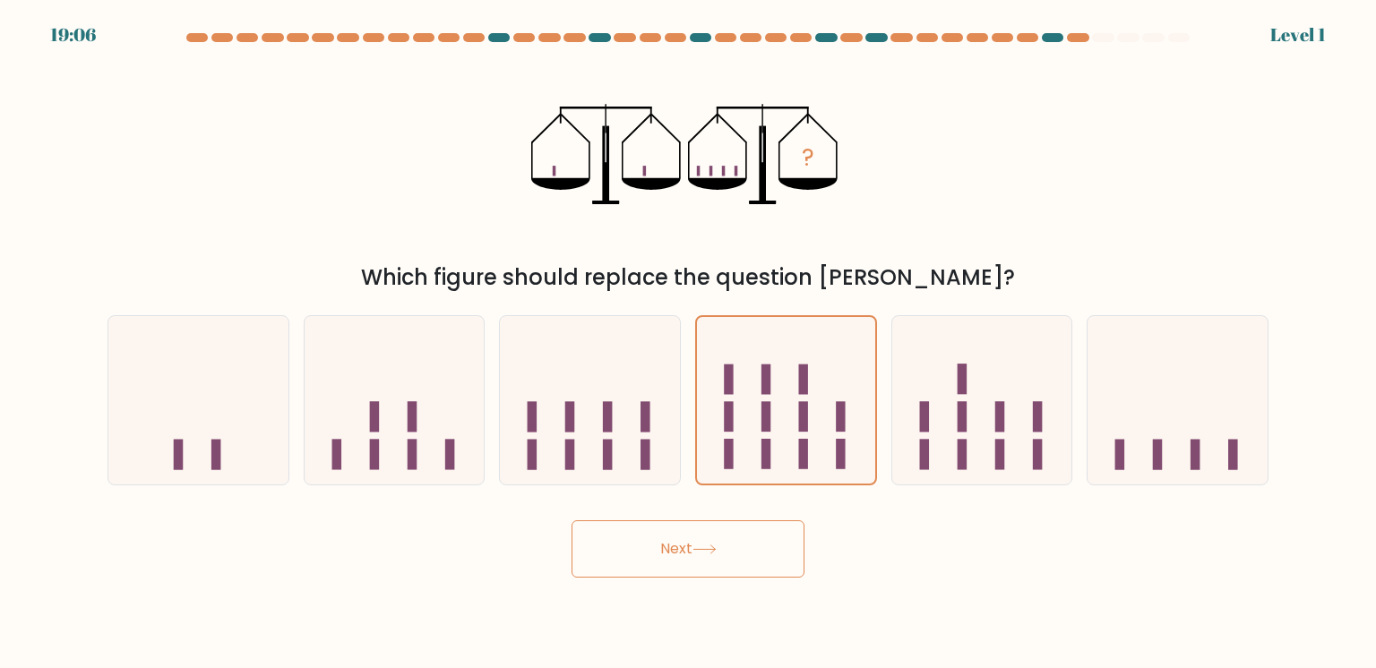
click at [685, 543] on button "Next" at bounding box center [688, 548] width 233 height 57
click at [438, 407] on div at bounding box center [395, 400] width 182 height 170
click at [688, 343] on input "b." at bounding box center [688, 338] width 1 height 9
radio input "true"
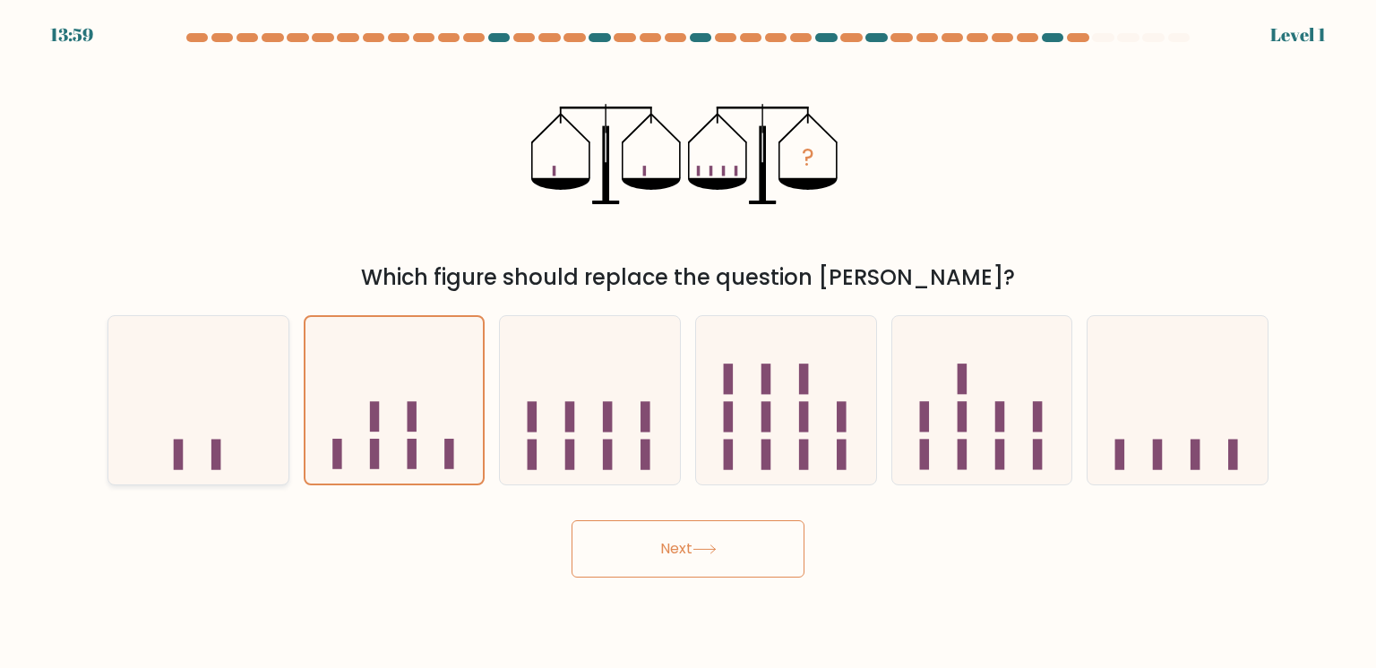
click at [263, 400] on div at bounding box center [199, 400] width 182 height 170
click at [688, 343] on input "a." at bounding box center [688, 338] width 1 height 9
radio input "true"
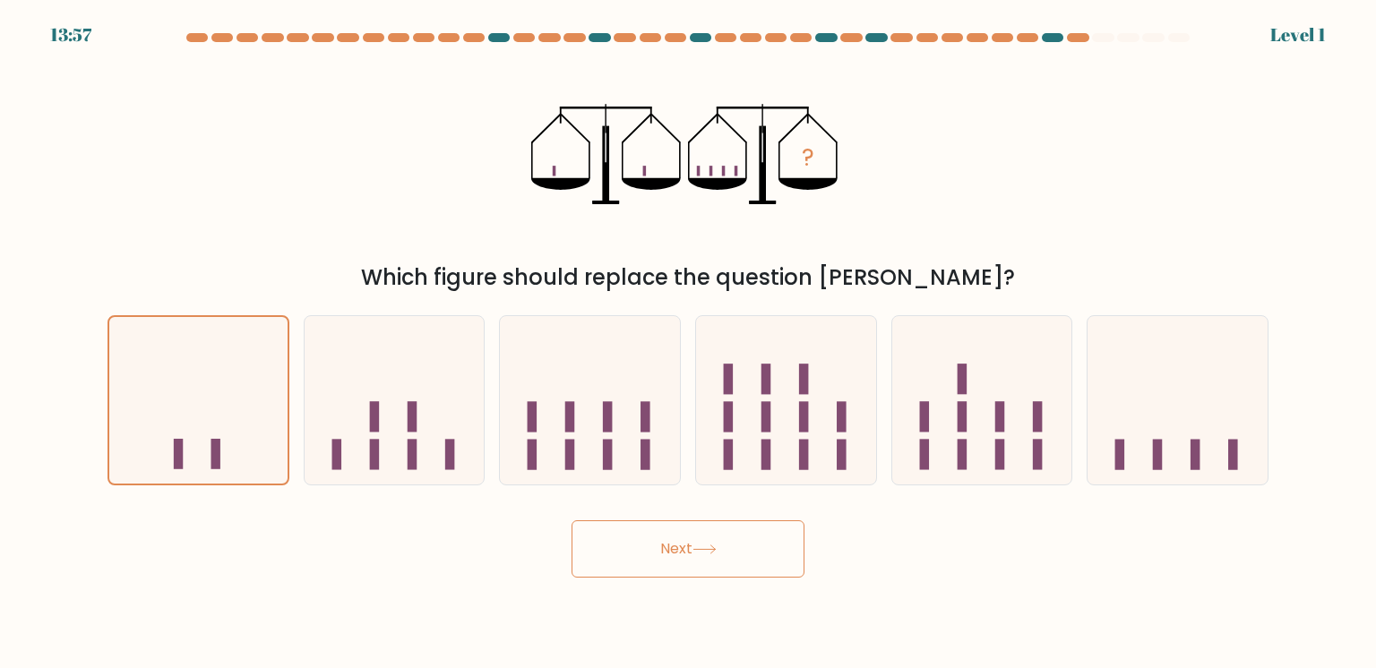
click at [703, 566] on button "Next" at bounding box center [688, 548] width 233 height 57
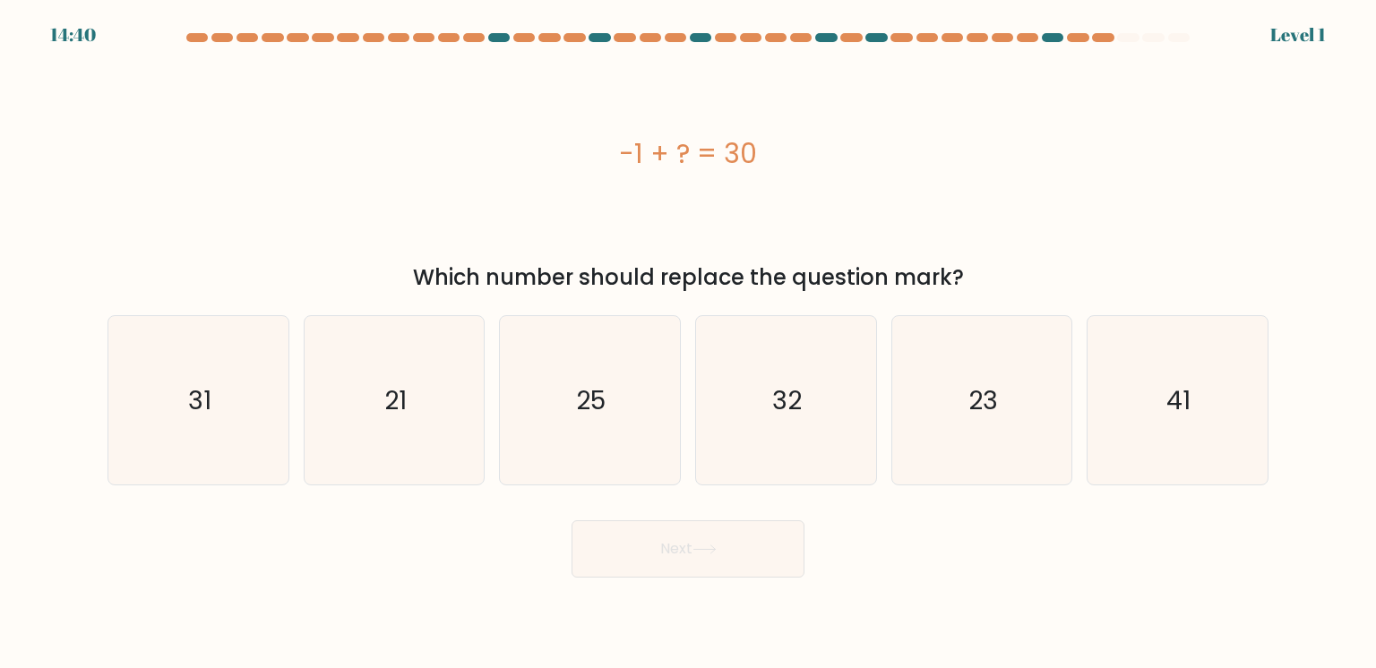
click at [703, 566] on button "Next" at bounding box center [688, 548] width 233 height 57
click at [1132, 361] on div "41" at bounding box center [1178, 400] width 182 height 170
click at [689, 343] on input "f. 41" at bounding box center [688, 338] width 1 height 9
radio input "true"
click at [691, 553] on button "Next" at bounding box center [688, 548] width 233 height 57
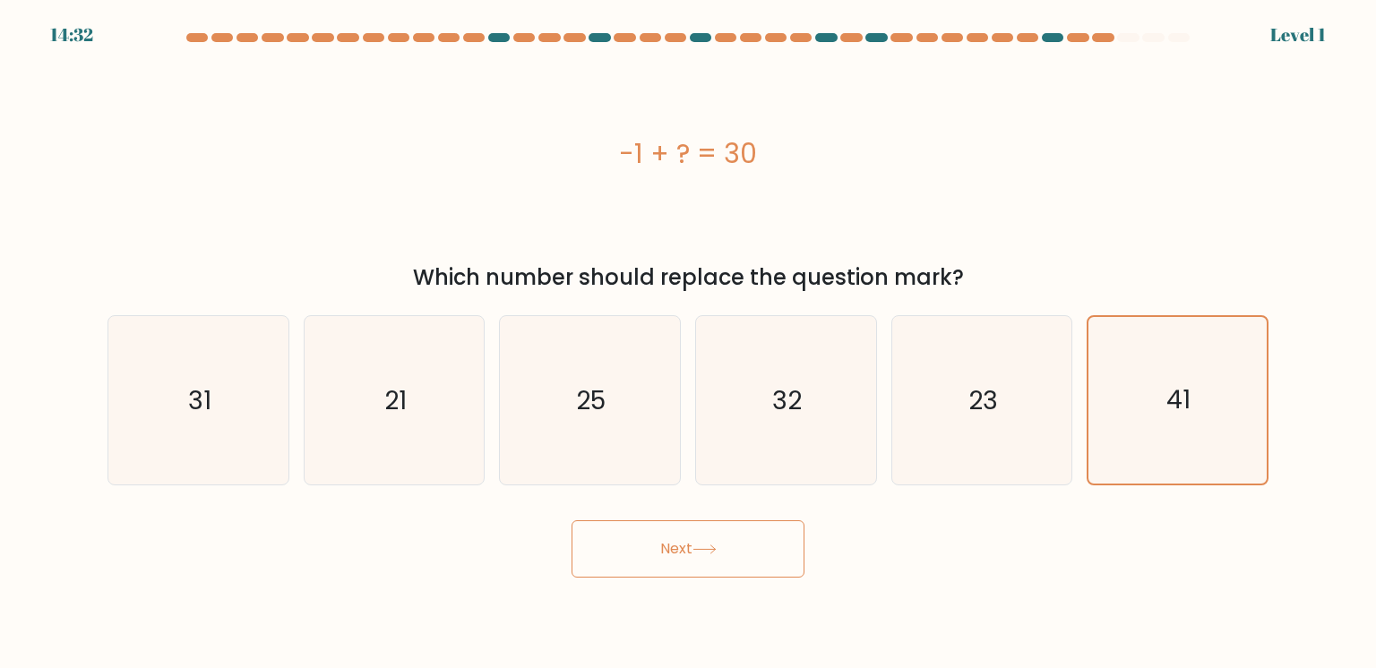
click at [690, 553] on button "Next" at bounding box center [688, 548] width 233 height 57
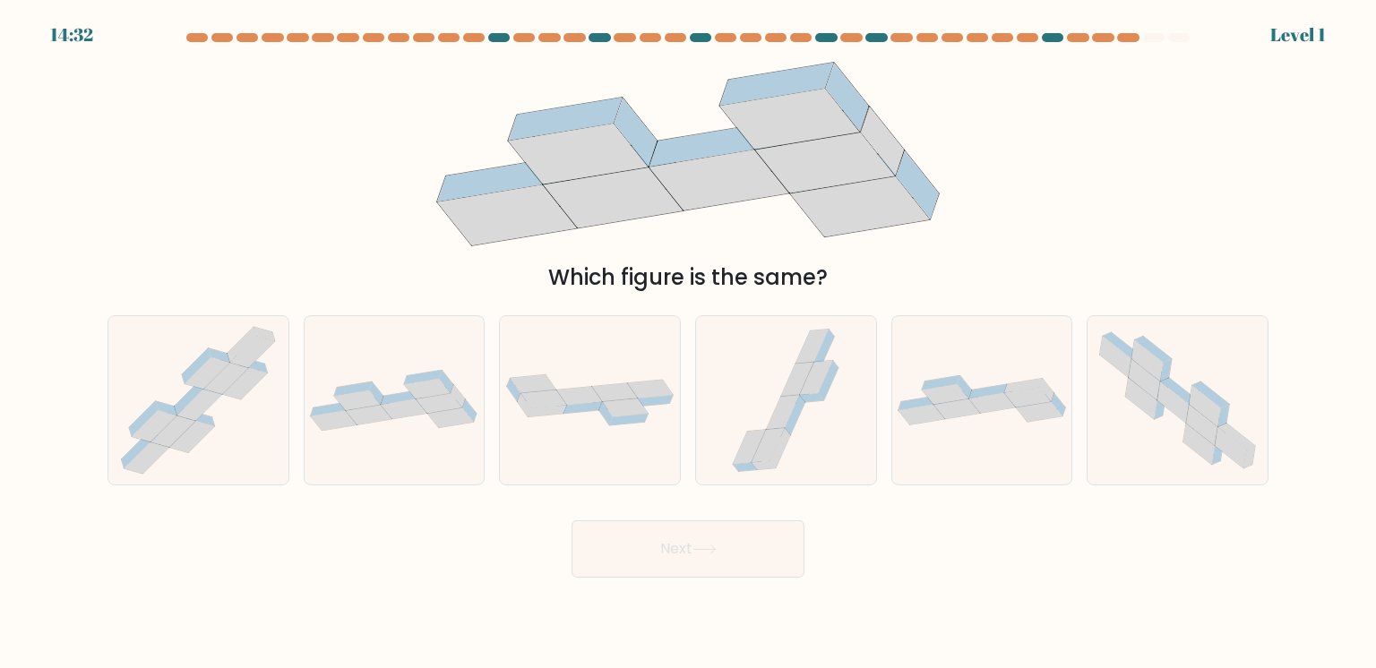
click at [690, 553] on button "Next" at bounding box center [688, 548] width 233 height 57
click at [636, 389] on div at bounding box center [590, 400] width 182 height 170
click at [688, 343] on input "c." at bounding box center [688, 338] width 1 height 9
radio input "true"
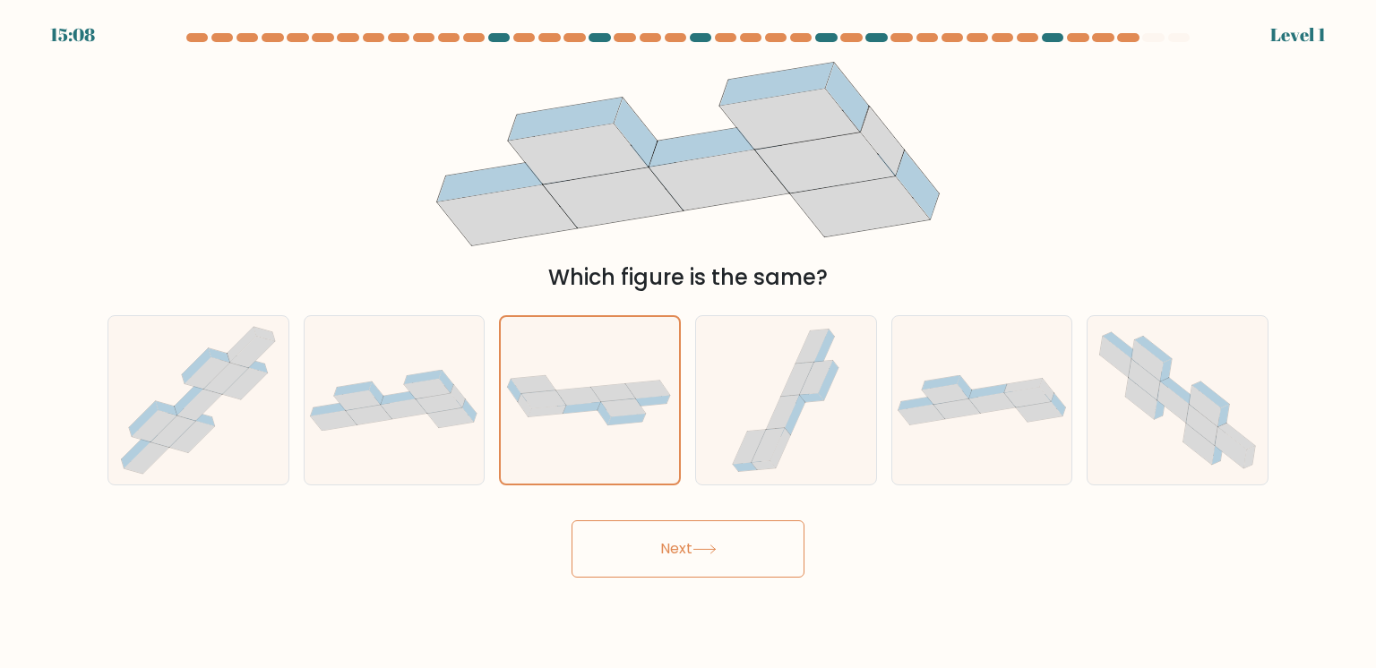
click at [688, 537] on button "Next" at bounding box center [688, 548] width 233 height 57
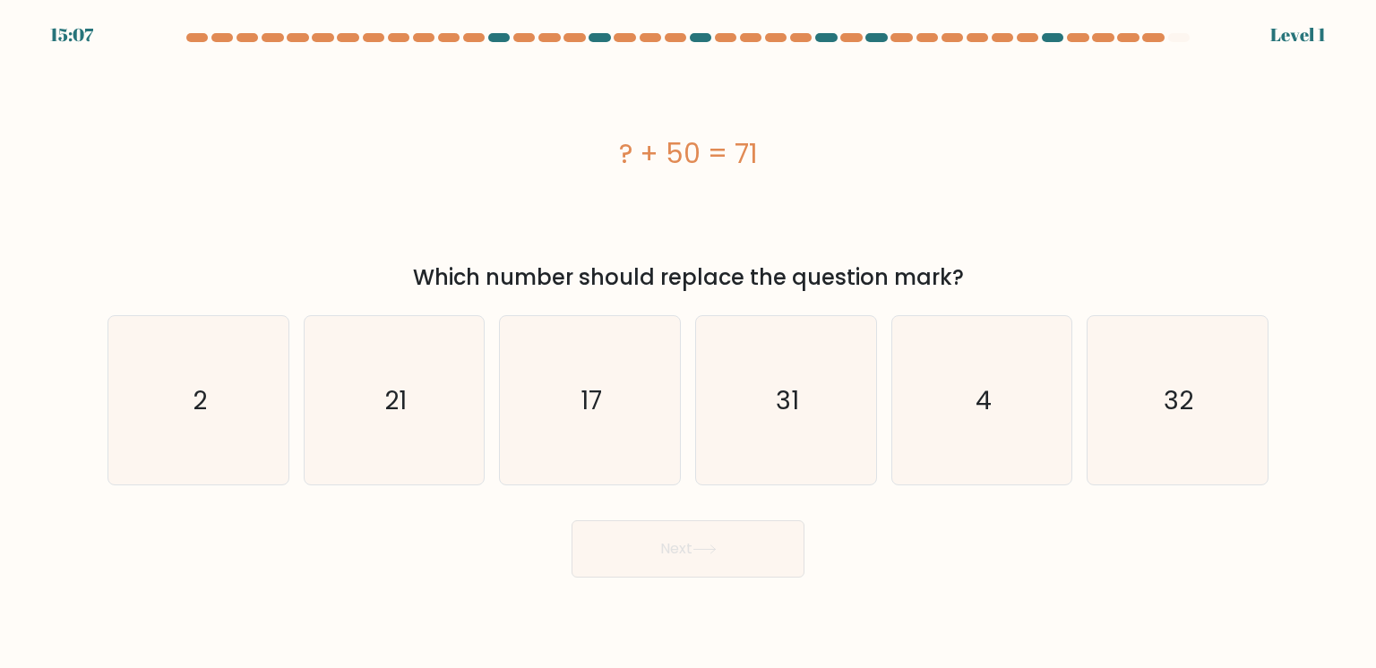
click at [688, 537] on button "Next" at bounding box center [688, 548] width 233 height 57
click at [1186, 395] on div "32" at bounding box center [1178, 400] width 182 height 170
click at [689, 343] on input "f. 32" at bounding box center [688, 338] width 1 height 9
radio input "true"
click at [727, 563] on button "Next" at bounding box center [688, 548] width 233 height 57
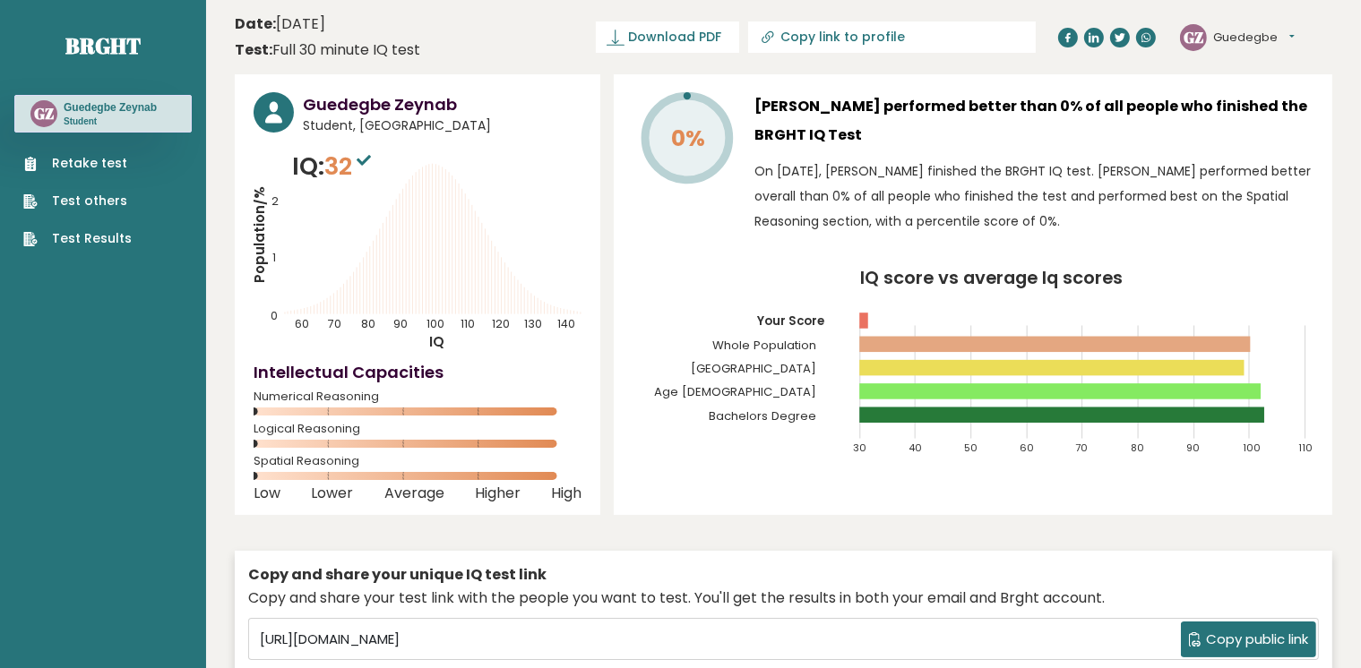
click at [100, 231] on link "Test Results" at bounding box center [77, 238] width 108 height 19
click at [1289, 30] on button "Guedegbe" at bounding box center [1254, 38] width 82 height 18
click at [1257, 81] on link "Profile" at bounding box center [1259, 90] width 91 height 25
click at [1316, 31] on div "GZ Guedegbe Dashboard Profile Settings Logout" at bounding box center [1256, 38] width 152 height 36
click at [1286, 32] on button "Guedegbe" at bounding box center [1254, 38] width 82 height 18
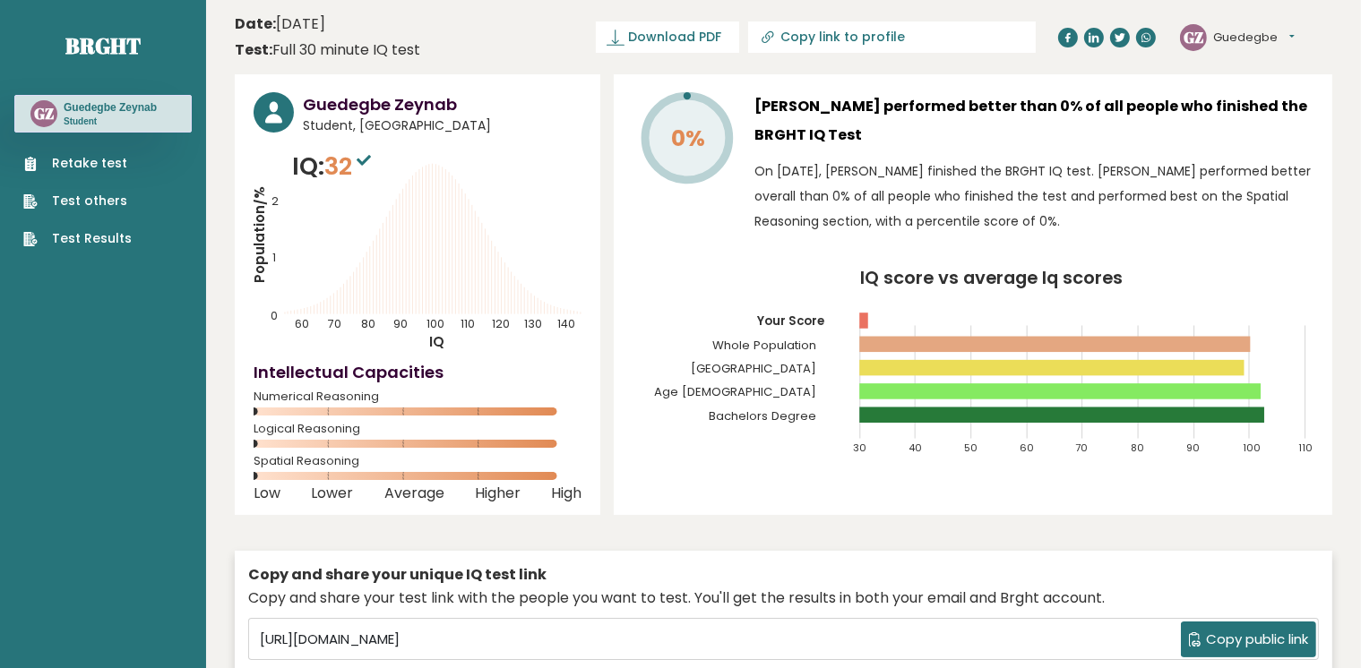
click at [1286, 32] on button "Guedegbe" at bounding box center [1254, 38] width 82 height 18
click at [1291, 35] on button "Guedegbe" at bounding box center [1254, 38] width 82 height 18
click at [1241, 106] on link "Settings" at bounding box center [1259, 115] width 91 height 25
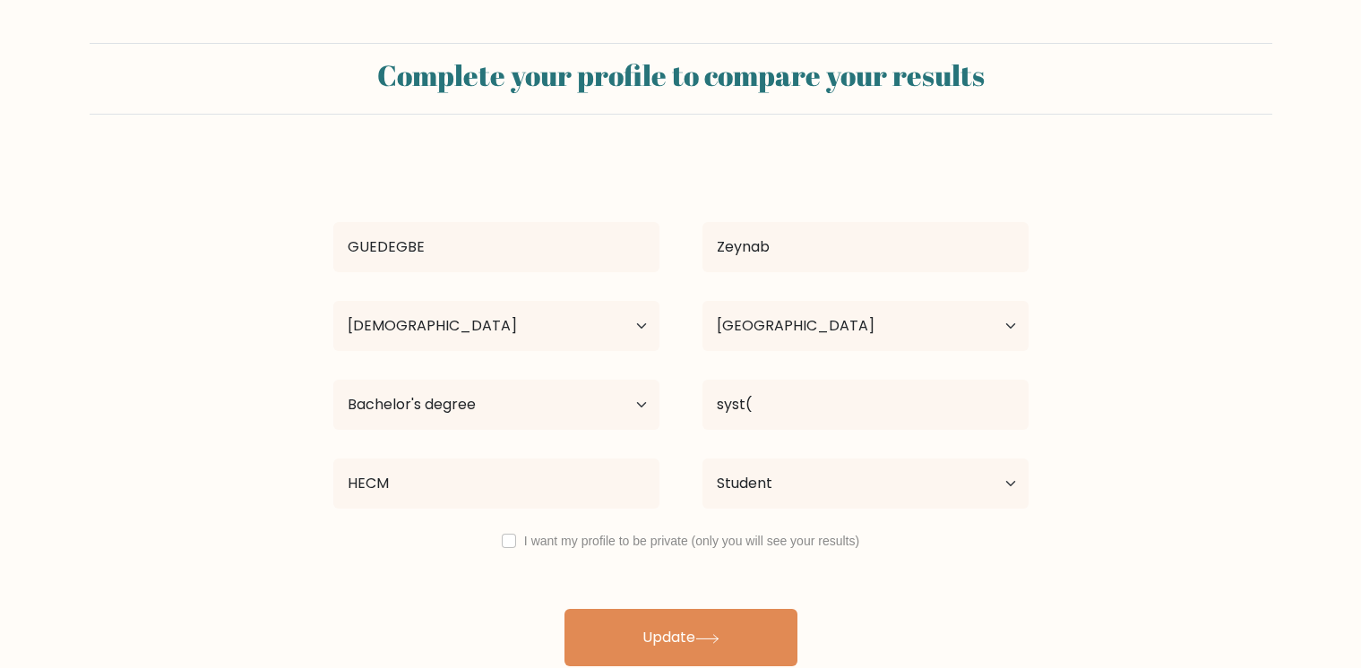
select select "18_24"
select select "BJ"
select select "bachelors_degree"
select select "student"
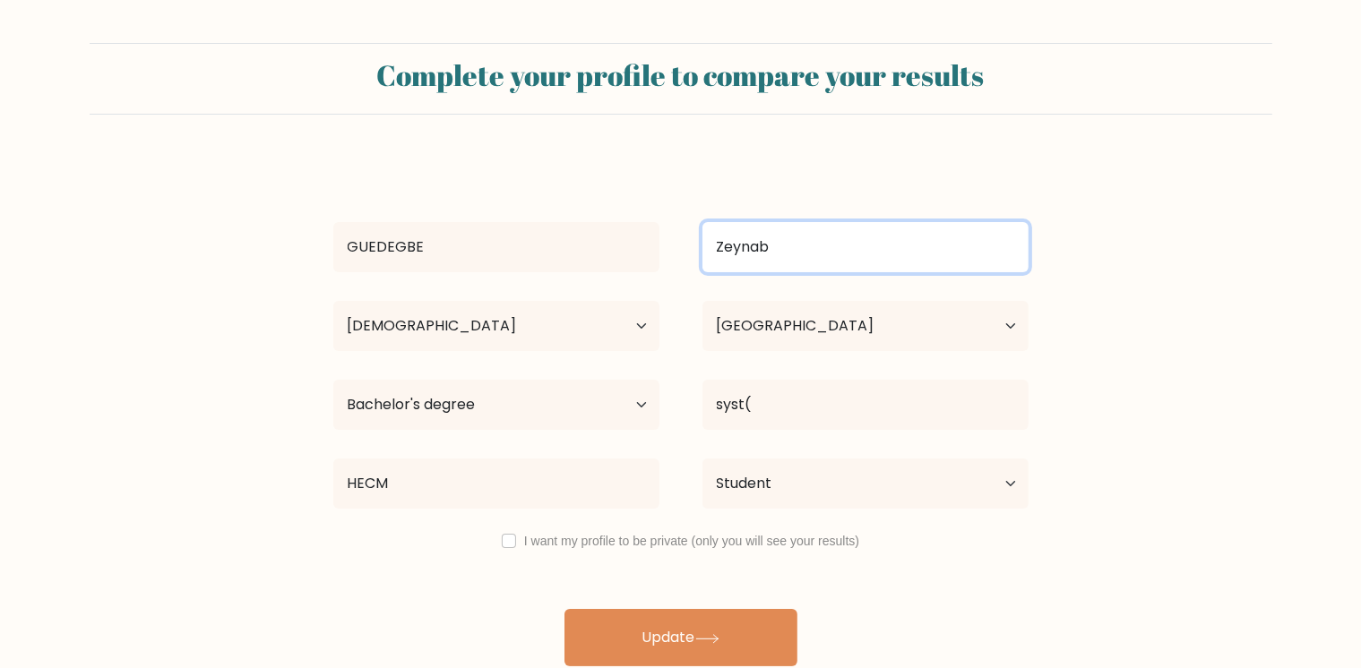
click at [811, 254] on input "Zeynab" at bounding box center [865, 247] width 326 height 50
type input "Z"
click at [811, 254] on input at bounding box center [865, 247] width 326 height 50
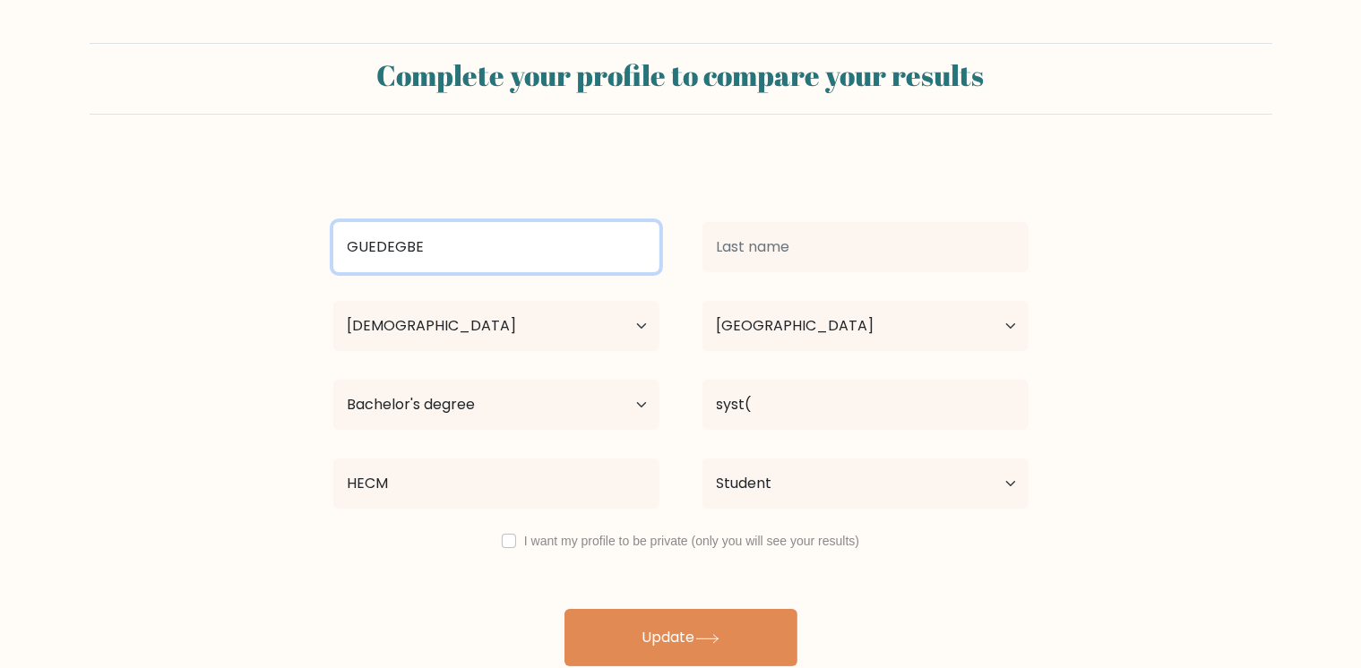
click at [459, 252] on input "GUEDEGBE" at bounding box center [496, 247] width 326 height 50
type input "G"
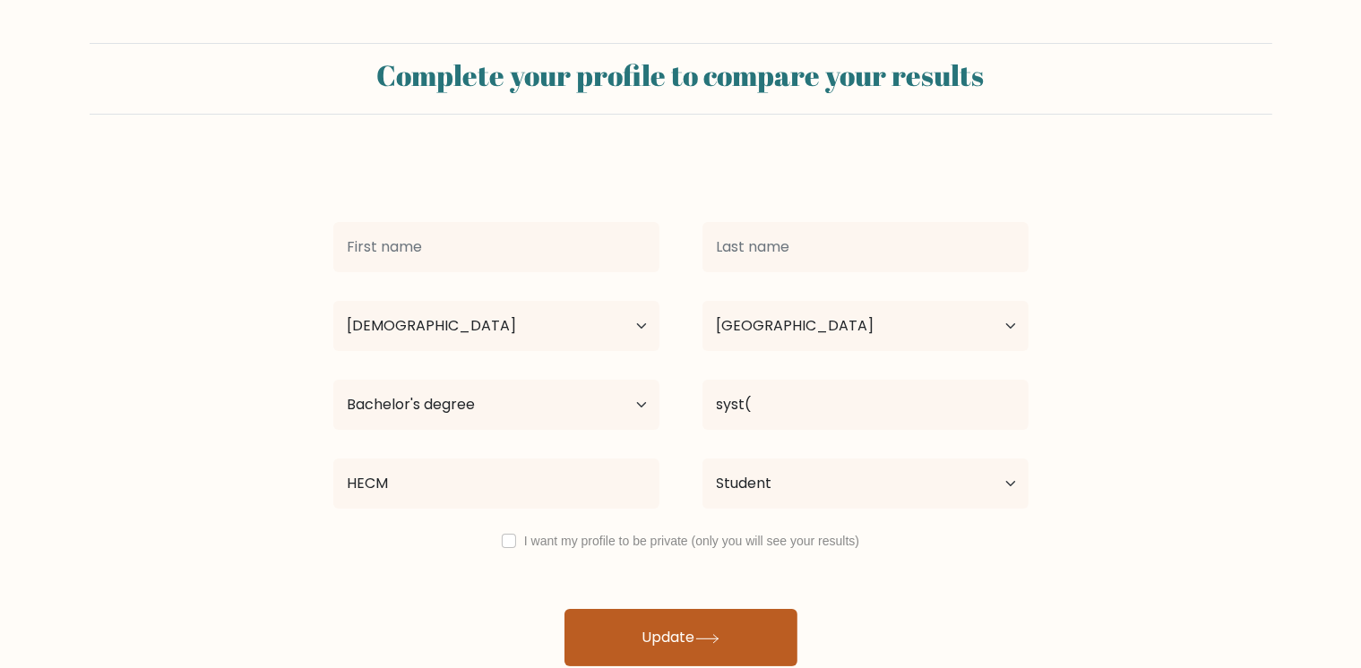
click at [647, 632] on button "Update" at bounding box center [680, 637] width 233 height 57
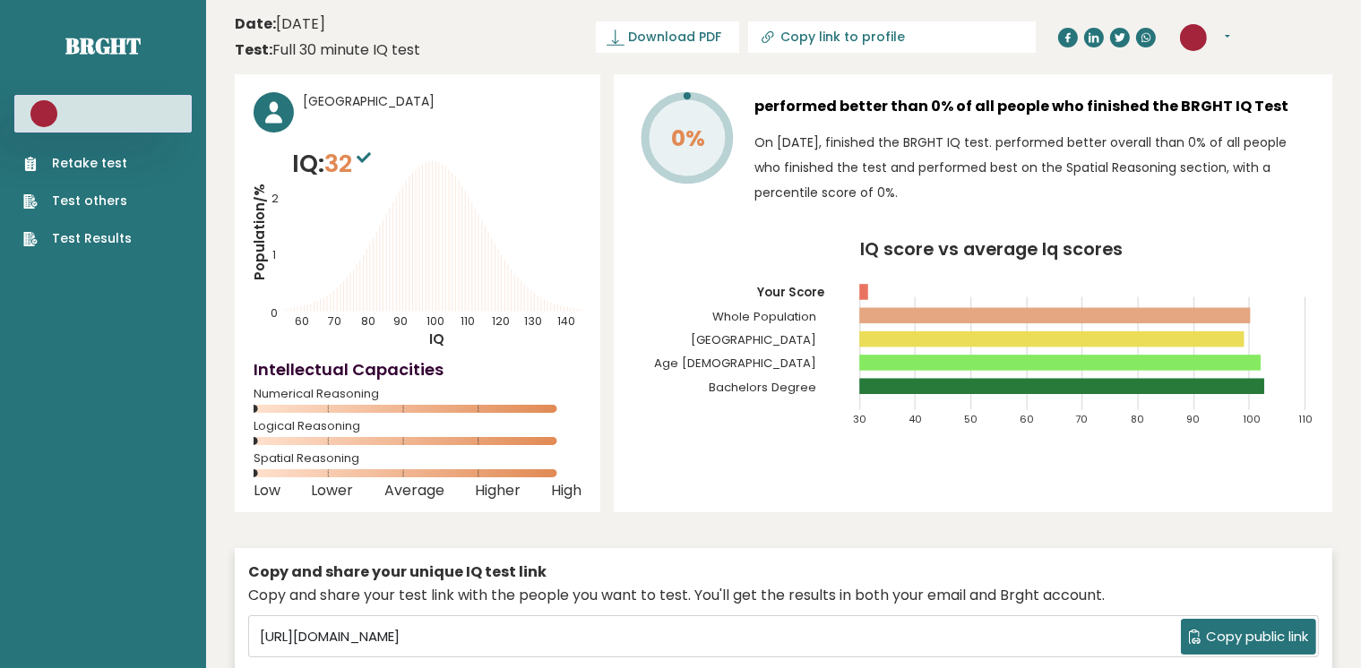
click at [64, 161] on link "Retake test" at bounding box center [77, 163] width 108 height 19
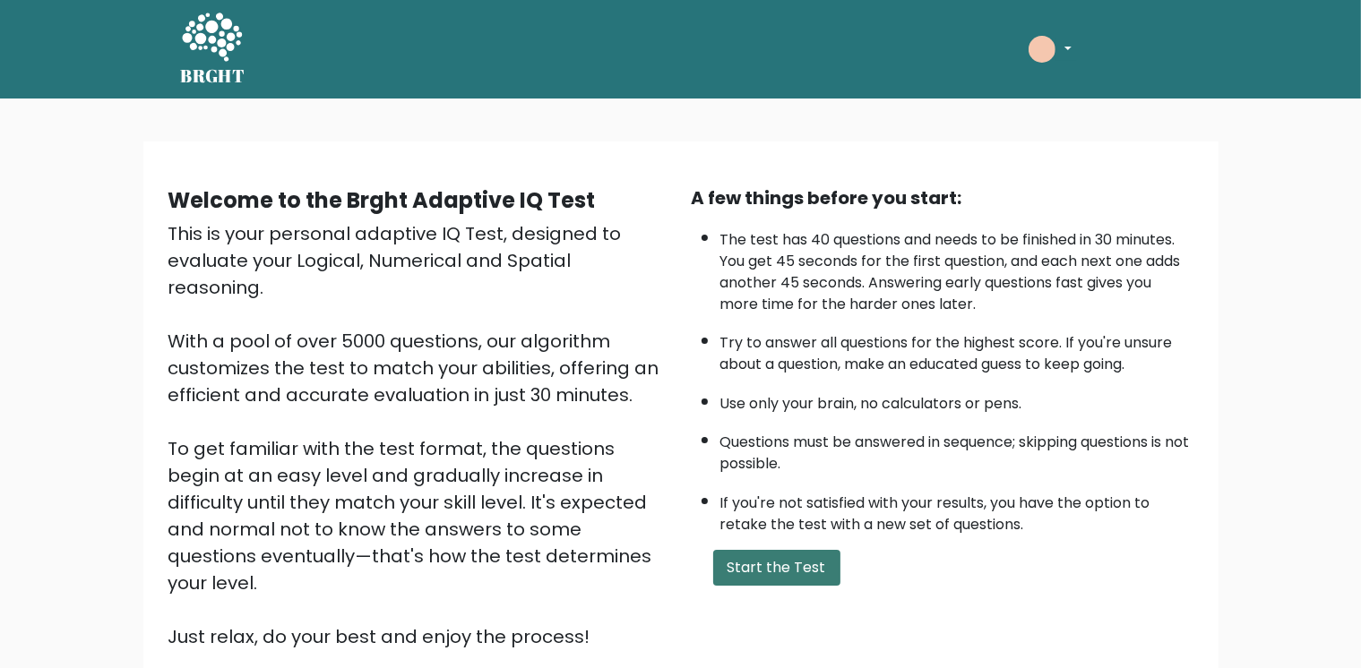
click at [744, 550] on button "Start the Test" at bounding box center [776, 568] width 127 height 36
click at [1296, 12] on nav "BRGHT BRGHT Take the test Dashboard Profile Settings Logout Dashboard Profile S…" at bounding box center [680, 49] width 1361 height 99
click at [744, 550] on button "Start the Test" at bounding box center [776, 568] width 127 height 36
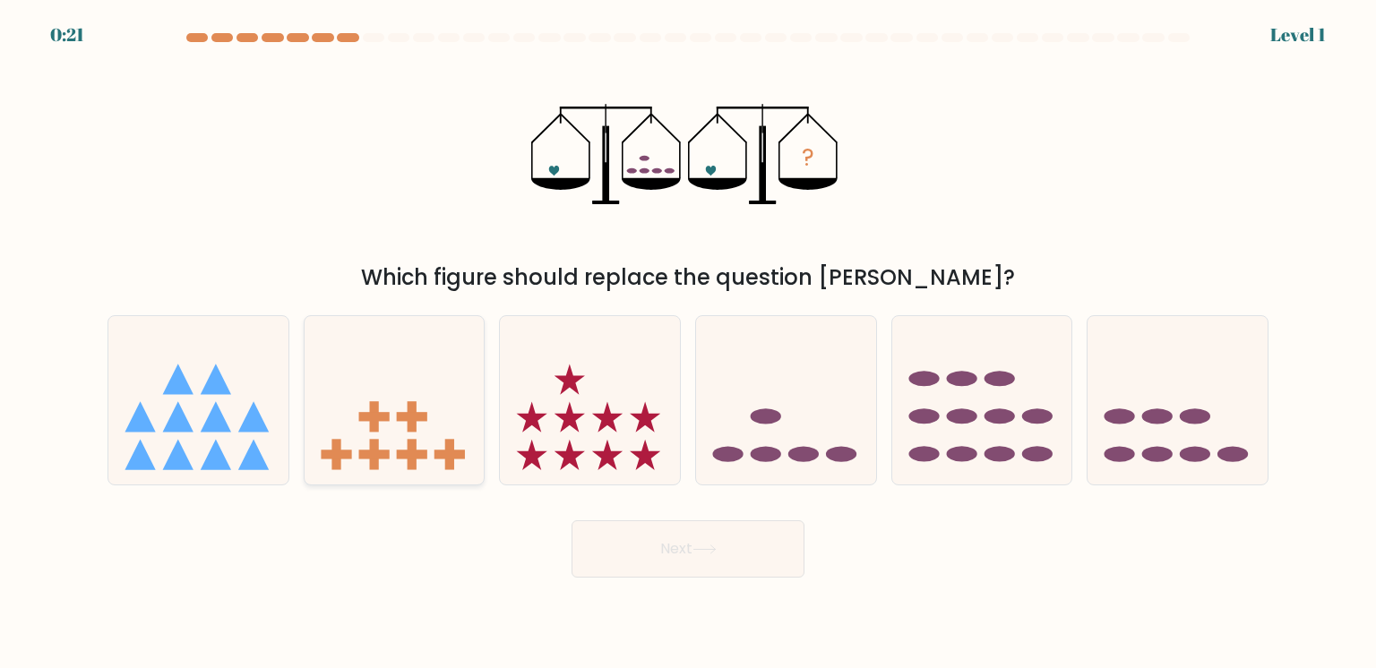
click at [461, 386] on div at bounding box center [395, 400] width 182 height 170
click at [688, 343] on input "b." at bounding box center [688, 338] width 1 height 9
radio input "true"
click at [627, 543] on button "Next" at bounding box center [688, 548] width 233 height 57
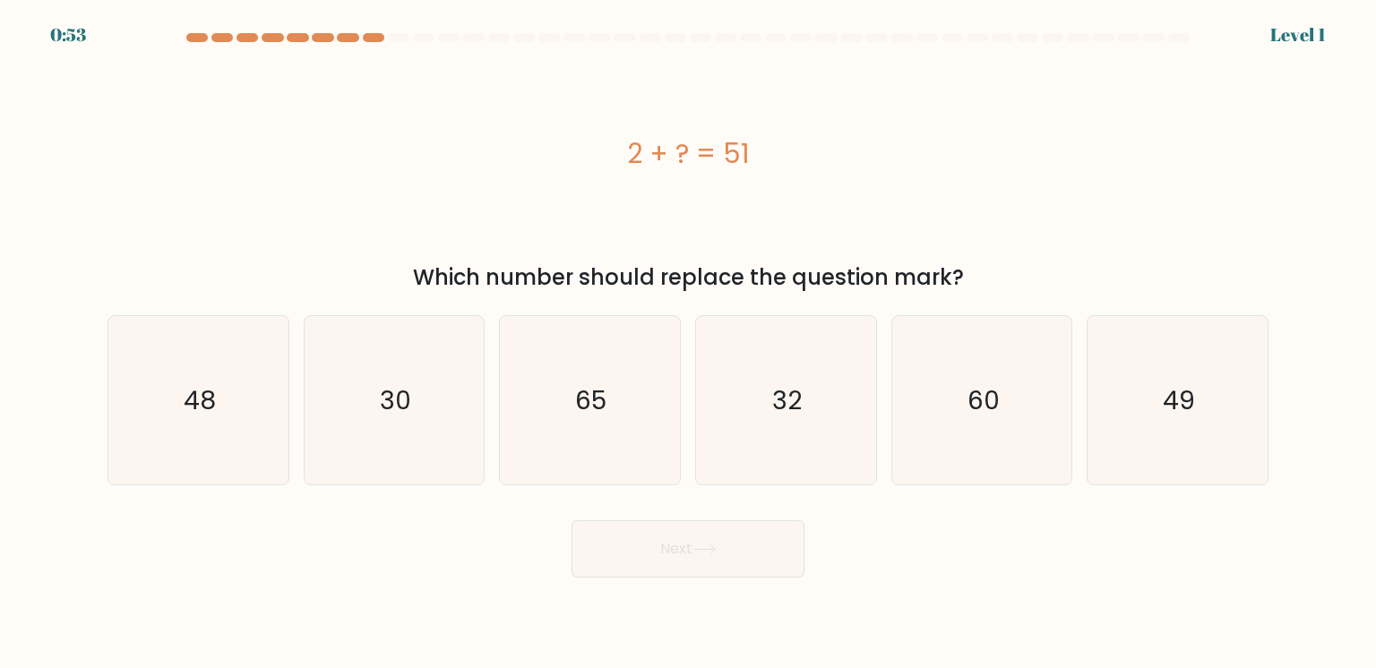
click at [616, 542] on button "Next" at bounding box center [688, 548] width 233 height 57
click at [589, 419] on div "65" at bounding box center [590, 400] width 182 height 170
click at [688, 343] on input "c. 65" at bounding box center [688, 338] width 1 height 9
radio input "true"
click at [620, 536] on button "Next" at bounding box center [688, 548] width 233 height 57
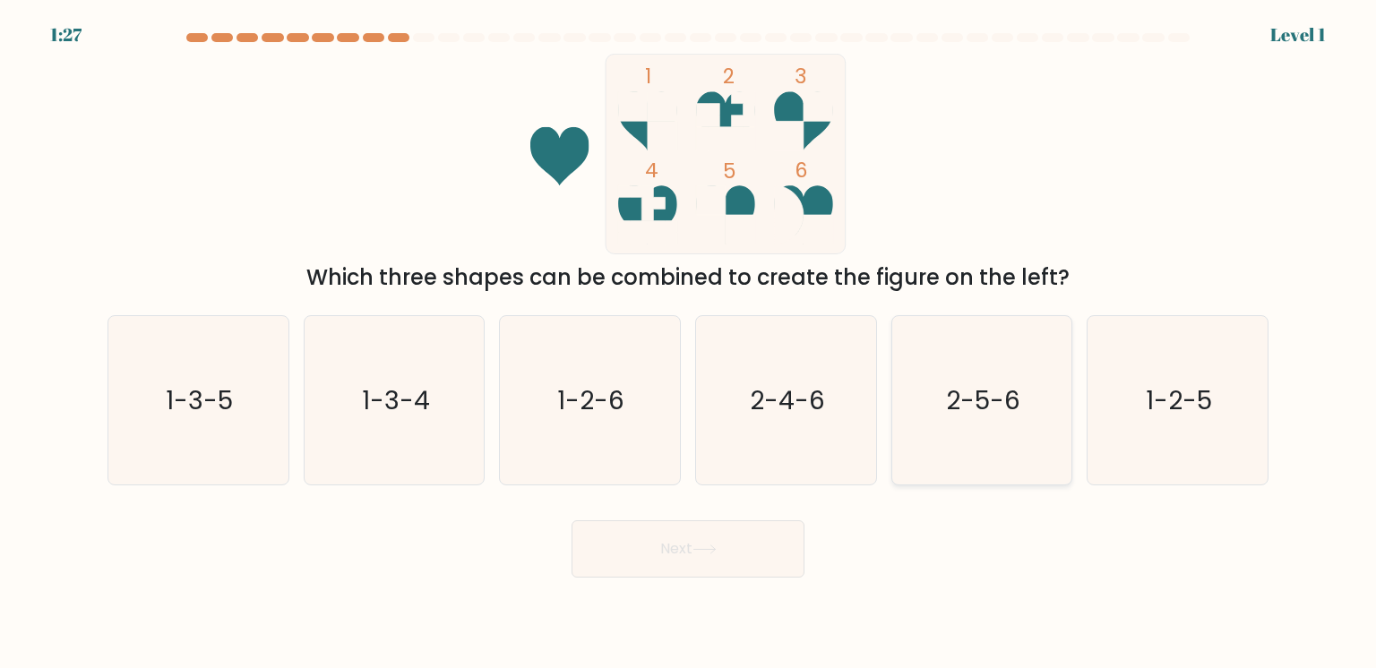
click at [916, 425] on div "2-5-6" at bounding box center [982, 400] width 182 height 170
click at [689, 343] on input "e. 2-5-6" at bounding box center [688, 338] width 1 height 9
radio input "true"
click at [725, 538] on button "Next" at bounding box center [688, 548] width 233 height 57
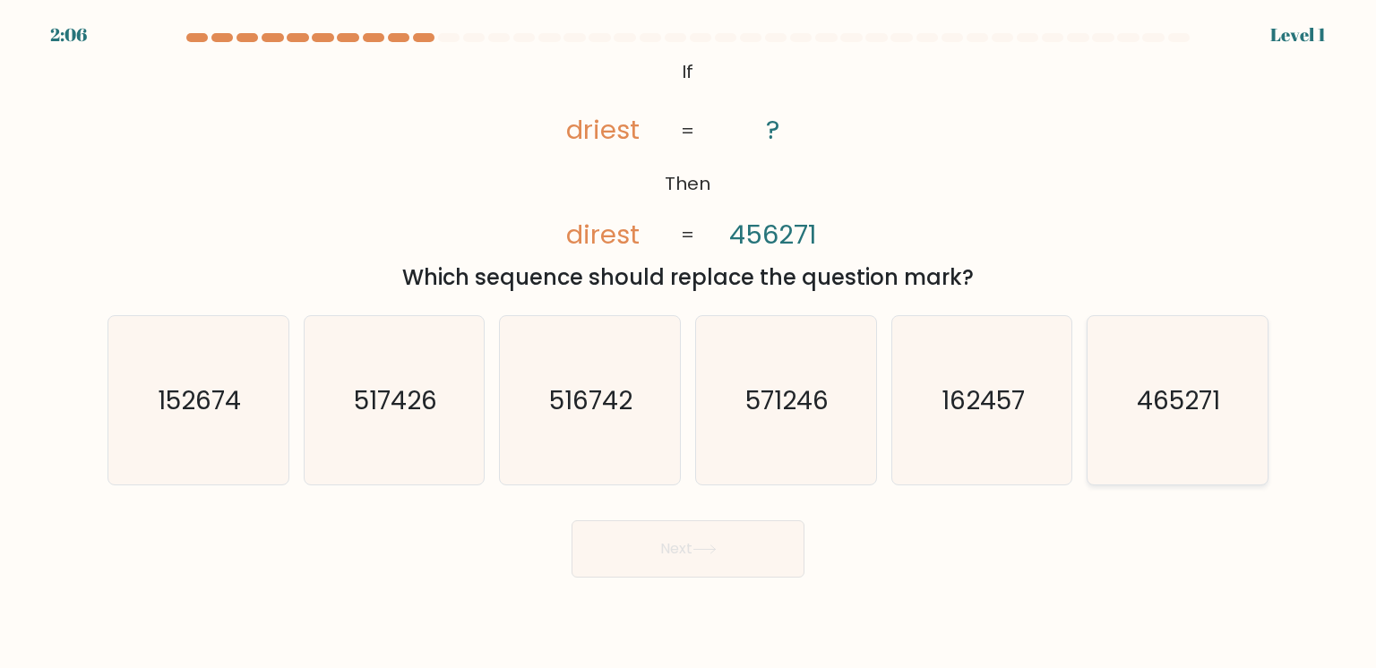
click at [1198, 381] on div "465271" at bounding box center [1178, 400] width 182 height 170
click at [689, 343] on input "f. 465271" at bounding box center [688, 338] width 1 height 9
radio input "true"
click at [790, 559] on button "Next" at bounding box center [688, 548] width 233 height 57
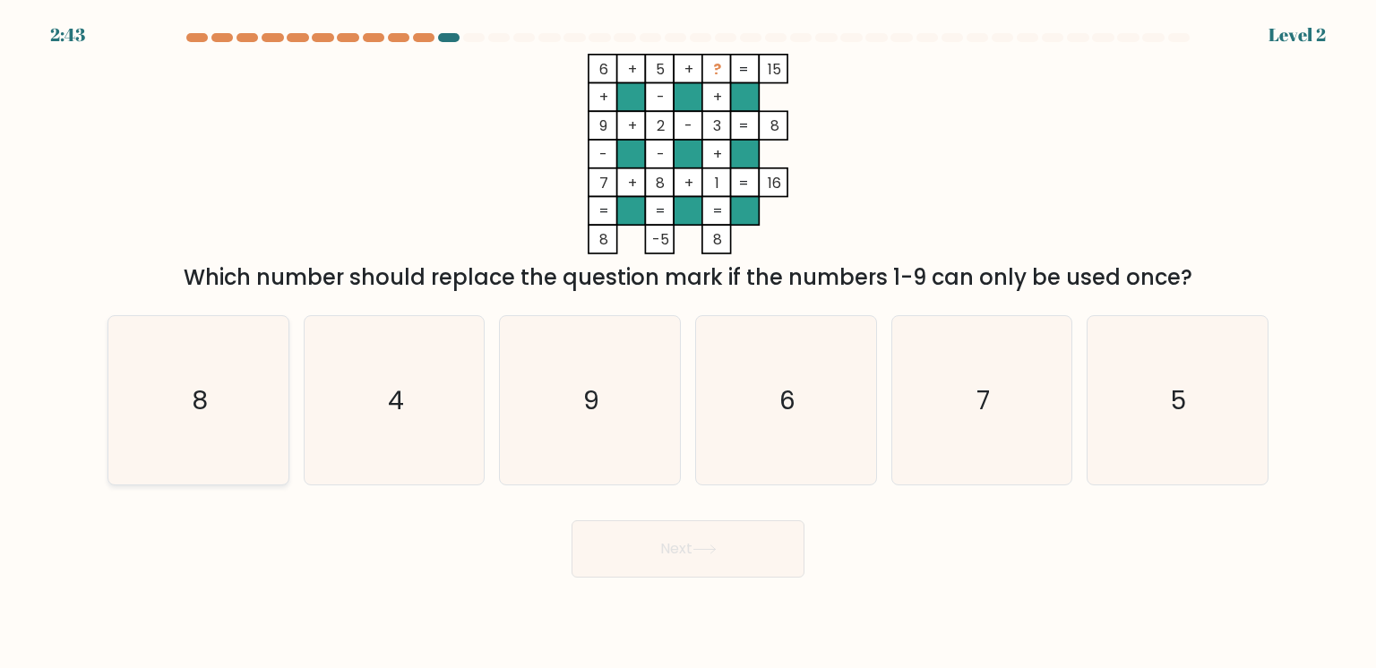
click at [233, 409] on div "8" at bounding box center [199, 400] width 182 height 170
click at [688, 343] on input "a. 8" at bounding box center [688, 338] width 1 height 9
radio input "true"
click at [616, 562] on button "Next" at bounding box center [688, 548] width 233 height 57
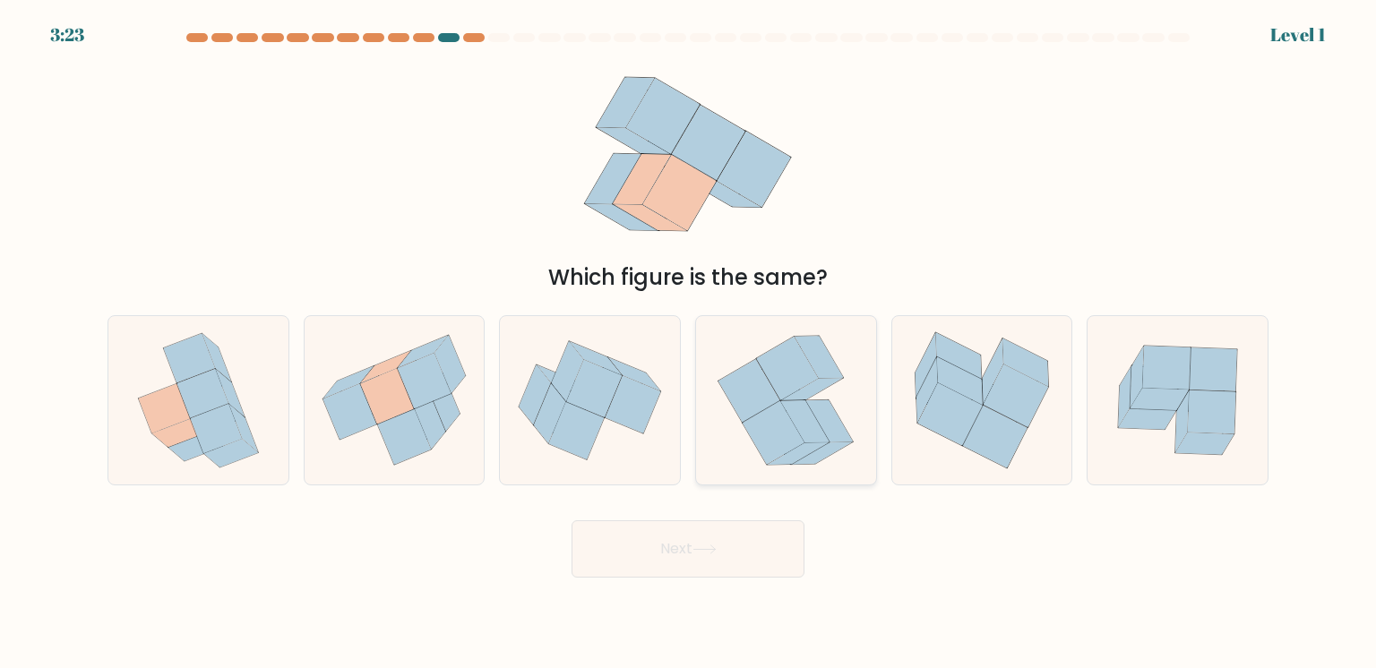
click at [726, 444] on div at bounding box center [786, 400] width 182 height 170
click at [689, 343] on input "d." at bounding box center [688, 338] width 1 height 9
radio input "true"
click at [691, 545] on button "Next" at bounding box center [688, 548] width 233 height 57
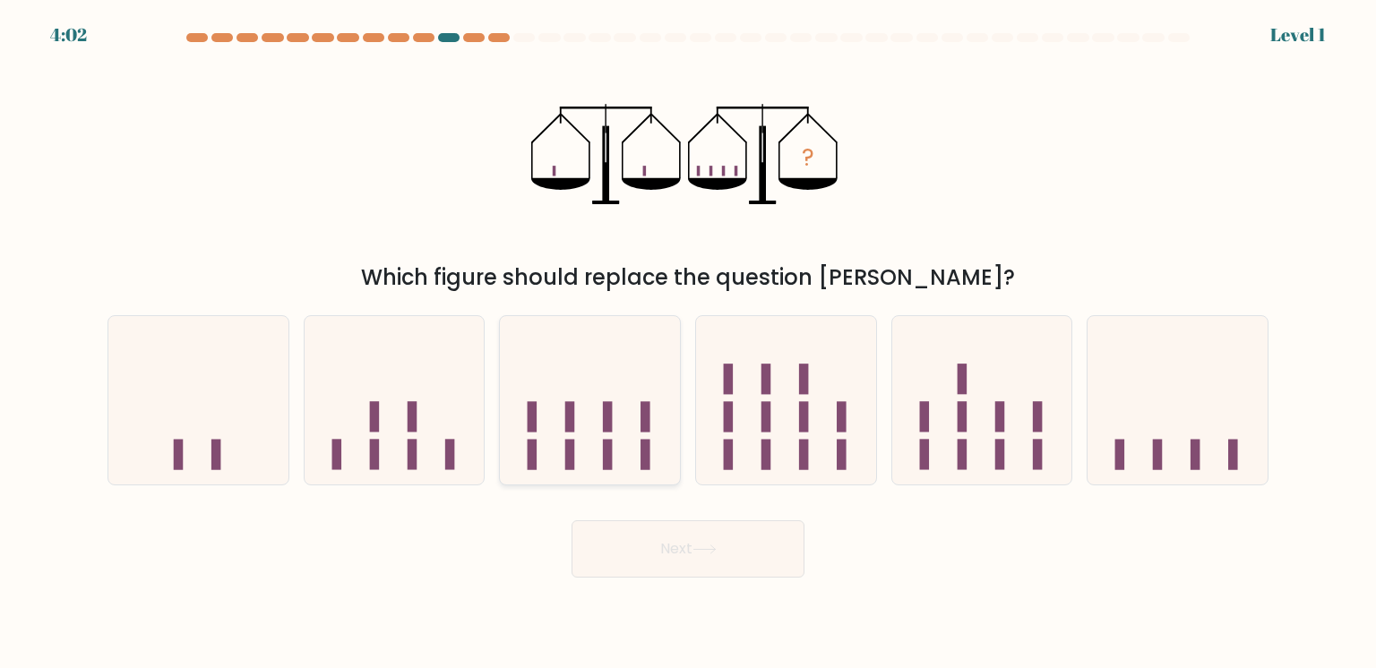
click at [534, 386] on div at bounding box center [590, 400] width 182 height 170
click at [688, 343] on input "c." at bounding box center [688, 338] width 1 height 9
radio input "true"
click at [667, 540] on button "Next" at bounding box center [688, 548] width 233 height 57
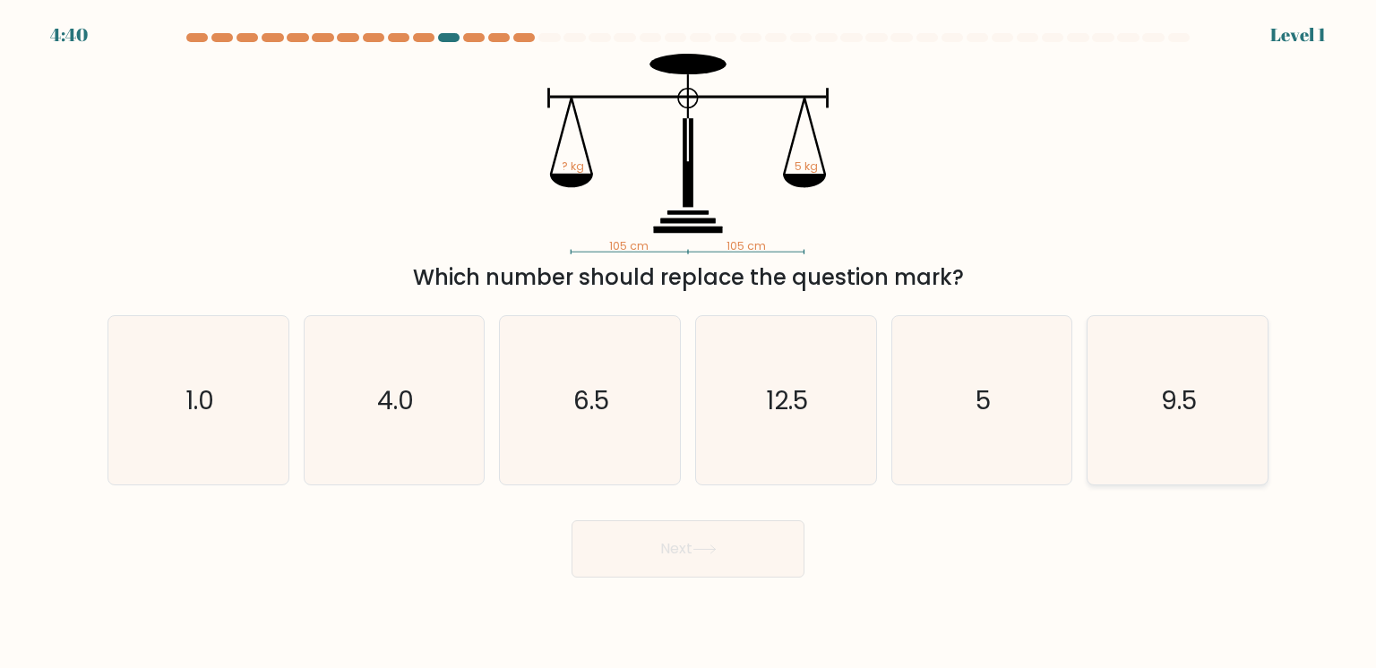
click at [1114, 444] on div "9.5" at bounding box center [1178, 400] width 182 height 170
click at [689, 343] on input "f. 9.5" at bounding box center [688, 338] width 1 height 9
radio input "true"
click at [1114, 444] on div "9.5" at bounding box center [1178, 400] width 182 height 170
click at [689, 343] on input "f. 9.5" at bounding box center [688, 338] width 1 height 9
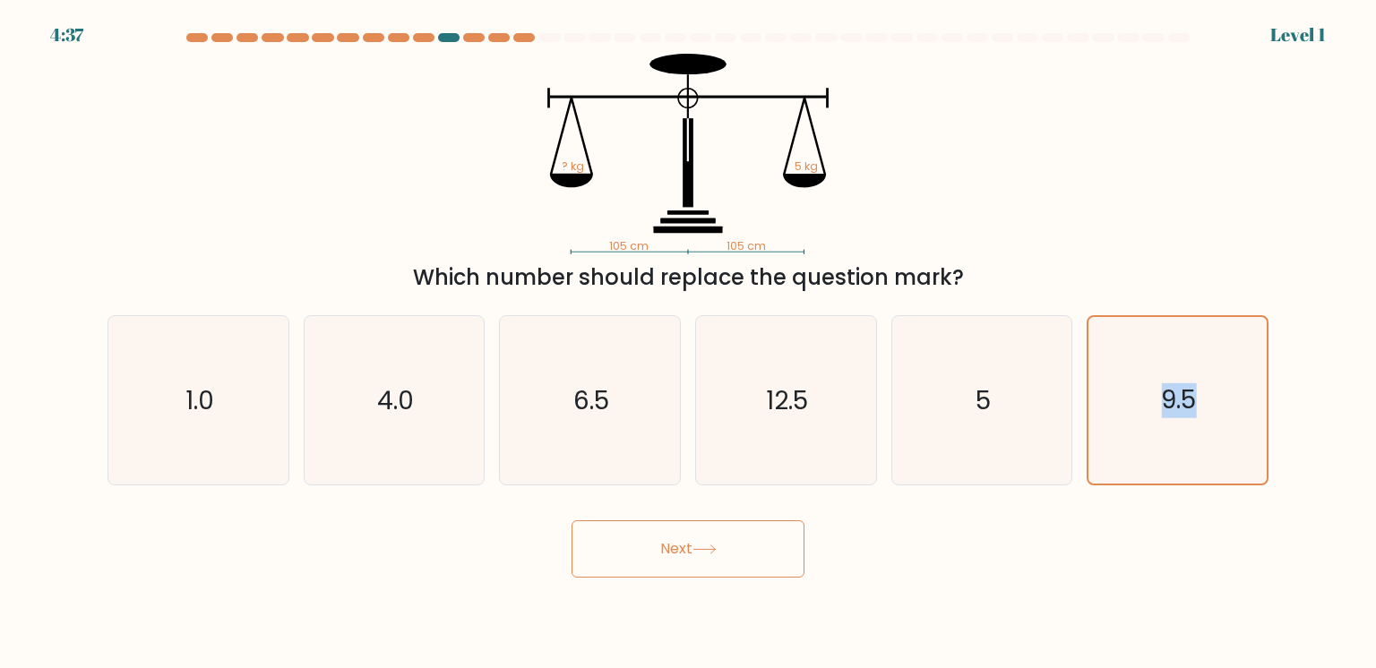
click at [746, 536] on button "Next" at bounding box center [688, 548] width 233 height 57
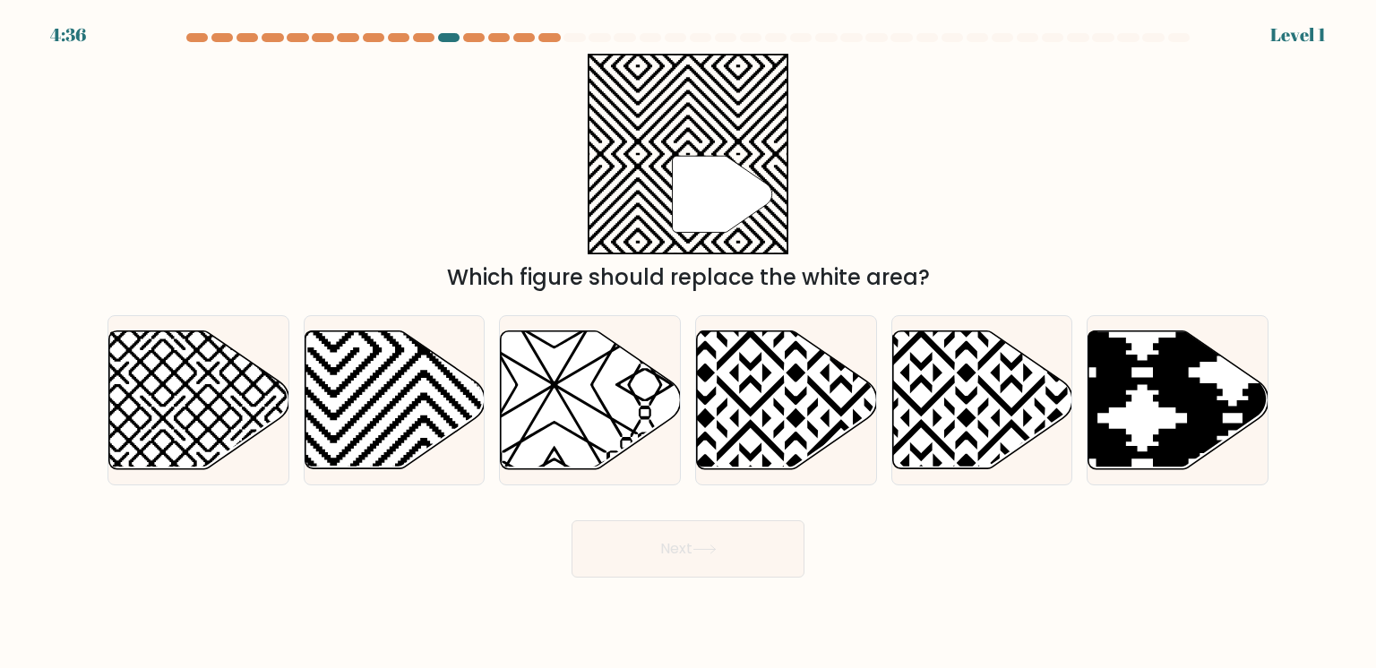
click at [746, 536] on button "Next" at bounding box center [688, 548] width 233 height 57
click at [469, 434] on div at bounding box center [395, 400] width 182 height 170
click at [688, 343] on input "b." at bounding box center [688, 338] width 1 height 9
radio input "true"
click at [638, 539] on button "Next" at bounding box center [688, 548] width 233 height 57
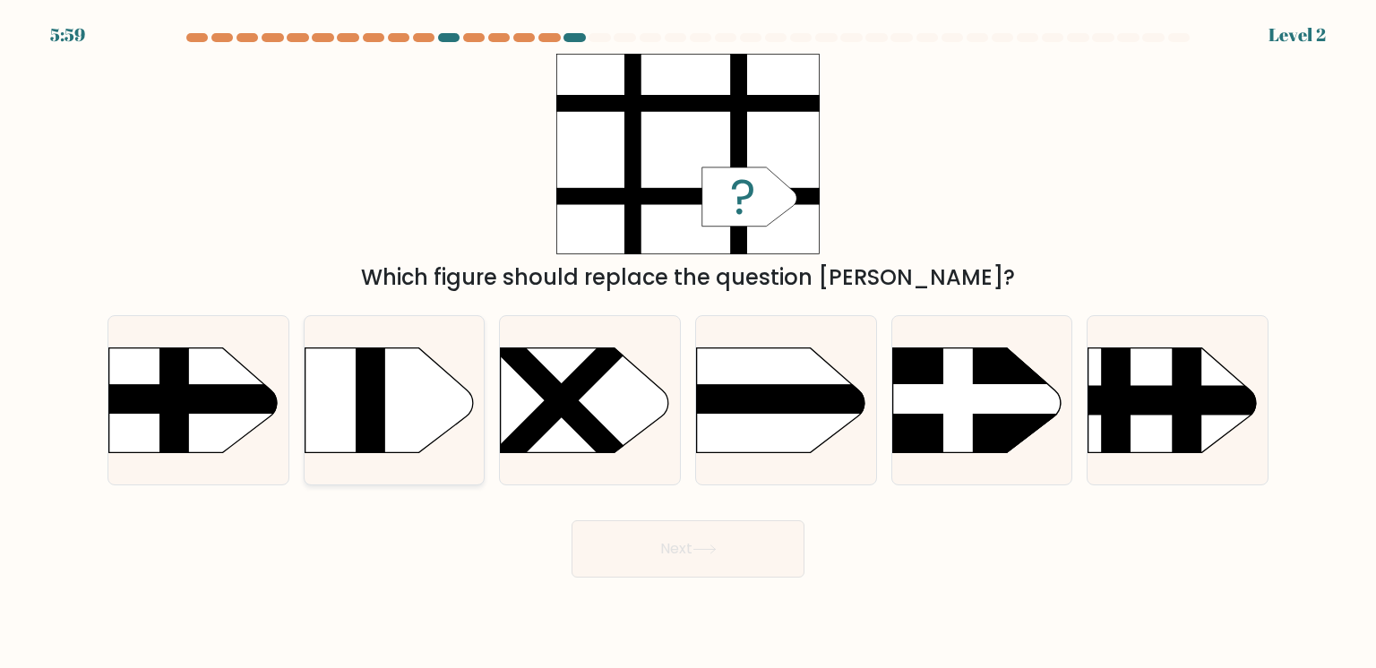
click at [376, 414] on div at bounding box center [395, 400] width 182 height 170
click at [688, 343] on input "b." at bounding box center [688, 338] width 1 height 9
radio input "true"
click at [584, 561] on button "Next" at bounding box center [688, 548] width 233 height 57
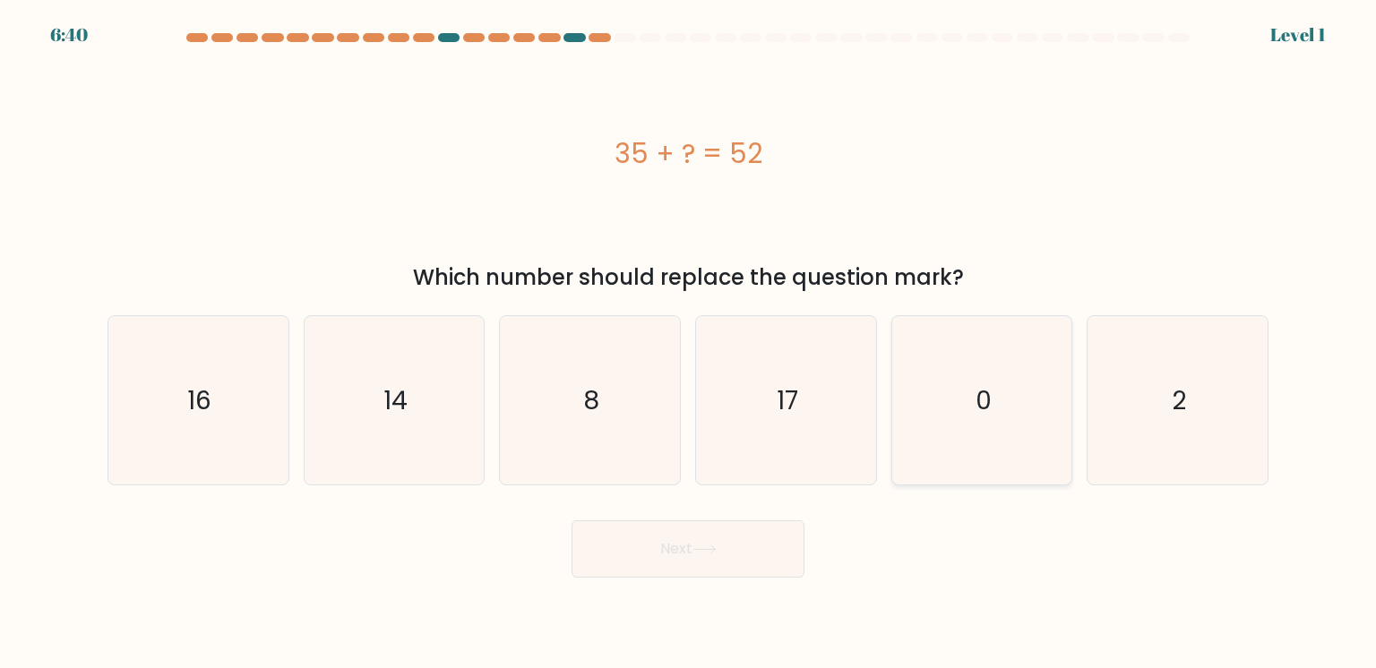
click at [950, 459] on div "0" at bounding box center [982, 400] width 182 height 170
click at [689, 343] on input "e. 0" at bounding box center [688, 338] width 1 height 9
radio input "true"
click at [1100, 432] on div "2" at bounding box center [1178, 400] width 182 height 170
click at [689, 343] on input "f. 2" at bounding box center [688, 338] width 1 height 9
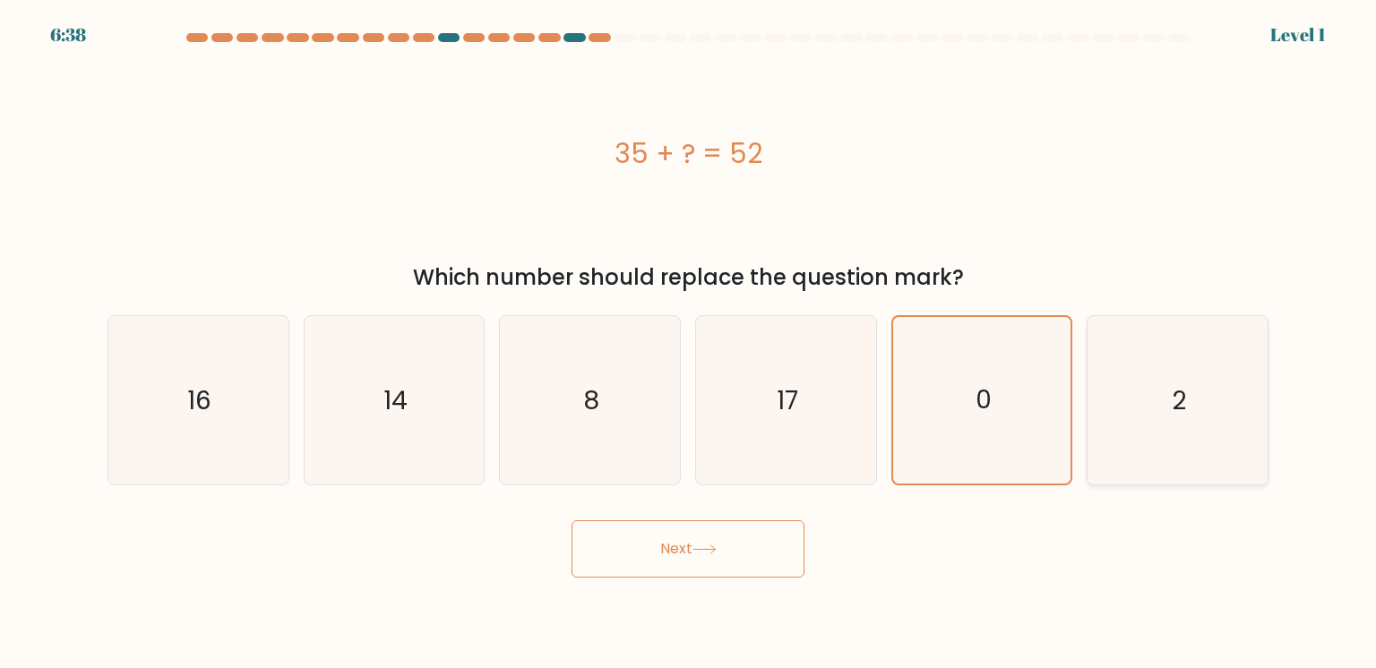
radio input "true"
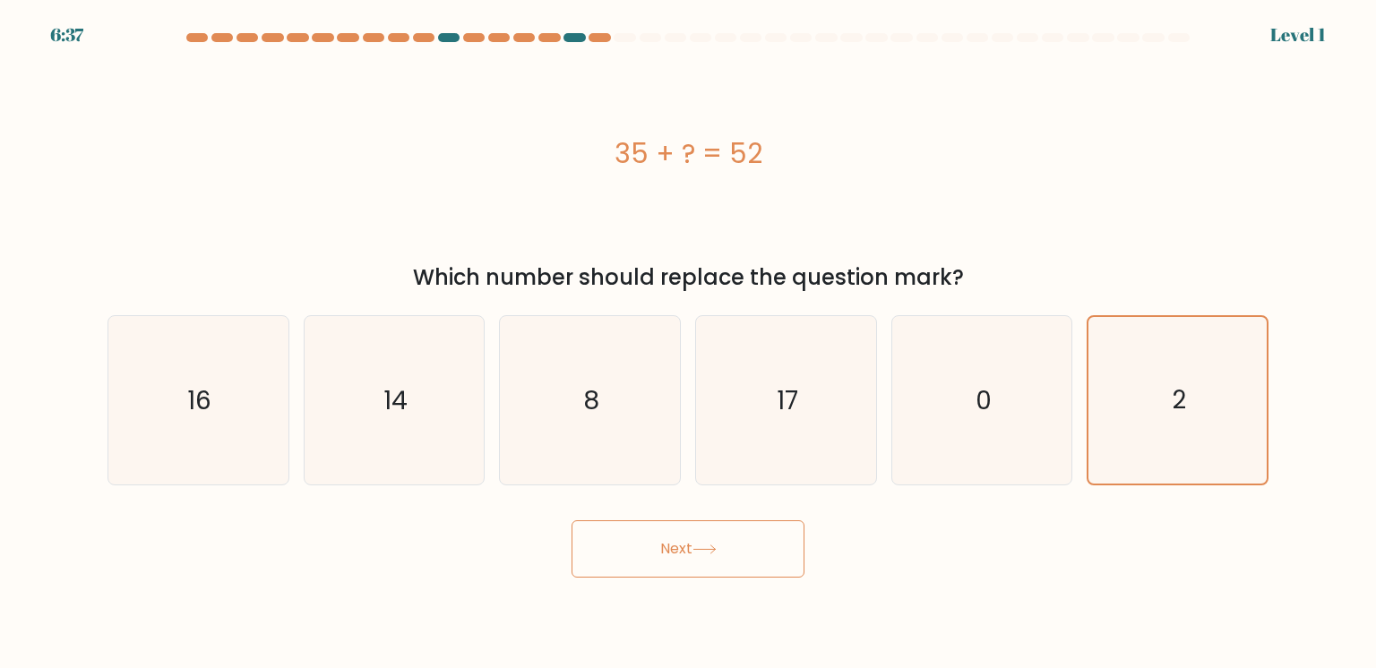
click at [742, 561] on button "Next" at bounding box center [688, 548] width 233 height 57
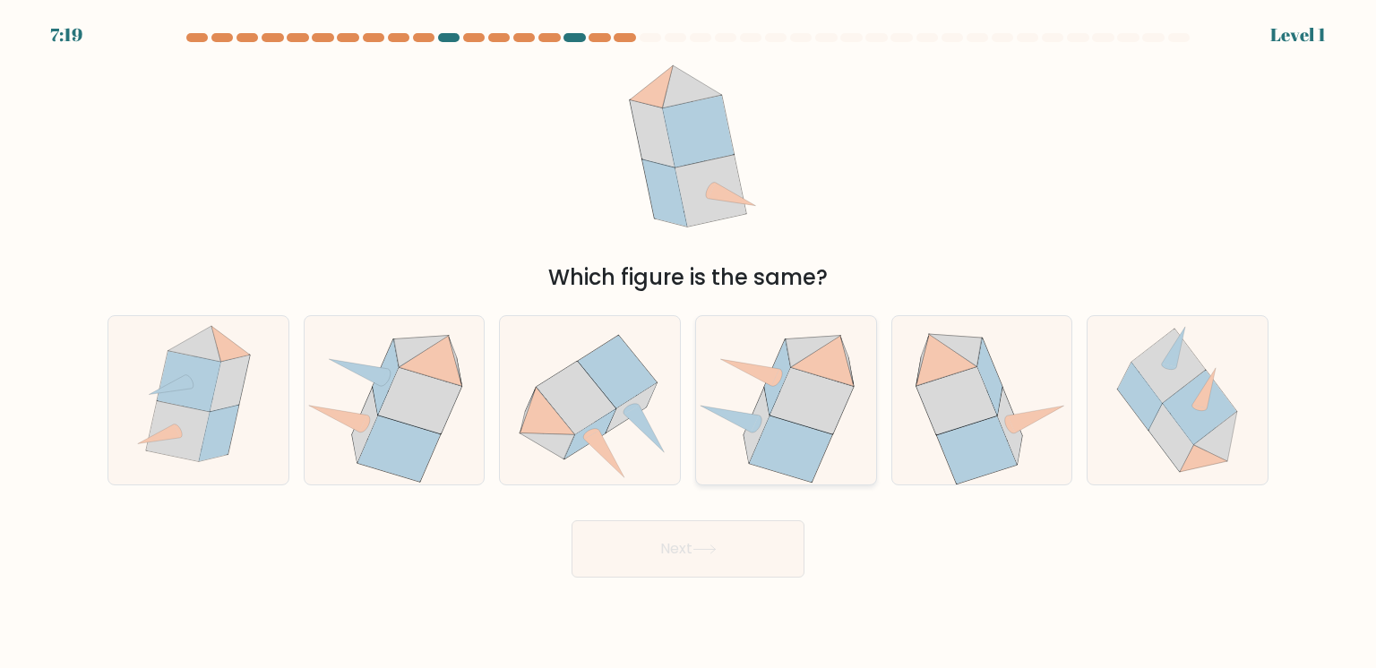
click at [741, 447] on div at bounding box center [786, 400] width 182 height 170
click at [689, 343] on input "d." at bounding box center [688, 338] width 1 height 9
radio input "true"
click at [695, 535] on button "Next" at bounding box center [688, 548] width 233 height 57
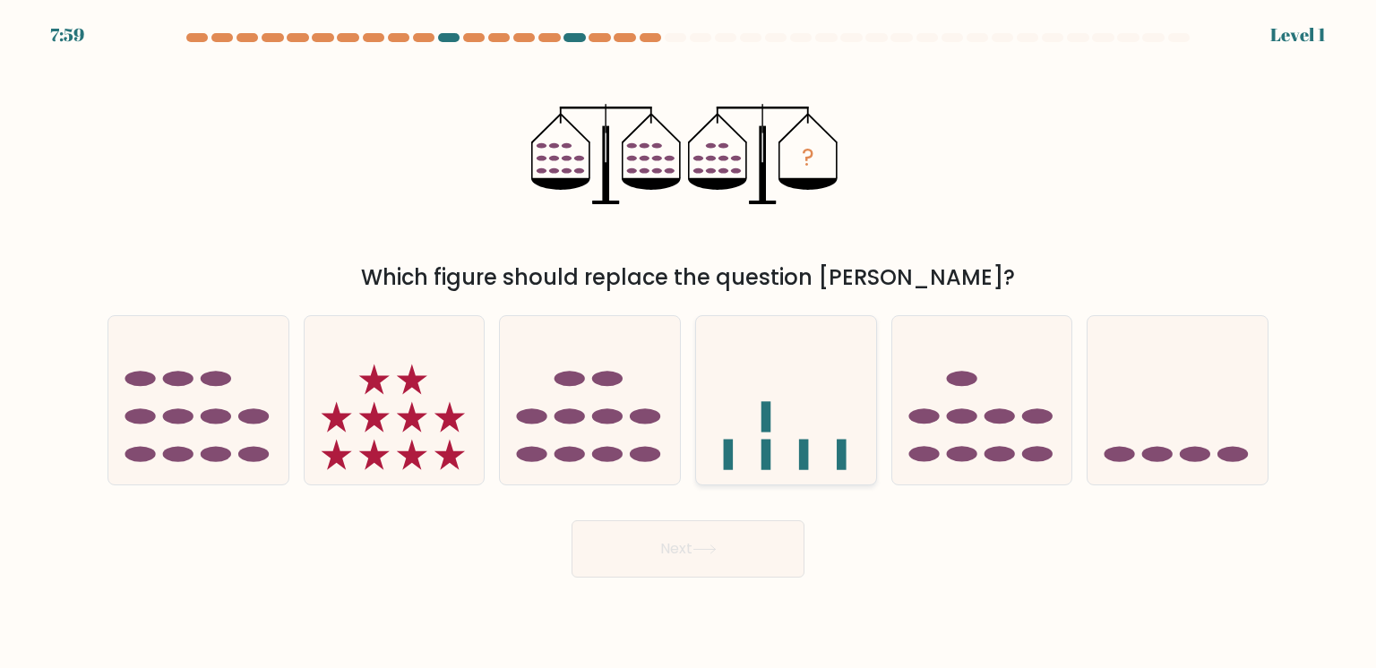
click at [770, 417] on div at bounding box center [786, 400] width 182 height 170
click at [689, 343] on input "d." at bounding box center [688, 338] width 1 height 9
radio input "true"
click at [648, 545] on button "Next" at bounding box center [688, 548] width 233 height 57
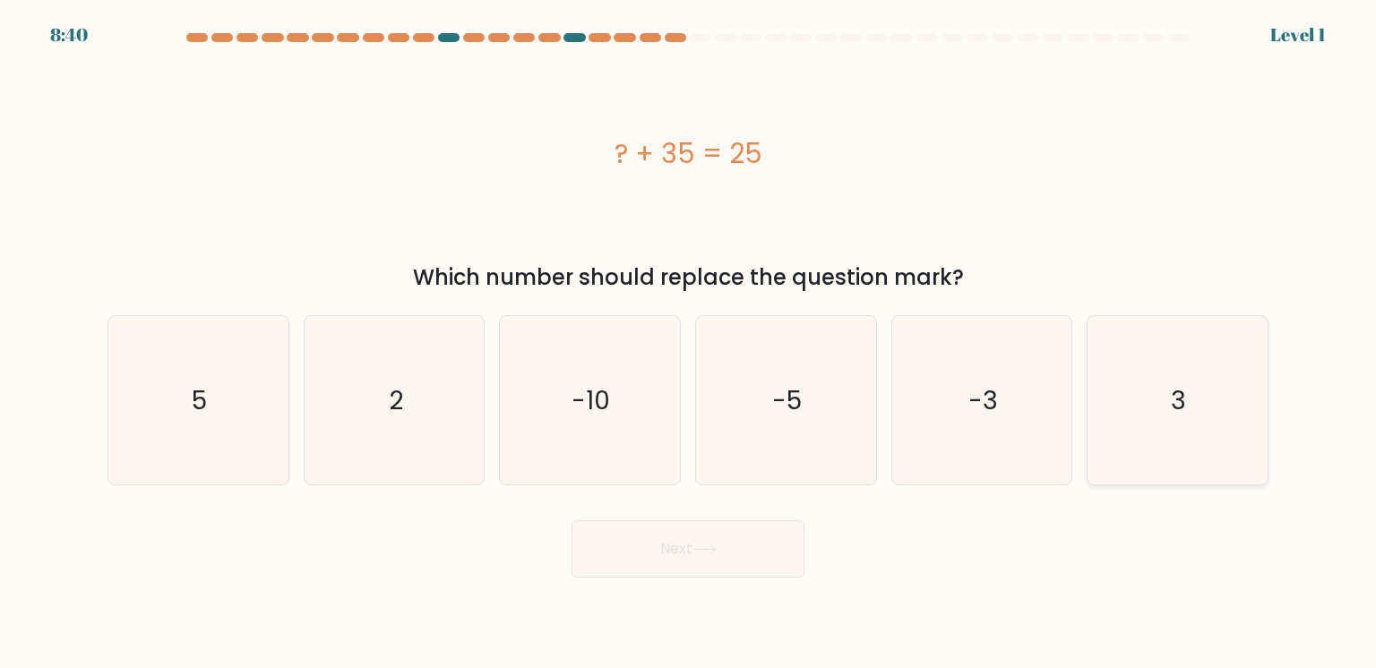
click at [1146, 437] on div "3" at bounding box center [1178, 400] width 182 height 170
click at [689, 343] on input "f. 3" at bounding box center [688, 338] width 1 height 9
radio input "true"
click at [790, 551] on button "Next" at bounding box center [688, 548] width 233 height 57
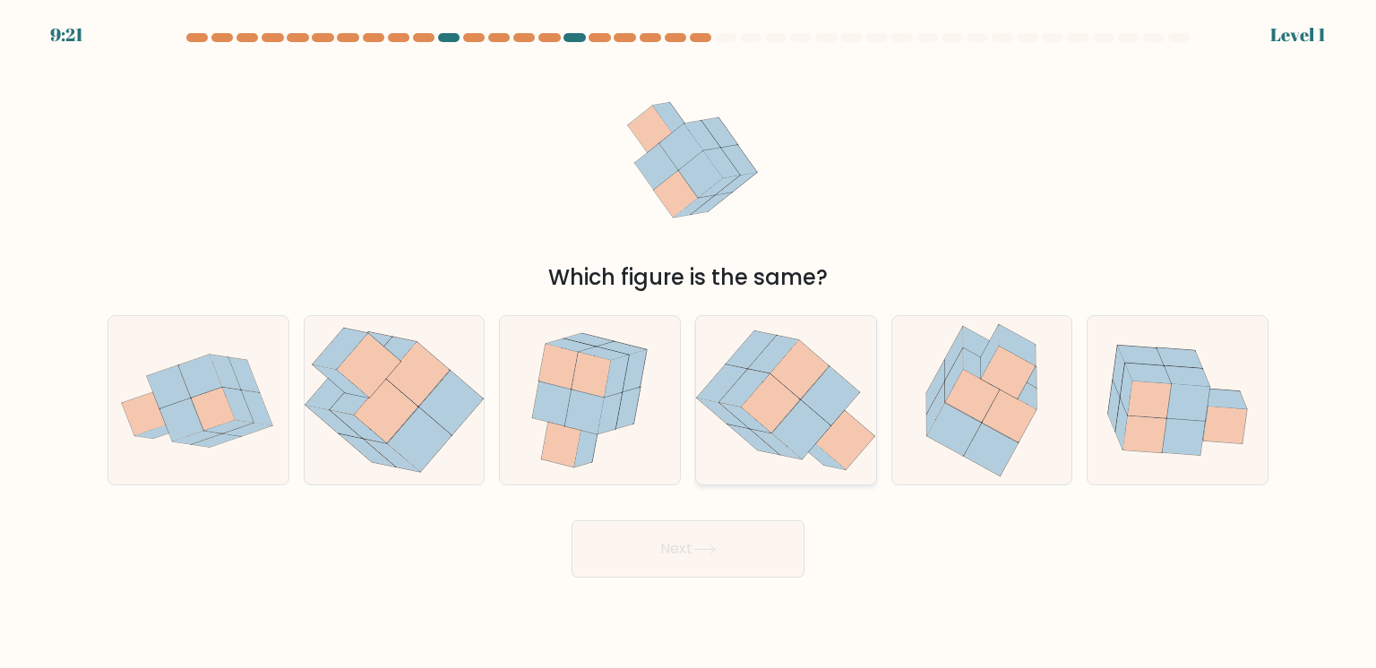
click at [749, 440] on div at bounding box center [786, 400] width 182 height 170
click at [689, 343] on input "d." at bounding box center [688, 338] width 1 height 9
radio input "true"
click at [705, 544] on button "Next" at bounding box center [688, 548] width 233 height 57
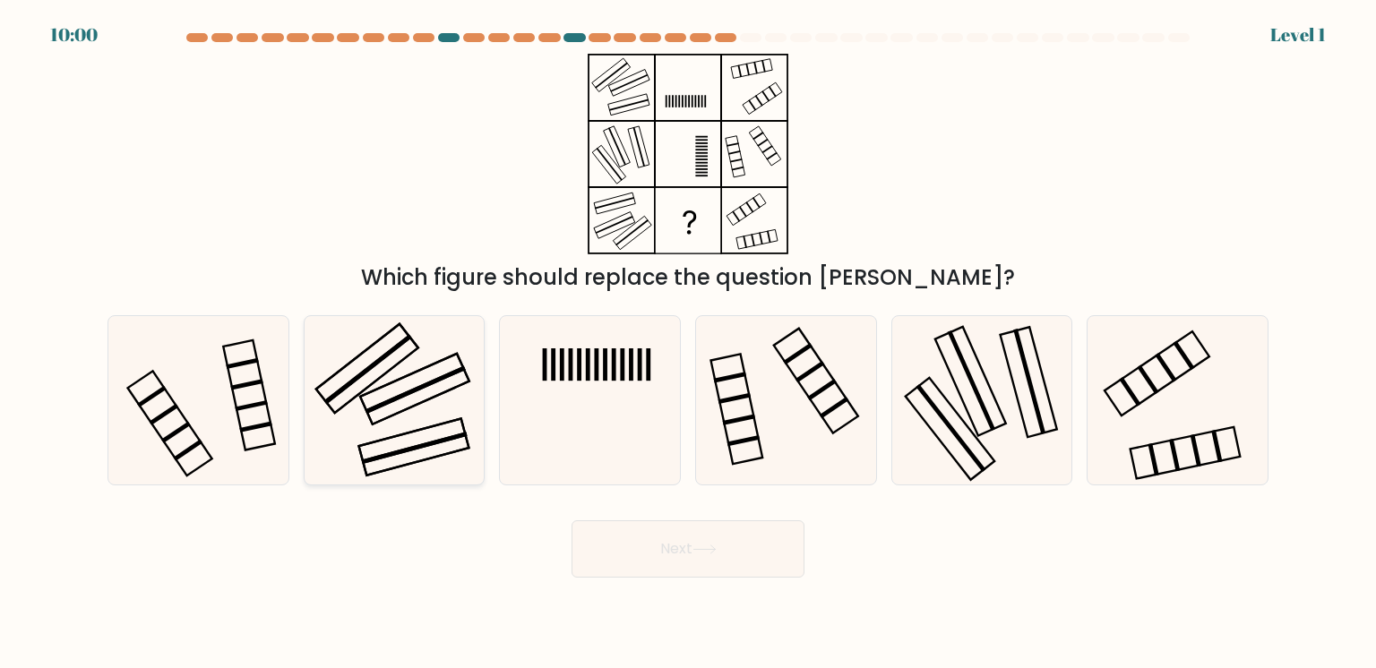
click at [325, 432] on div at bounding box center [395, 400] width 182 height 170
click at [688, 343] on input "b." at bounding box center [688, 338] width 1 height 9
radio input "true"
click at [244, 414] on div at bounding box center [199, 400] width 182 height 170
click at [688, 343] on input "a." at bounding box center [688, 338] width 1 height 9
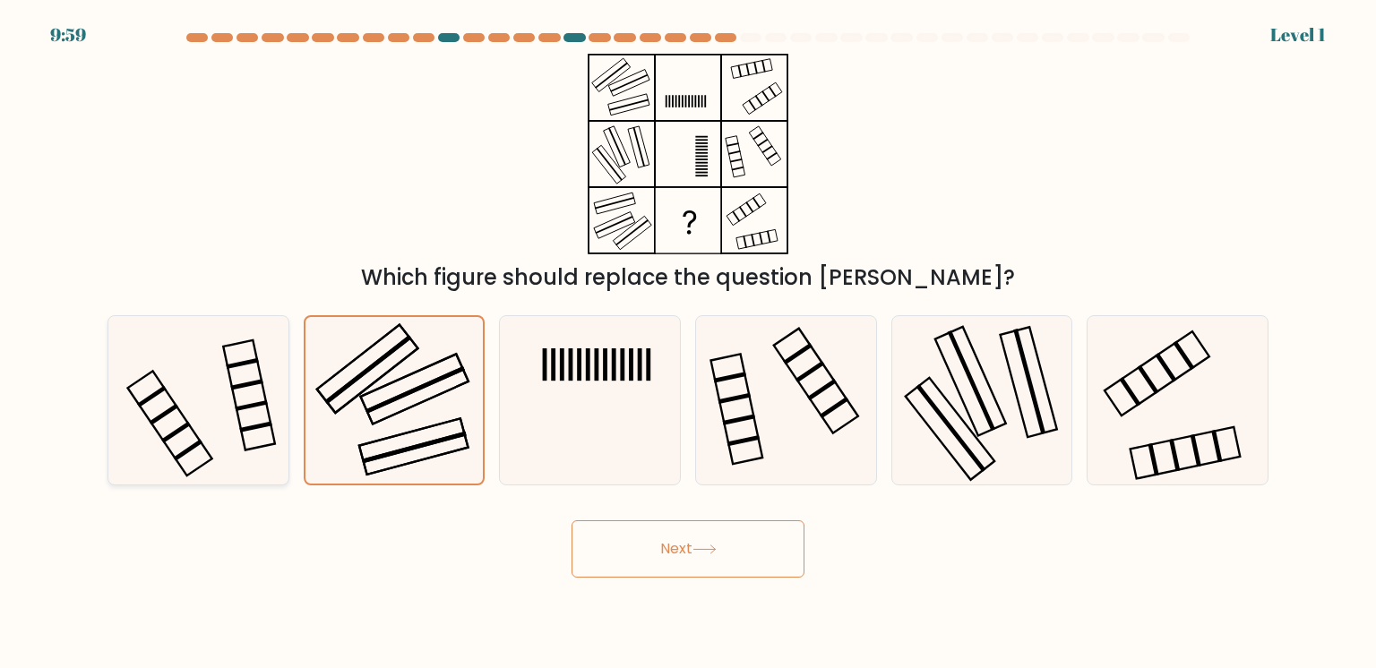
radio input "true"
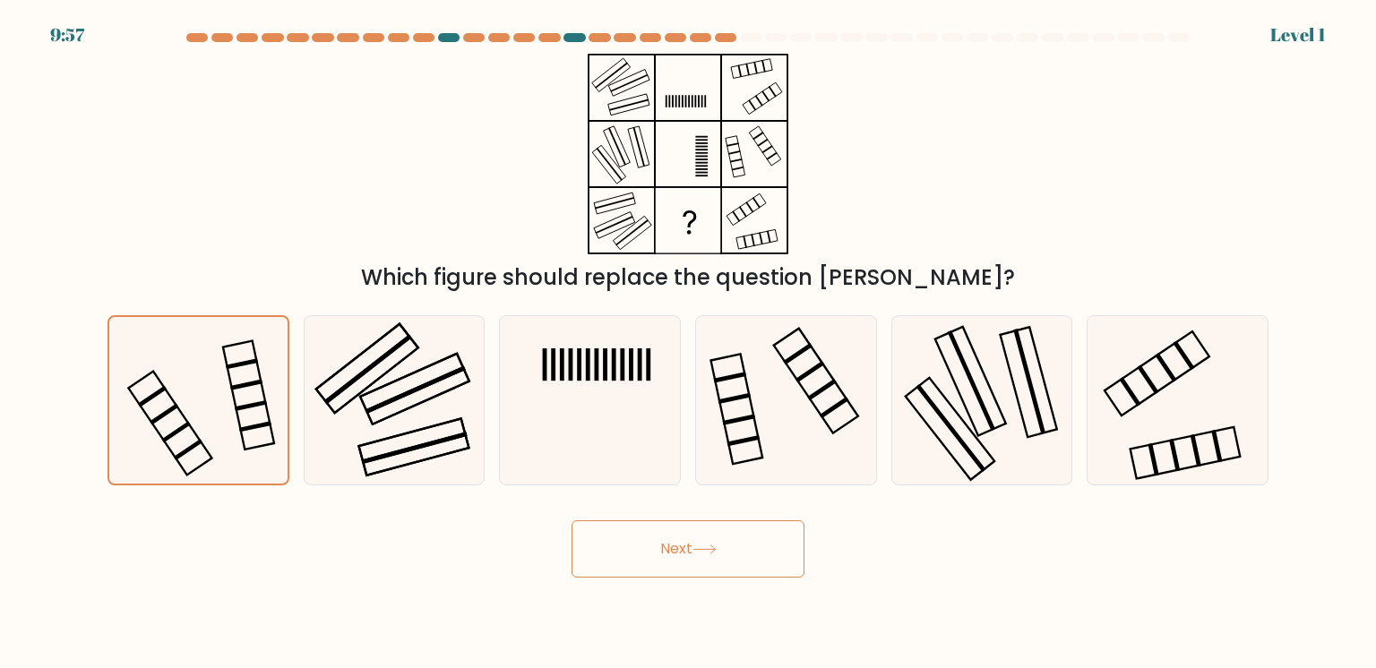
click at [600, 563] on button "Next" at bounding box center [688, 548] width 233 height 57
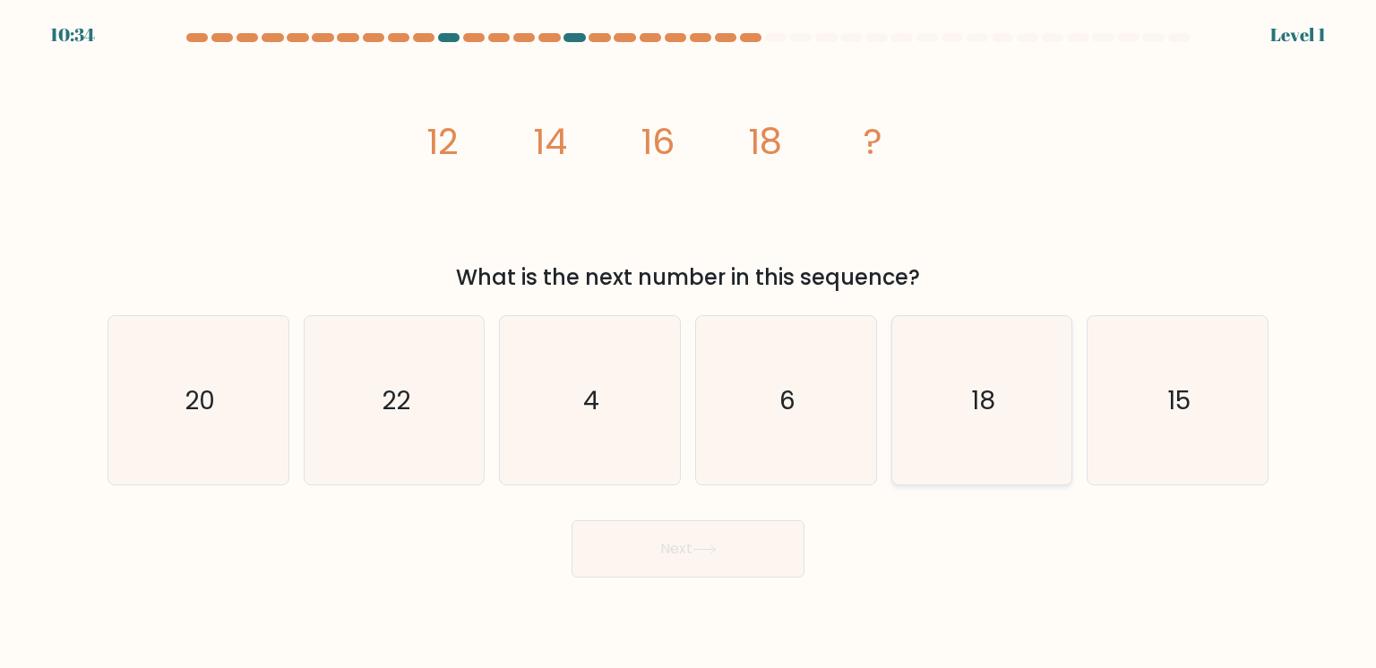
click at [1018, 392] on div "18" at bounding box center [982, 400] width 182 height 170
click at [689, 343] on input "e. 18" at bounding box center [688, 338] width 1 height 9
radio input "true"
click at [1018, 392] on div "18" at bounding box center [982, 400] width 182 height 170
click at [689, 343] on input "e. 18" at bounding box center [688, 338] width 1 height 9
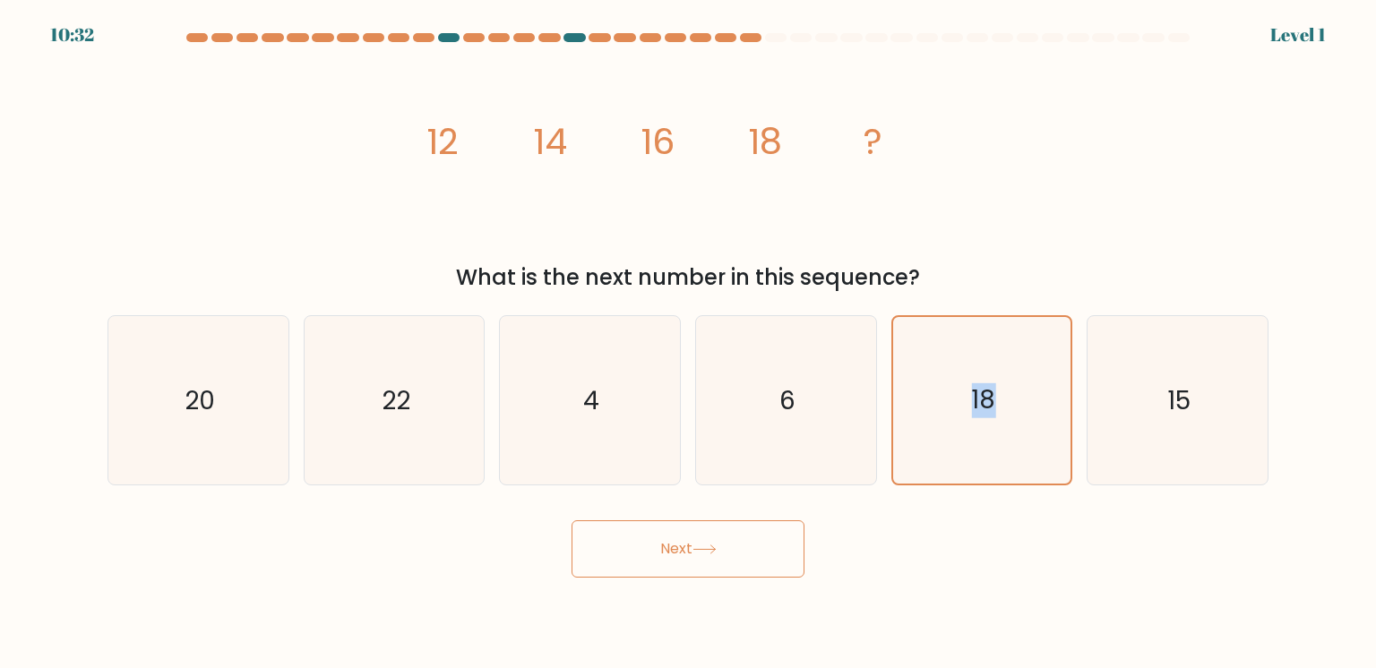
click at [786, 550] on button "Next" at bounding box center [688, 548] width 233 height 57
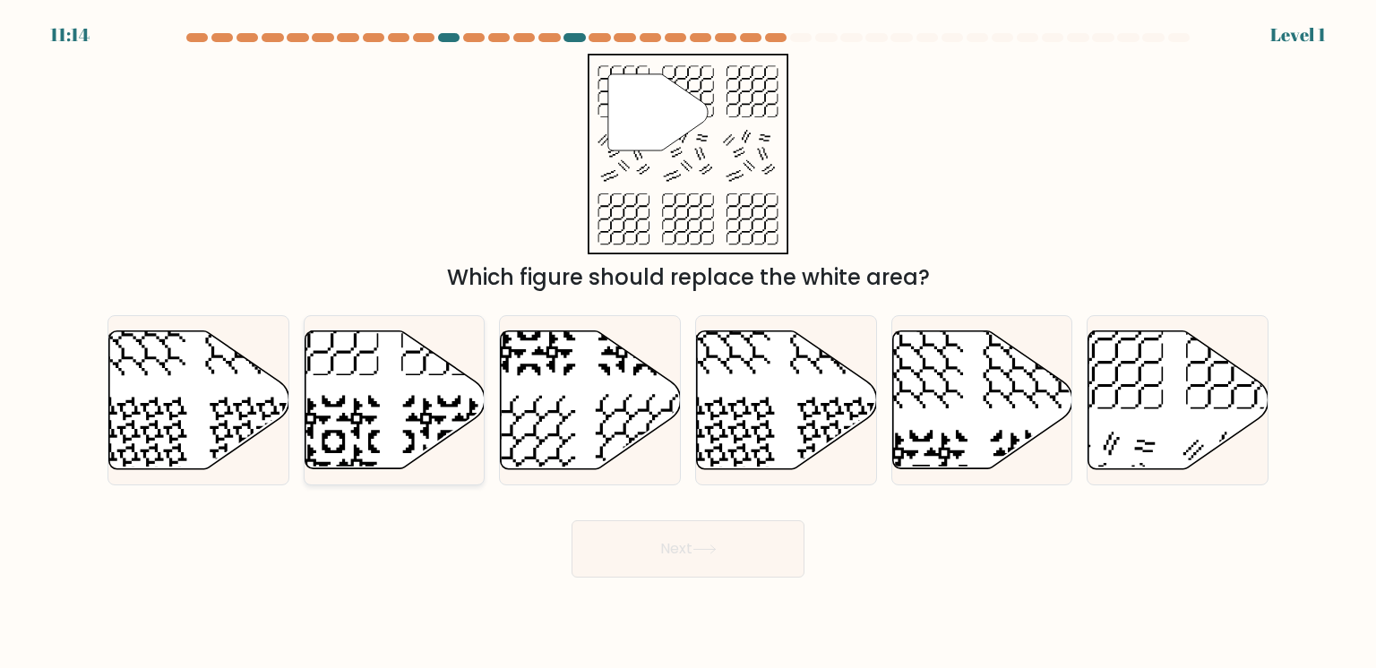
click at [437, 434] on div at bounding box center [395, 400] width 182 height 170
click at [688, 343] on input "b." at bounding box center [688, 338] width 1 height 9
radio input "true"
click at [662, 547] on button "Next" at bounding box center [688, 548] width 233 height 57
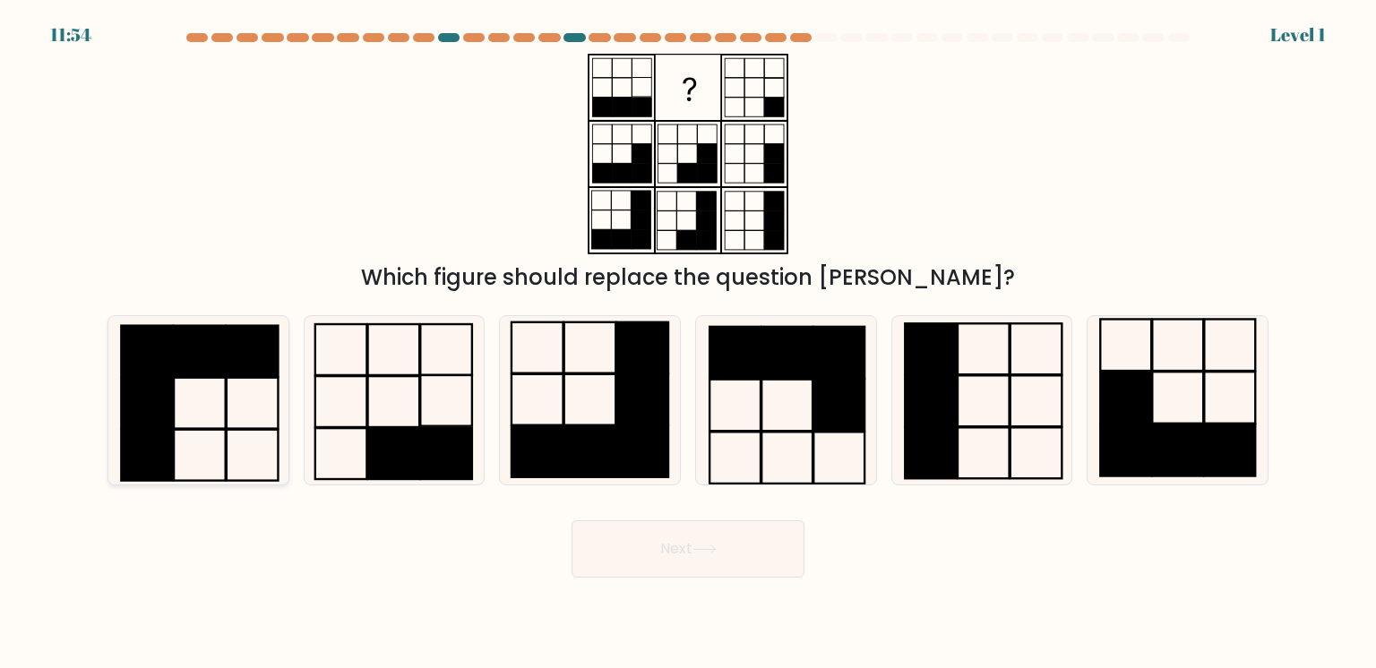
click at [151, 390] on div at bounding box center [199, 400] width 182 height 170
click at [688, 343] on input "a." at bounding box center [688, 338] width 1 height 9
radio input "true"
click at [631, 536] on button "Next" at bounding box center [688, 548] width 233 height 57
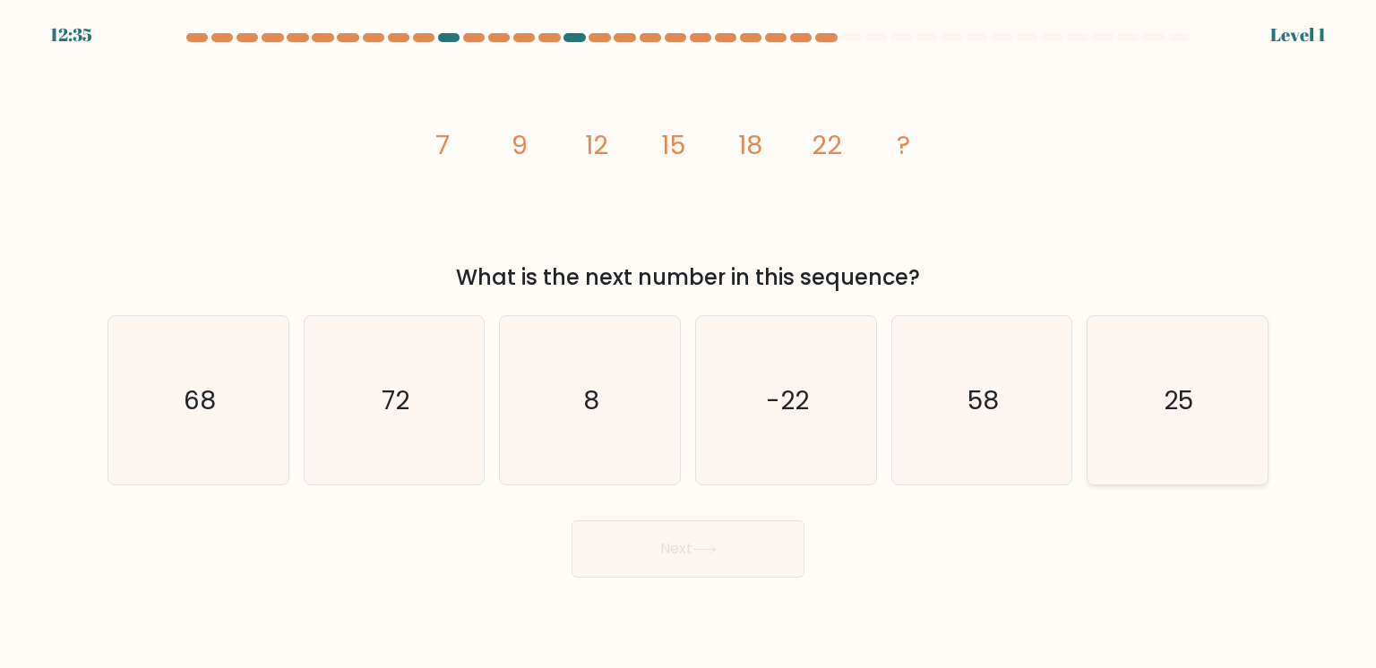
click at [1232, 417] on div "25" at bounding box center [1178, 400] width 182 height 170
click at [689, 343] on input "f. 25" at bounding box center [688, 338] width 1 height 9
radio input "true"
click at [997, 443] on div "58" at bounding box center [982, 400] width 182 height 170
click at [689, 343] on input "e. 58" at bounding box center [688, 338] width 1 height 9
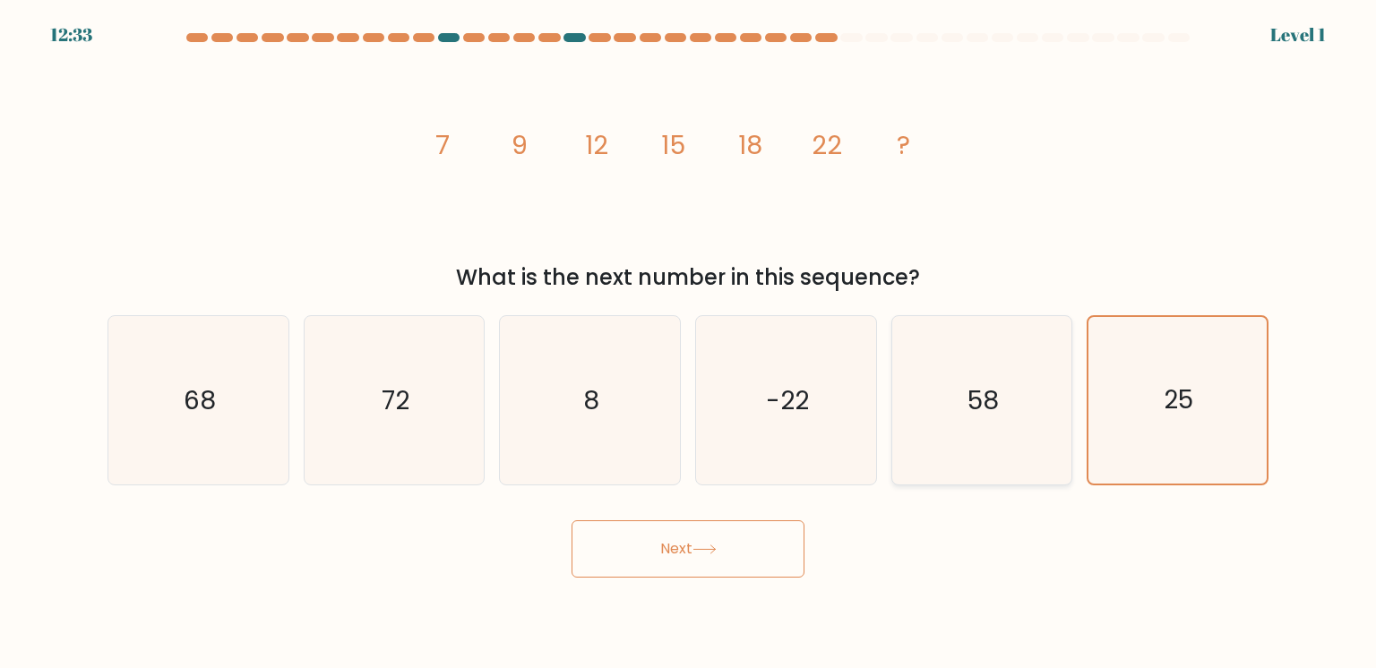
radio input "true"
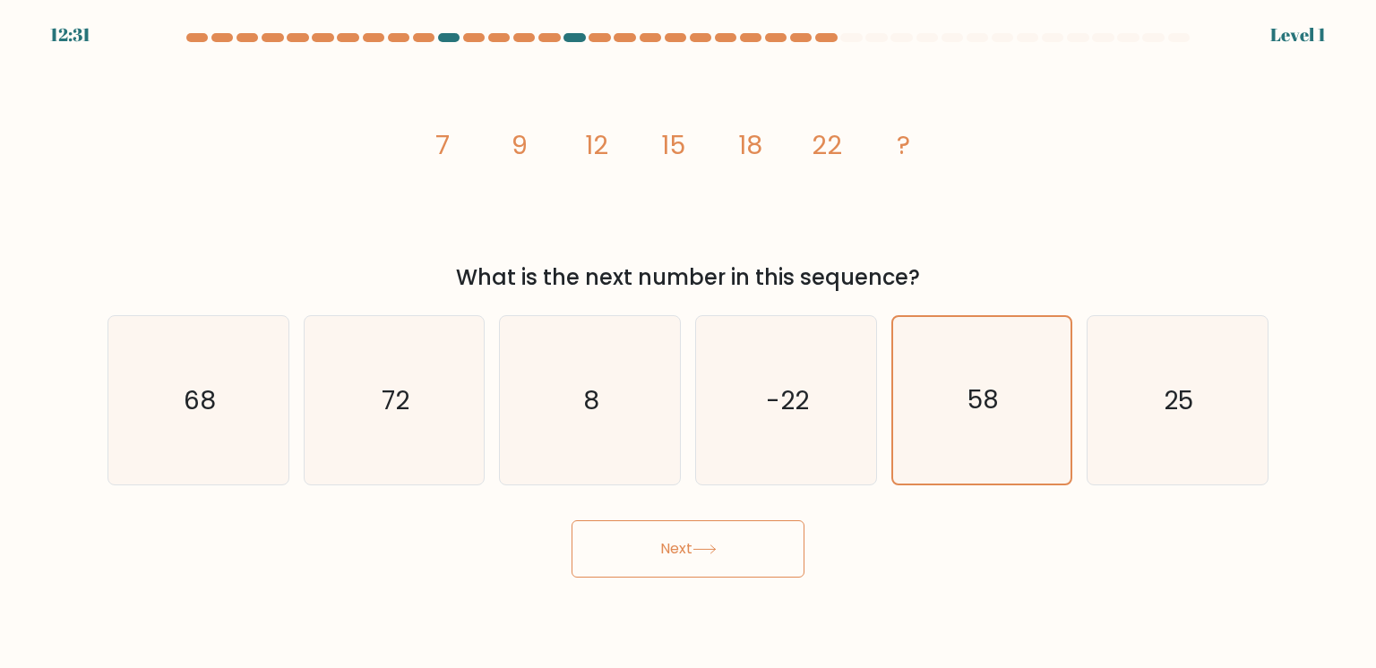
click at [759, 548] on button "Next" at bounding box center [688, 548] width 233 height 57
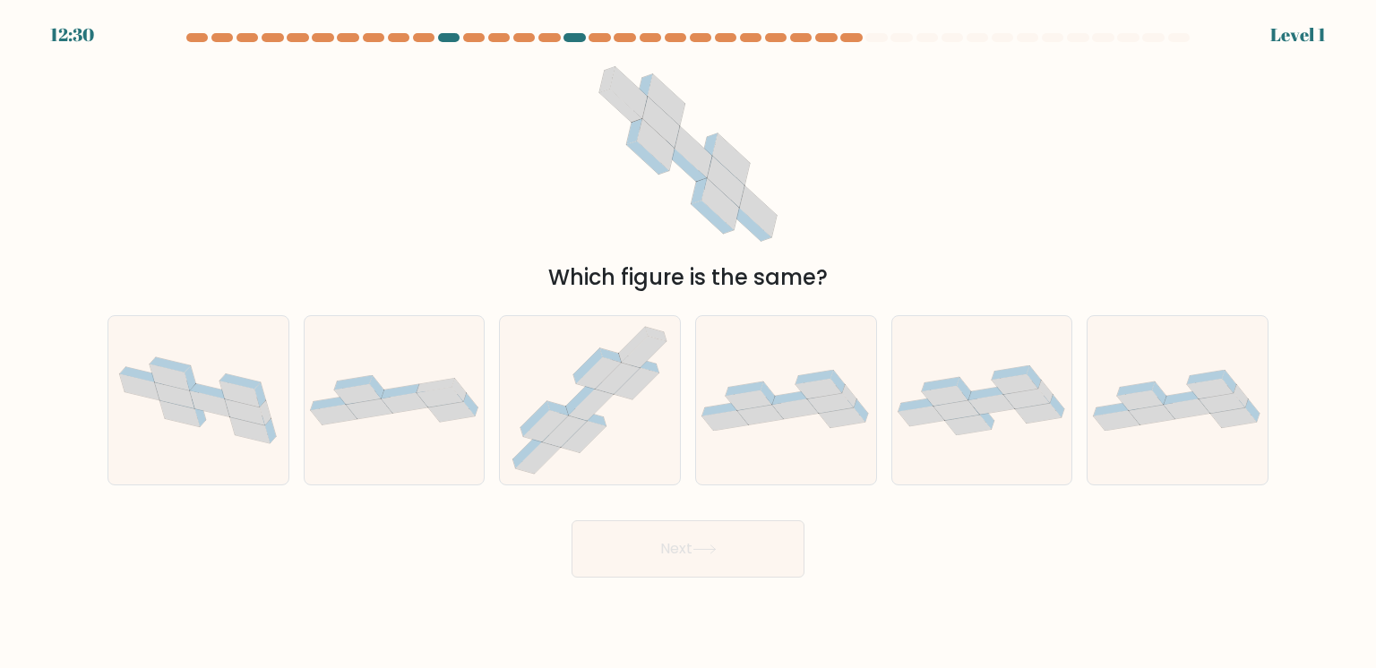
click at [759, 548] on button "Next" at bounding box center [688, 548] width 233 height 57
click at [765, 448] on div at bounding box center [786, 400] width 182 height 170
click at [689, 343] on input "d." at bounding box center [688, 338] width 1 height 9
radio input "true"
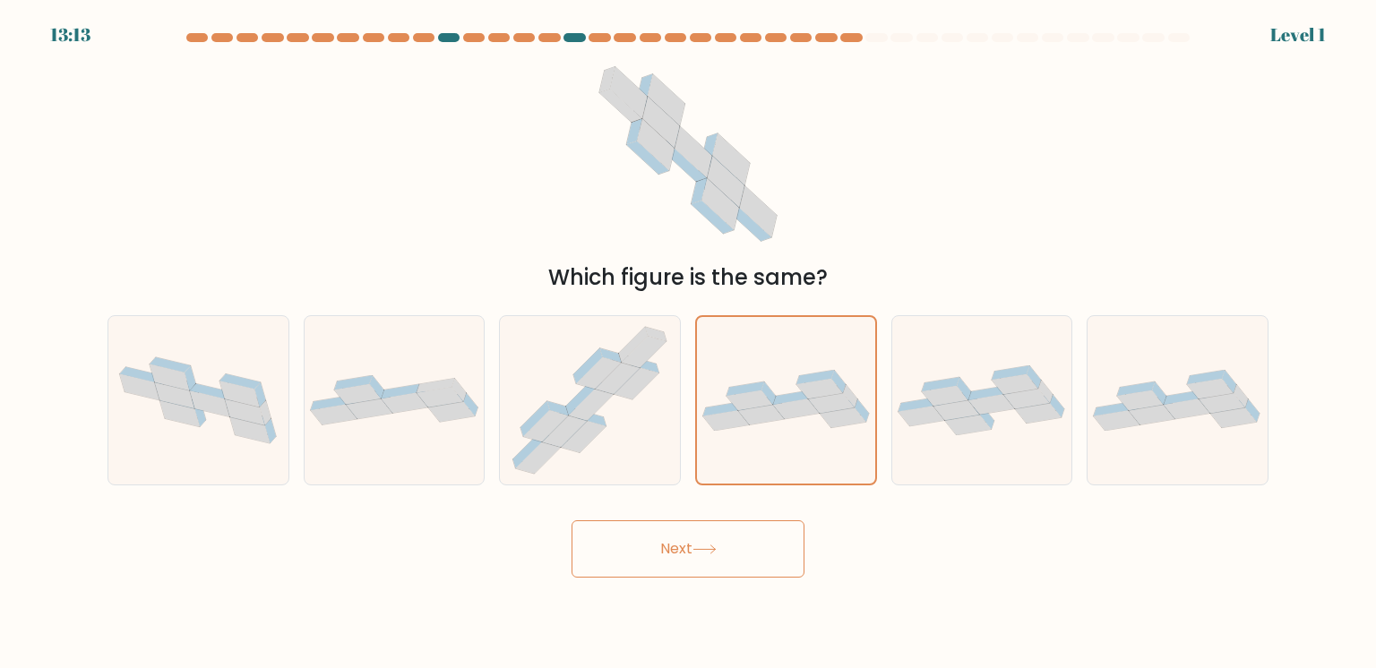
click at [701, 540] on button "Next" at bounding box center [688, 548] width 233 height 57
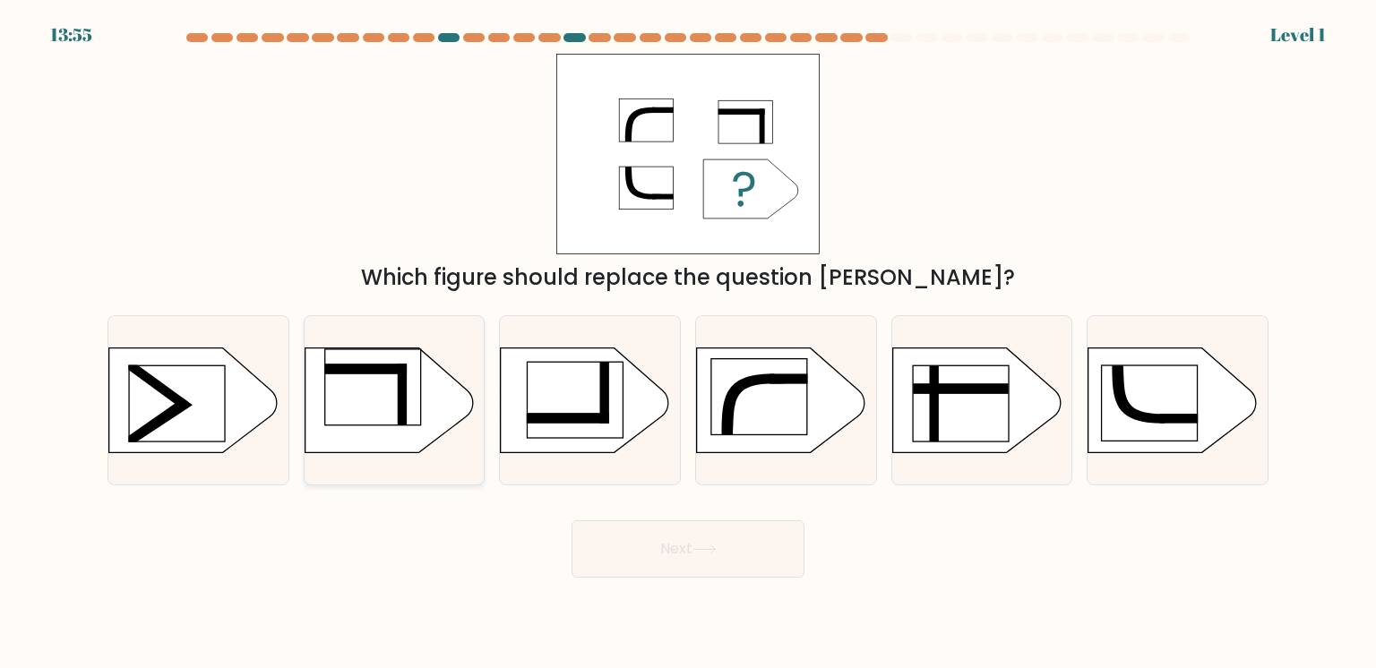
click at [434, 440] on div at bounding box center [395, 400] width 182 height 170
click at [688, 343] on input "b." at bounding box center [688, 338] width 1 height 9
radio input "true"
click at [668, 535] on button "Next" at bounding box center [688, 548] width 233 height 57
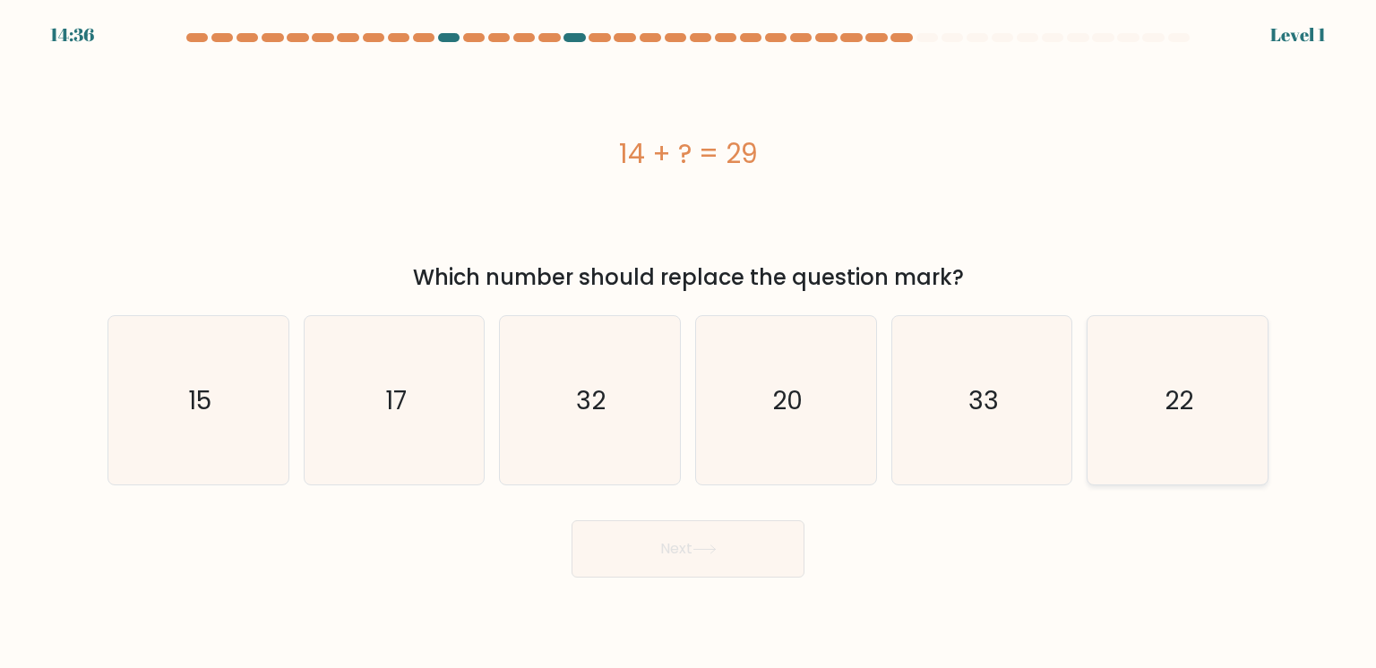
click at [1232, 338] on div "22" at bounding box center [1178, 400] width 182 height 170
click at [689, 338] on input "f. 22" at bounding box center [688, 338] width 1 height 9
radio input "true"
click at [738, 560] on button "Next" at bounding box center [688, 548] width 233 height 57
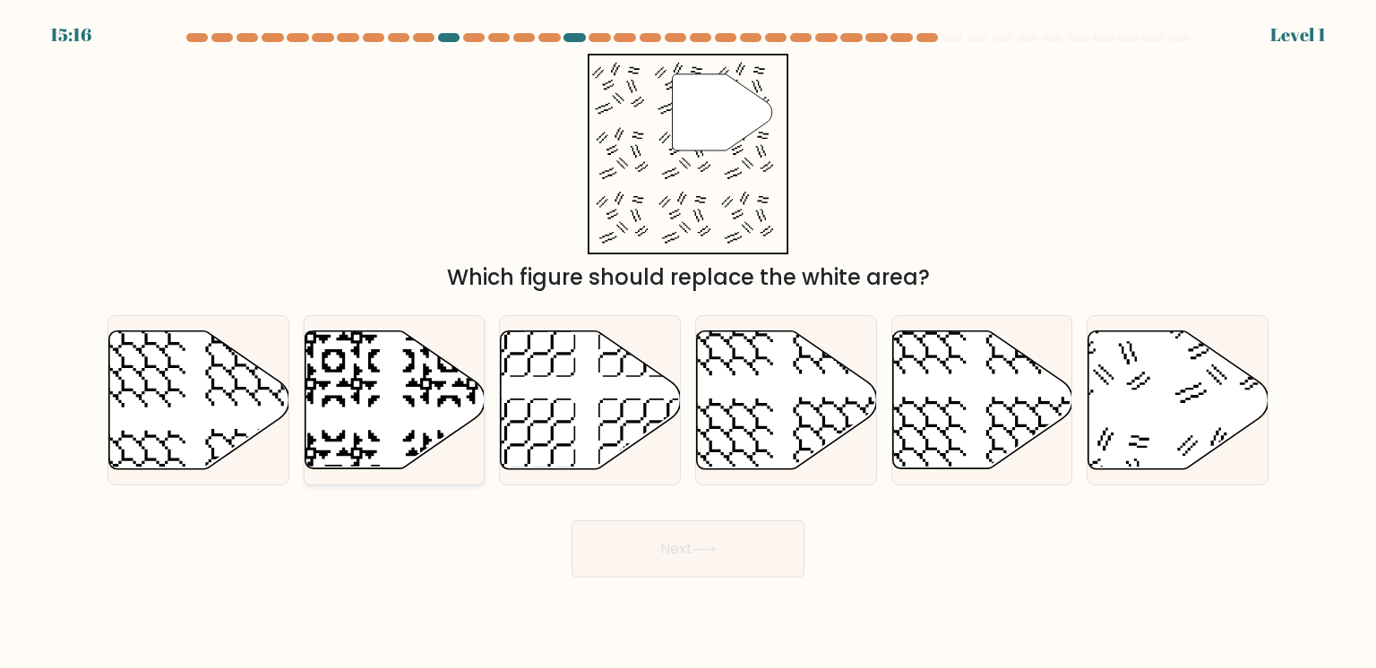
click at [440, 414] on div at bounding box center [395, 400] width 182 height 170
click at [688, 343] on input "b." at bounding box center [688, 338] width 1 height 9
radio input "true"
click at [670, 546] on button "Next" at bounding box center [688, 548] width 233 height 57
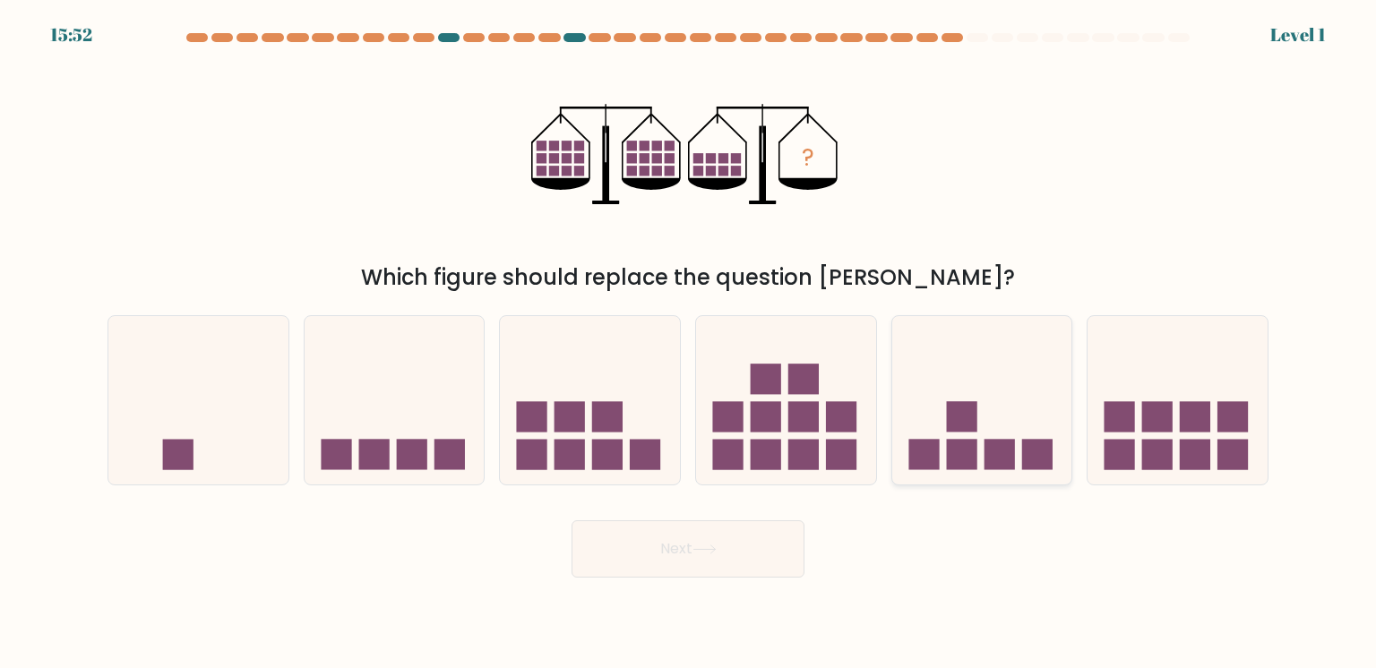
click at [917, 390] on div at bounding box center [982, 400] width 182 height 170
click at [689, 343] on input "e." at bounding box center [688, 338] width 1 height 9
radio input "true"
click at [917, 390] on div at bounding box center [982, 400] width 182 height 170
click at [689, 343] on input "e." at bounding box center [688, 338] width 1 height 9
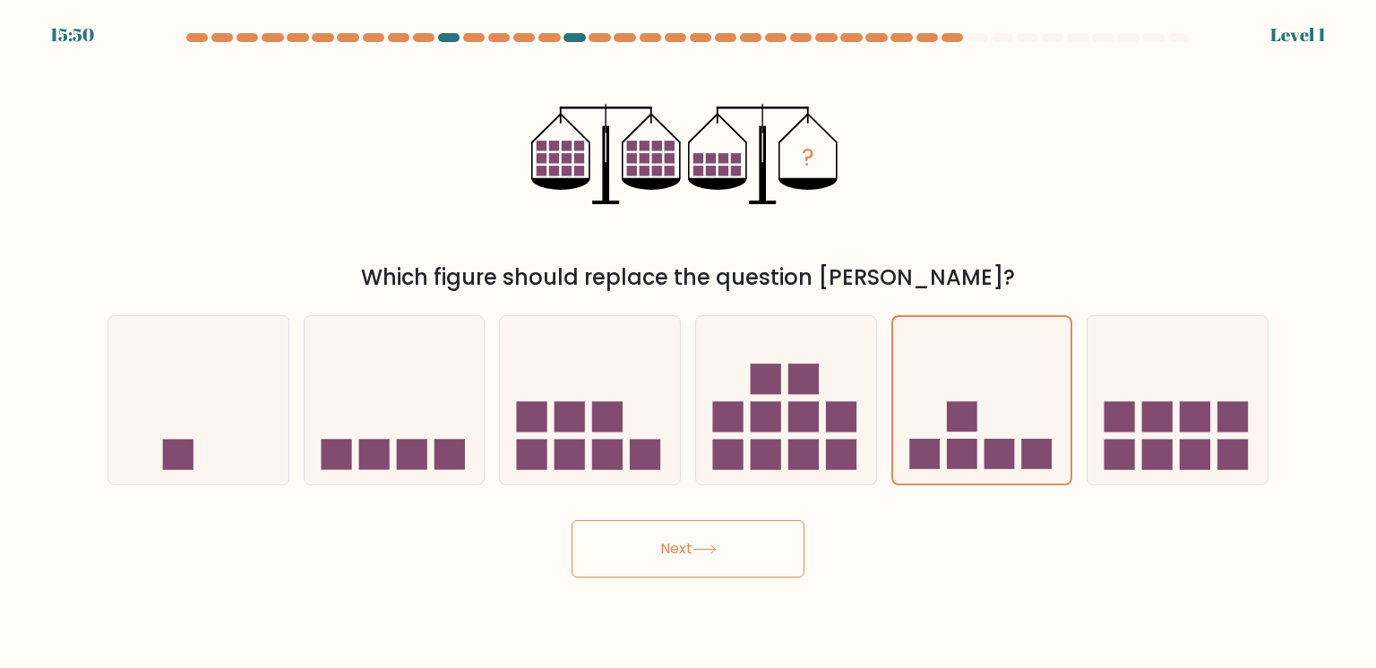
click at [705, 550] on icon at bounding box center [704, 550] width 22 height 8
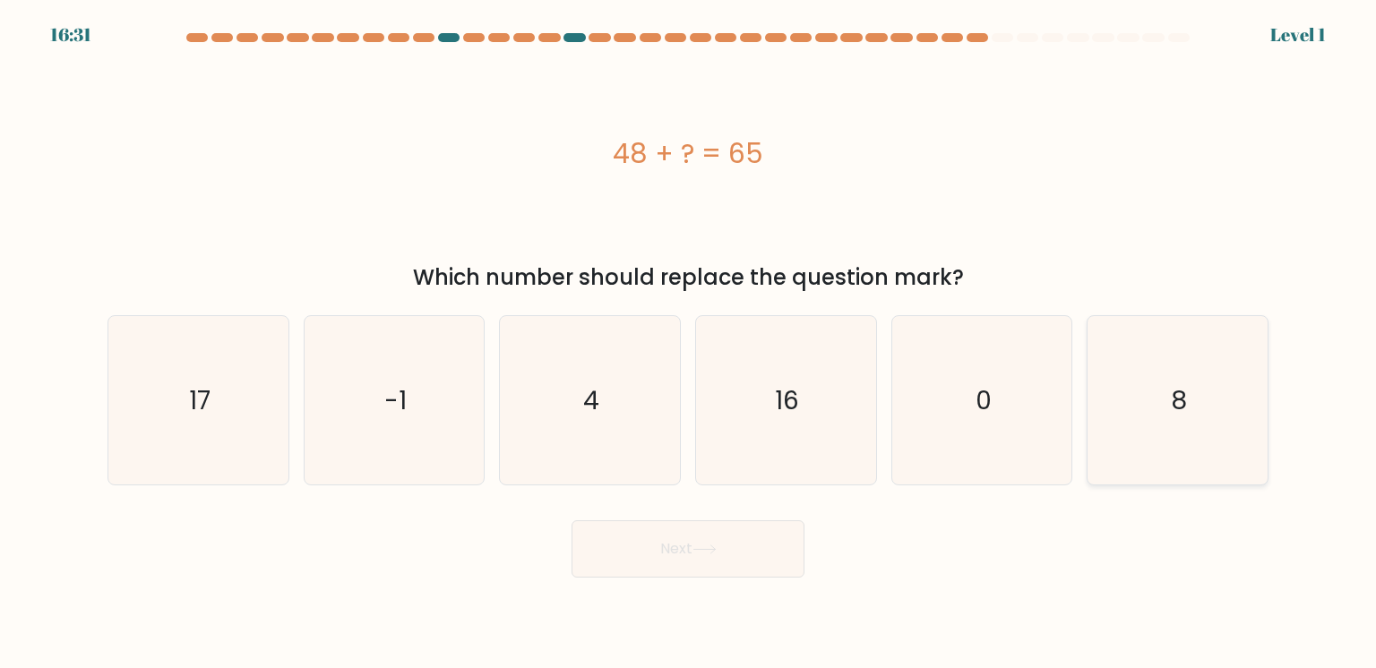
click at [1088, 425] on div "8" at bounding box center [1178, 400] width 182 height 170
click at [689, 343] on input "f. 8" at bounding box center [688, 338] width 1 height 9
radio input "true"
click at [1088, 425] on div "8" at bounding box center [1178, 400] width 182 height 170
click at [689, 343] on input "f. 8" at bounding box center [688, 338] width 1 height 9
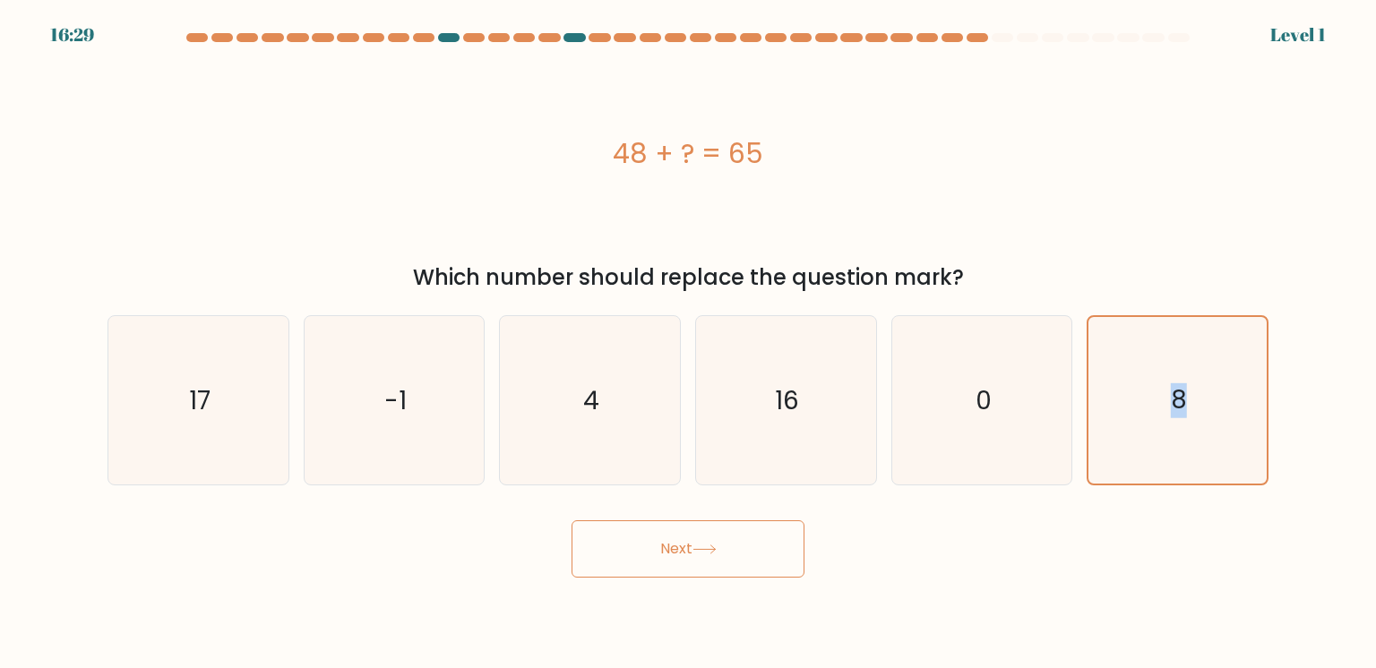
click at [735, 538] on button "Next" at bounding box center [688, 548] width 233 height 57
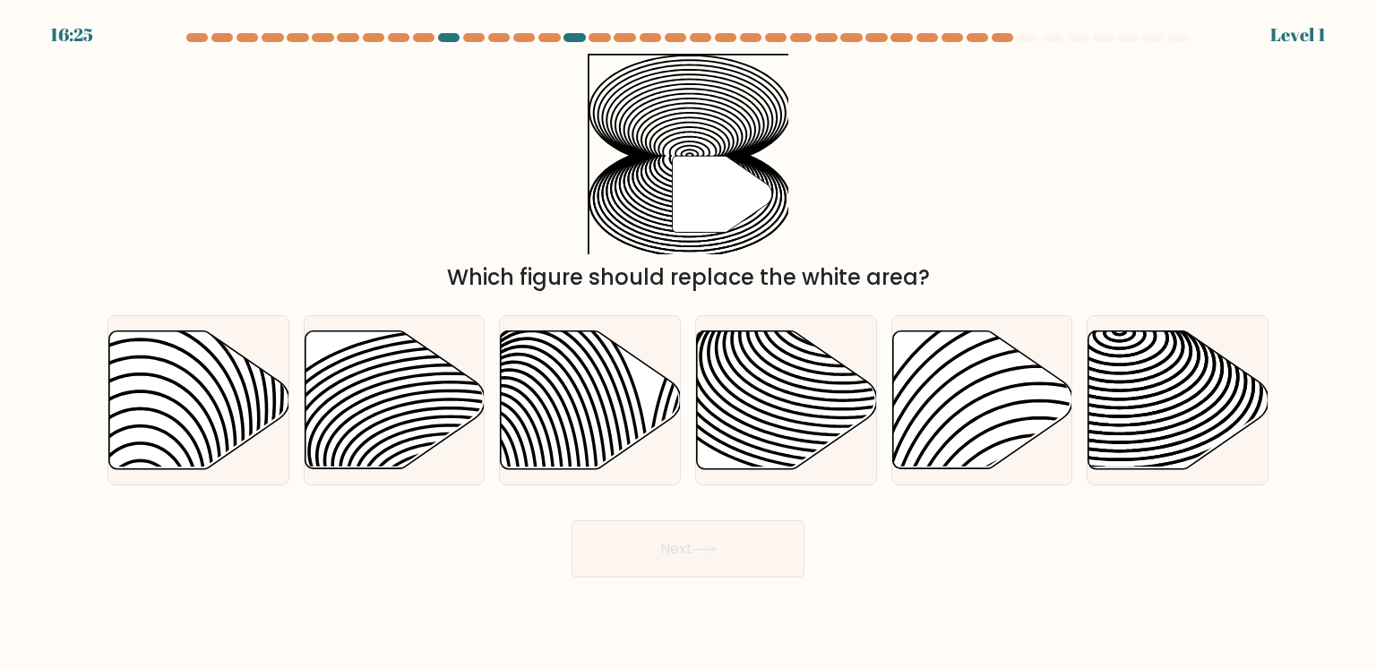
click at [735, 538] on button "Next" at bounding box center [688, 548] width 233 height 57
click at [430, 391] on div at bounding box center [395, 400] width 182 height 170
click at [688, 343] on input "b." at bounding box center [688, 338] width 1 height 9
radio input "true"
click at [430, 391] on div at bounding box center [395, 400] width 182 height 170
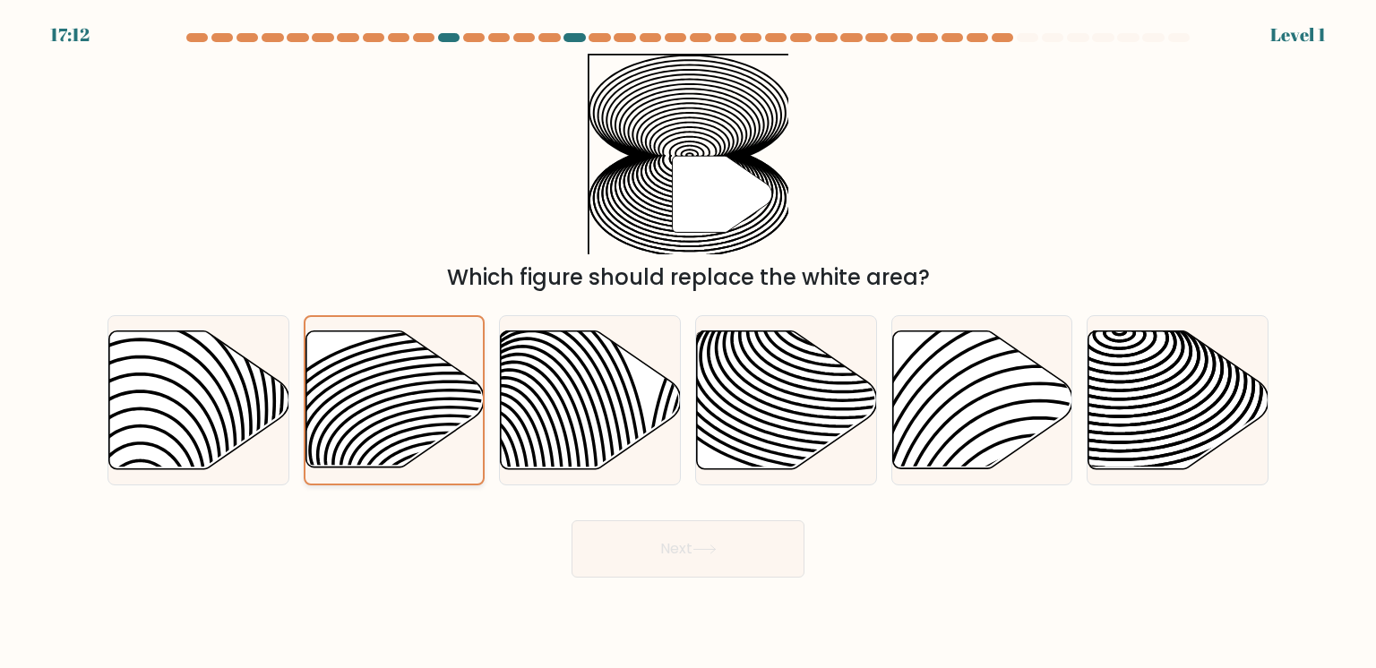
click at [688, 343] on input "b." at bounding box center [688, 338] width 1 height 9
click at [657, 547] on button "Next" at bounding box center [688, 548] width 233 height 57
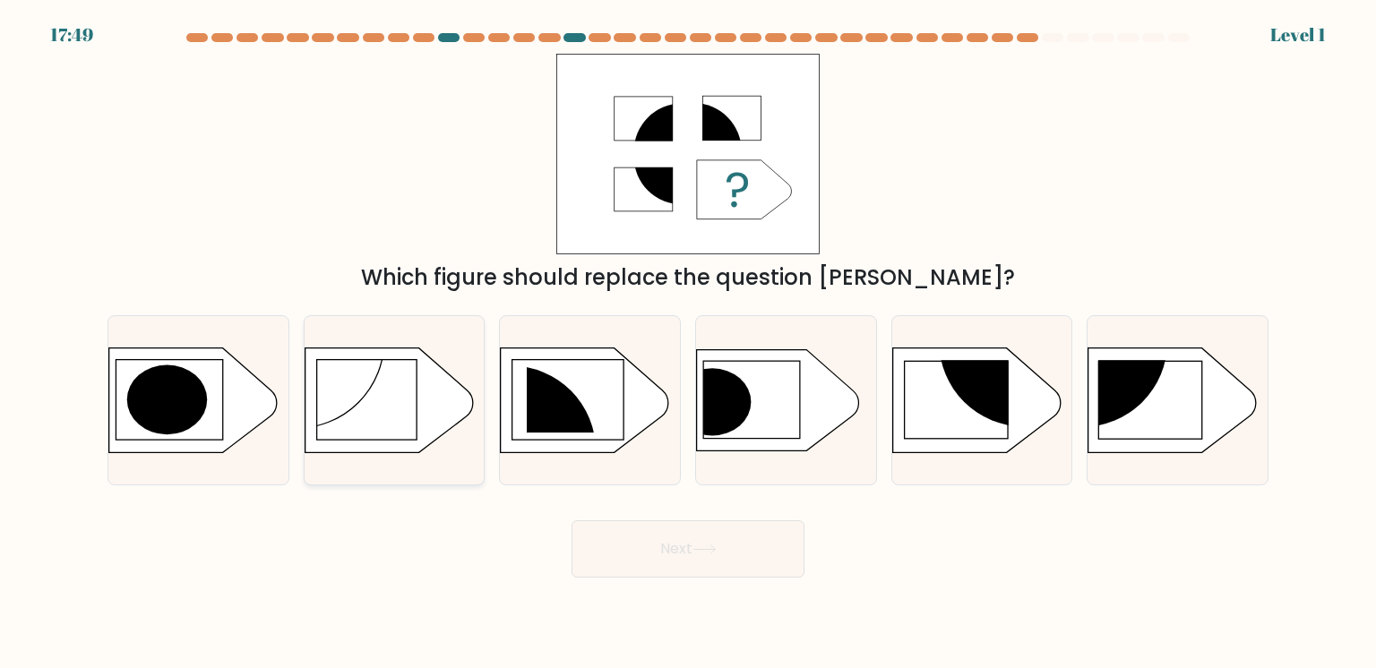
click at [443, 437] on div at bounding box center [395, 400] width 182 height 170
click at [688, 343] on input "b." at bounding box center [688, 338] width 1 height 9
radio input "true"
click at [443, 437] on div at bounding box center [395, 400] width 182 height 170
click at [688, 343] on input "b." at bounding box center [688, 338] width 1 height 9
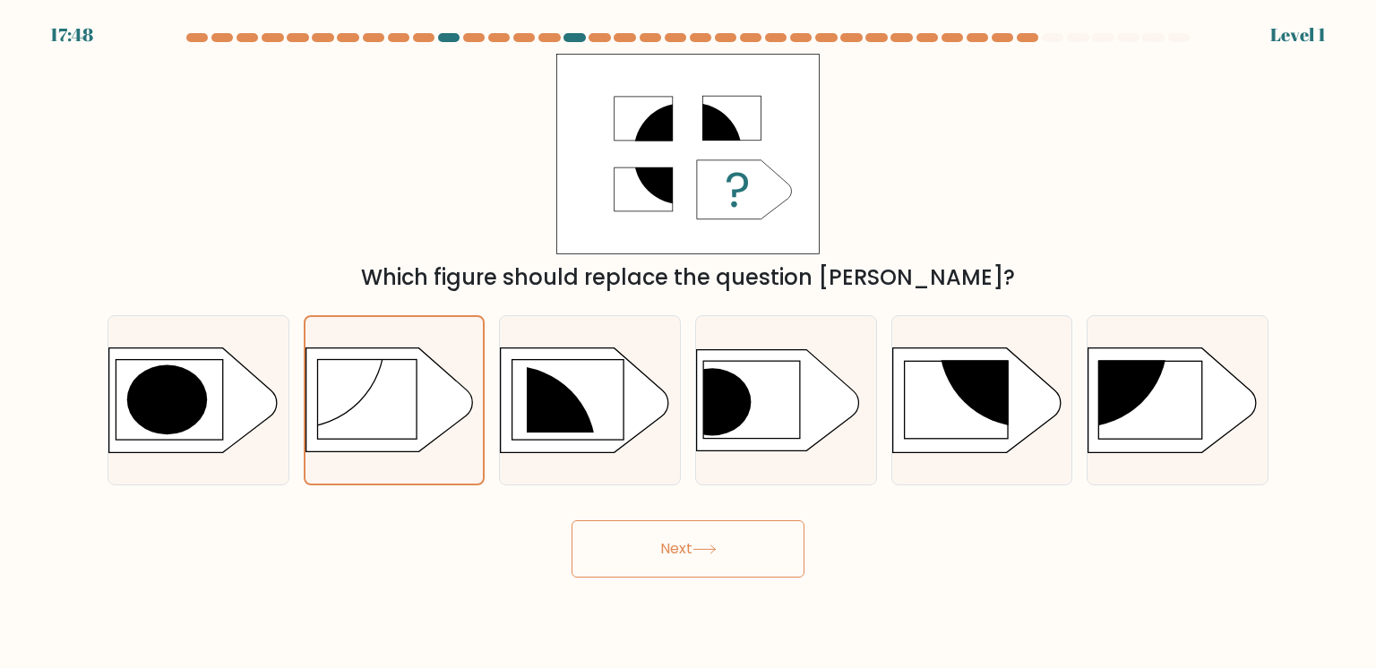
click at [634, 536] on button "Next" at bounding box center [688, 548] width 233 height 57
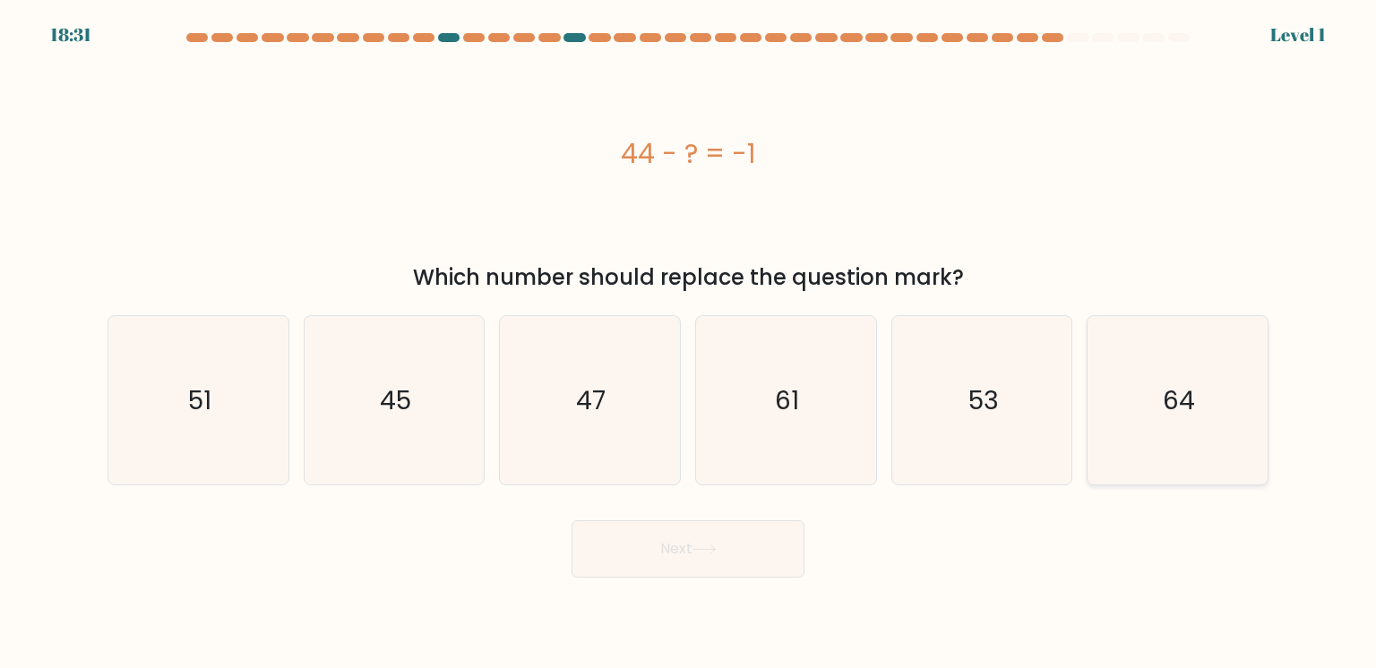
click at [1100, 458] on div "64" at bounding box center [1178, 400] width 182 height 170
click at [689, 343] on input "f. 64" at bounding box center [688, 338] width 1 height 9
radio input "true"
click at [656, 543] on button "Next" at bounding box center [688, 548] width 233 height 57
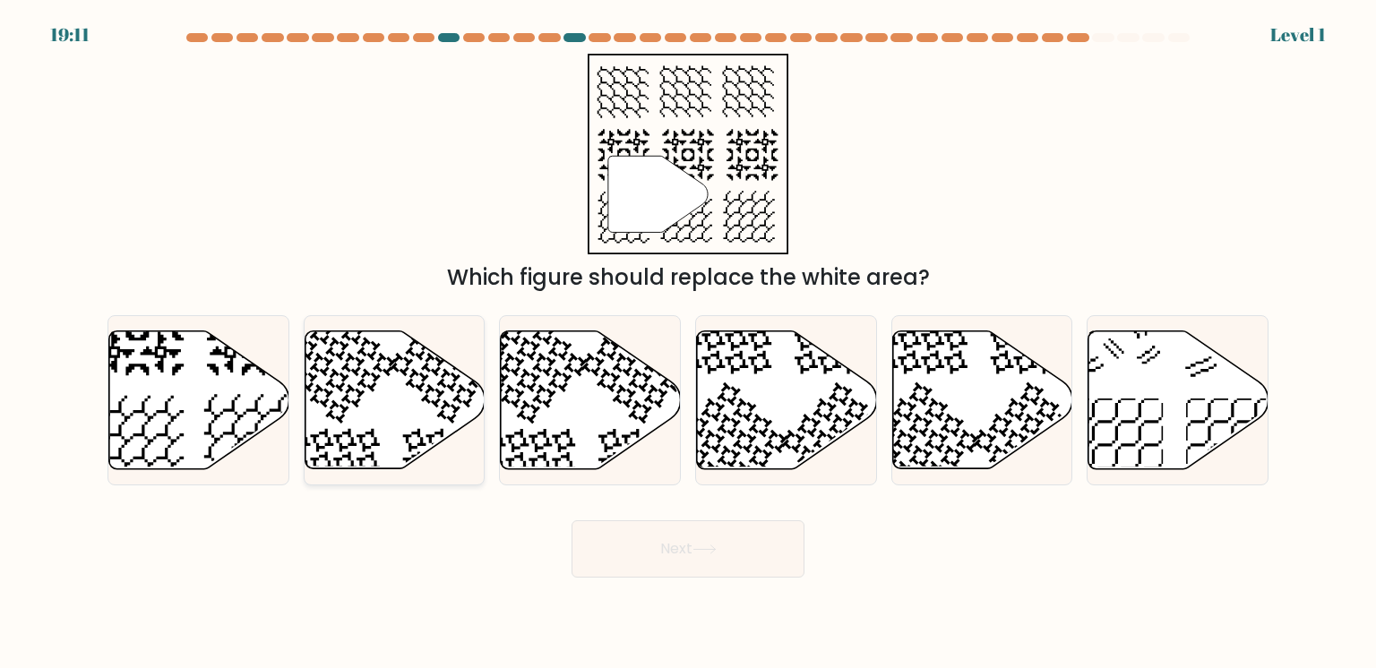
click at [427, 385] on div at bounding box center [395, 400] width 182 height 170
click at [688, 343] on input "b." at bounding box center [688, 338] width 1 height 9
radio input "true"
click at [427, 385] on div at bounding box center [395, 400] width 182 height 170
click at [688, 343] on input "b." at bounding box center [688, 338] width 1 height 9
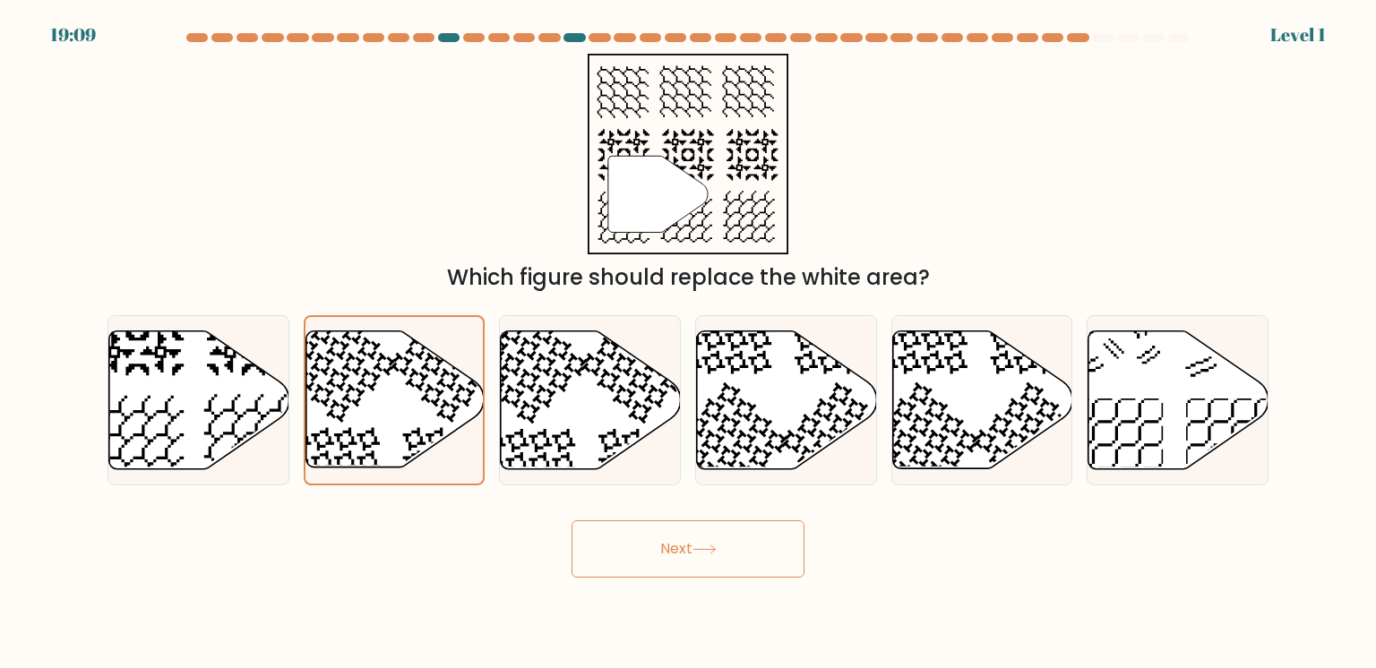
click at [662, 557] on button "Next" at bounding box center [688, 548] width 233 height 57
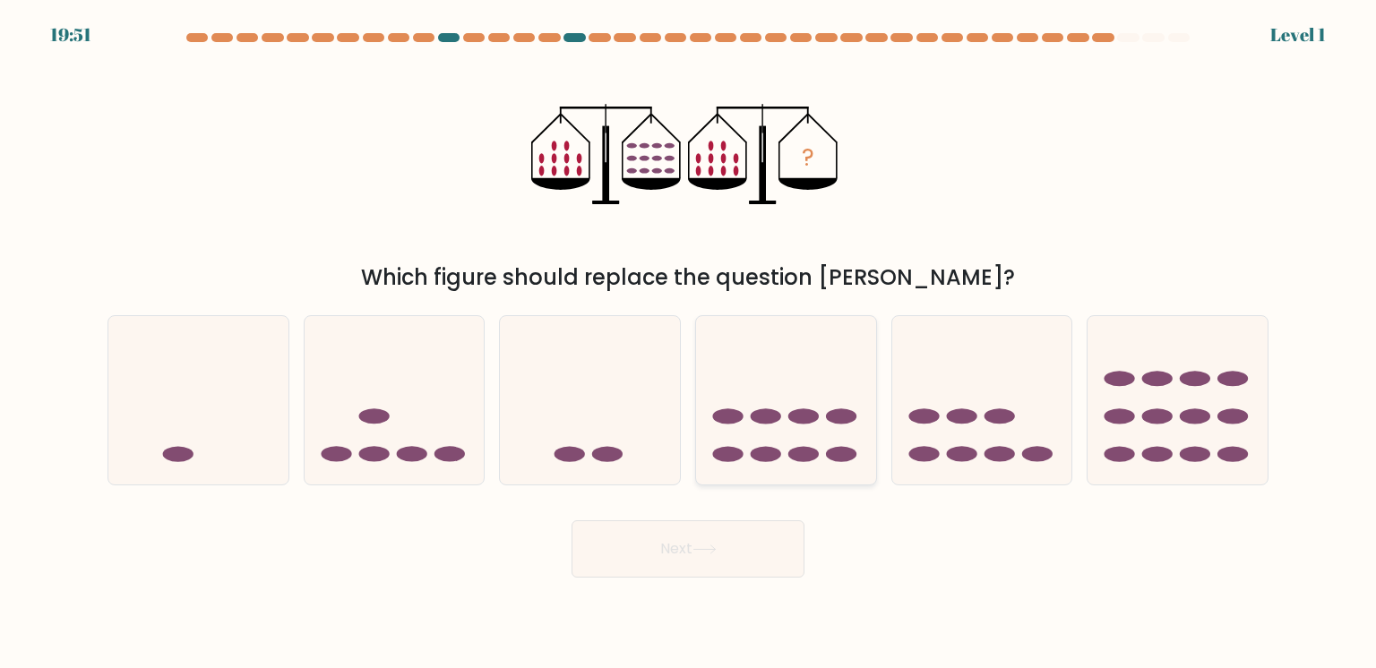
click at [839, 403] on div at bounding box center [786, 400] width 182 height 170
click at [689, 343] on input "d." at bounding box center [688, 338] width 1 height 9
radio input "true"
click at [839, 403] on div at bounding box center [786, 400] width 182 height 170
click at [689, 343] on input "d." at bounding box center [688, 338] width 1 height 9
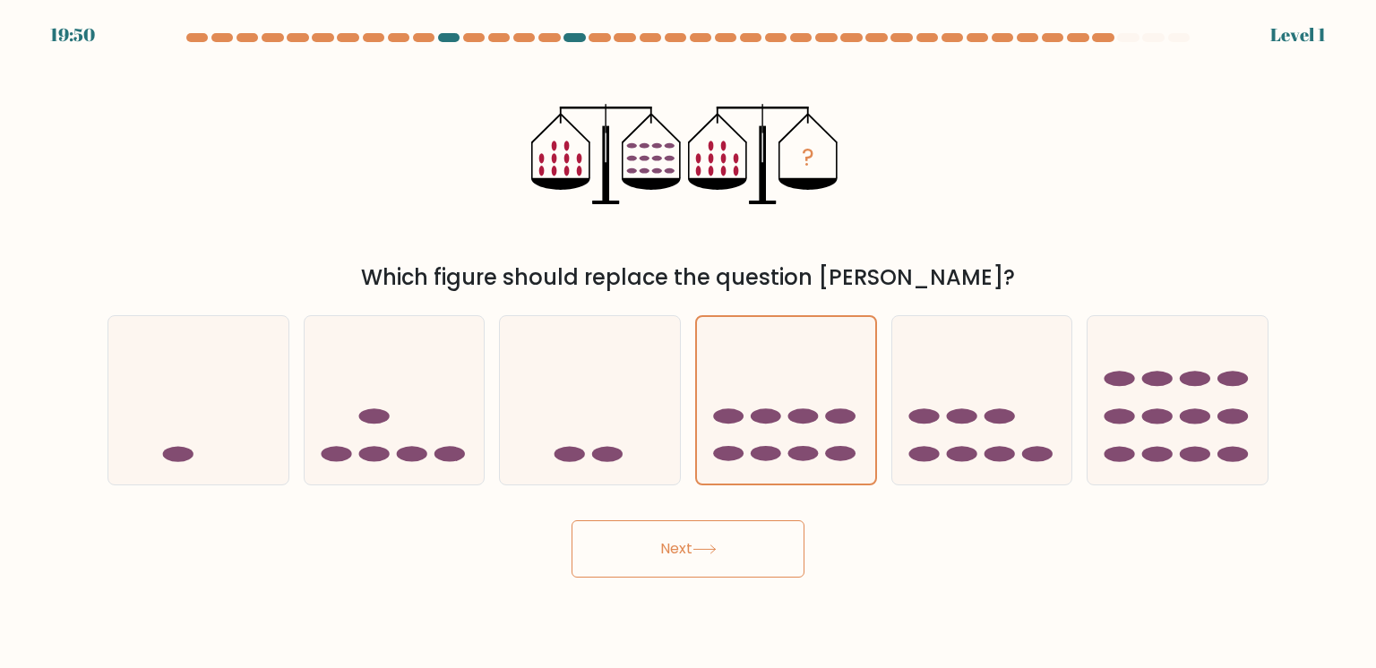
click at [674, 537] on button "Next" at bounding box center [688, 548] width 233 height 57
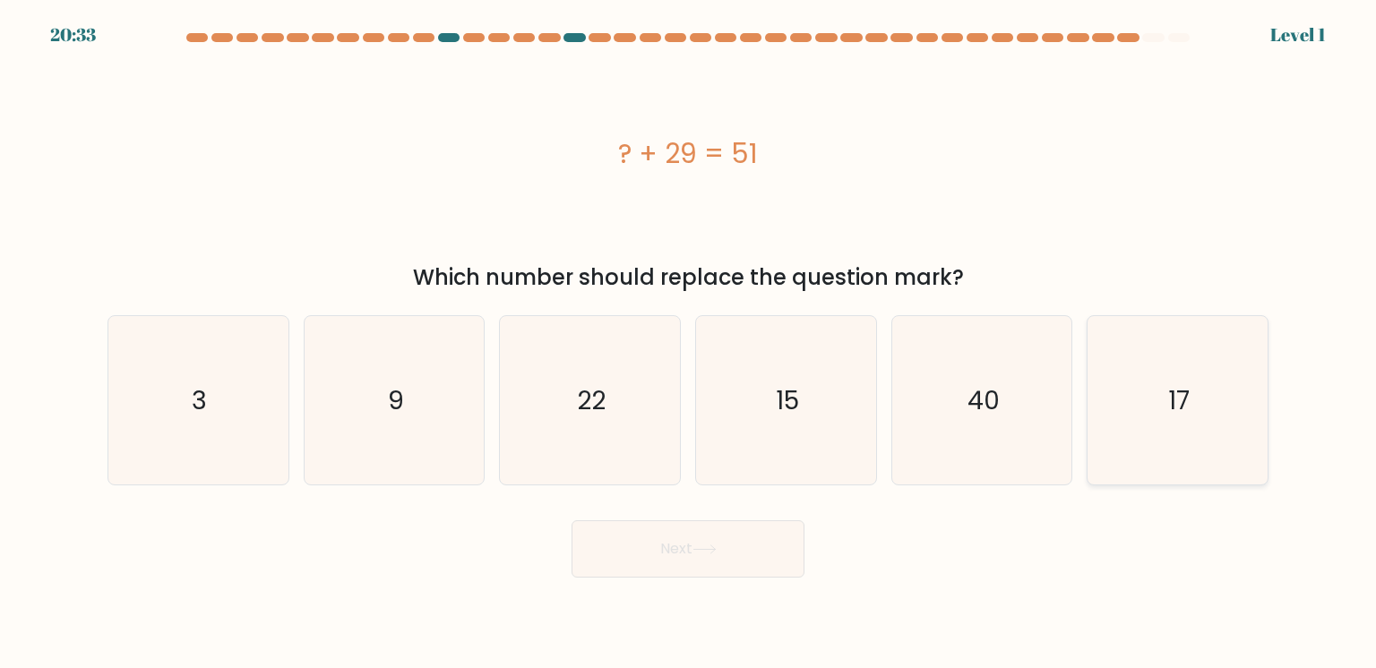
click at [1101, 360] on div "17" at bounding box center [1178, 400] width 182 height 170
click at [689, 343] on input "f. 17" at bounding box center [688, 338] width 1 height 9
radio input "true"
click at [1101, 360] on div "17" at bounding box center [1178, 400] width 182 height 170
click at [689, 343] on input "f. 17" at bounding box center [688, 338] width 1 height 9
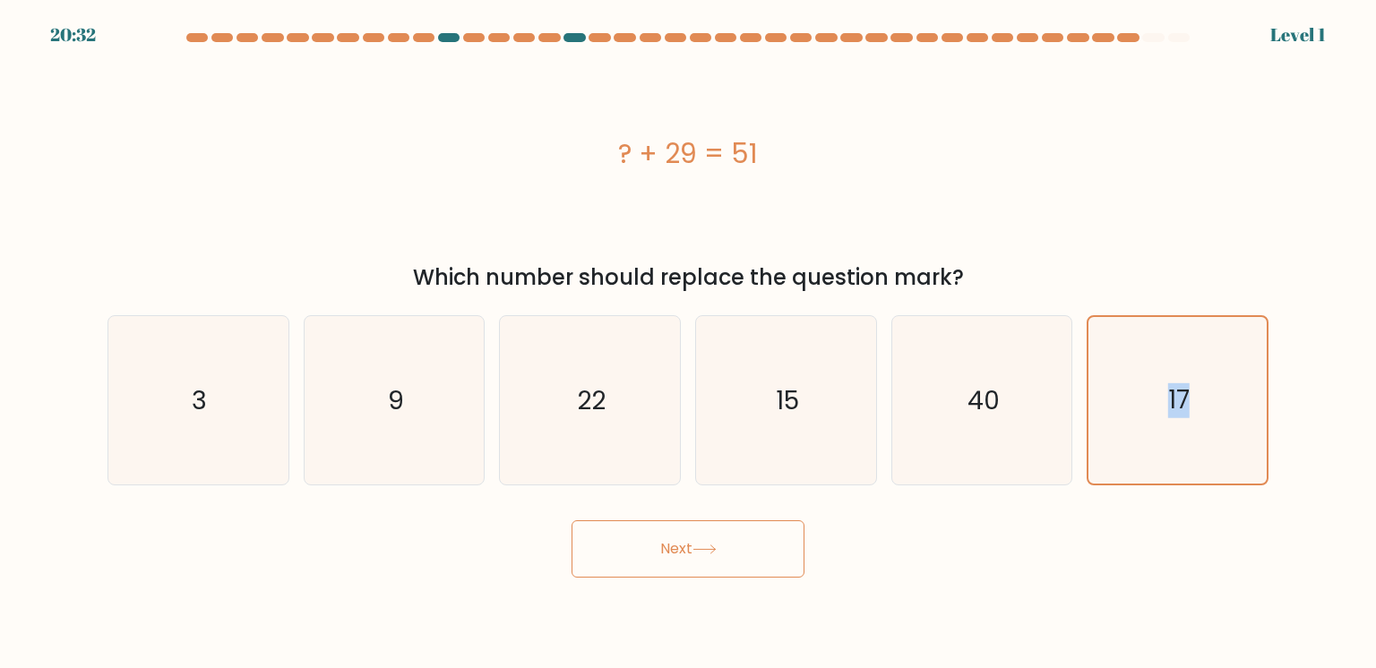
click at [713, 561] on button "Next" at bounding box center [688, 548] width 233 height 57
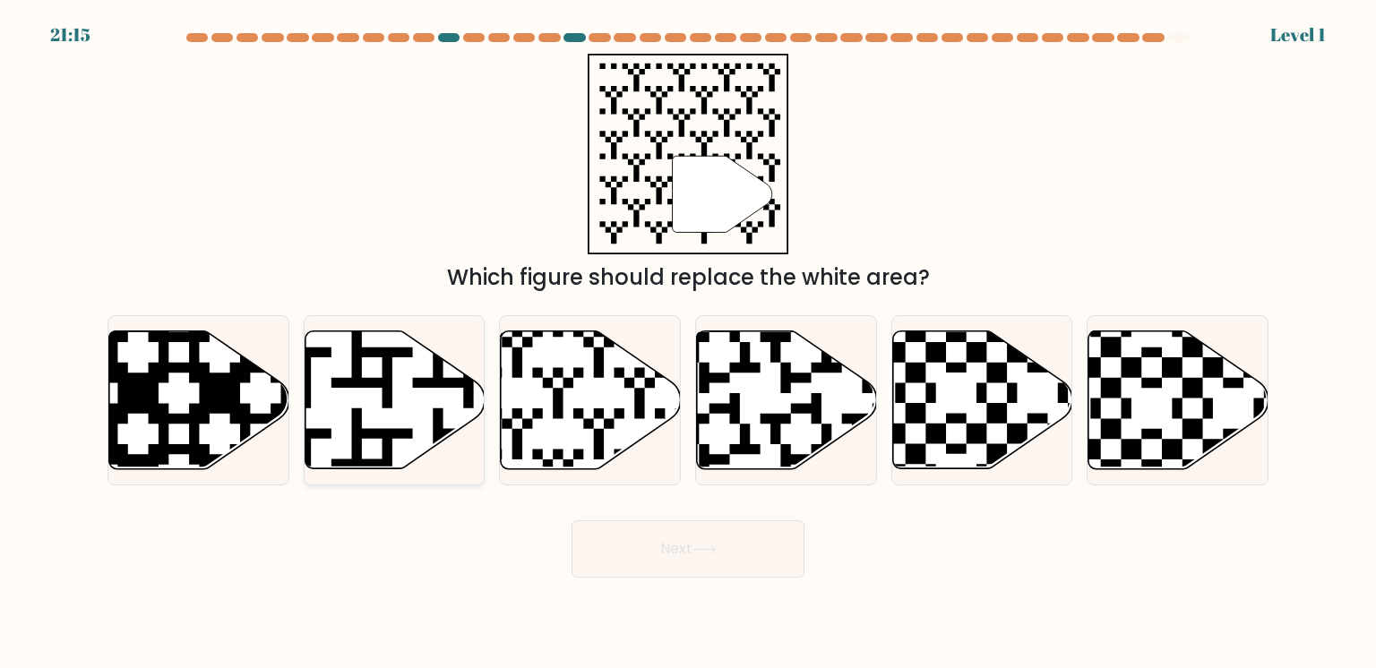
click at [351, 456] on div at bounding box center [395, 400] width 182 height 170
click at [688, 343] on input "b." at bounding box center [688, 338] width 1 height 9
radio input "true"
click at [351, 456] on div at bounding box center [395, 400] width 182 height 170
click at [688, 343] on input "b." at bounding box center [688, 338] width 1 height 9
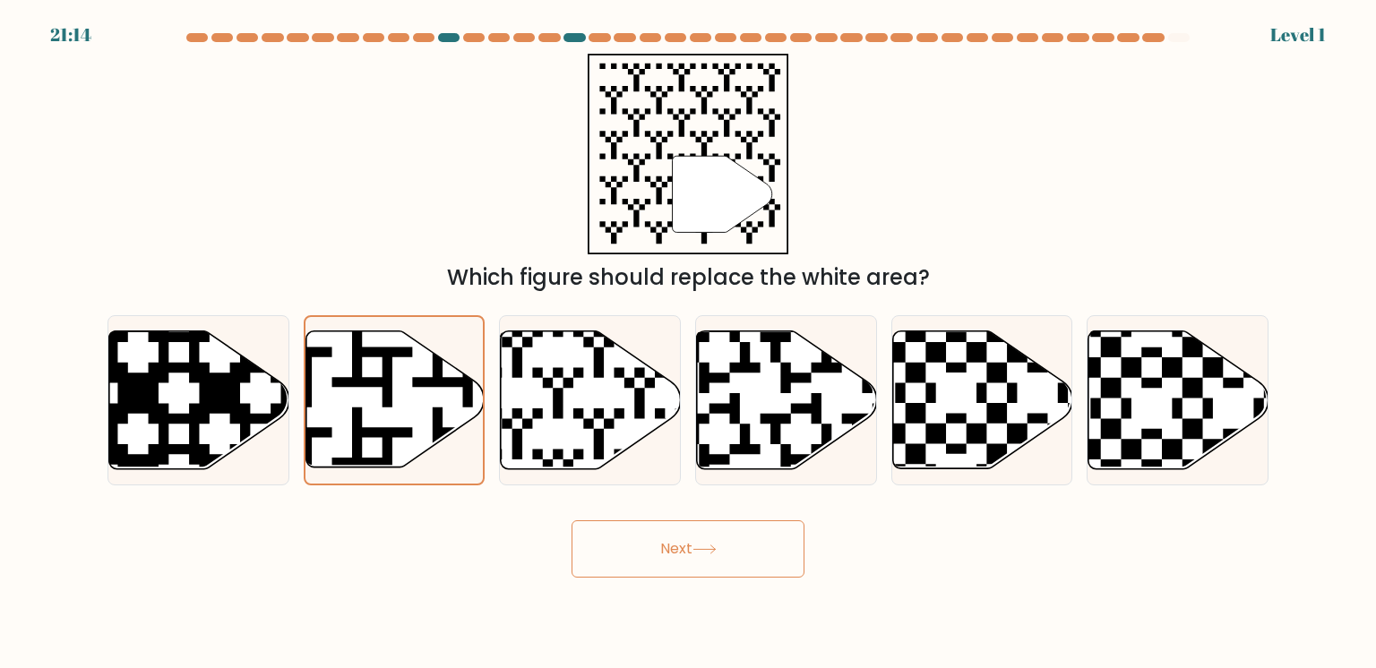
click at [591, 567] on button "Next" at bounding box center [688, 548] width 233 height 57
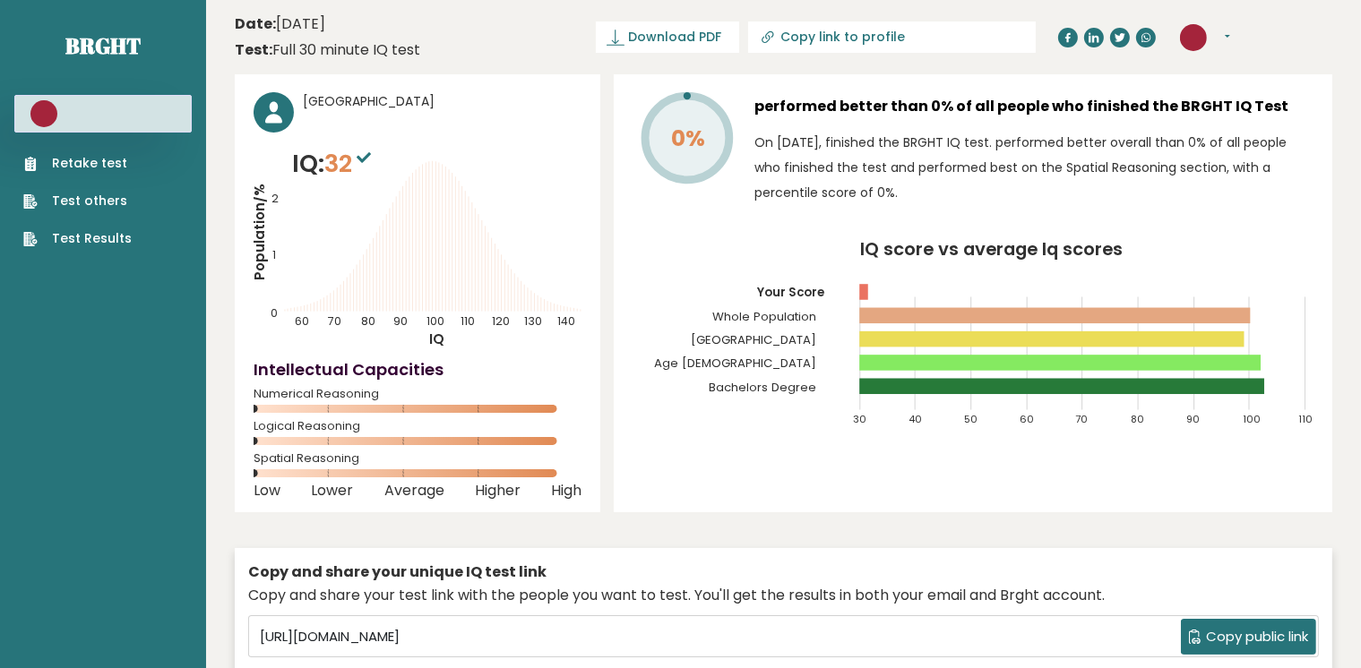
click at [1222, 638] on span "Copy public link" at bounding box center [1257, 637] width 102 height 21
click at [79, 156] on link "Retake test" at bounding box center [77, 163] width 108 height 19
